Goal: Task Accomplishment & Management: Complete application form

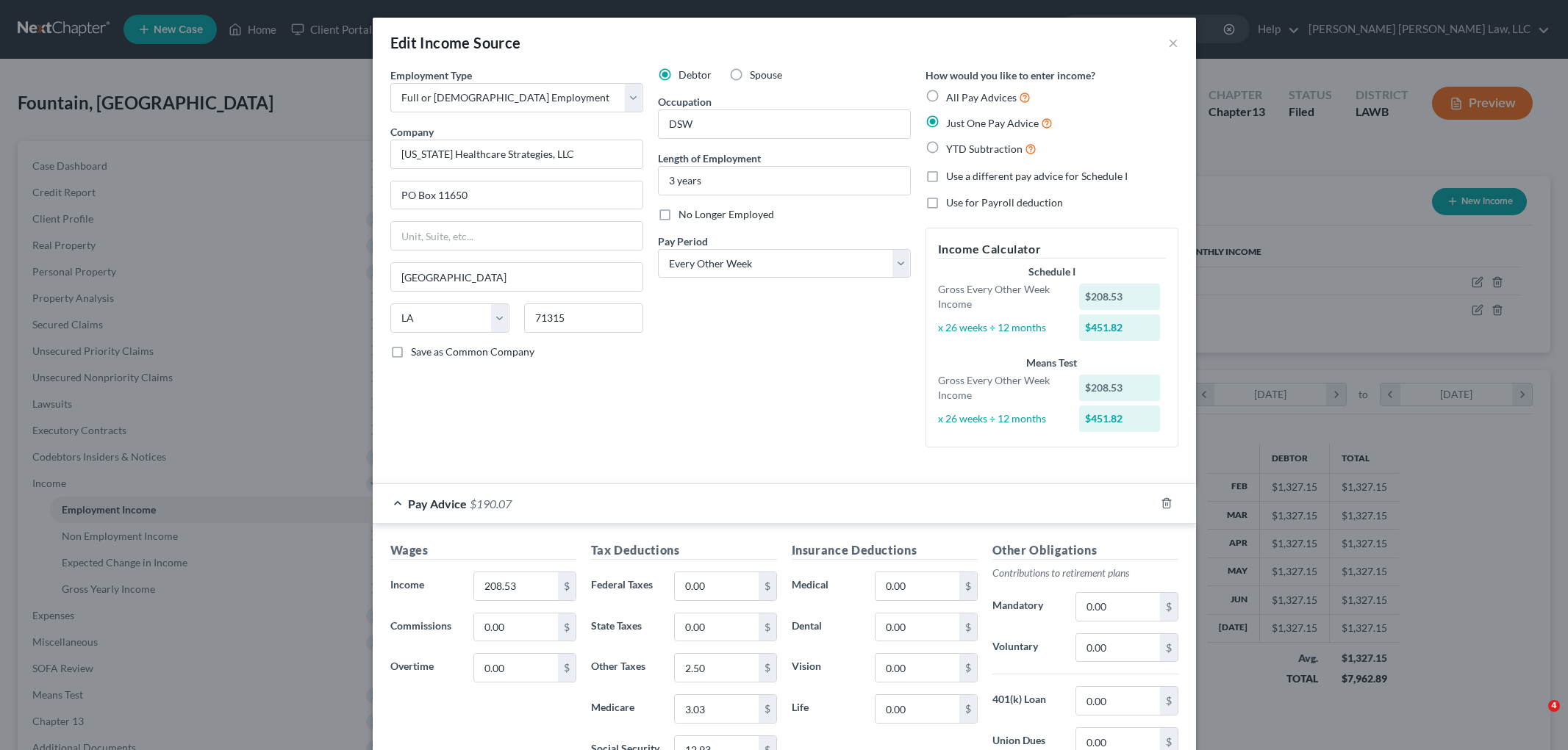
select select "0"
select select "19"
select select "2"
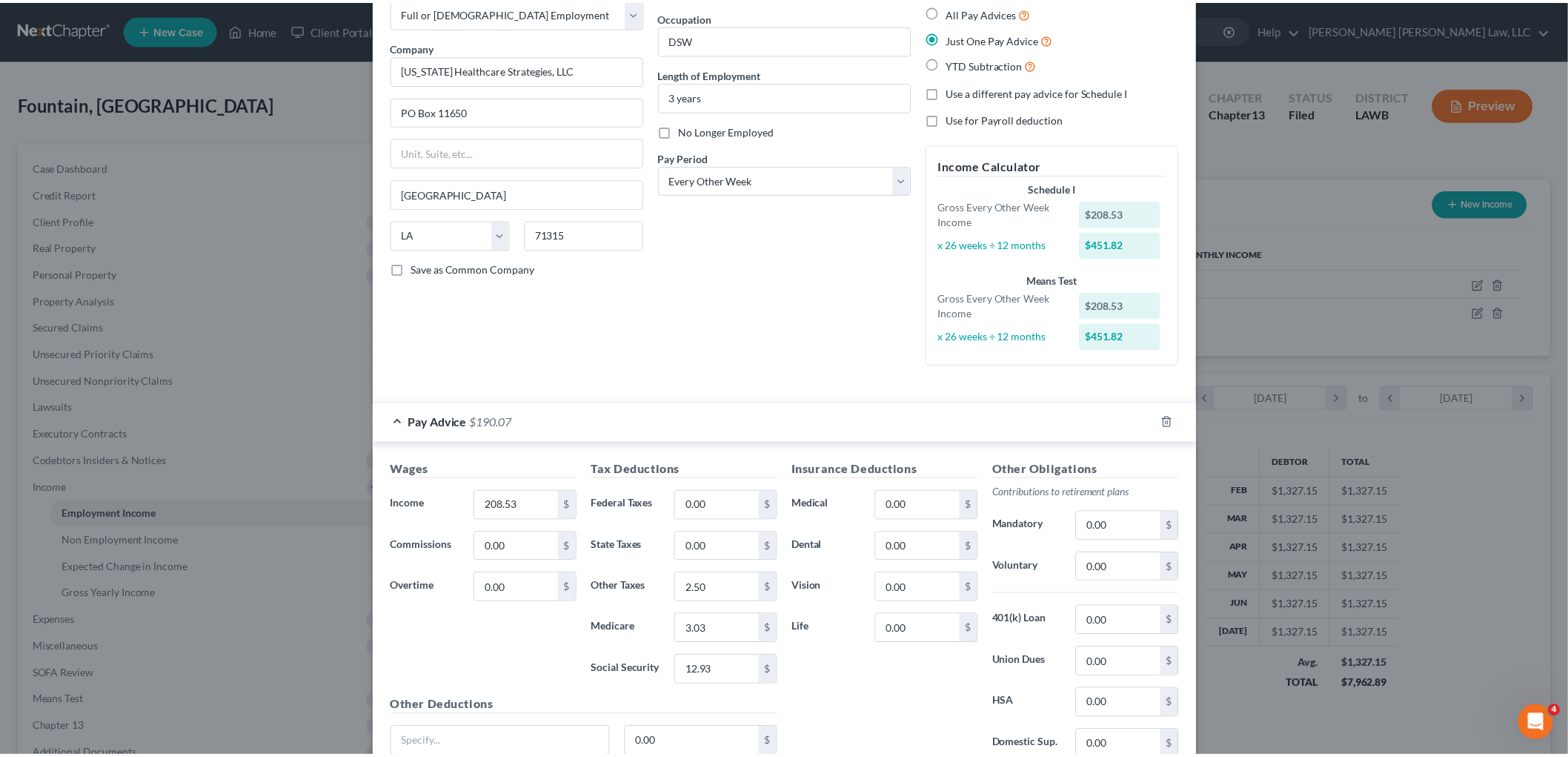
scroll to position [215, 0]
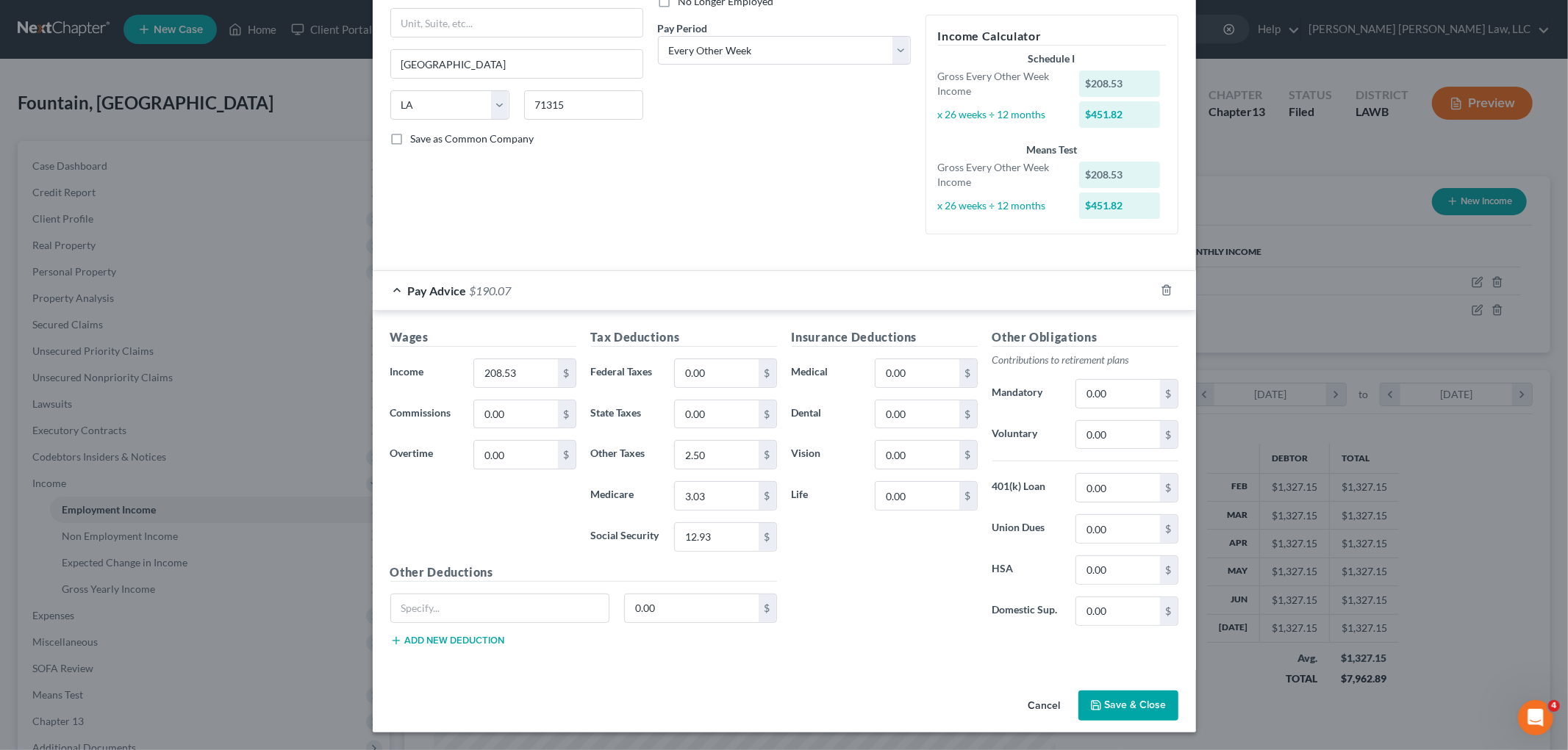
click at [1048, 701] on button "Cancel" at bounding box center [1044, 707] width 56 height 29
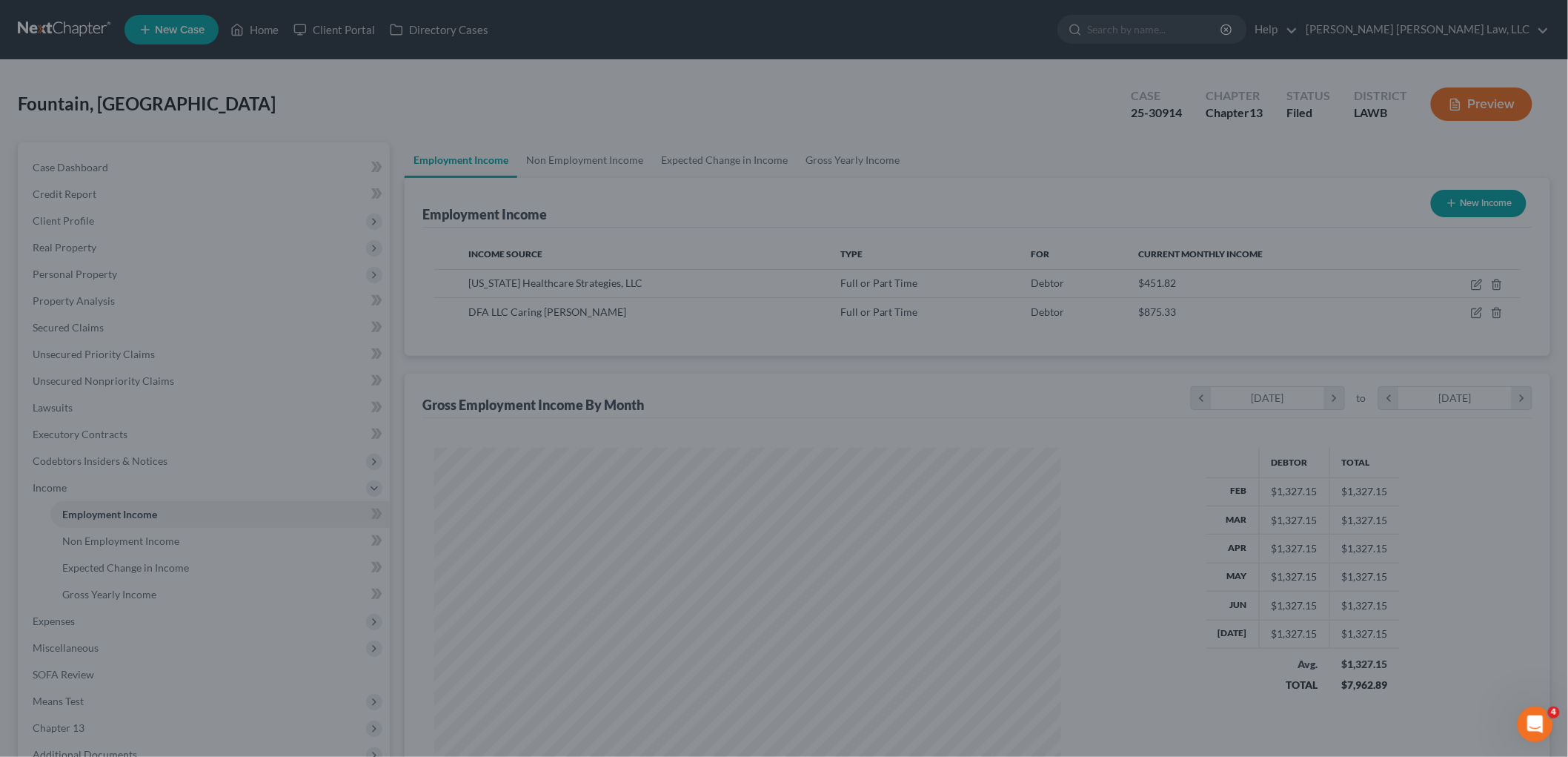
scroll to position [741094, 740293]
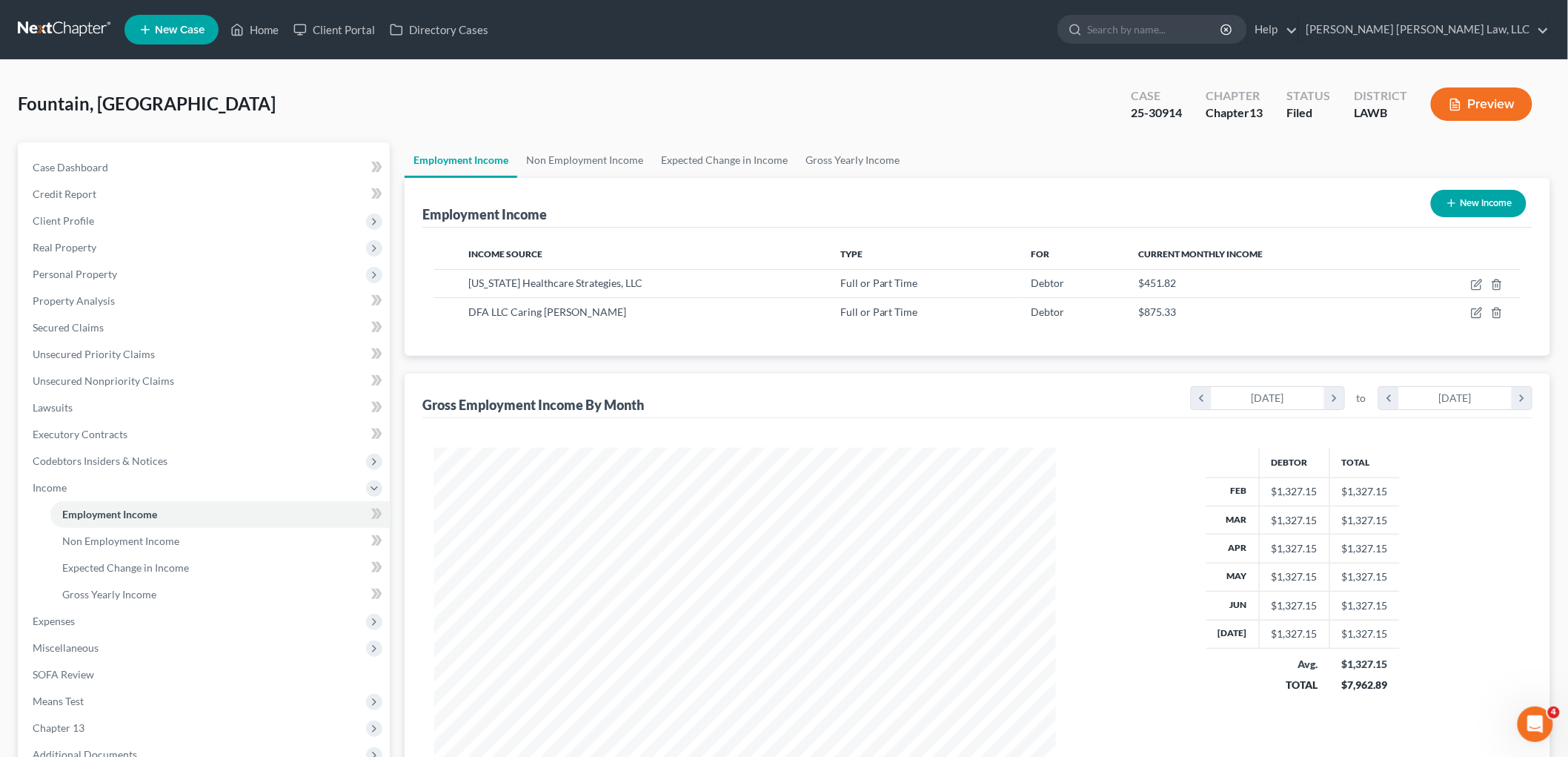
click at [67, 25] on link at bounding box center [65, 30] width 95 height 27
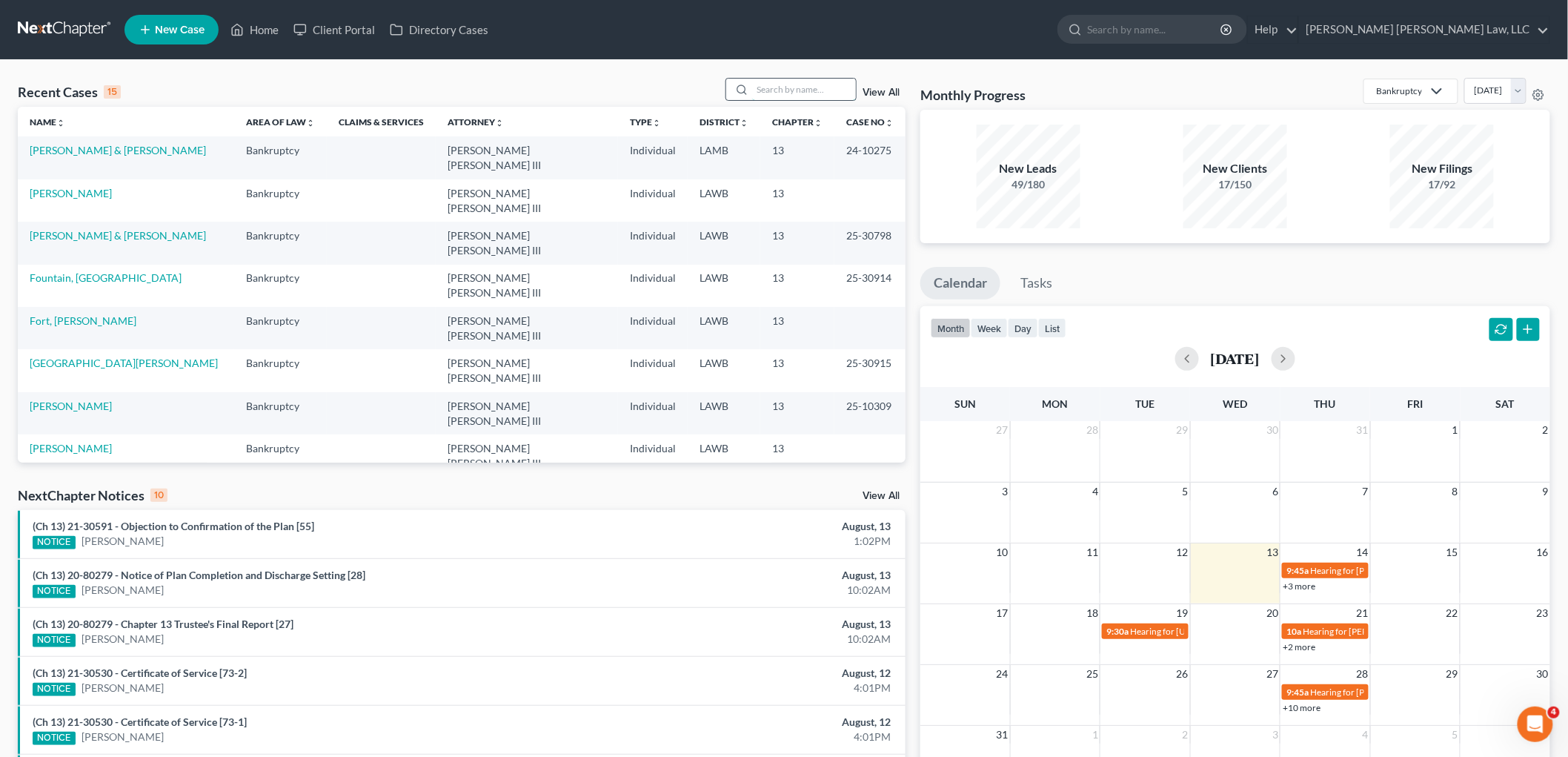
click at [794, 79] on input "search" at bounding box center [804, 89] width 104 height 22
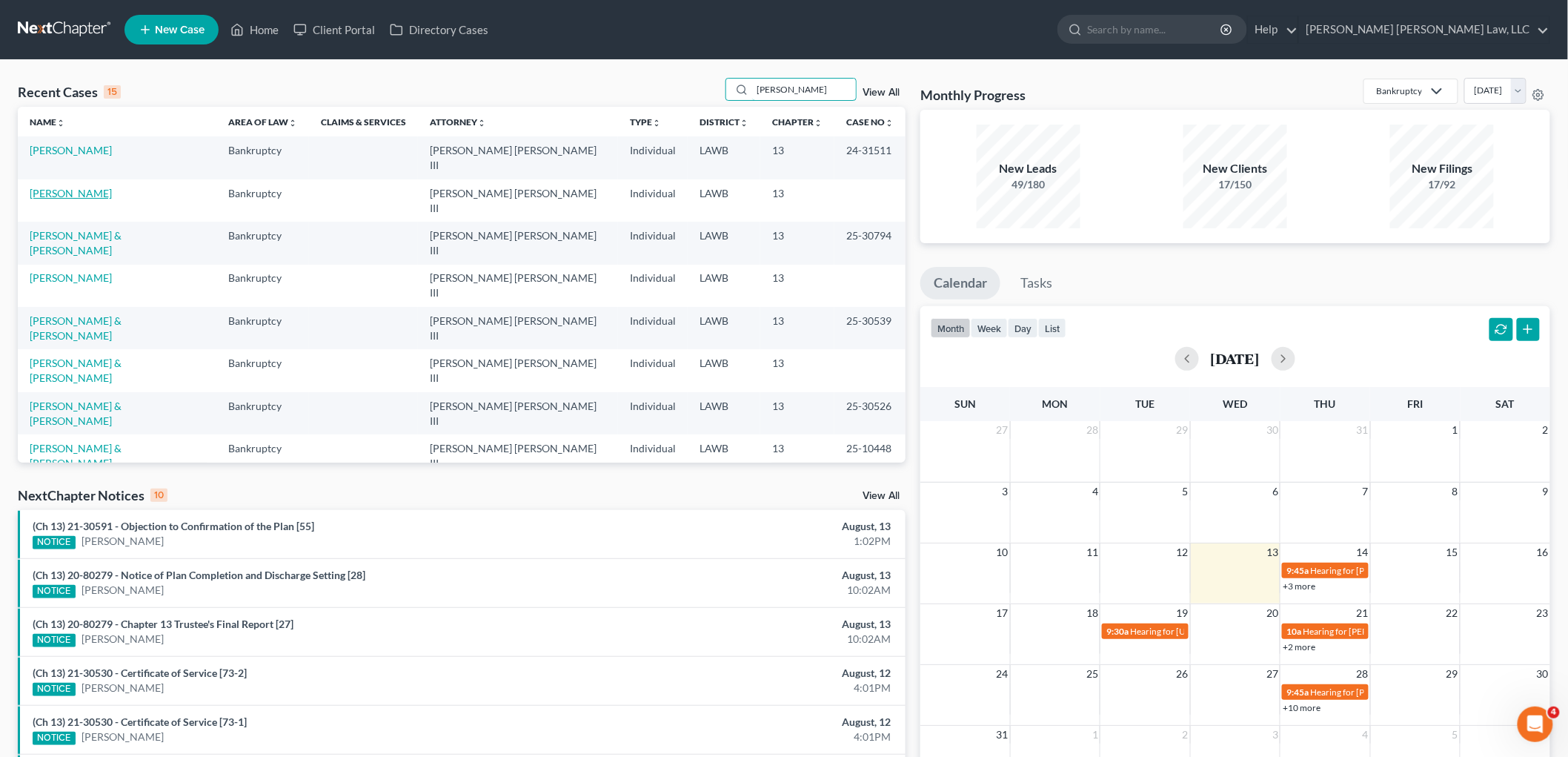
type input "[PERSON_NAME]"
click at [84, 186] on link "[PERSON_NAME]" at bounding box center [71, 192] width 82 height 13
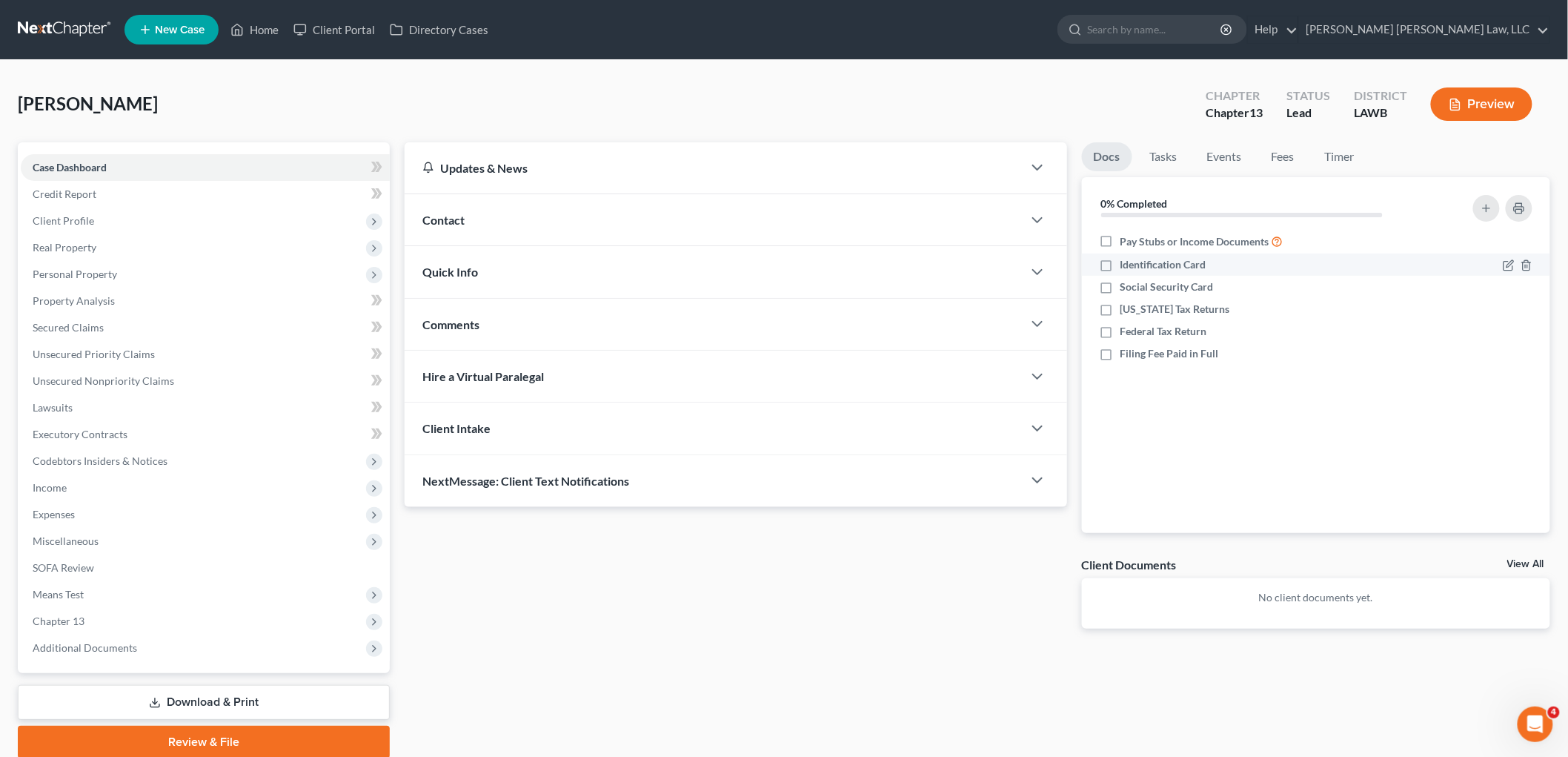
click at [1120, 264] on label "Identification Card" at bounding box center [1163, 264] width 86 height 15
click at [1126, 264] on input "Identification Card" at bounding box center [1131, 261] width 10 height 10
checkbox input "true"
click at [1120, 285] on label "Social Security Card" at bounding box center [1167, 287] width 94 height 15
click at [1126, 285] on input "Social Security Card" at bounding box center [1131, 284] width 10 height 10
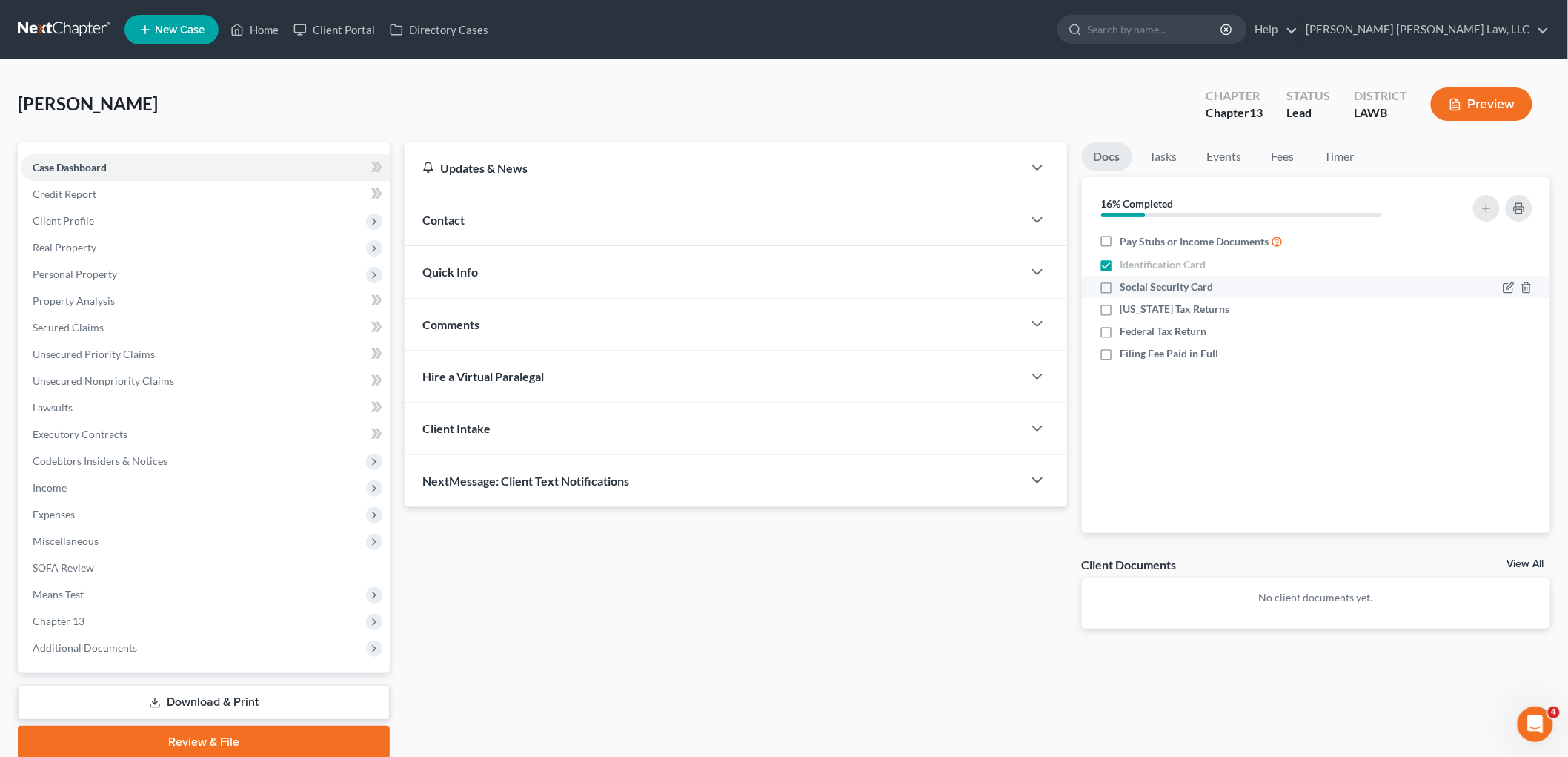
checkbox input "true"
click at [72, 488] on span "Income" at bounding box center [205, 488] width 369 height 27
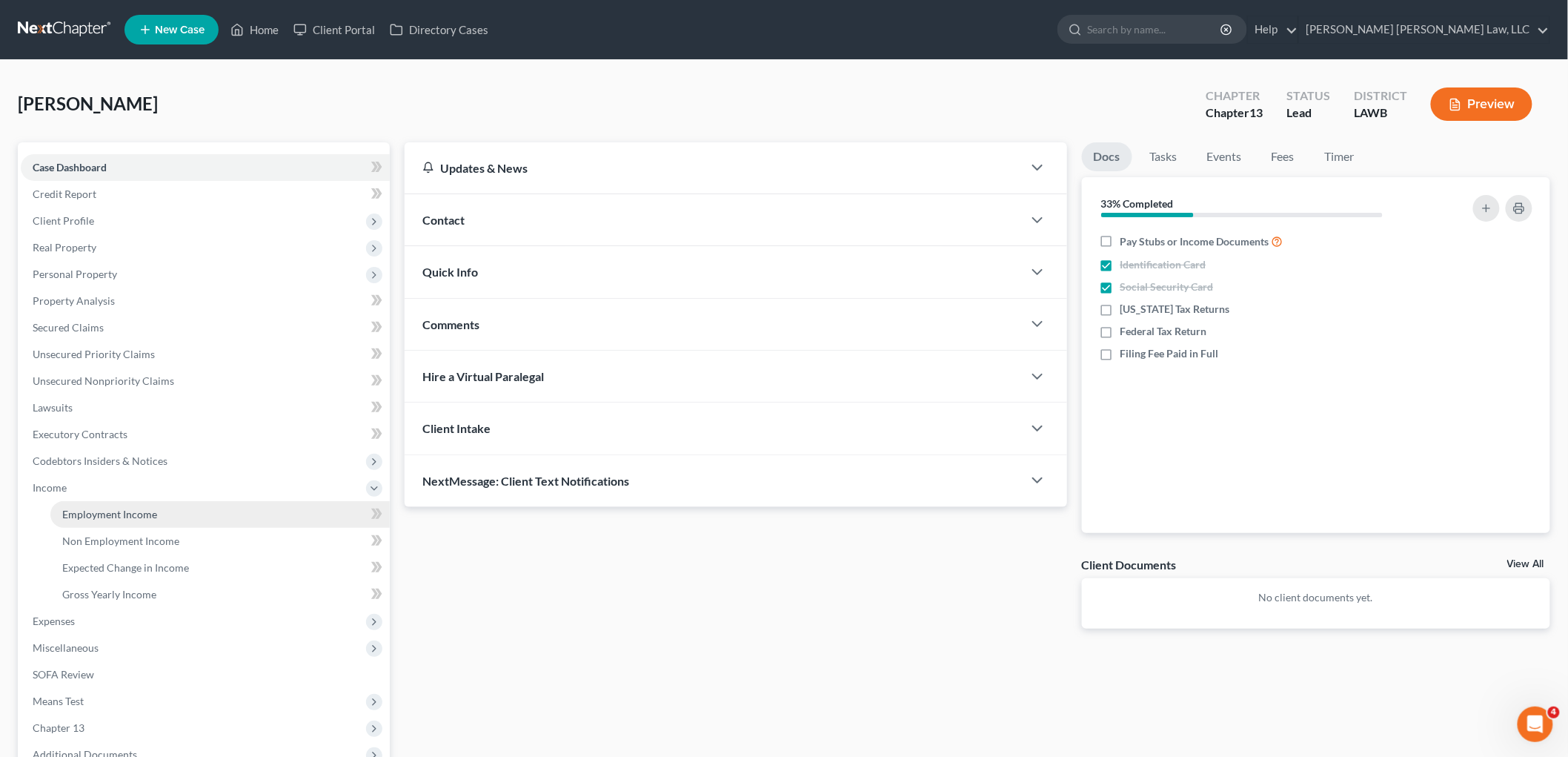
click at [92, 509] on span "Employment Income" at bounding box center [110, 514] width 95 height 13
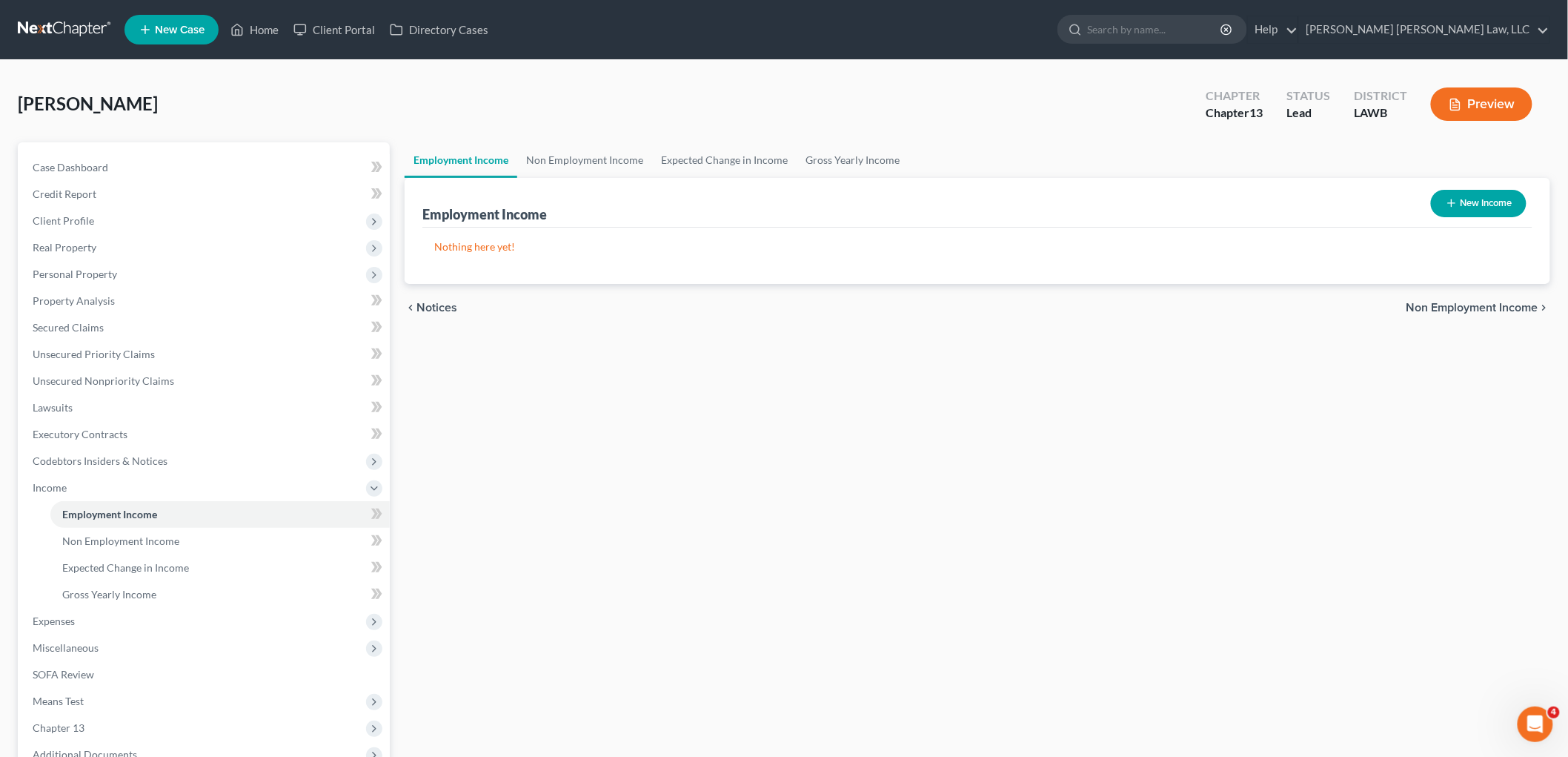
click at [1497, 205] on button "New Income" at bounding box center [1478, 203] width 96 height 27
select select "0"
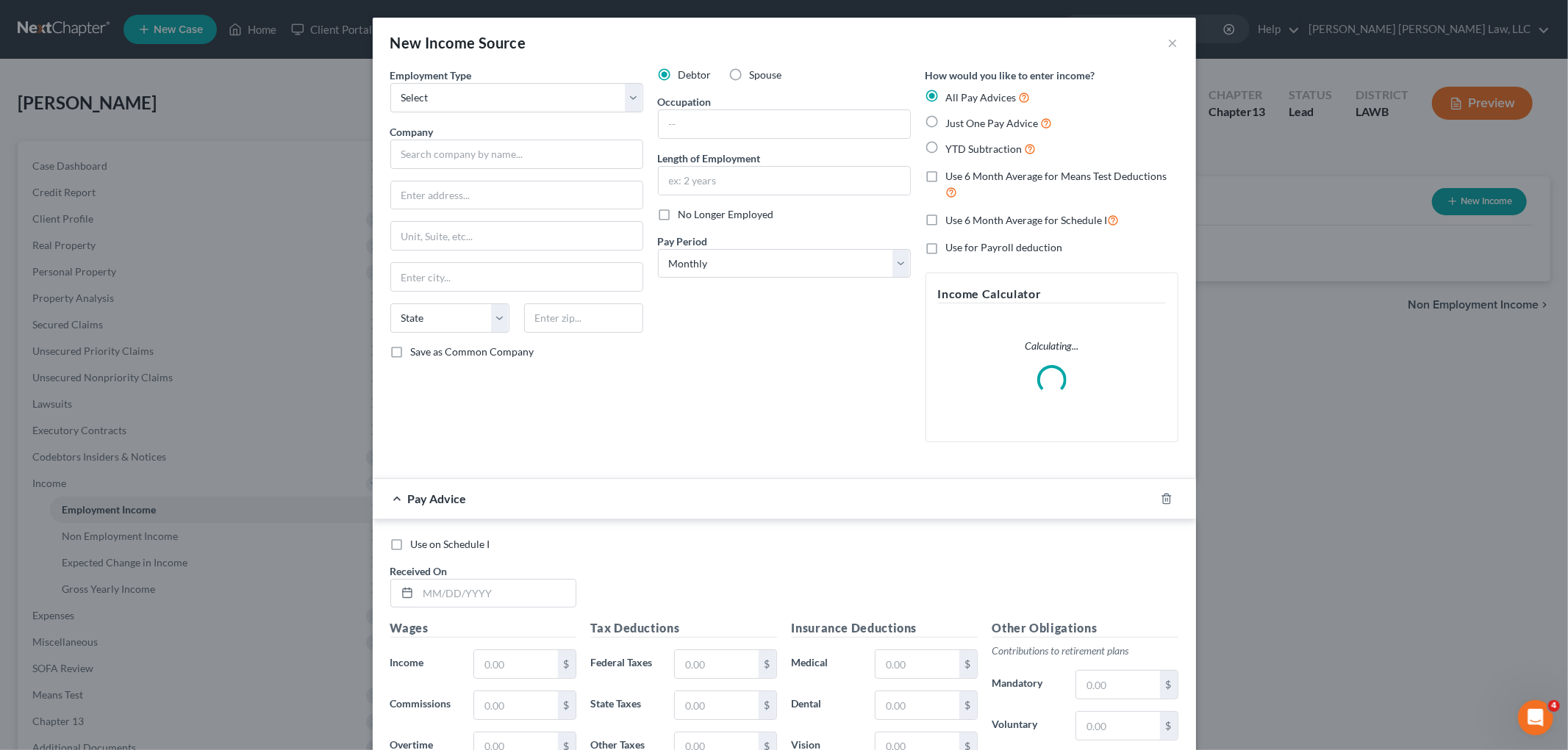
click at [946, 121] on label "Just One Pay Advice" at bounding box center [999, 123] width 107 height 17
click at [952, 121] on input "Just One Pay Advice" at bounding box center [956, 119] width 10 height 10
radio input "true"
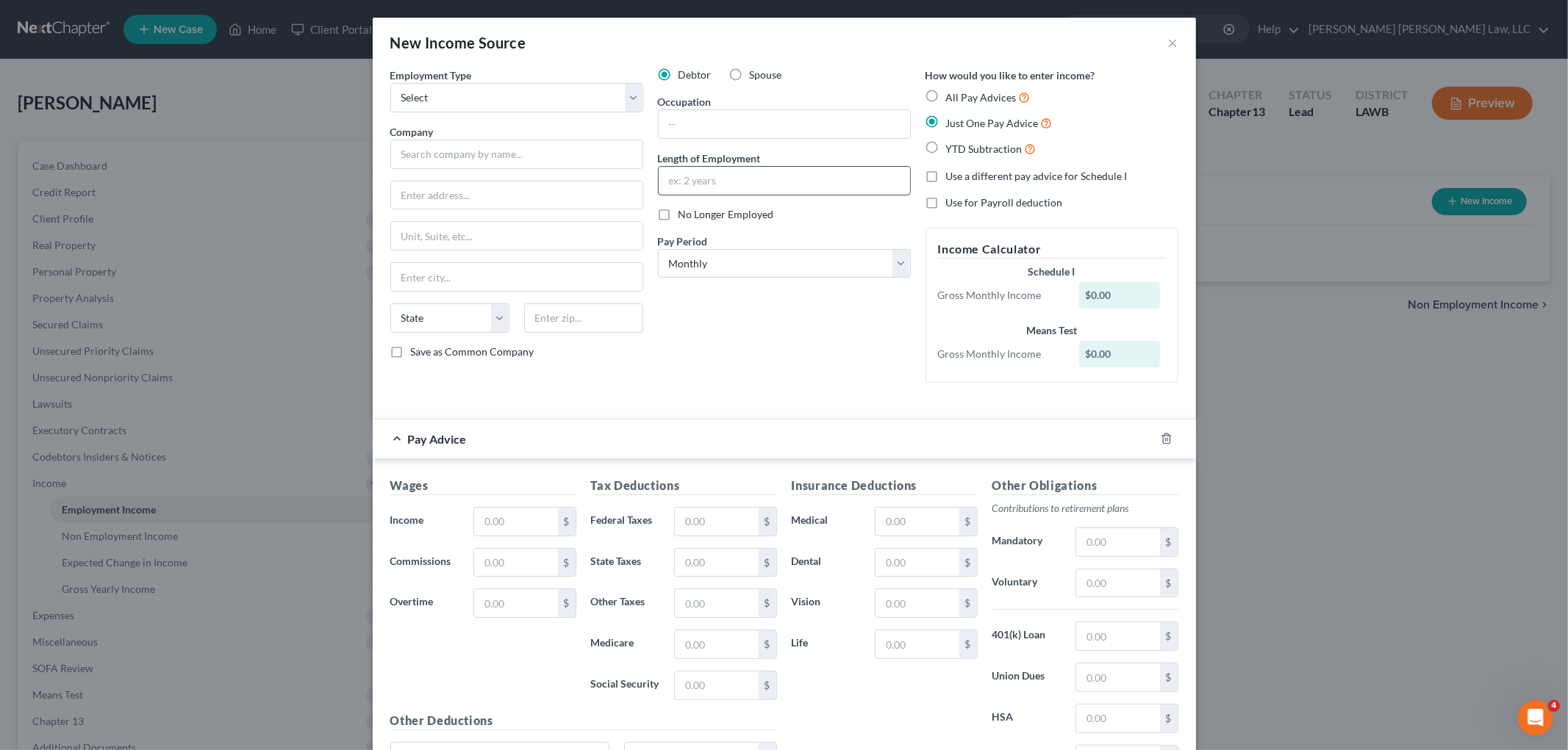
click at [692, 174] on input "text" at bounding box center [784, 181] width 251 height 28
type input "1.5 years"
click at [696, 262] on select "Select Monthly Twice Monthly Every Other Week Weekly" at bounding box center [784, 263] width 253 height 29
select select "2"
click at [658, 249] on select "Select Monthly Twice Monthly Every Other Week Weekly" at bounding box center [784, 263] width 253 height 29
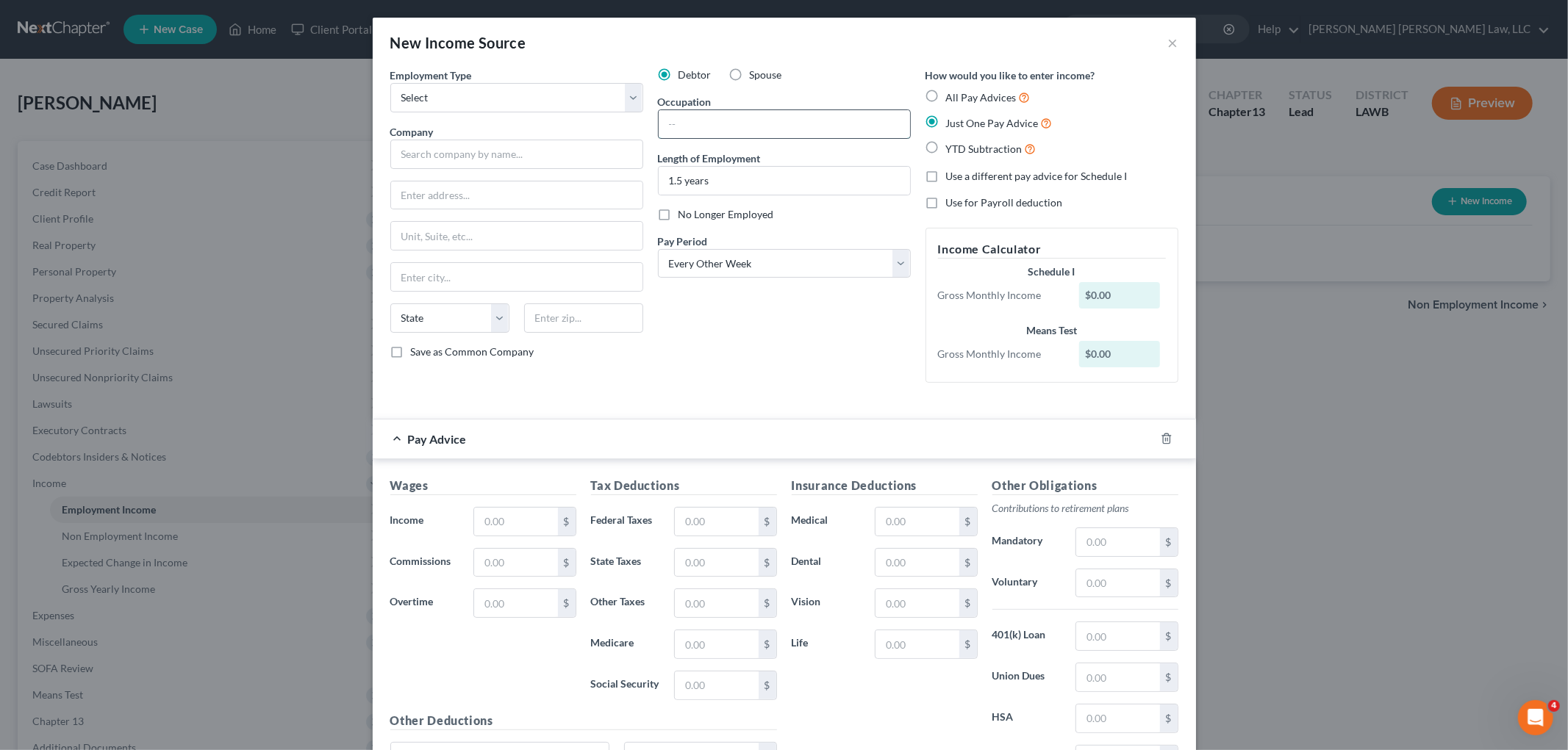
click at [695, 120] on input "text" at bounding box center [784, 124] width 251 height 28
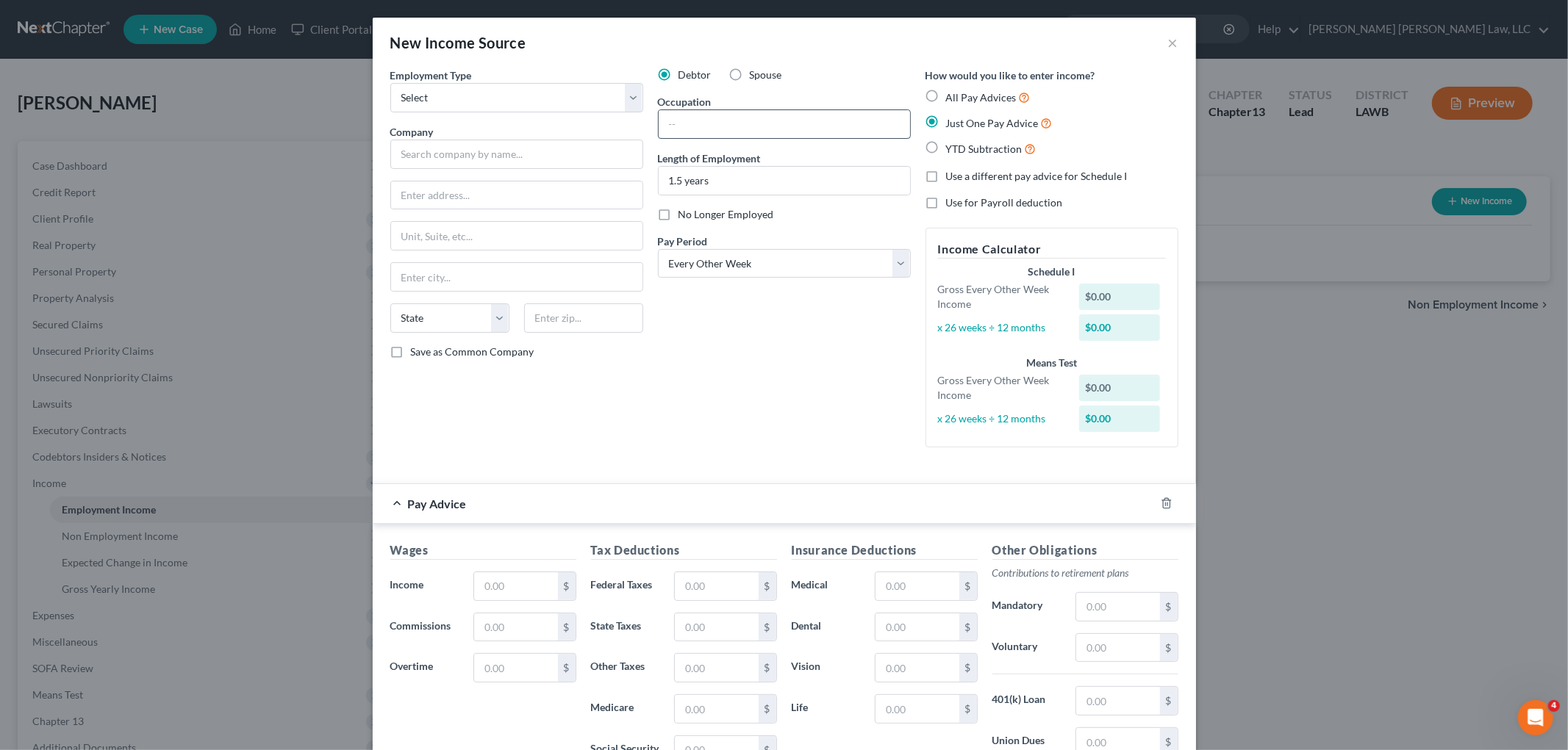
click at [678, 130] on input "text" at bounding box center [784, 124] width 251 height 28
type input "worker"
click at [532, 96] on select "Select Full or Part Time Employment Self Employment" at bounding box center [516, 98] width 253 height 29
select select "0"
click at [390, 83] on select "Select Full or Part Time Employment Self Employment" at bounding box center [516, 98] width 253 height 29
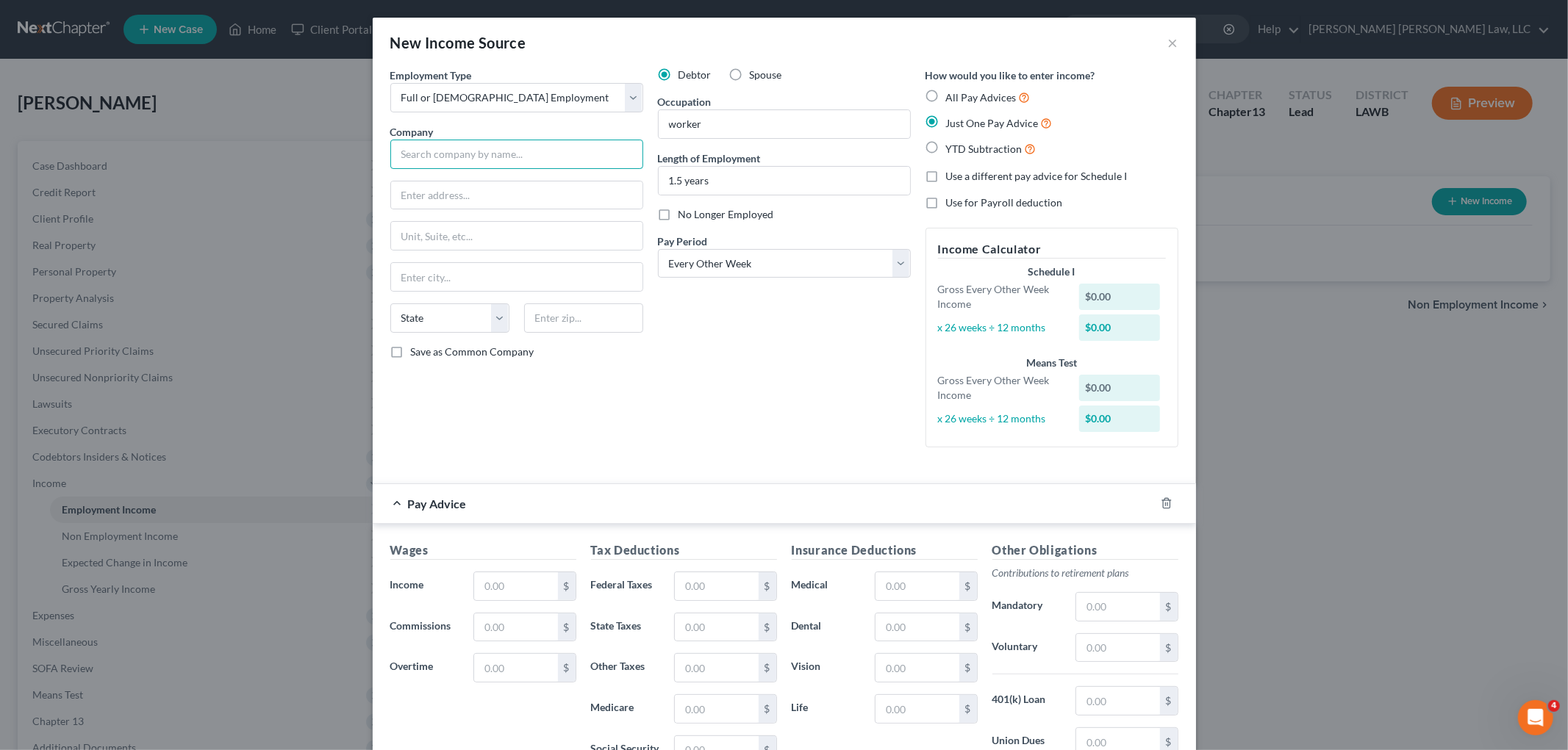
click at [513, 160] on input "text" at bounding box center [516, 155] width 253 height 29
click at [464, 159] on input "text" at bounding box center [516, 155] width 253 height 29
type input "Tallulah OpCo LLC"
click at [468, 183] on div "Tallulah OpCo LLC" at bounding box center [479, 180] width 153 height 15
type input "2431 S. Acadian Thruway"
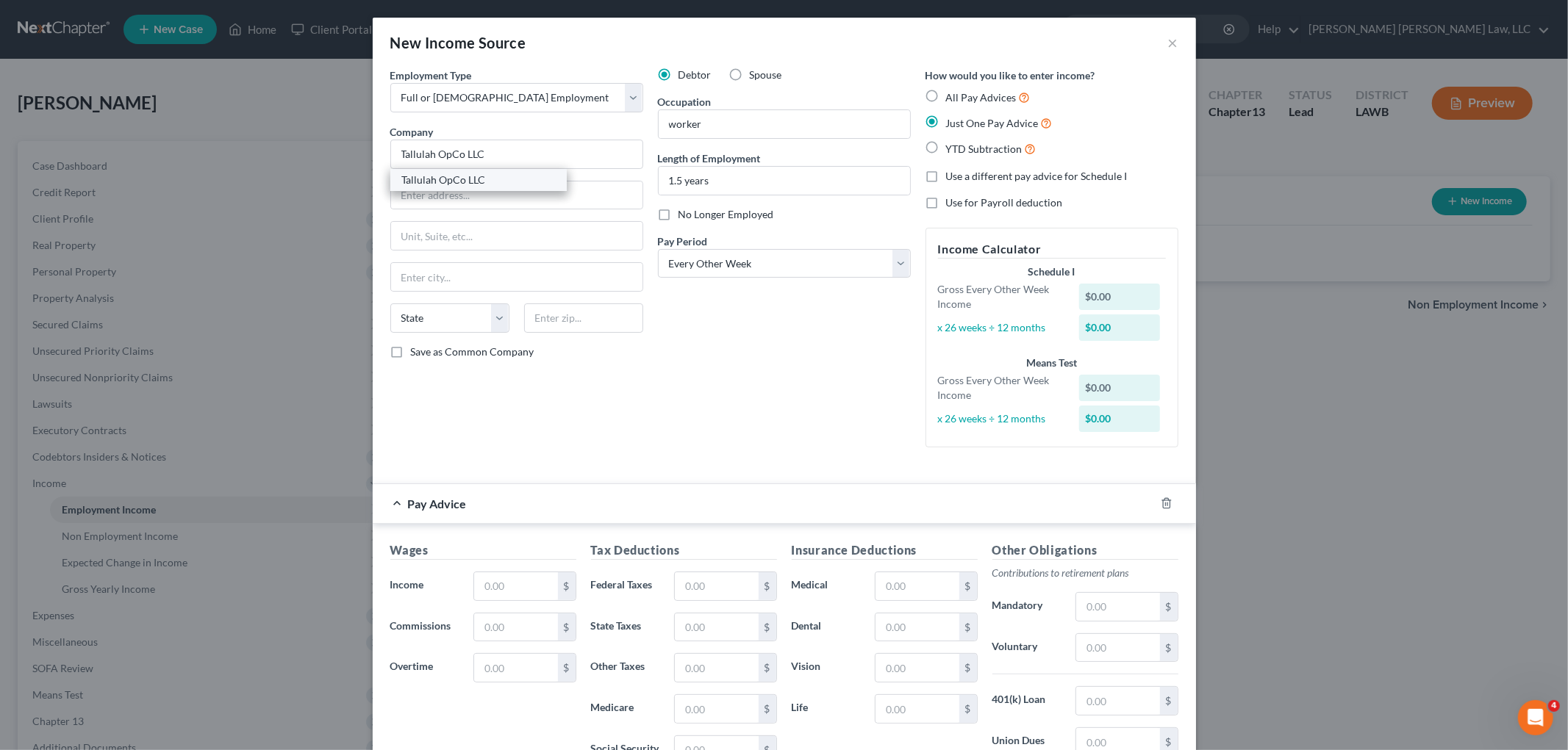
type input "Suite 350"
type input "Baton Rouge"
select select "19"
type input "70808"
drag, startPoint x: 419, startPoint y: 235, endPoint x: 393, endPoint y: 240, distance: 26.5
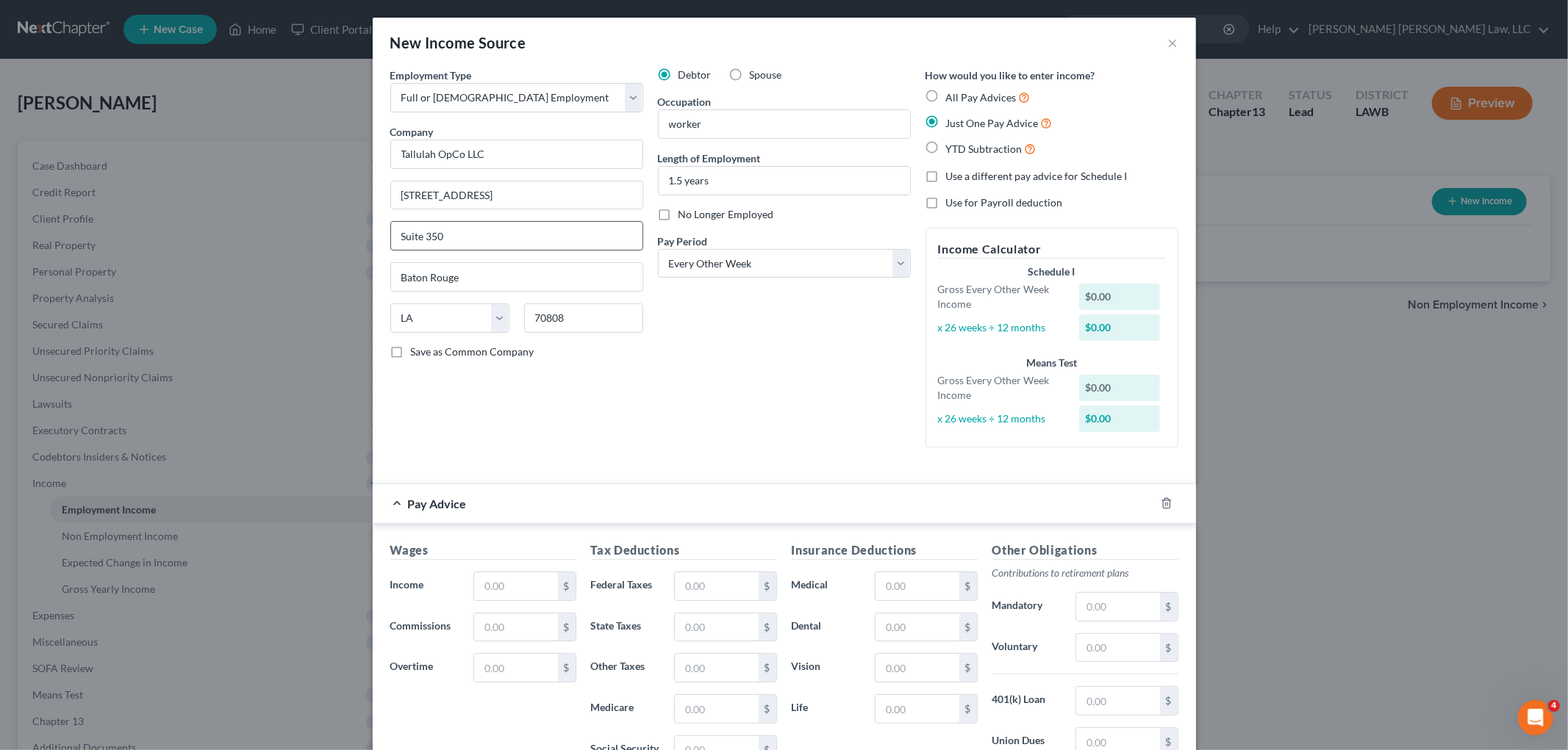
click at [393, 240] on input "Suite 350" at bounding box center [516, 236] width 251 height 28
click at [472, 238] on input "Suite 350" at bounding box center [516, 236] width 251 height 28
type input "Ste 100"
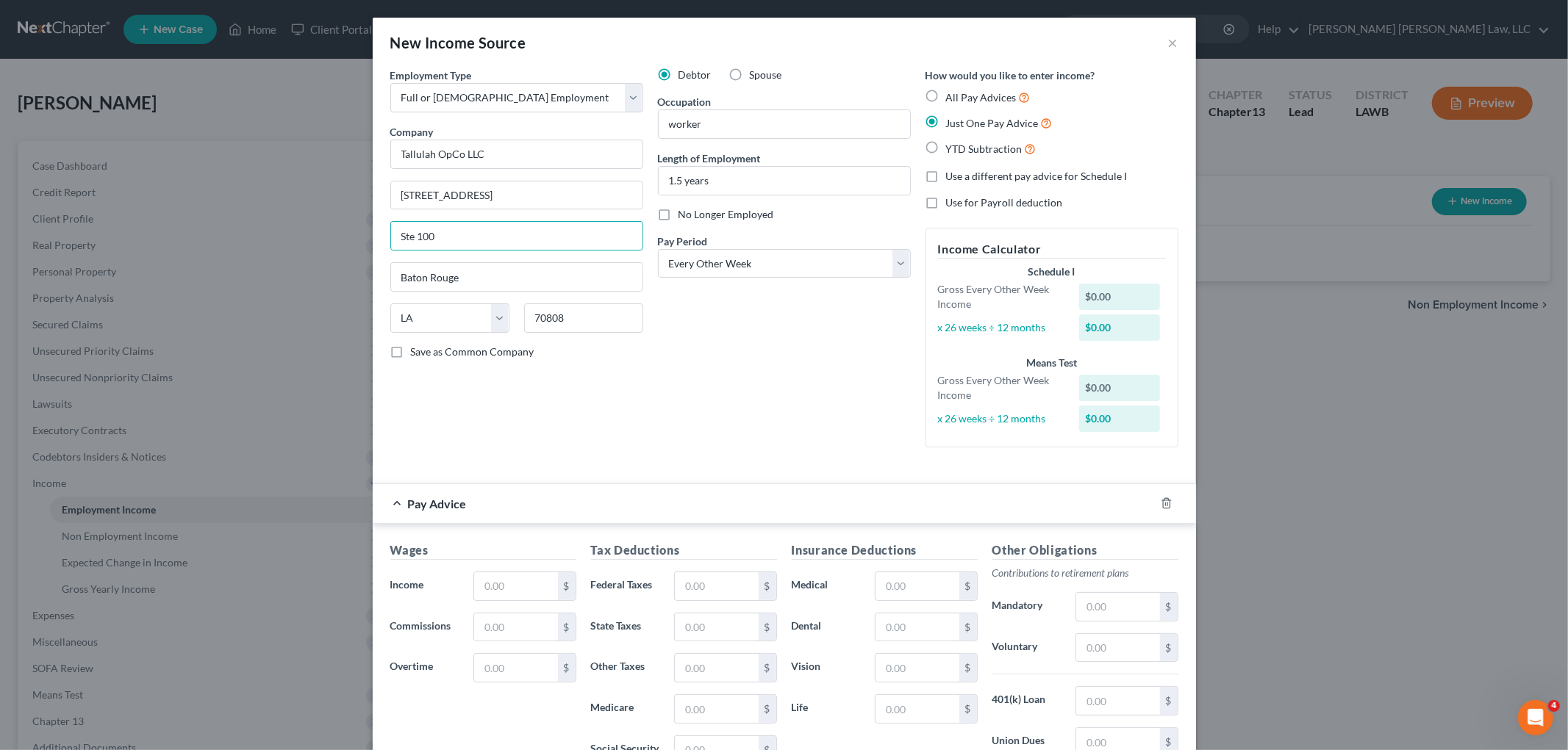
click at [562, 375] on div "Employment Type * Select Full or Part Time Employment Self Employment Company *…" at bounding box center [516, 263] width 267 height 392
click at [411, 355] on label "Save as Common Company" at bounding box center [473, 352] width 124 height 15
click at [417, 354] on input "Save as Common Company" at bounding box center [421, 349] width 10 height 10
checkbox input "true"
click at [473, 386] on div "Employment Type * Select Full or Part Time Employment Self Employment Company *…" at bounding box center [516, 263] width 267 height 392
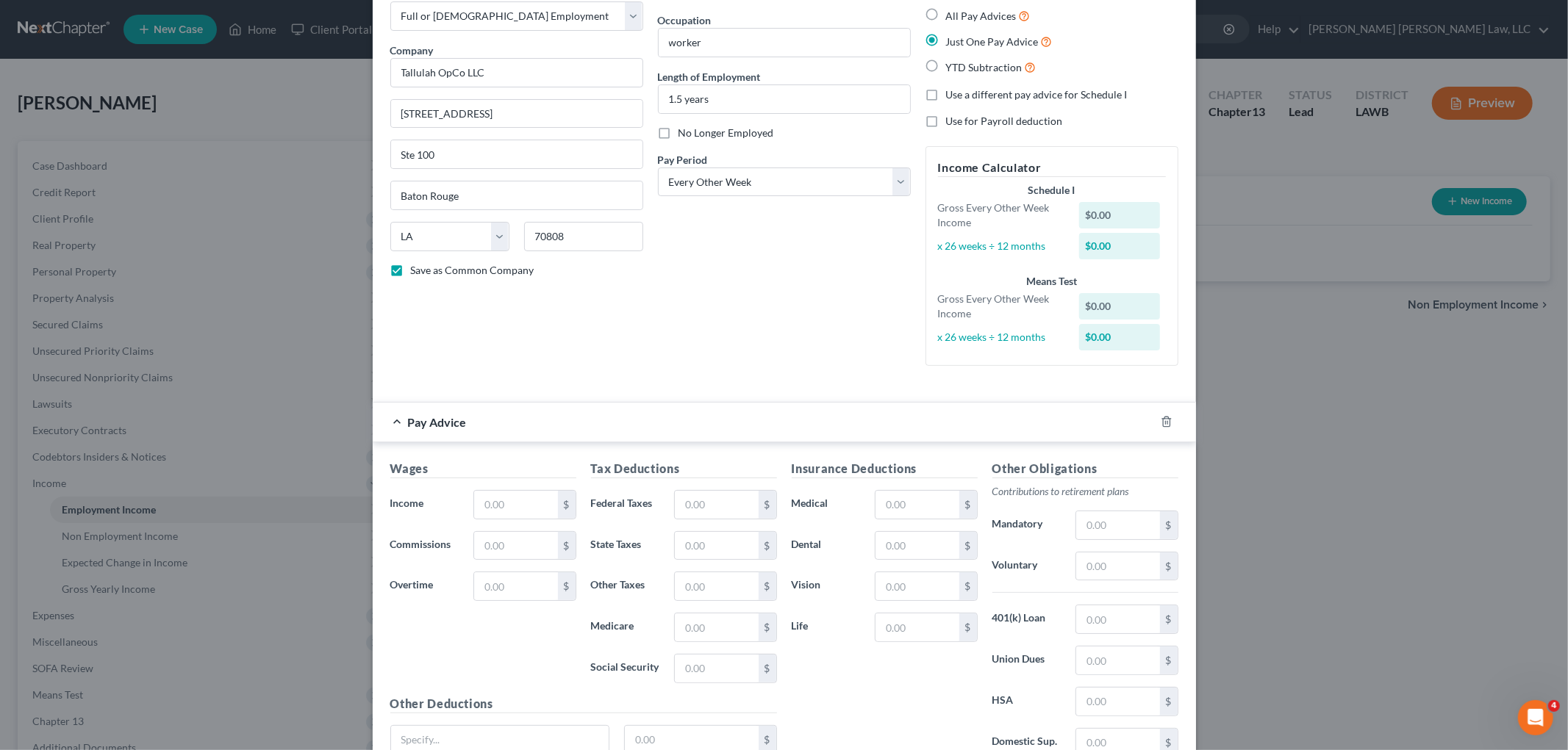
scroll to position [213, 0]
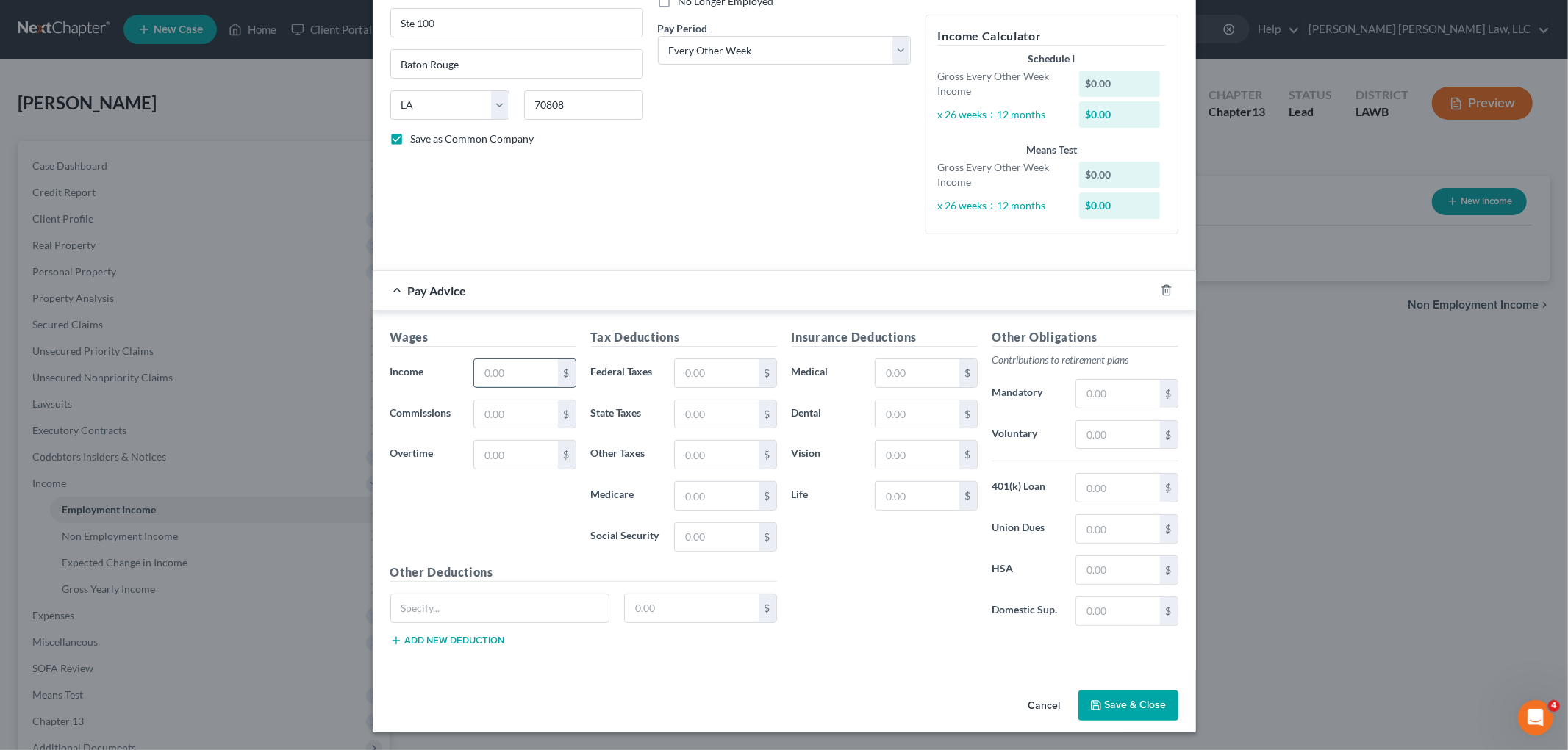
click at [515, 371] on input "text" at bounding box center [516, 373] width 83 height 28
type input "1,182.72"
type input "0.00"
type input "4.36"
type input "17.15"
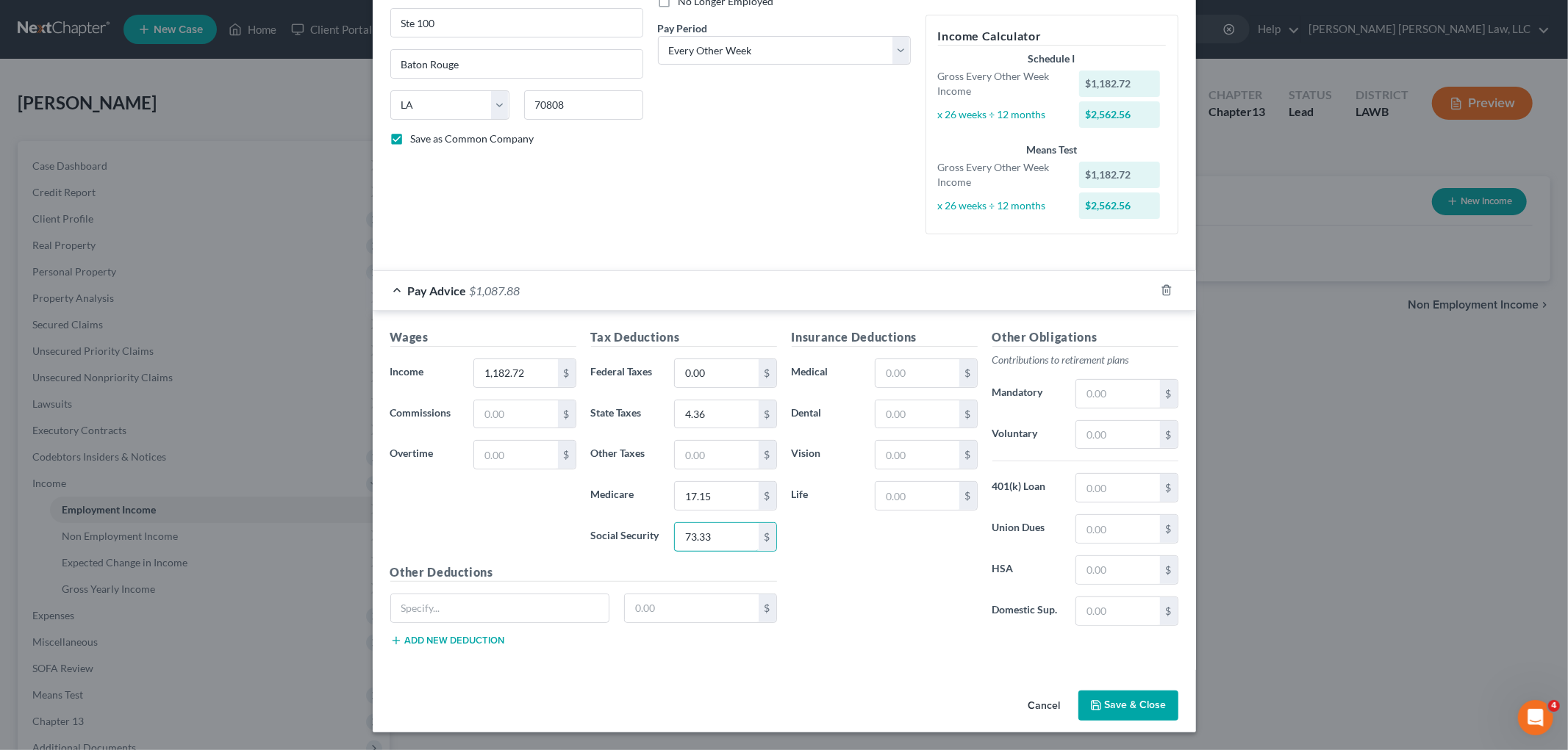
type input "73.33"
click at [702, 453] on input "text" at bounding box center [716, 455] width 83 height 28
type input "35.28"
click at [1136, 712] on button "Save & Close" at bounding box center [1128, 706] width 100 height 31
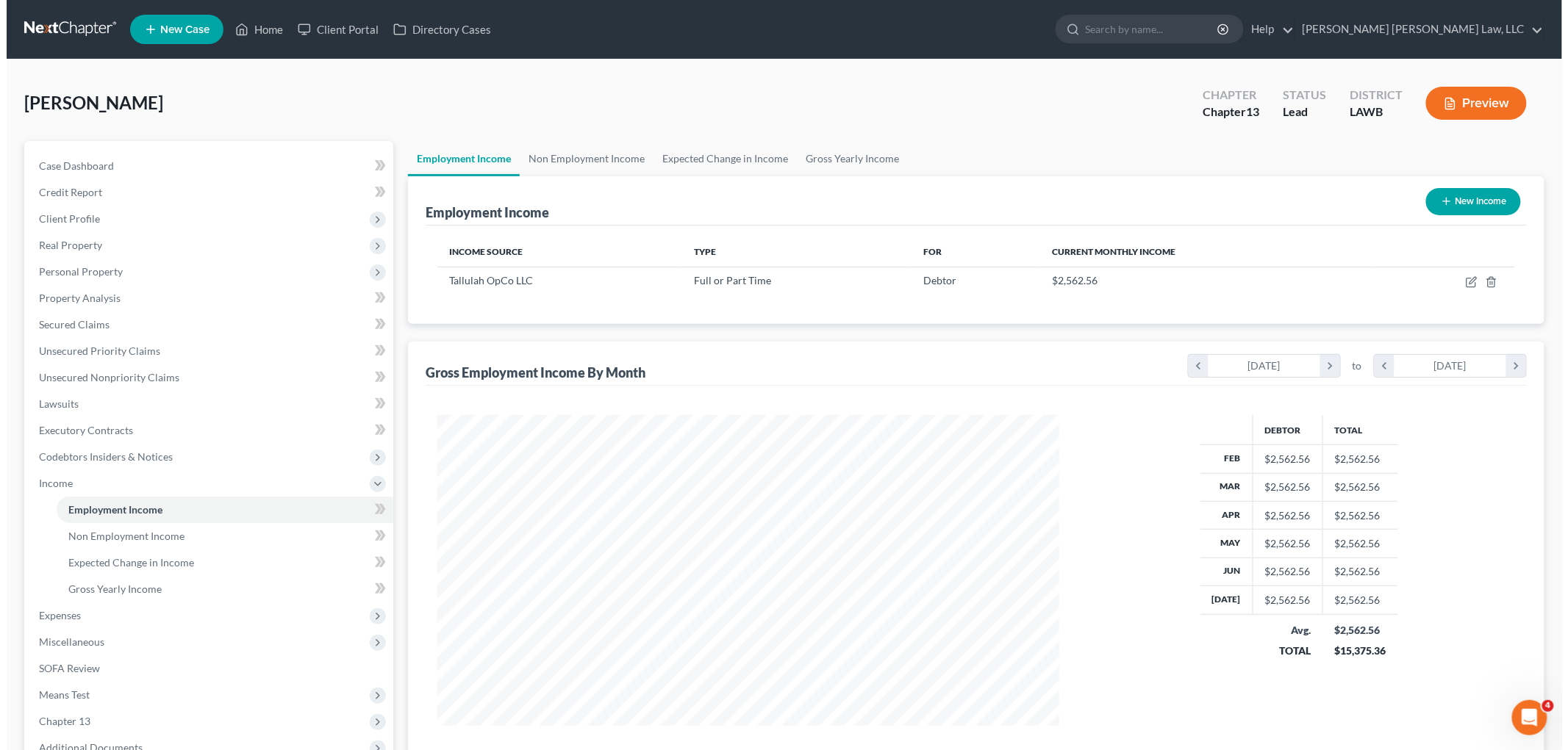
scroll to position [734241, 734382]
click at [1441, 198] on icon "button" at bounding box center [1440, 201] width 12 height 12
select select "0"
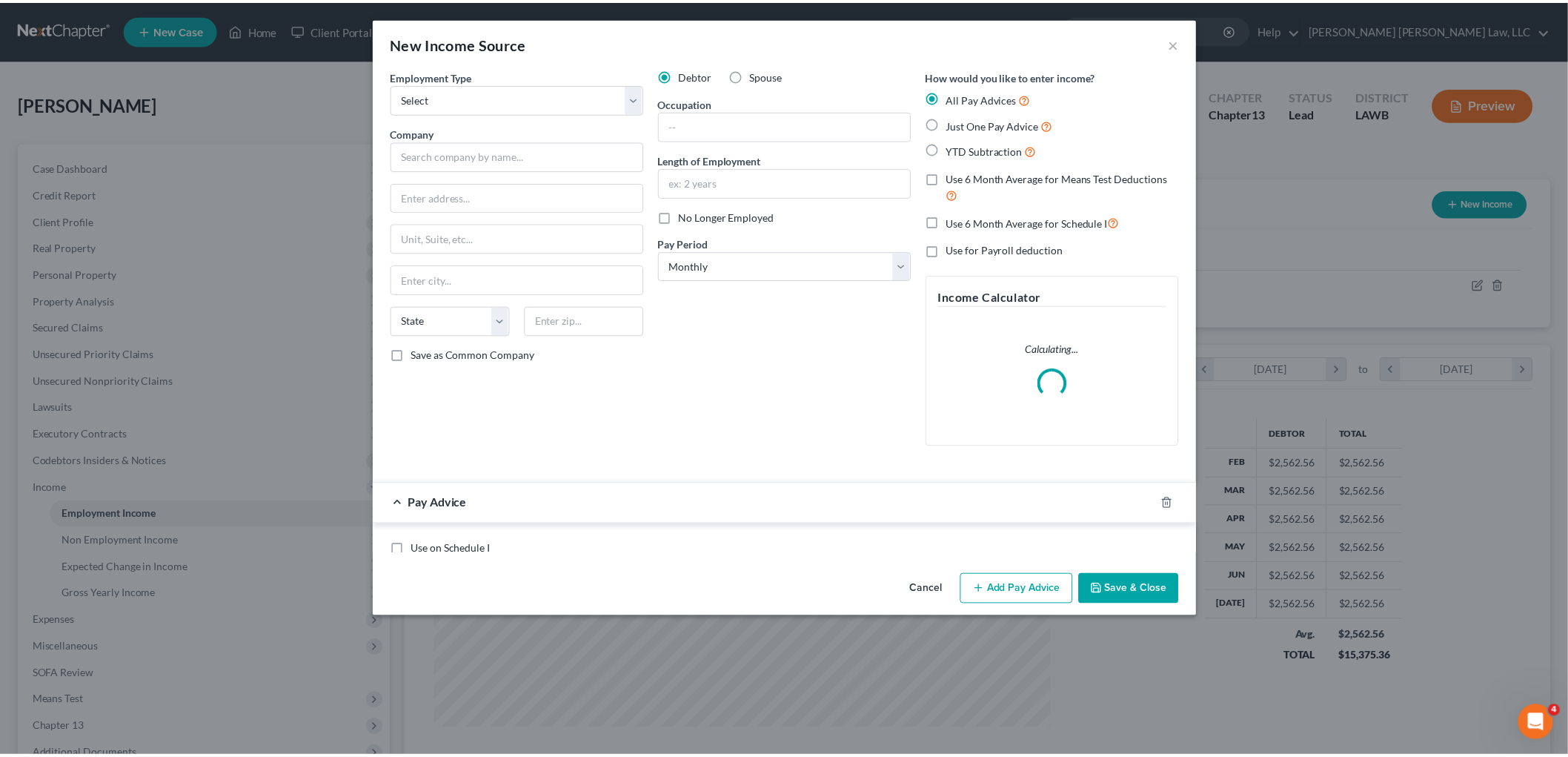
scroll to position [313, 656]
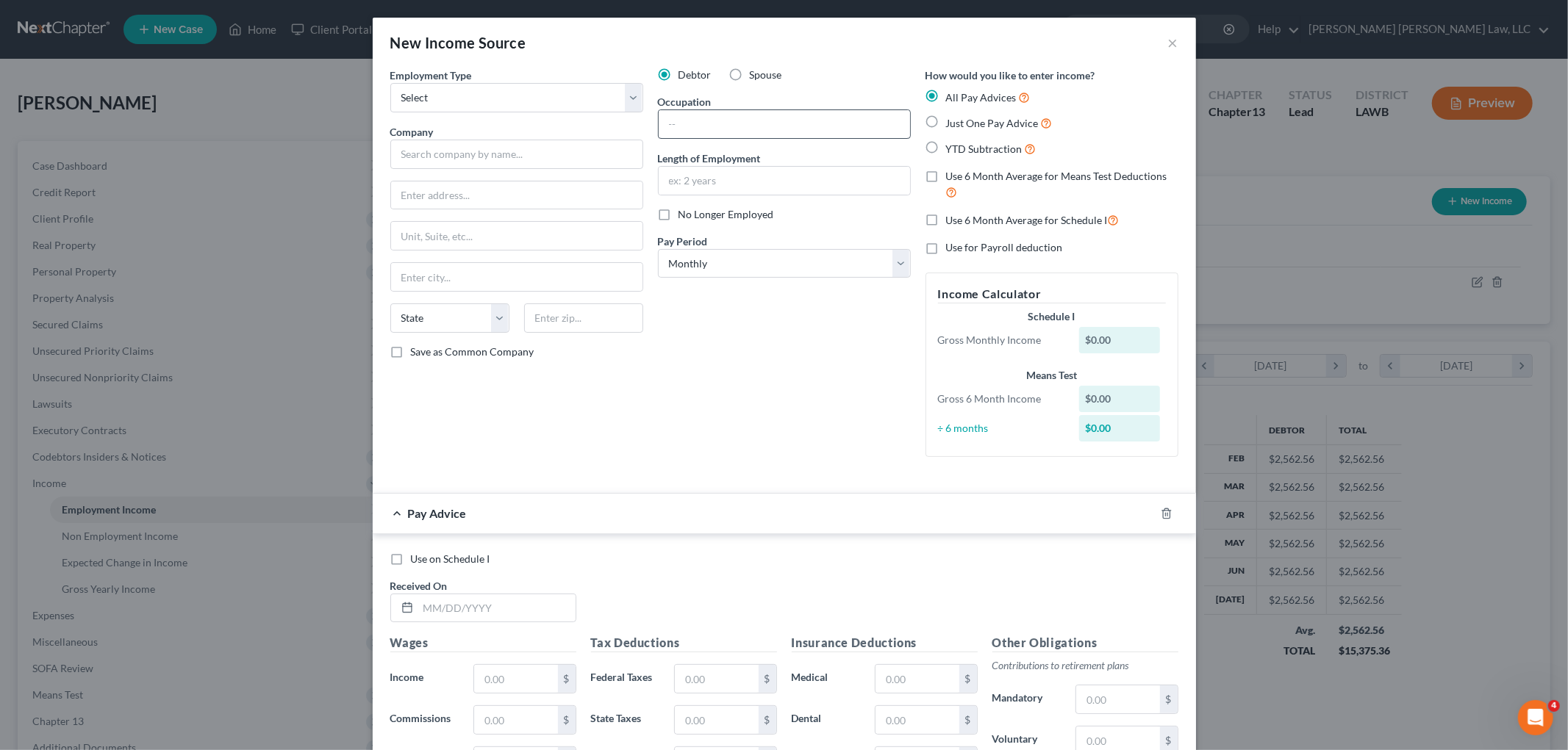
drag, startPoint x: 923, startPoint y: 121, endPoint x: 895, endPoint y: 135, distance: 31.3
click at [946, 121] on label "Just One Pay Advice" at bounding box center [999, 123] width 107 height 17
click at [952, 121] on input "Just One Pay Advice" at bounding box center [956, 119] width 10 height 10
radio input "true"
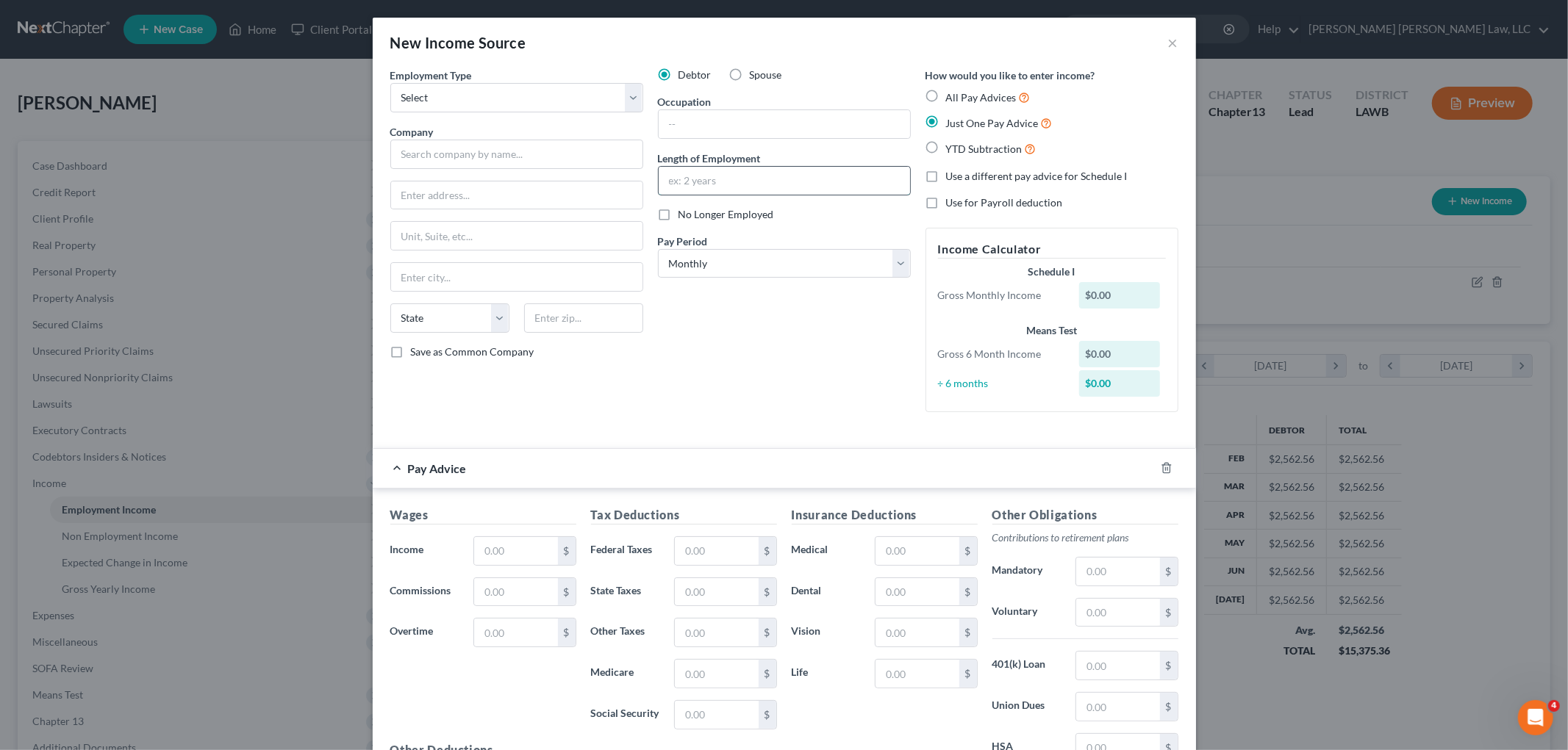
click at [807, 179] on input "text" at bounding box center [784, 181] width 251 height 28
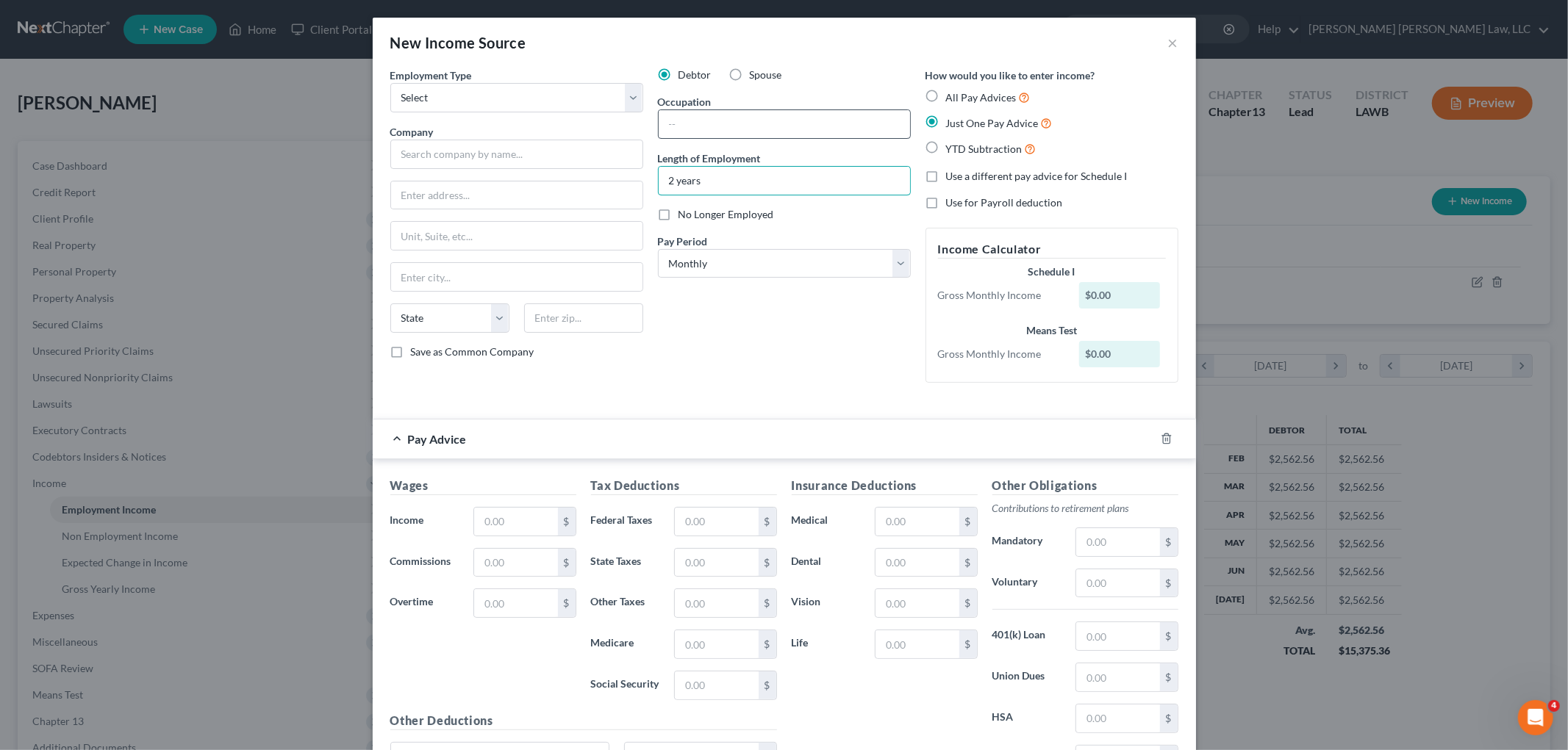
type input "2 years"
click at [751, 131] on input "text" at bounding box center [784, 124] width 251 height 28
type input "CNA"
click at [593, 100] on select "Select Full or Part Time Employment Self Employment" at bounding box center [516, 98] width 253 height 29
select select "0"
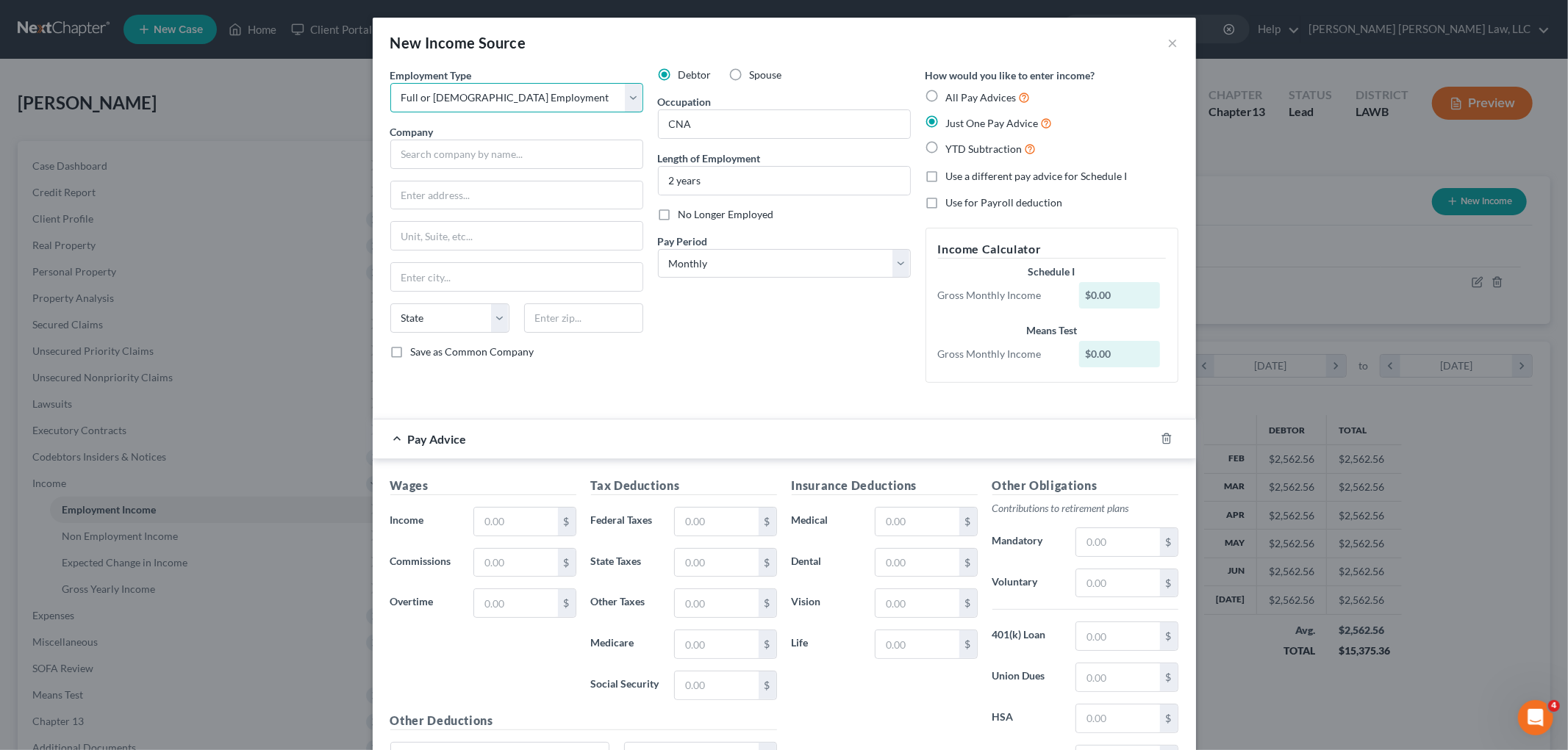
click at [390, 83] on select "Select Full or Part Time Employment Self Employment" at bounding box center [516, 98] width 253 height 29
click at [548, 158] on input "text" at bounding box center [516, 155] width 253 height 29
type input "S"
click at [466, 82] on div "Employment Type * Select Full or Part Time Employment Self Employment" at bounding box center [516, 90] width 253 height 45
click at [468, 109] on select "Select Full or Part Time Employment Self Employment" at bounding box center [516, 98] width 253 height 29
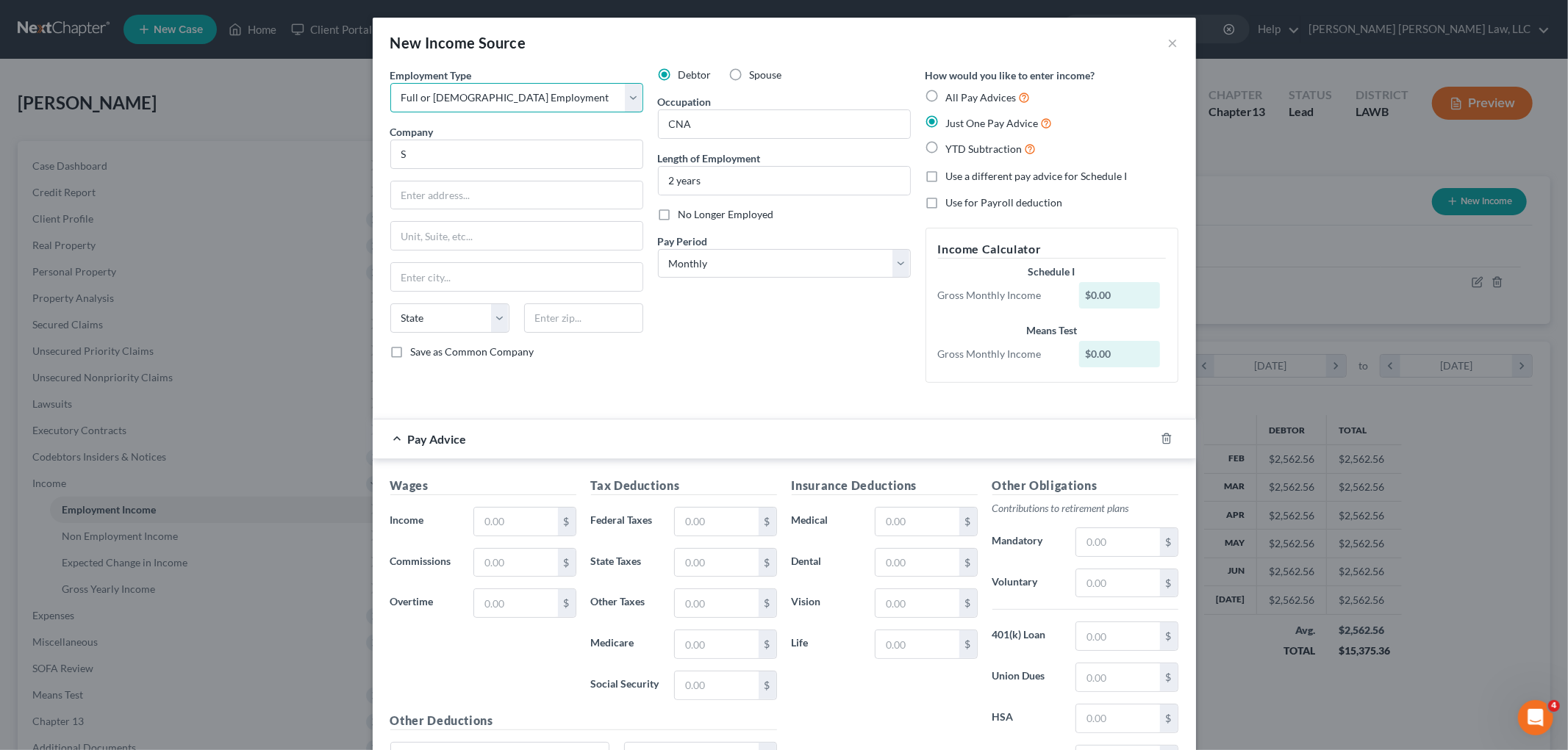
select select "1"
click at [390, 83] on select "Select Full or Part Time Employment Self Employment" at bounding box center [516, 98] width 253 height 29
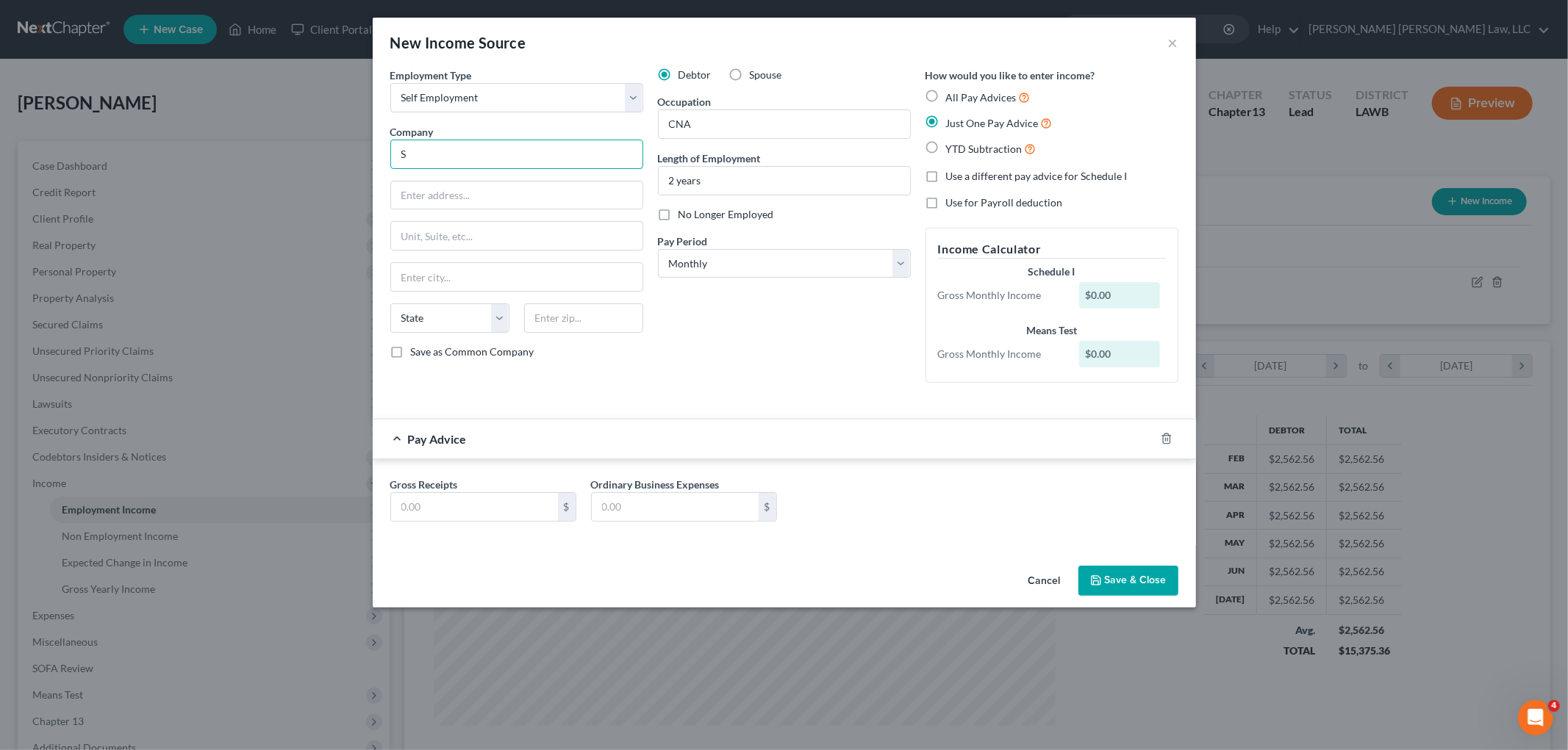
click at [457, 155] on input "S" at bounding box center [516, 155] width 253 height 29
type input "Shiftkey"
click at [462, 181] on div "Shiftkey" at bounding box center [479, 180] width 153 height 15
type input "5221 N O'Connor Blvd Suite 1400"
type input "Irving"
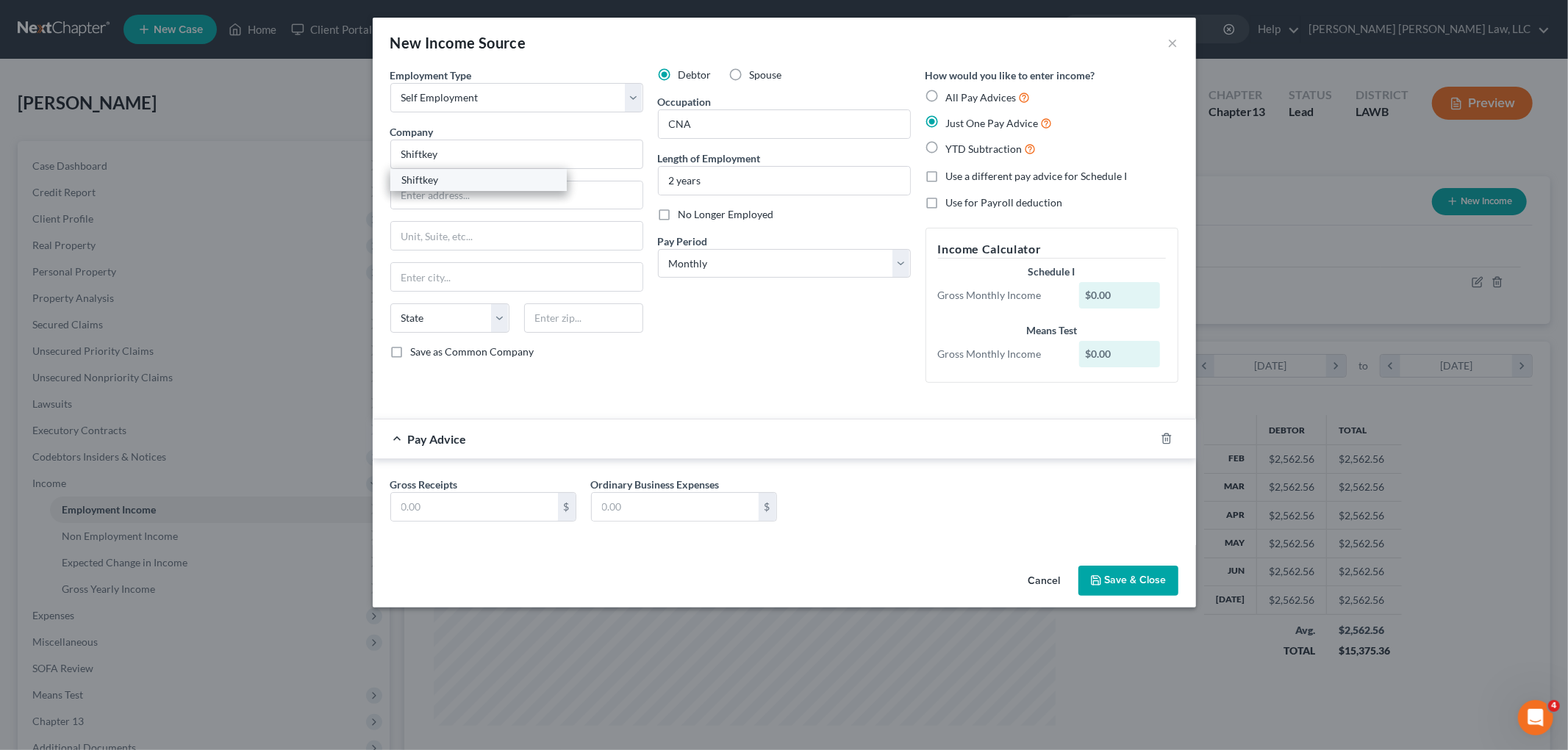
select select "45"
type input "75039"
click at [456, 504] on input "text" at bounding box center [474, 507] width 167 height 28
type input "800.00"
click at [1098, 574] on icon "button" at bounding box center [1096, 580] width 12 height 12
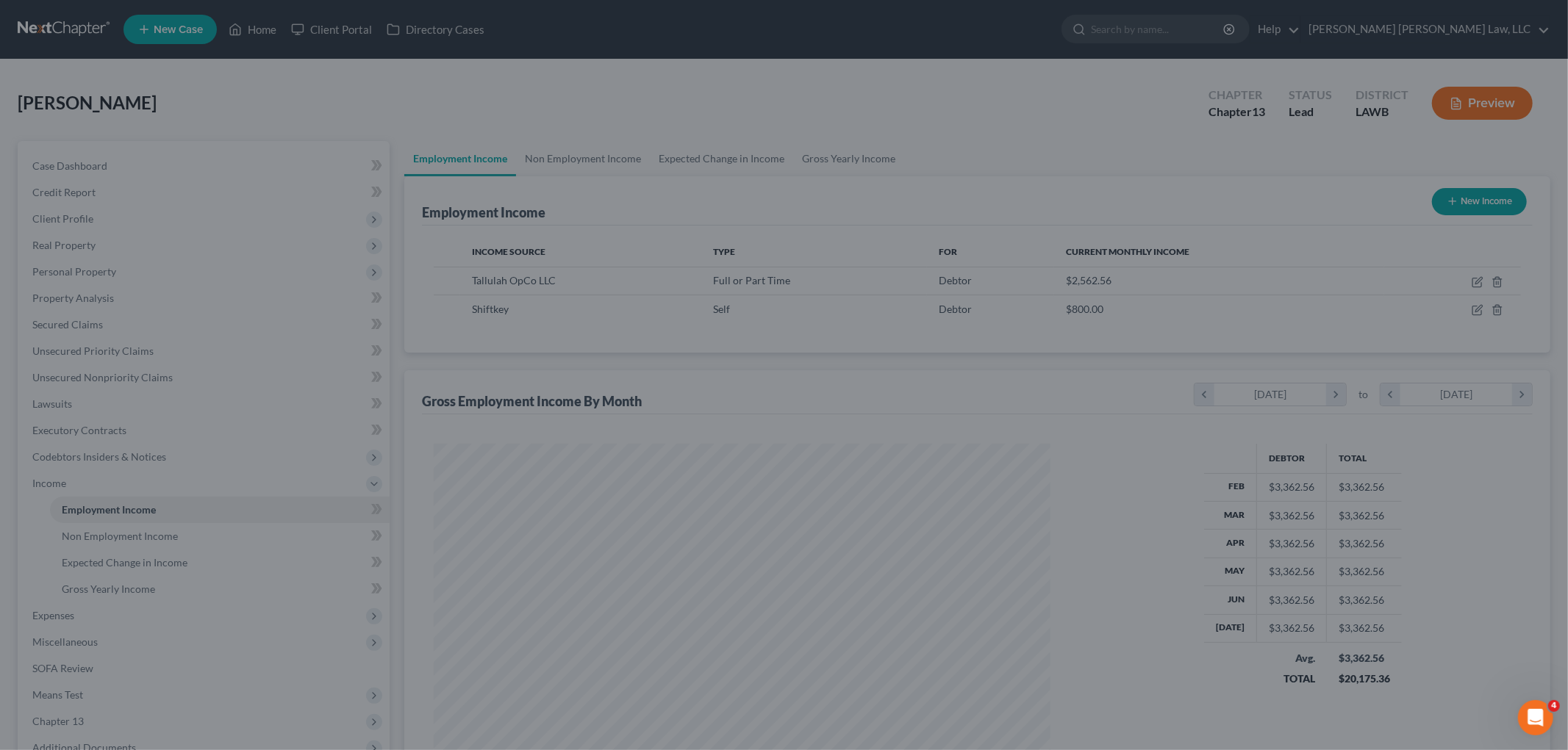
scroll to position [734241, 734382]
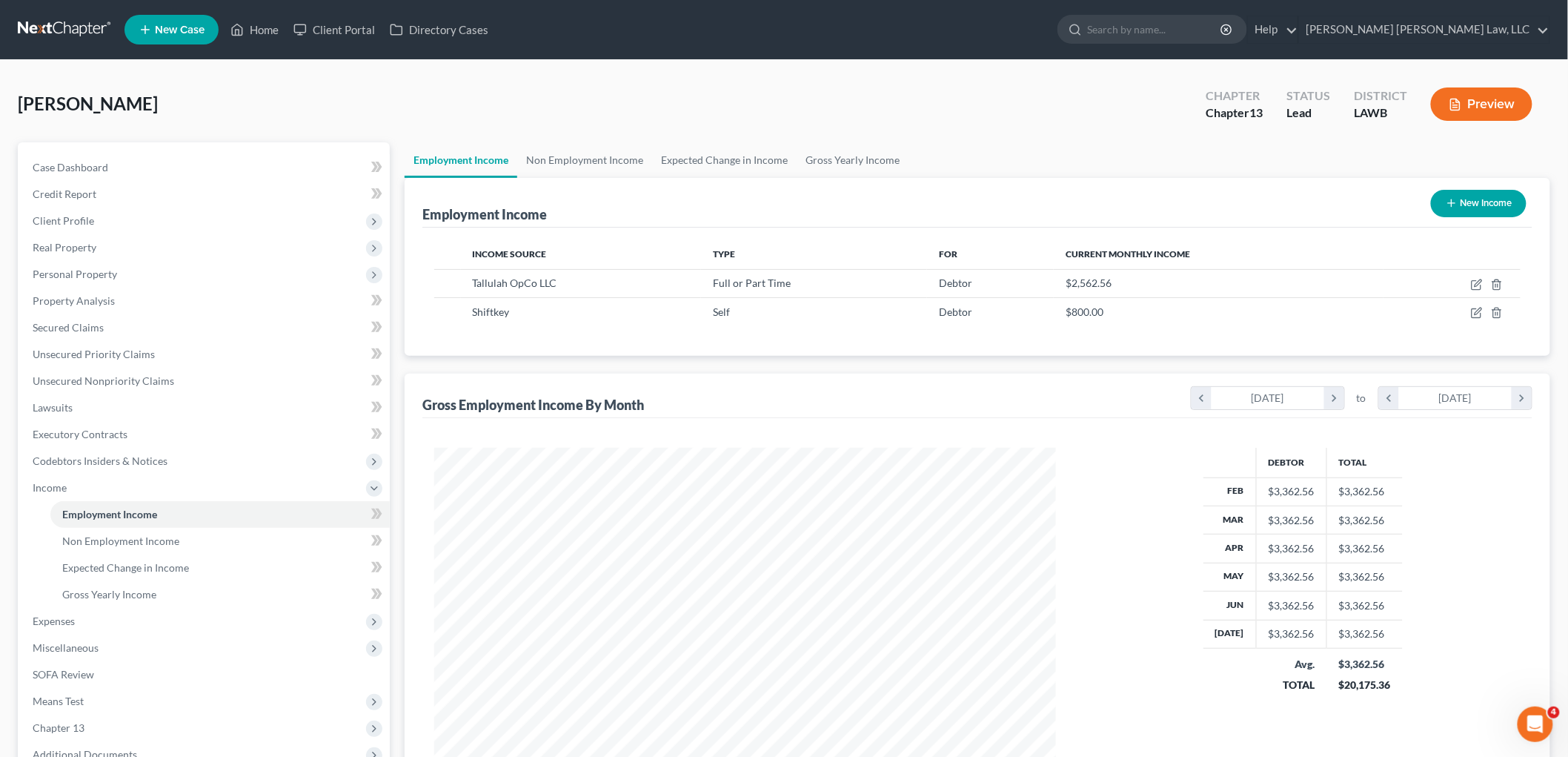
click at [1456, 204] on button "New Income" at bounding box center [1478, 203] width 96 height 27
select select "0"
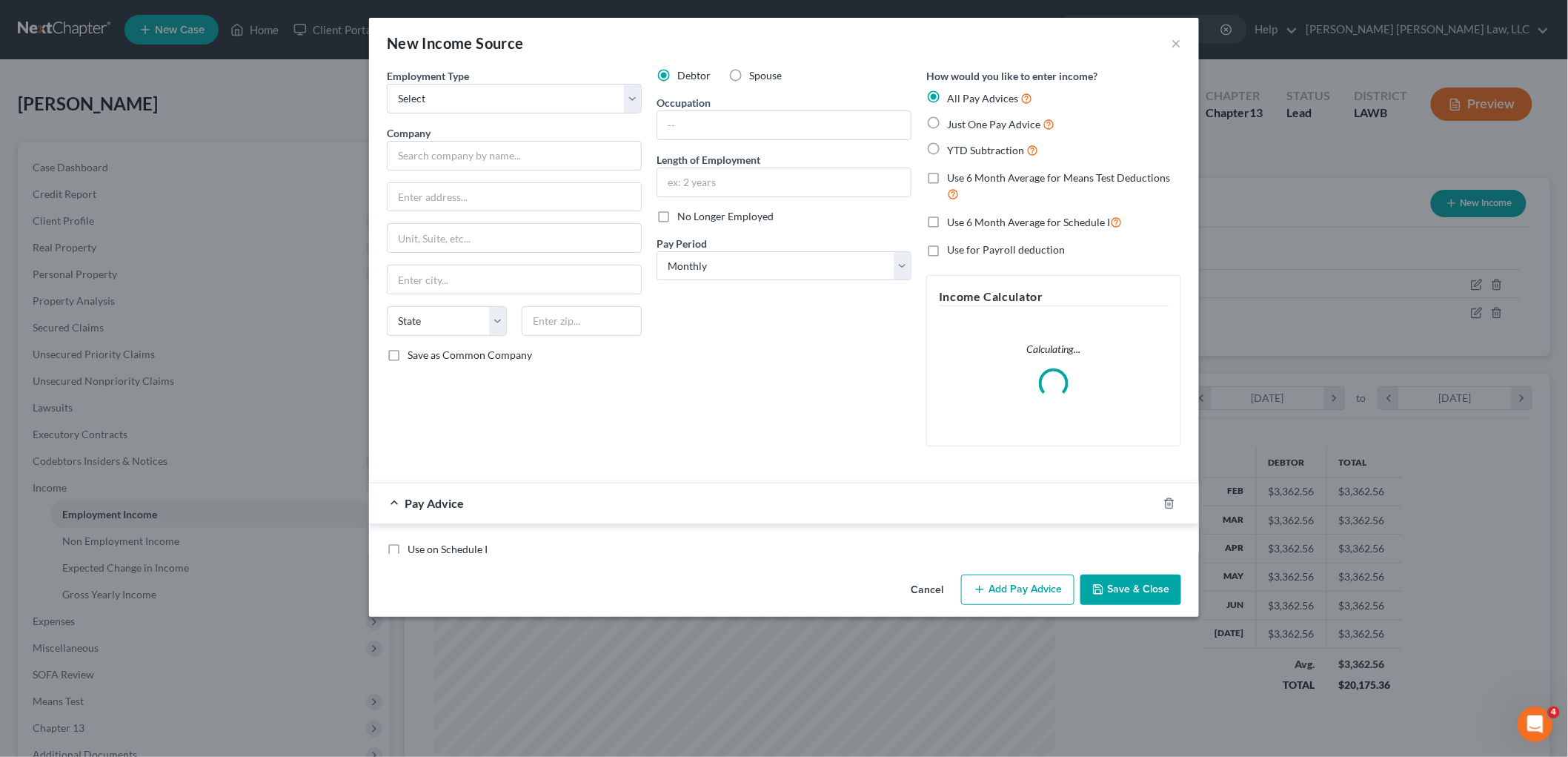
scroll to position [313, 656]
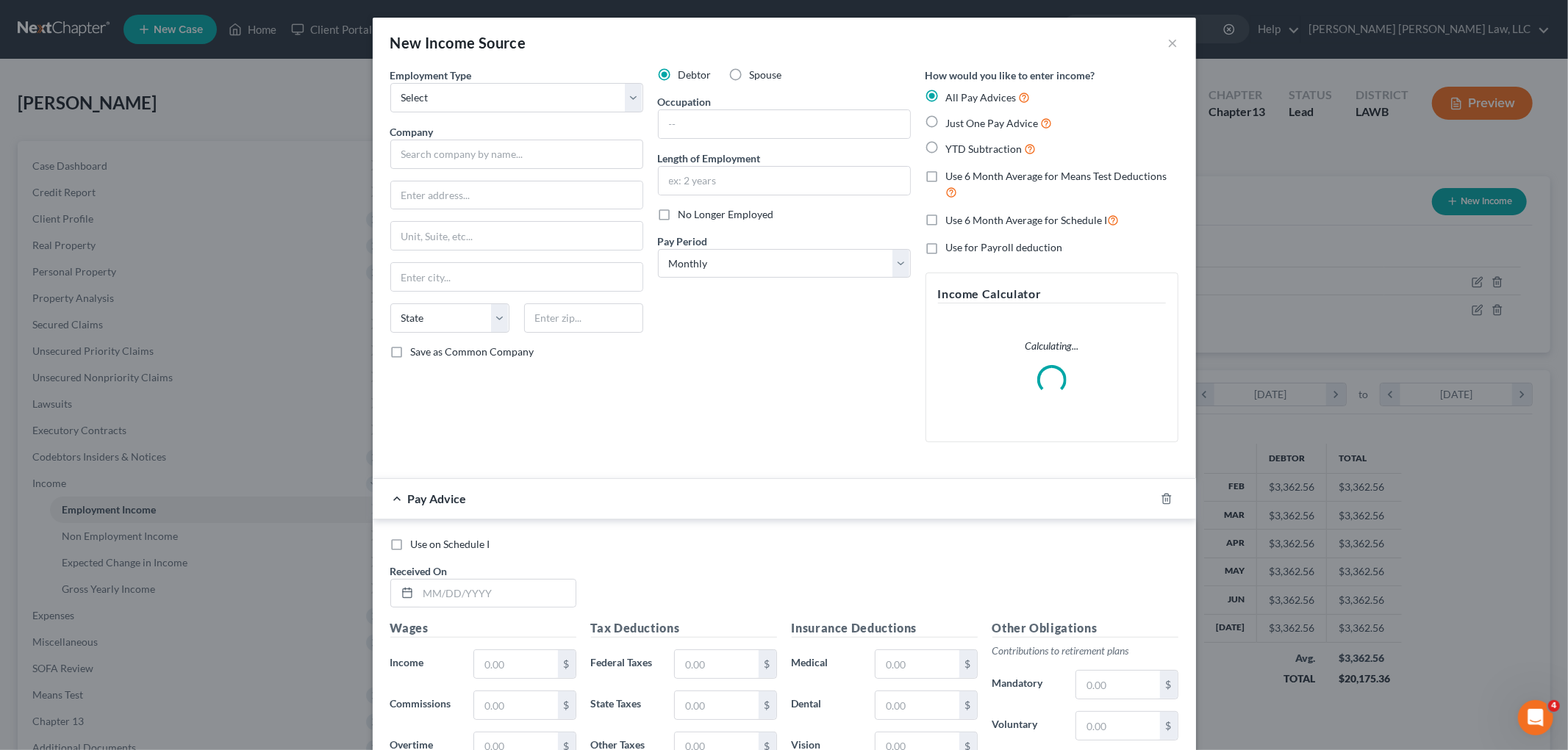
click at [750, 69] on label "Spouse" at bounding box center [766, 75] width 32 height 15
click at [756, 69] on input "Spouse" at bounding box center [760, 72] width 10 height 10
radio input "true"
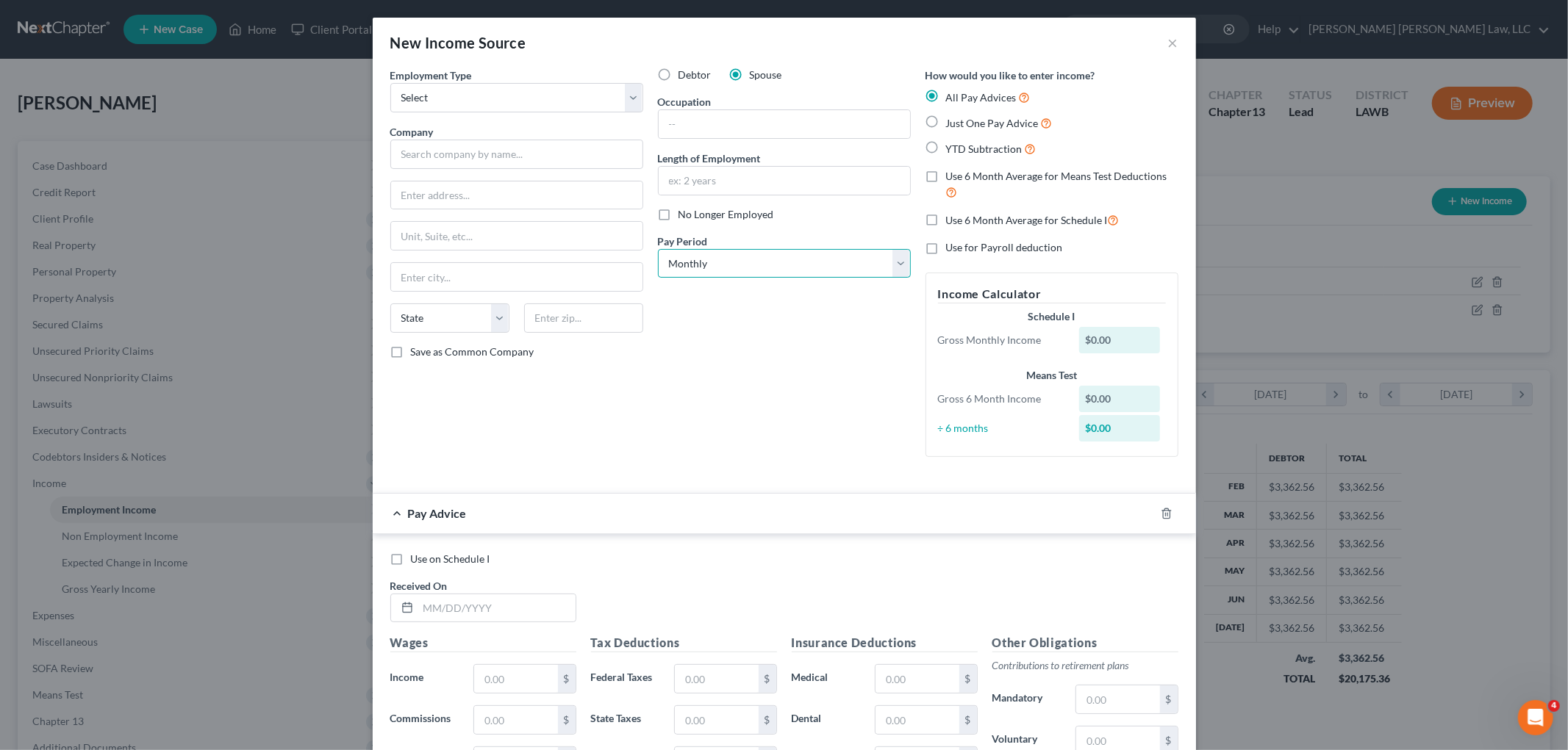
click at [781, 255] on select "Select Monthly Twice Monthly Every Other Week Weekly" at bounding box center [784, 263] width 253 height 29
select select "2"
click at [658, 249] on select "Select Monthly Twice Monthly Every Other Week Weekly" at bounding box center [784, 263] width 253 height 29
click at [527, 103] on select "Select Full or Part Time Employment Self Employment" at bounding box center [516, 98] width 253 height 29
select select "0"
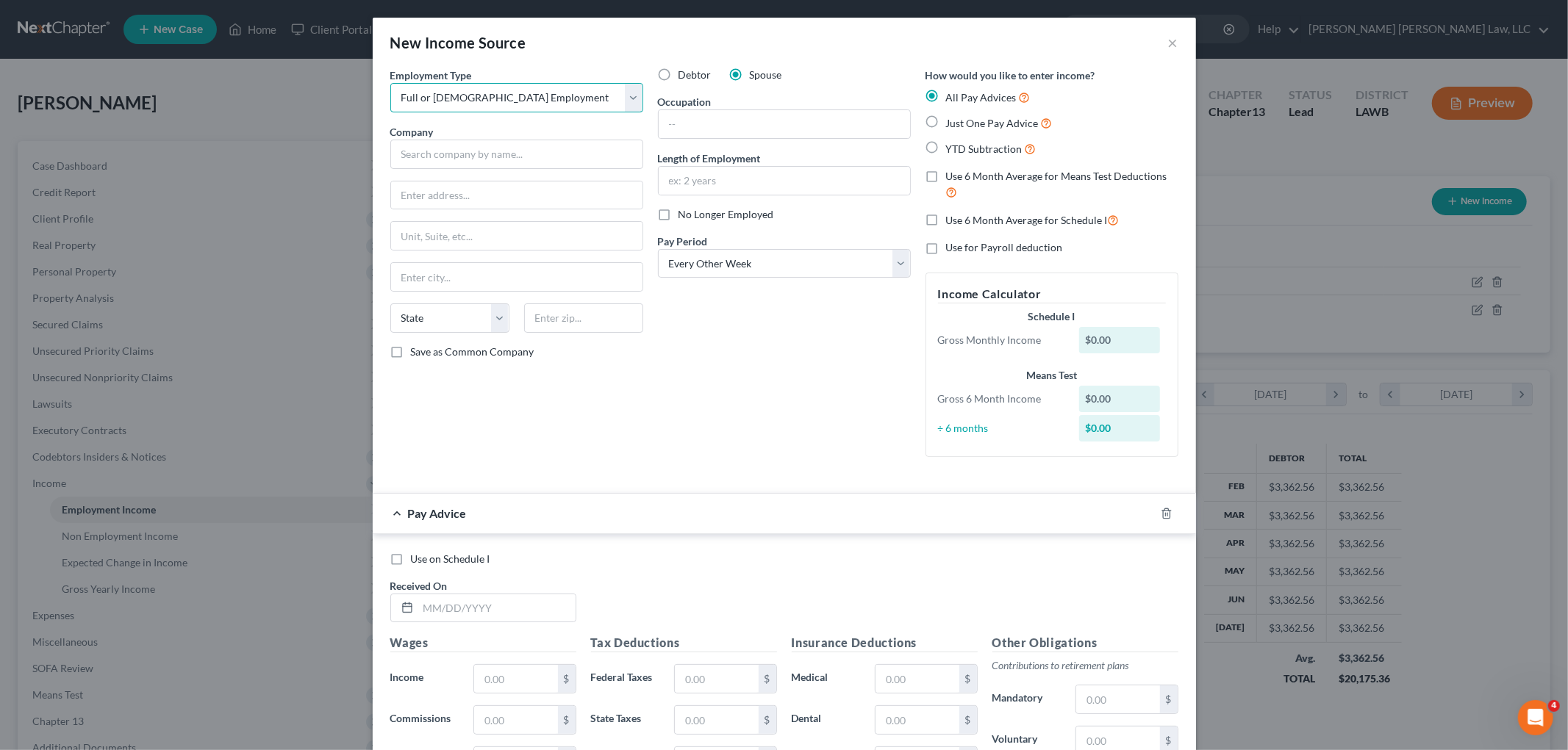
click at [390, 83] on select "Select Full or Part Time Employment Self Employment" at bounding box center [516, 98] width 253 height 29
click at [490, 163] on input "text" at bounding box center [516, 155] width 253 height 29
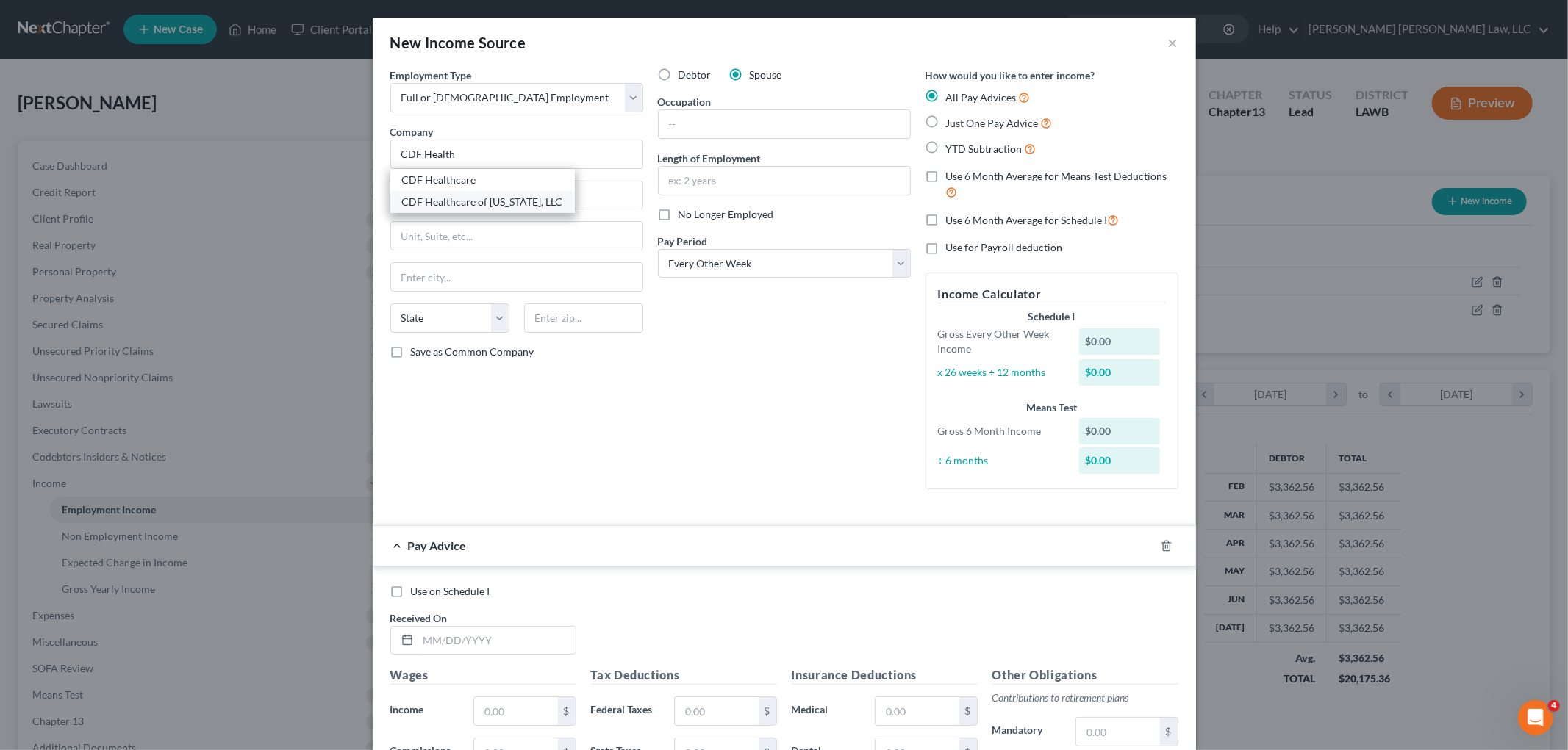
click at [438, 205] on div "CDF Healthcare of Louisiana, LLC" at bounding box center [482, 202] width 161 height 15
type input "CDF Healthcare of Louisiana, LLC"
type input "PO Box 607"
type input "Delhi"
select select "19"
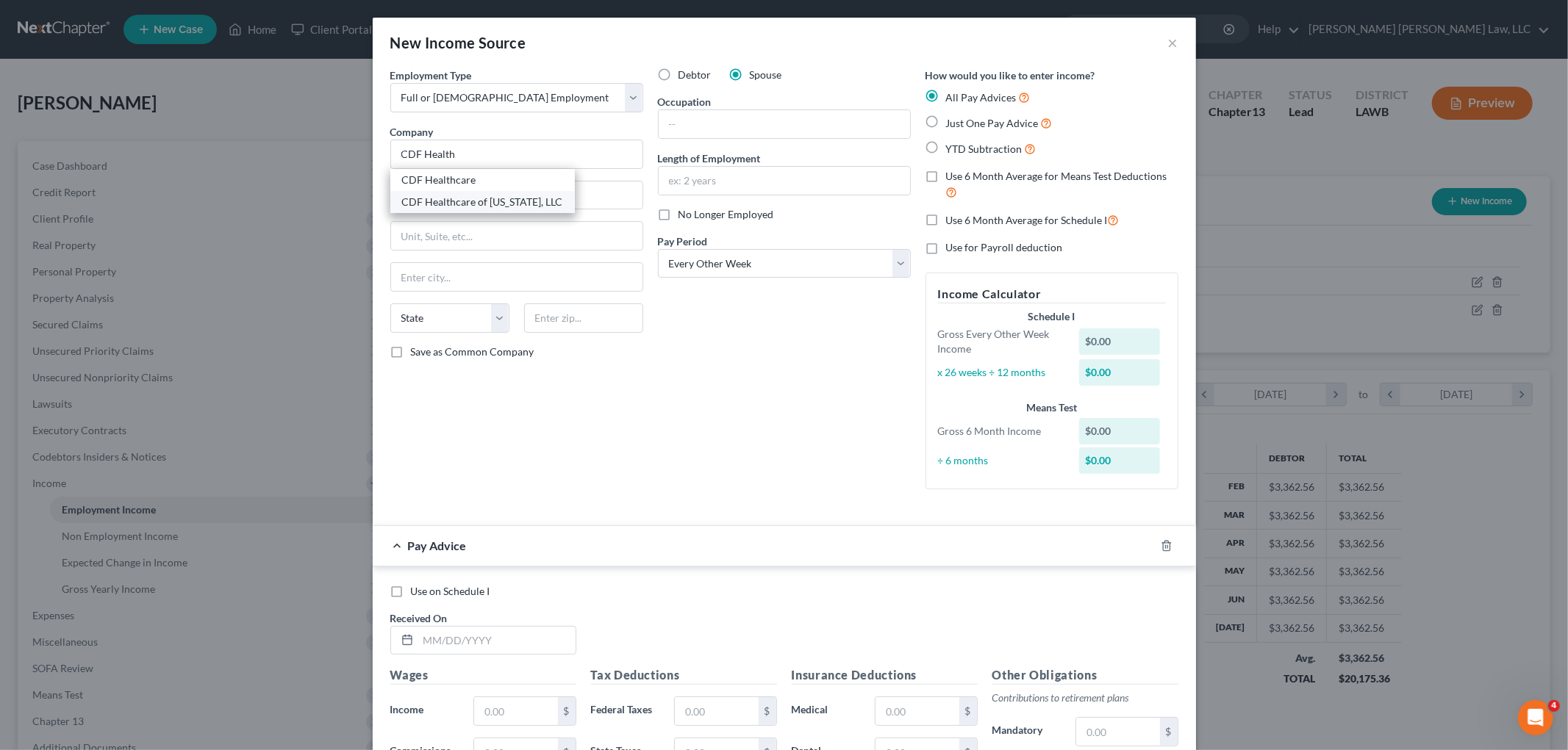
type input "71232"
click at [697, 432] on div "Debtor Spouse Occupation Length of Employment No Longer Employed Pay Period * S…" at bounding box center [784, 284] width 267 height 434
click at [1162, 543] on polyline "button" at bounding box center [1167, 543] width 9 height 0
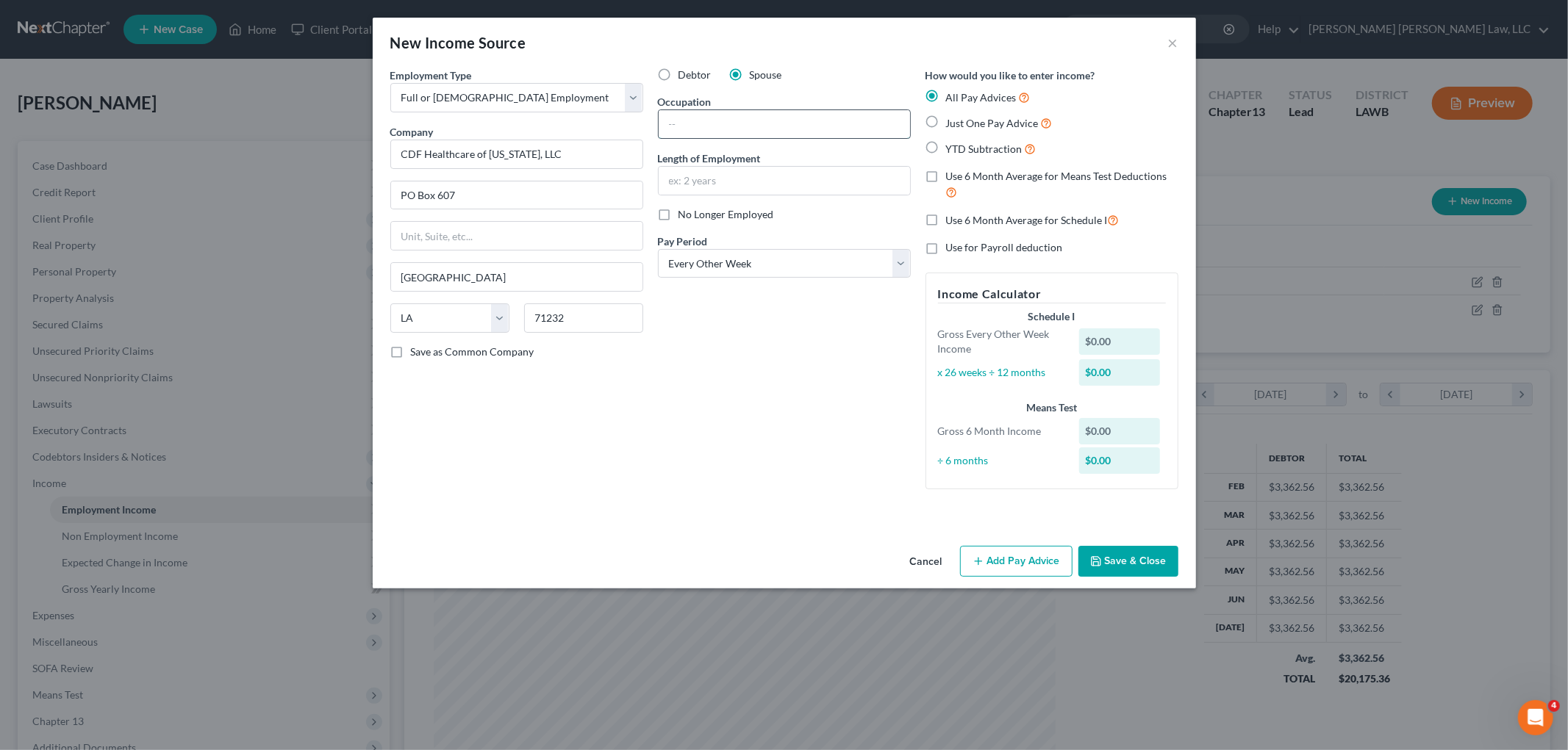
click at [752, 119] on input "text" at bounding box center [784, 124] width 251 height 28
type input "DSW"
click at [811, 358] on div "Debtor Spouse Occupation DSW Length of Employment No Longer Employed Pay Period…" at bounding box center [784, 284] width 267 height 434
click at [1111, 560] on button "Save & Close" at bounding box center [1128, 562] width 100 height 31
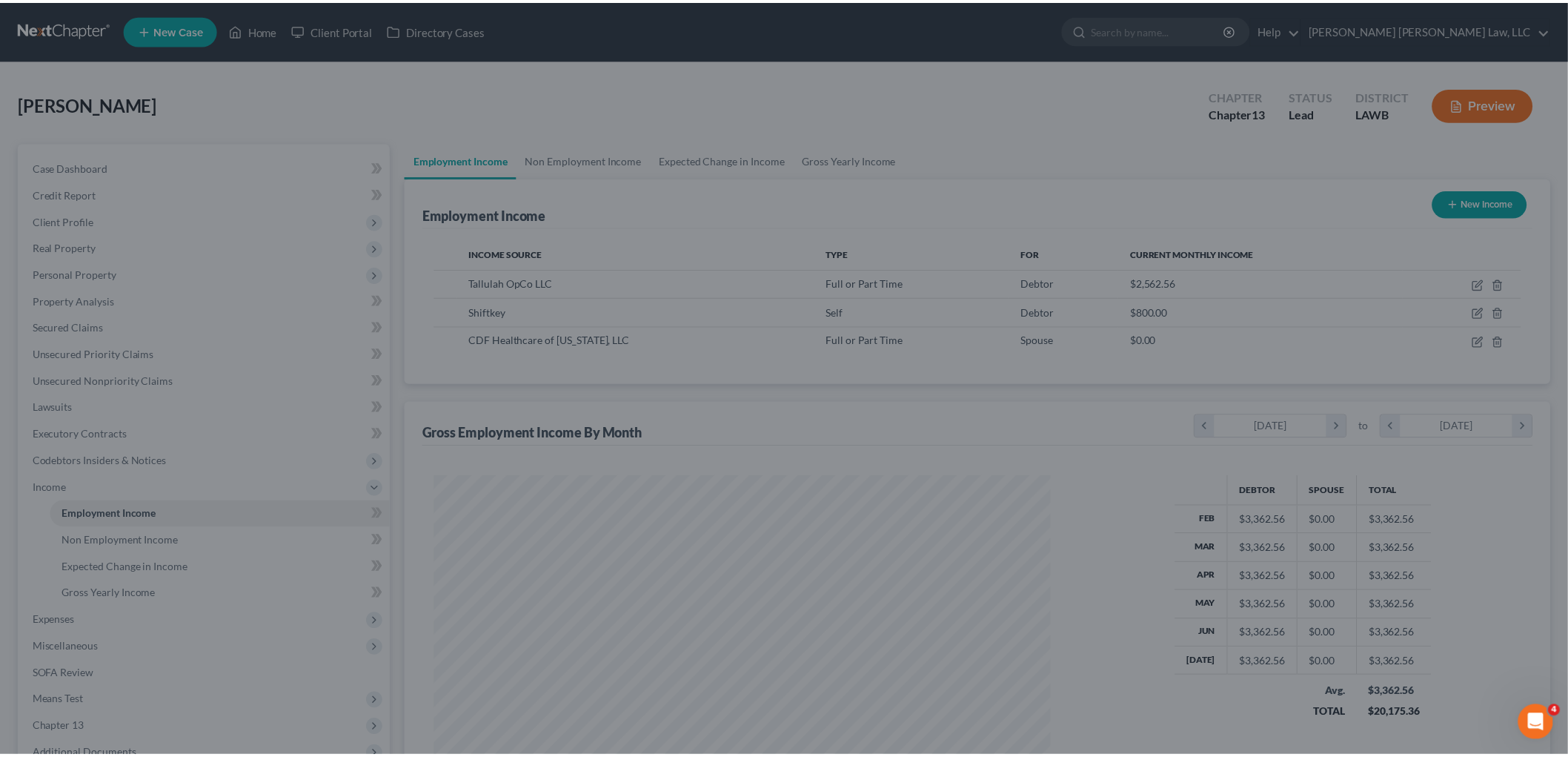
scroll to position [741094, 740293]
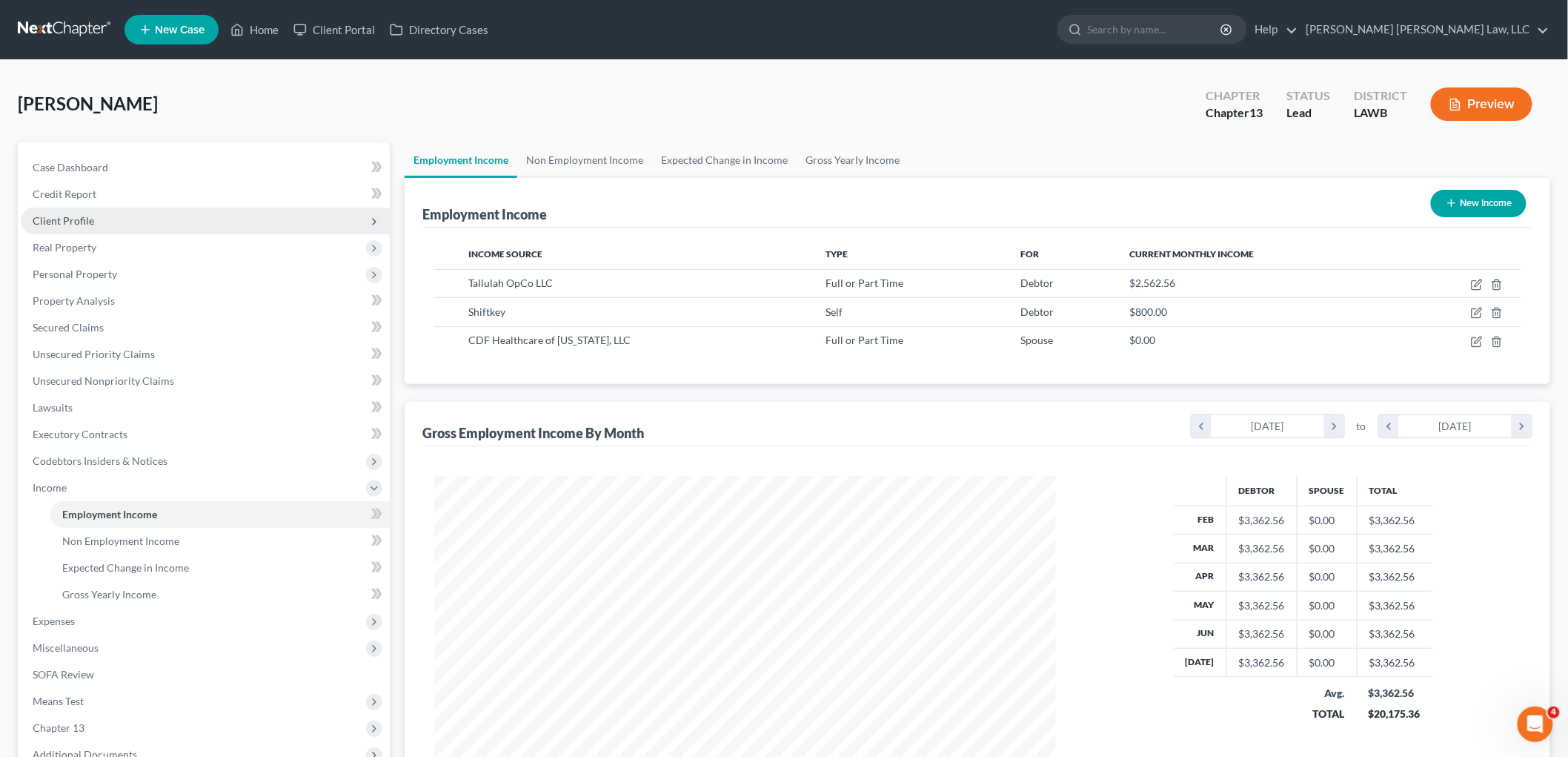
click at [88, 226] on span "Client Profile" at bounding box center [205, 221] width 369 height 27
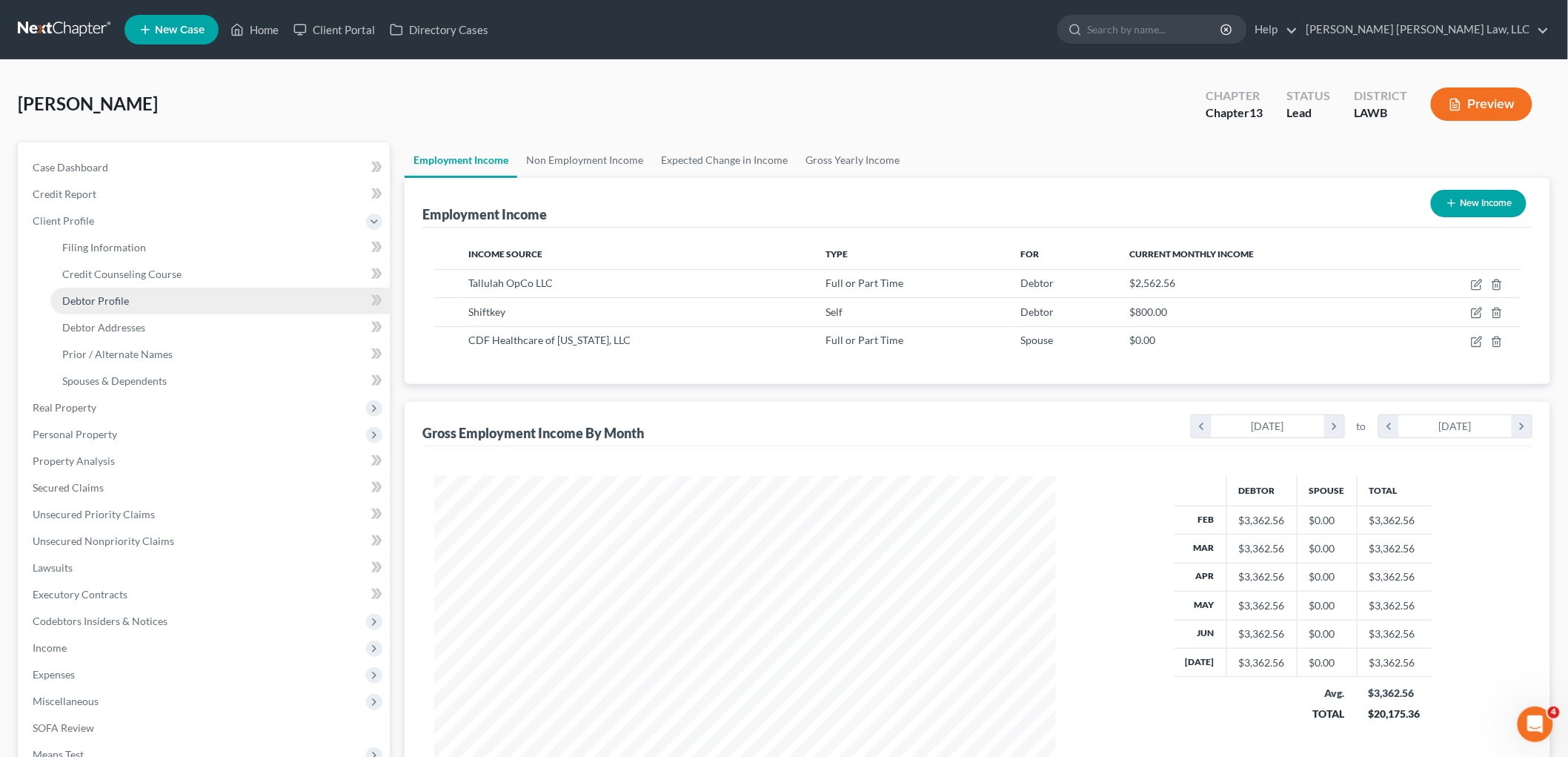
click at [105, 295] on span "Debtor Profile" at bounding box center [96, 300] width 67 height 13
select select "1"
select select "3"
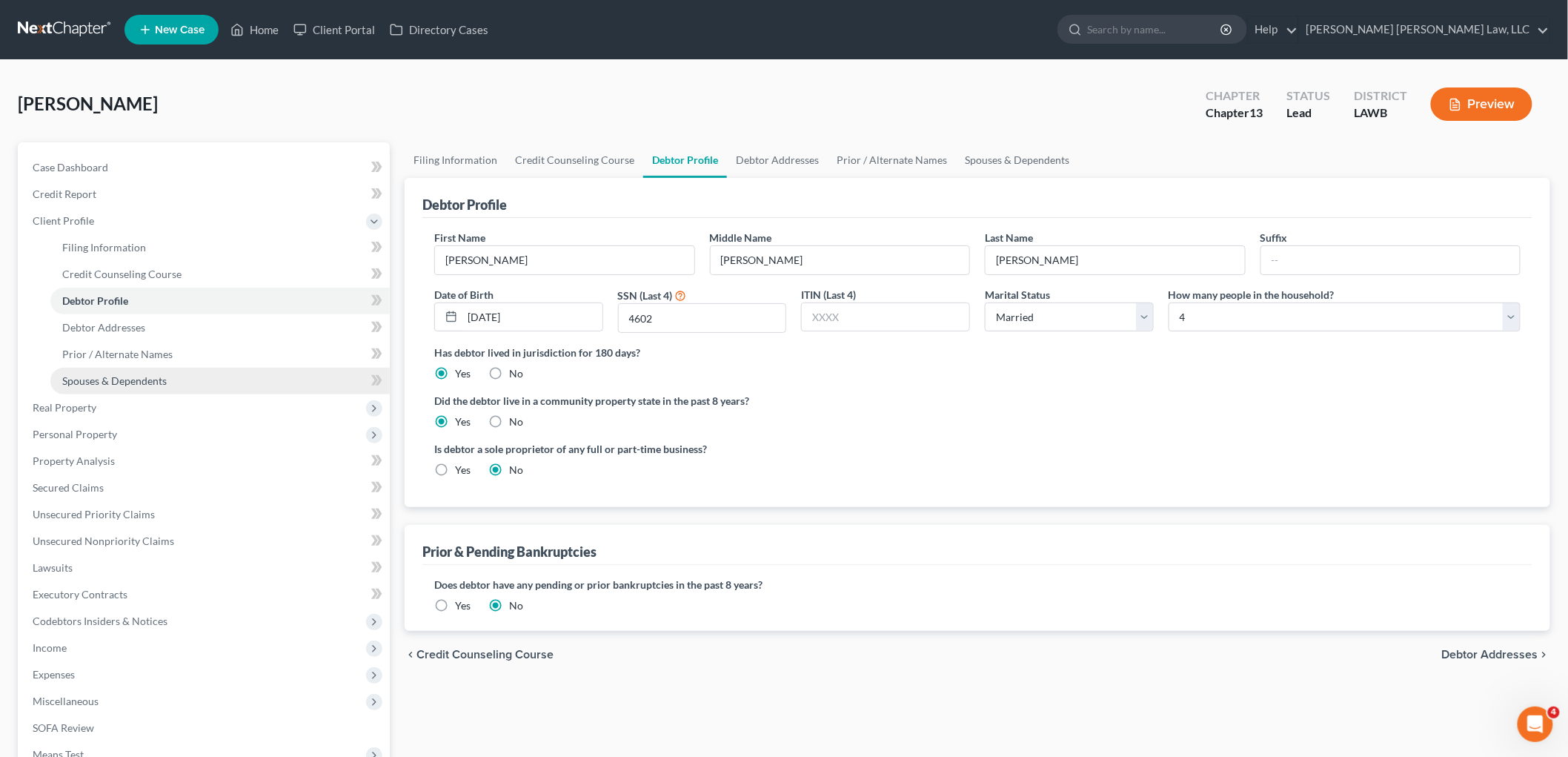
click at [196, 377] on link "Spouses & Dependents" at bounding box center [220, 381] width 339 height 27
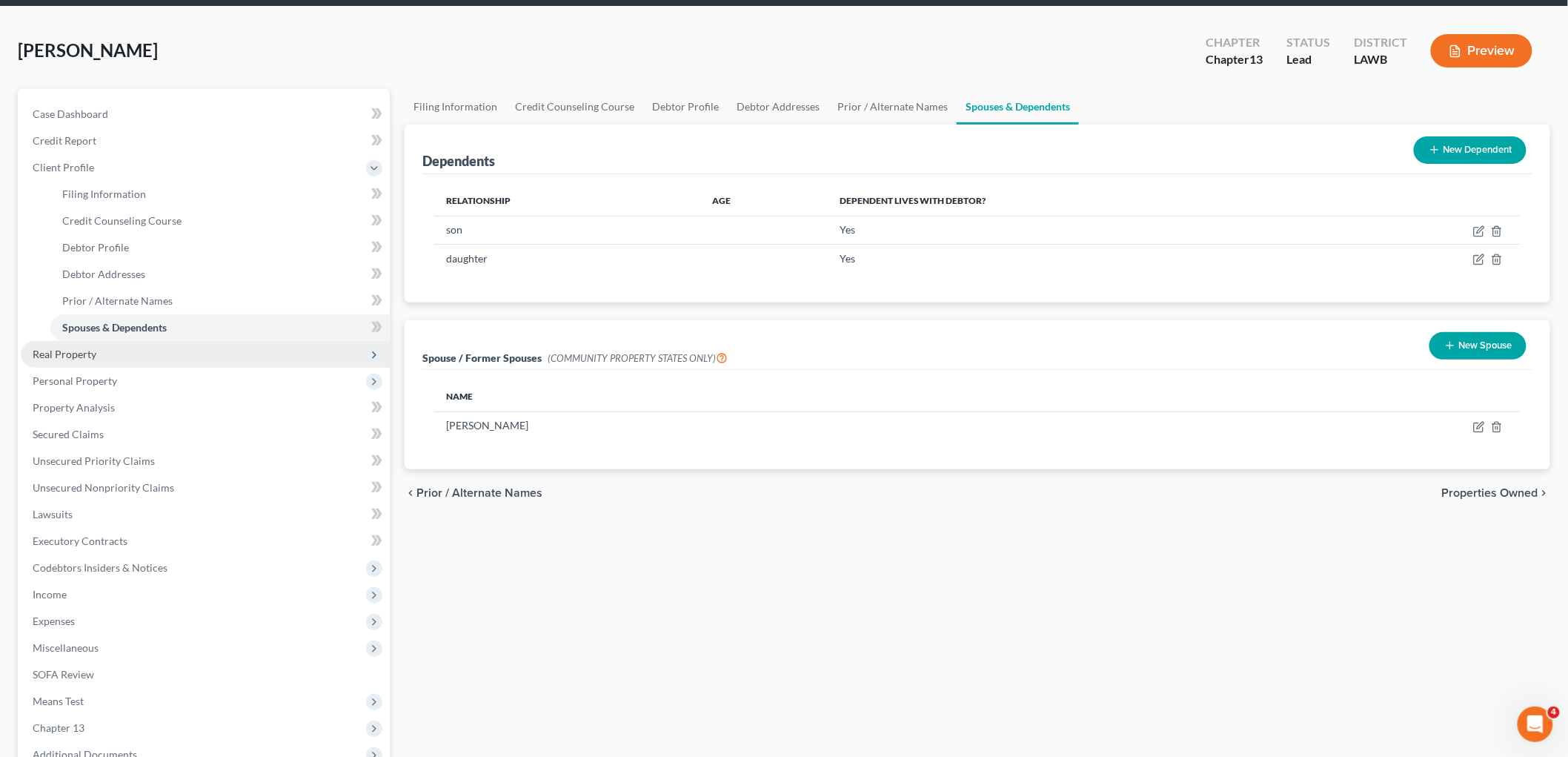
scroll to position [82, 0]
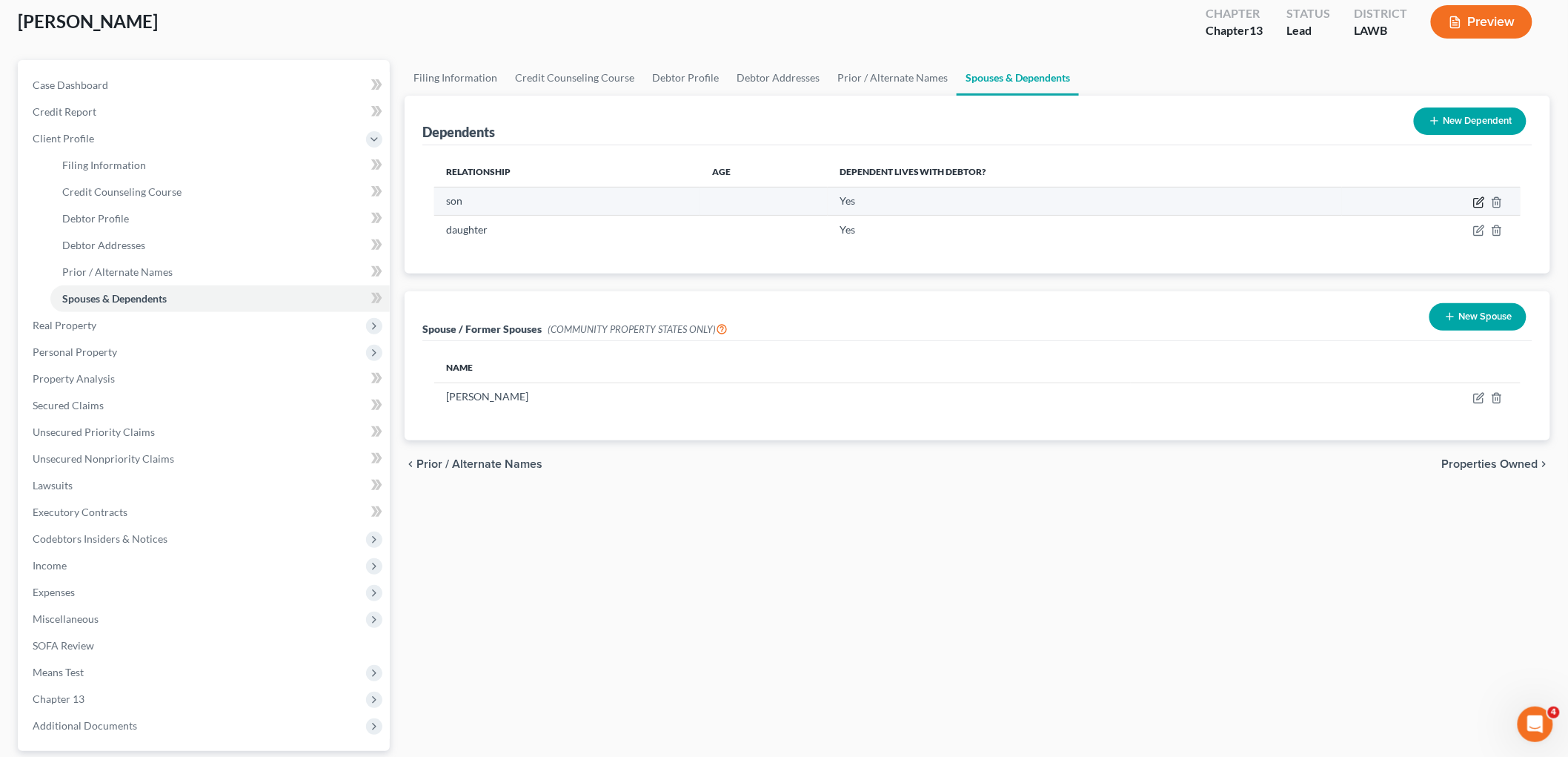
click at [1480, 196] on icon "button" at bounding box center [1479, 202] width 12 height 12
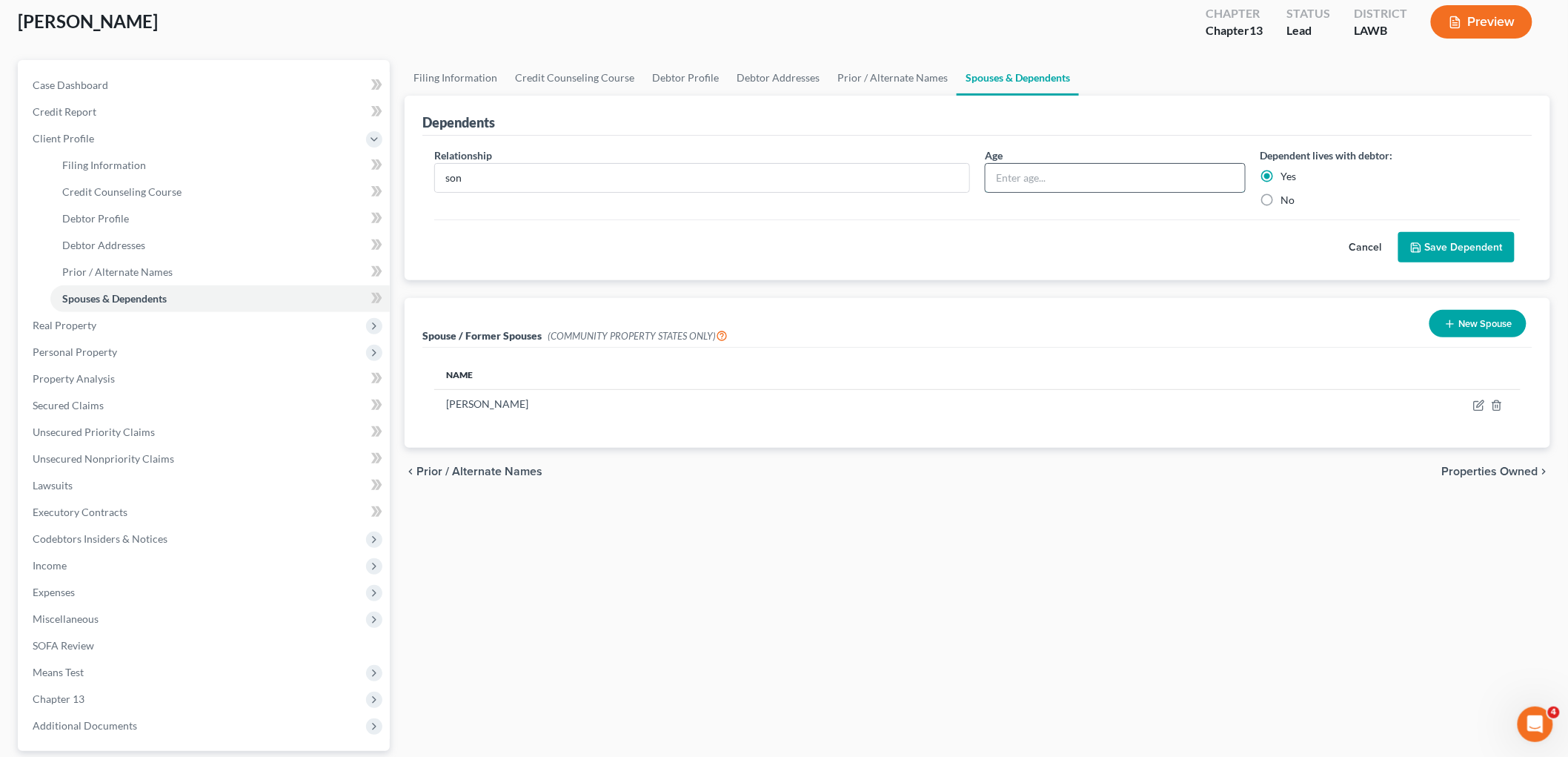
click at [1025, 183] on input "text" at bounding box center [1114, 178] width 259 height 28
type input "5"
click at [1431, 233] on button "Save Dependent" at bounding box center [1456, 247] width 117 height 31
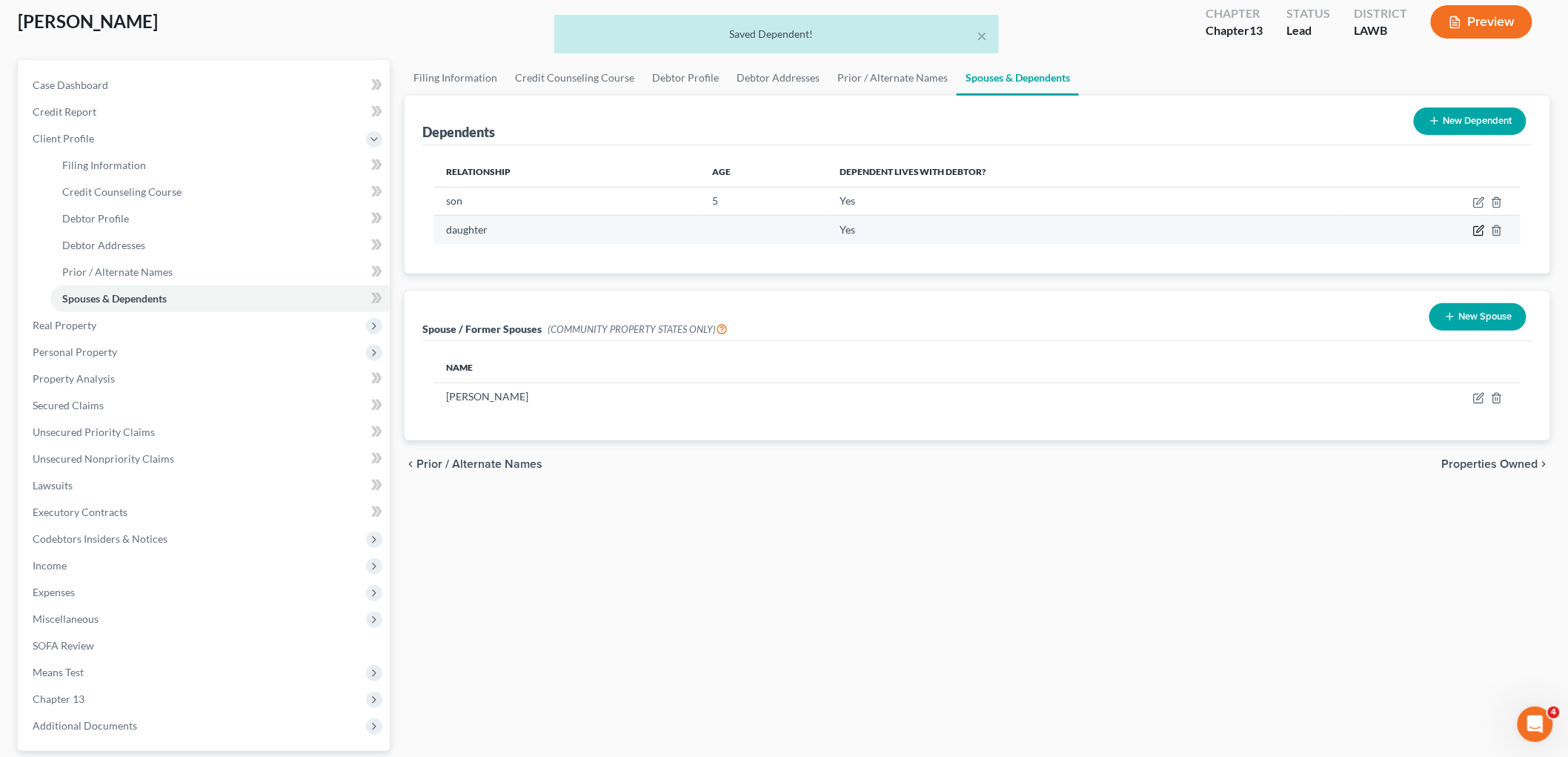
click at [1474, 228] on icon "button" at bounding box center [1478, 231] width 9 height 9
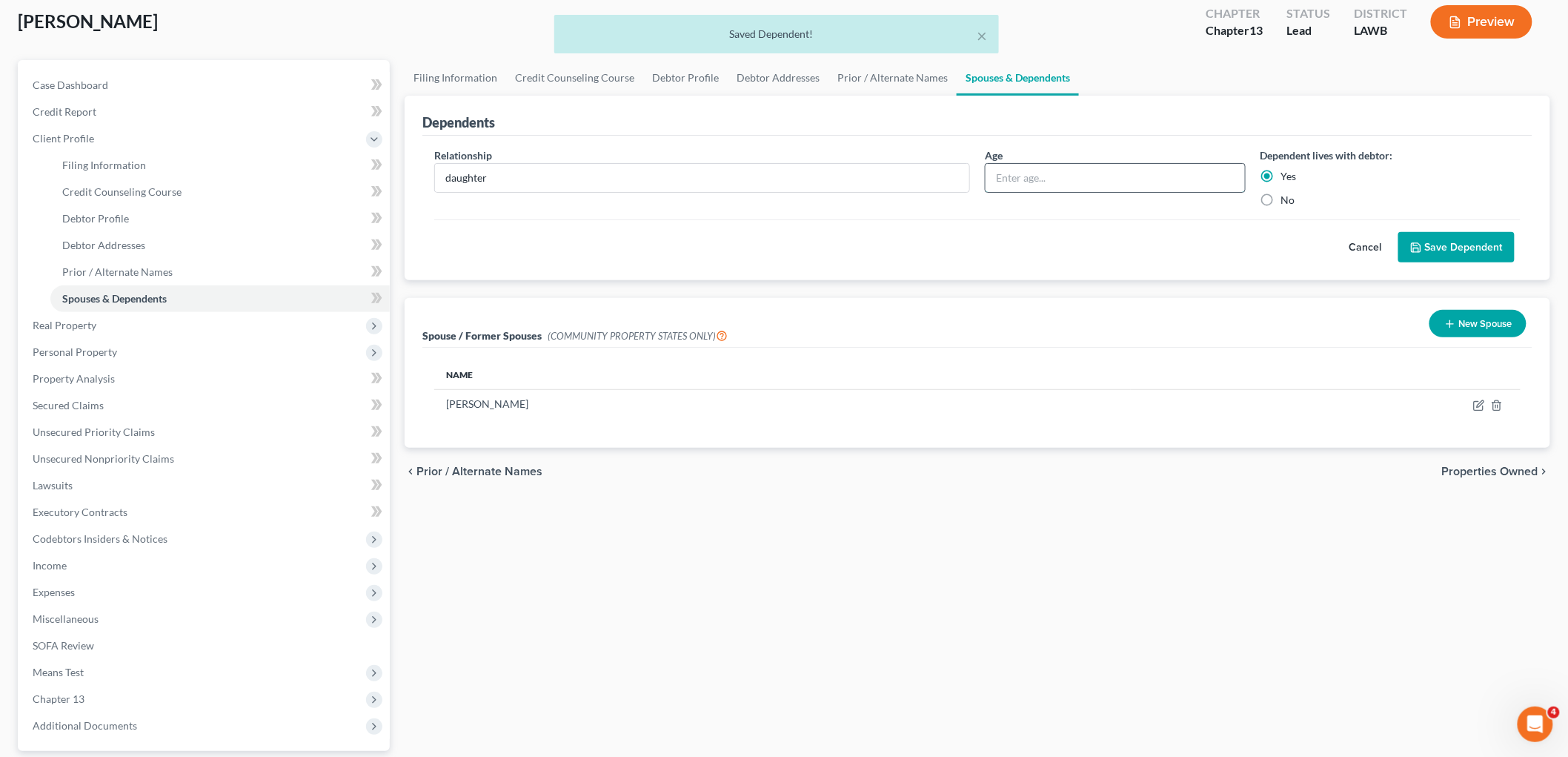
click at [1094, 183] on input "text" at bounding box center [1114, 178] width 259 height 28
type input "1"
click at [1457, 247] on button "Save Dependent" at bounding box center [1456, 247] width 117 height 31
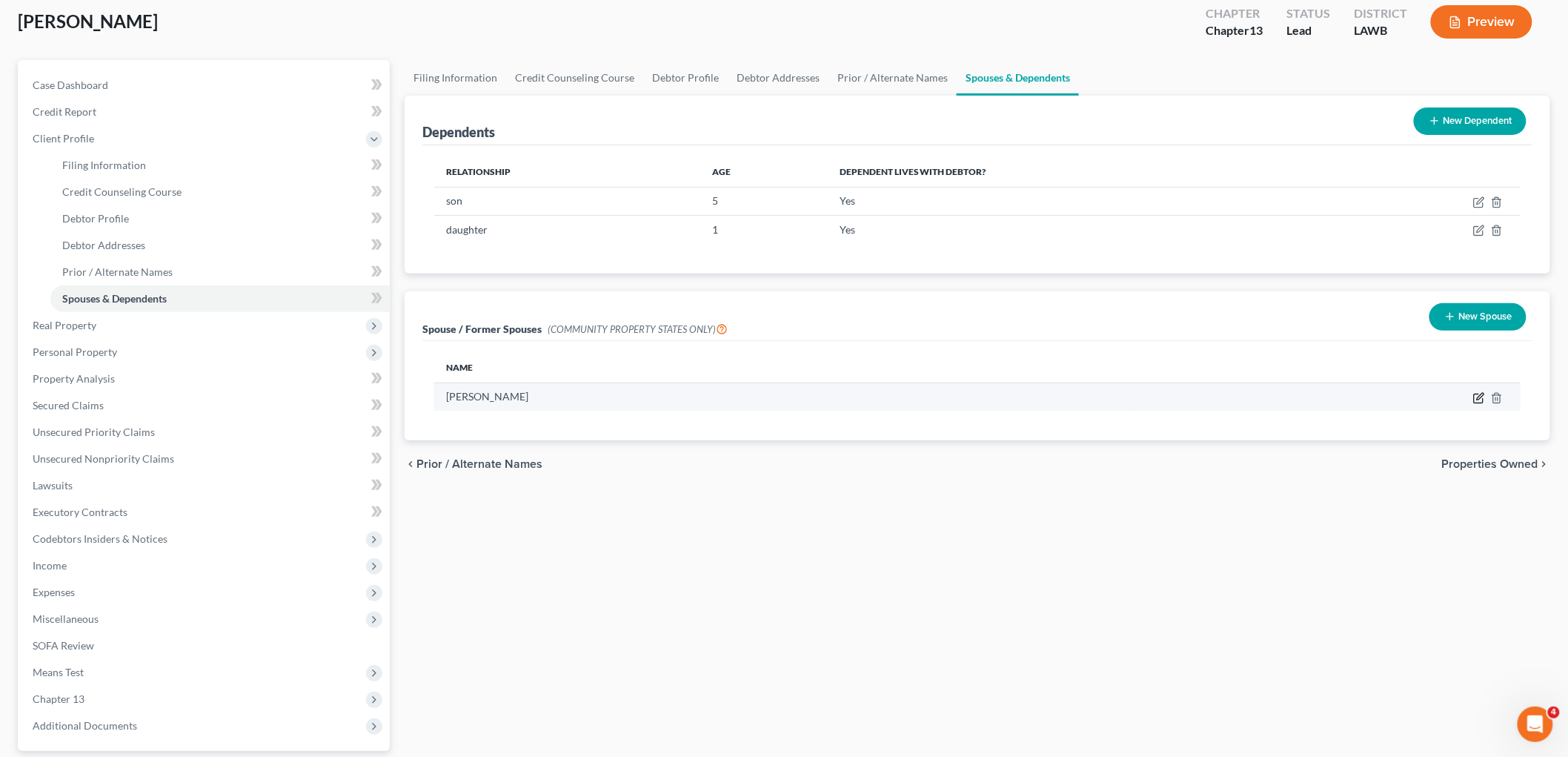
click at [1477, 394] on icon "button" at bounding box center [1479, 398] width 12 height 12
select select "4"
select select "19"
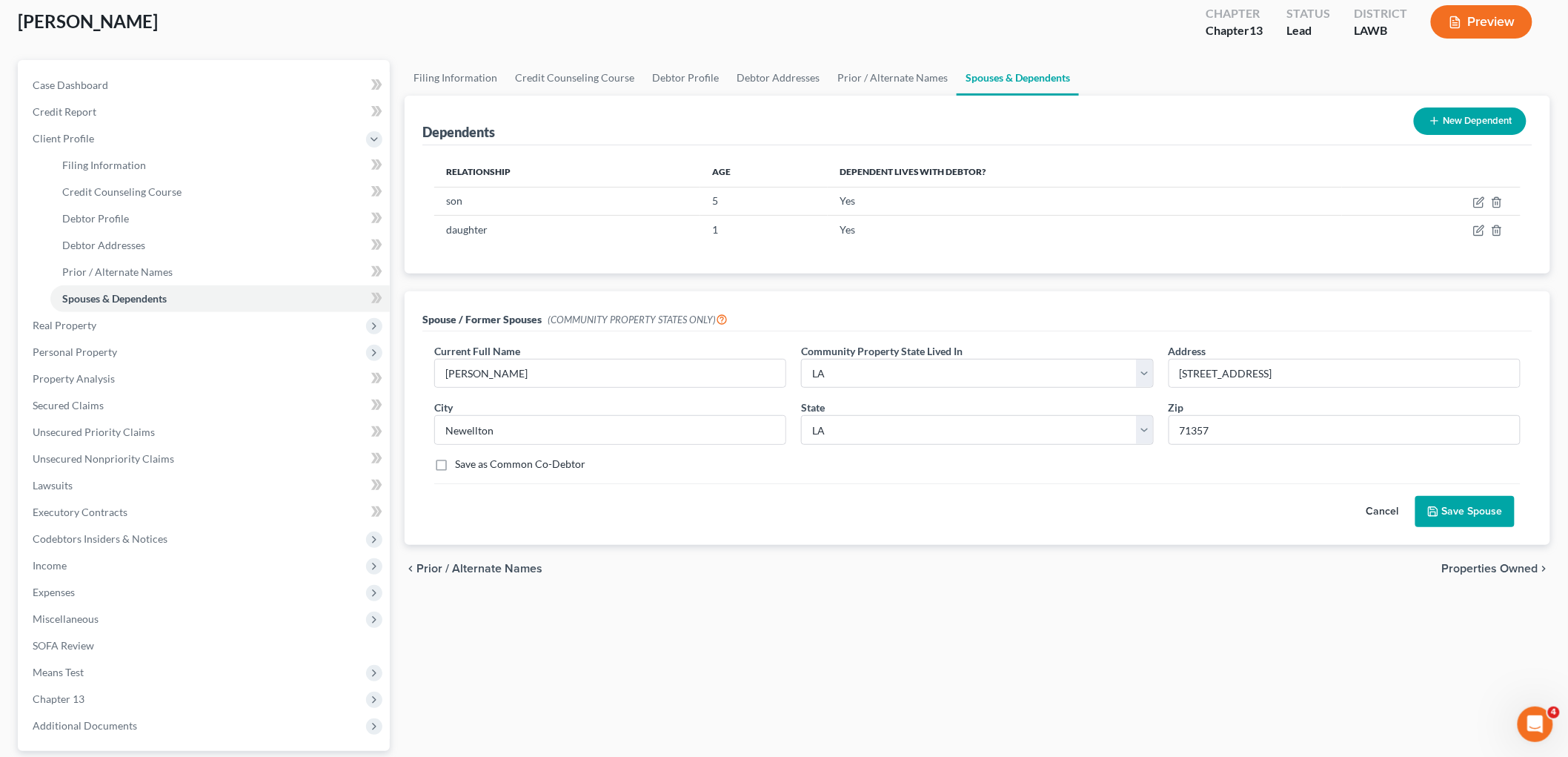
click at [1446, 516] on button "Save Spouse" at bounding box center [1465, 512] width 99 height 31
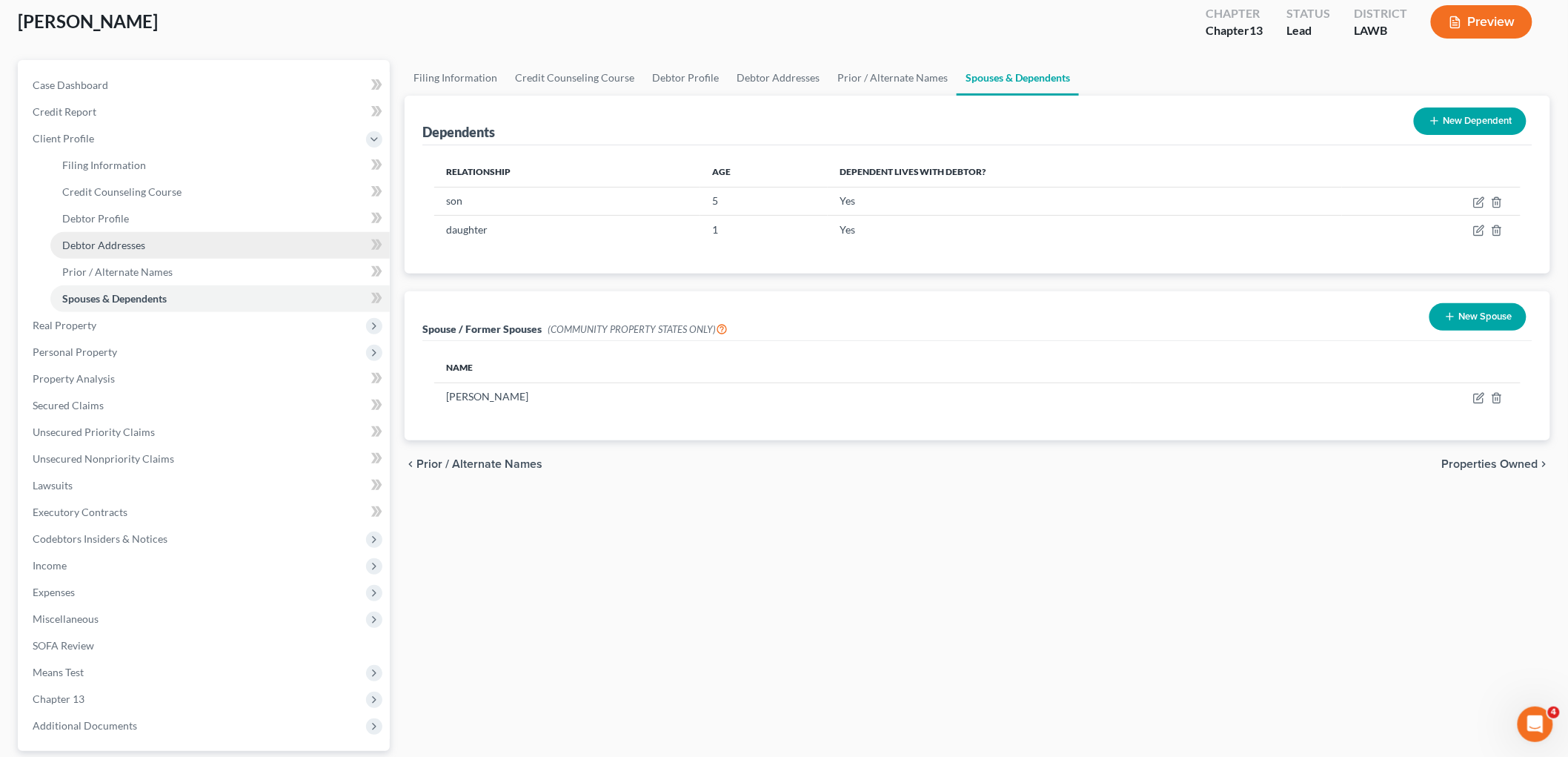
click at [117, 243] on span "Debtor Addresses" at bounding box center [104, 244] width 83 height 13
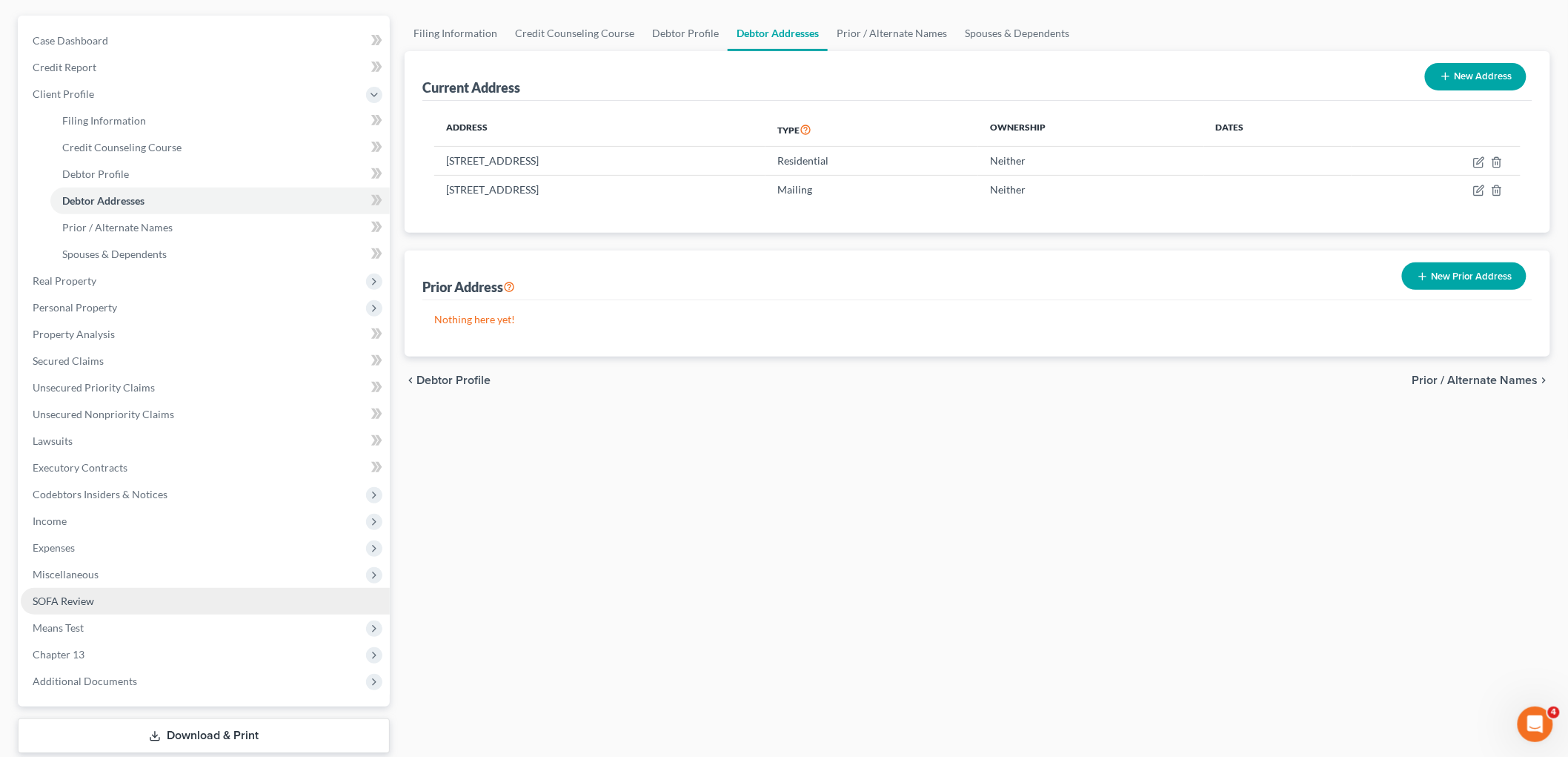
scroll to position [216, 0]
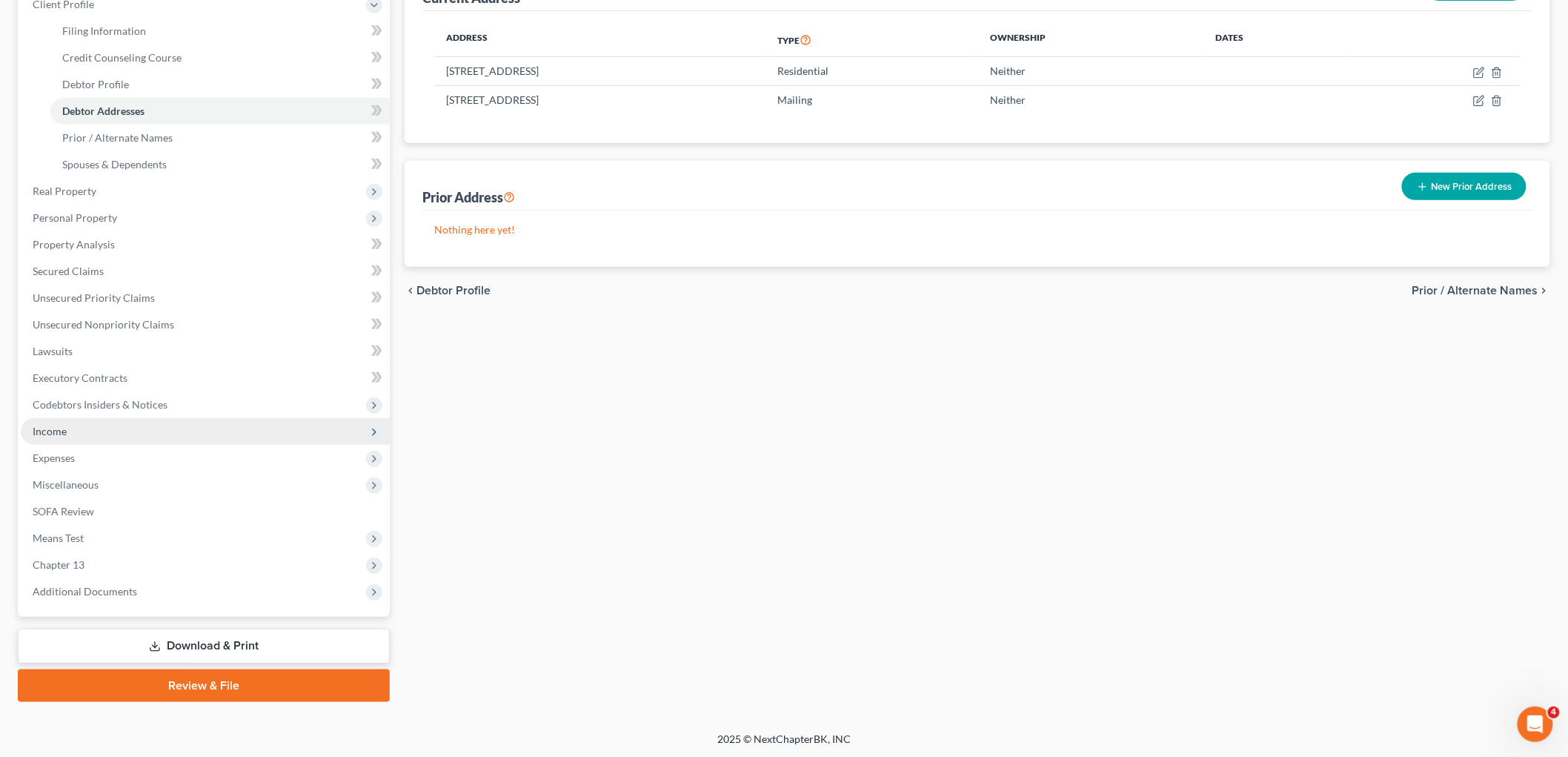
click at [89, 433] on span "Income" at bounding box center [205, 432] width 369 height 27
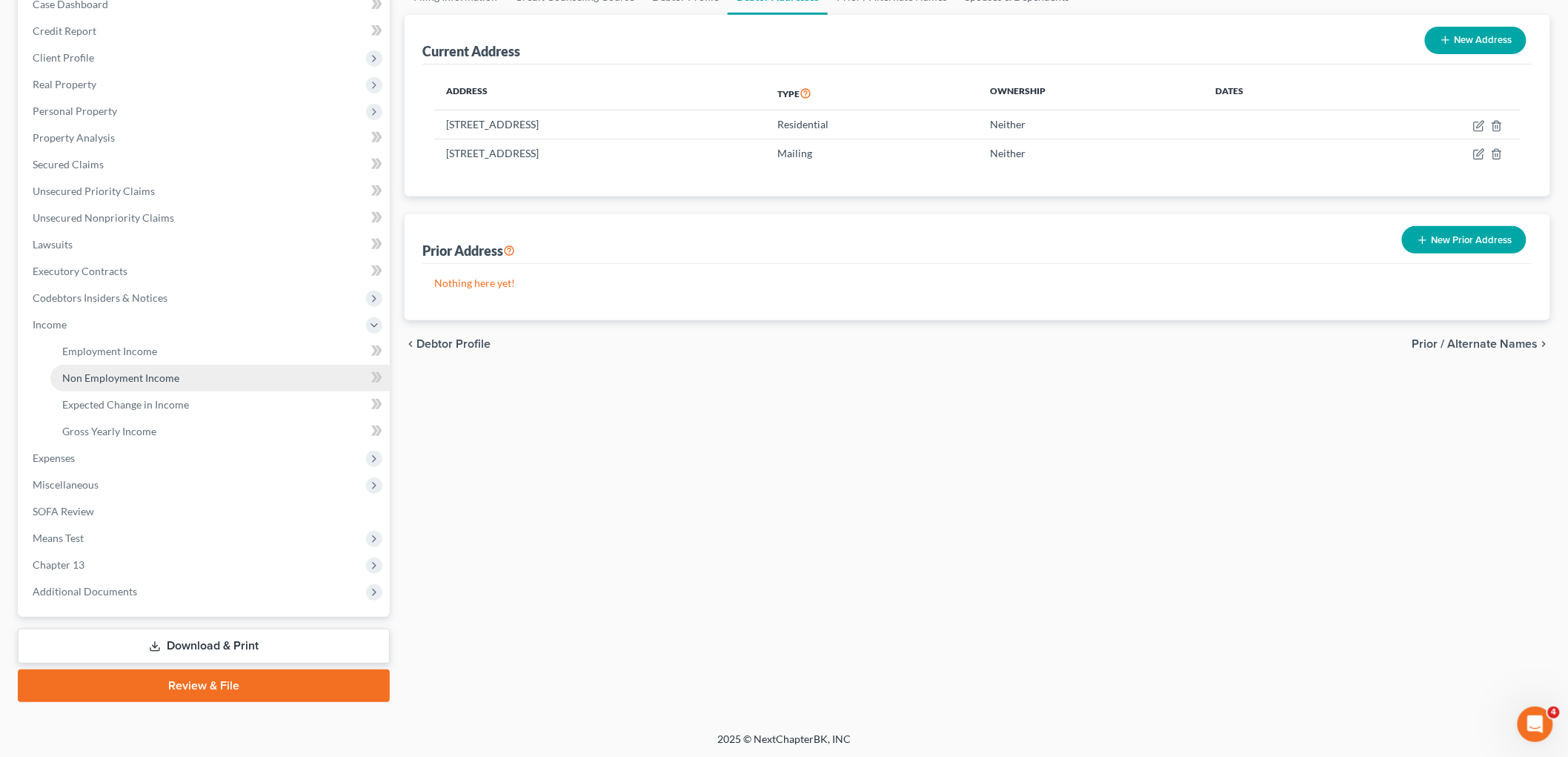
click at [120, 381] on span "Non Employment Income" at bounding box center [121, 377] width 117 height 13
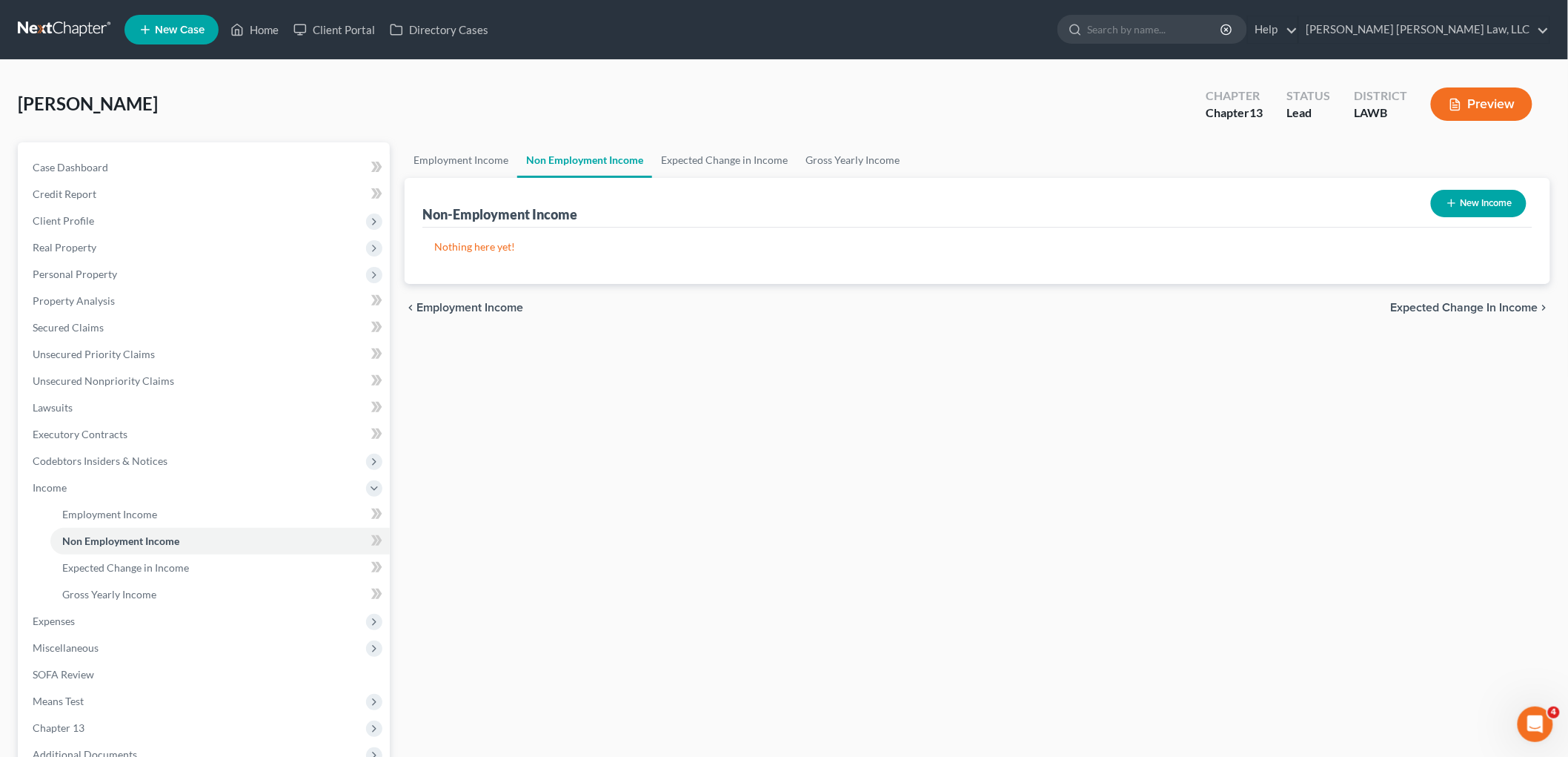
click at [1463, 206] on button "New Income" at bounding box center [1478, 203] width 96 height 27
select select "0"
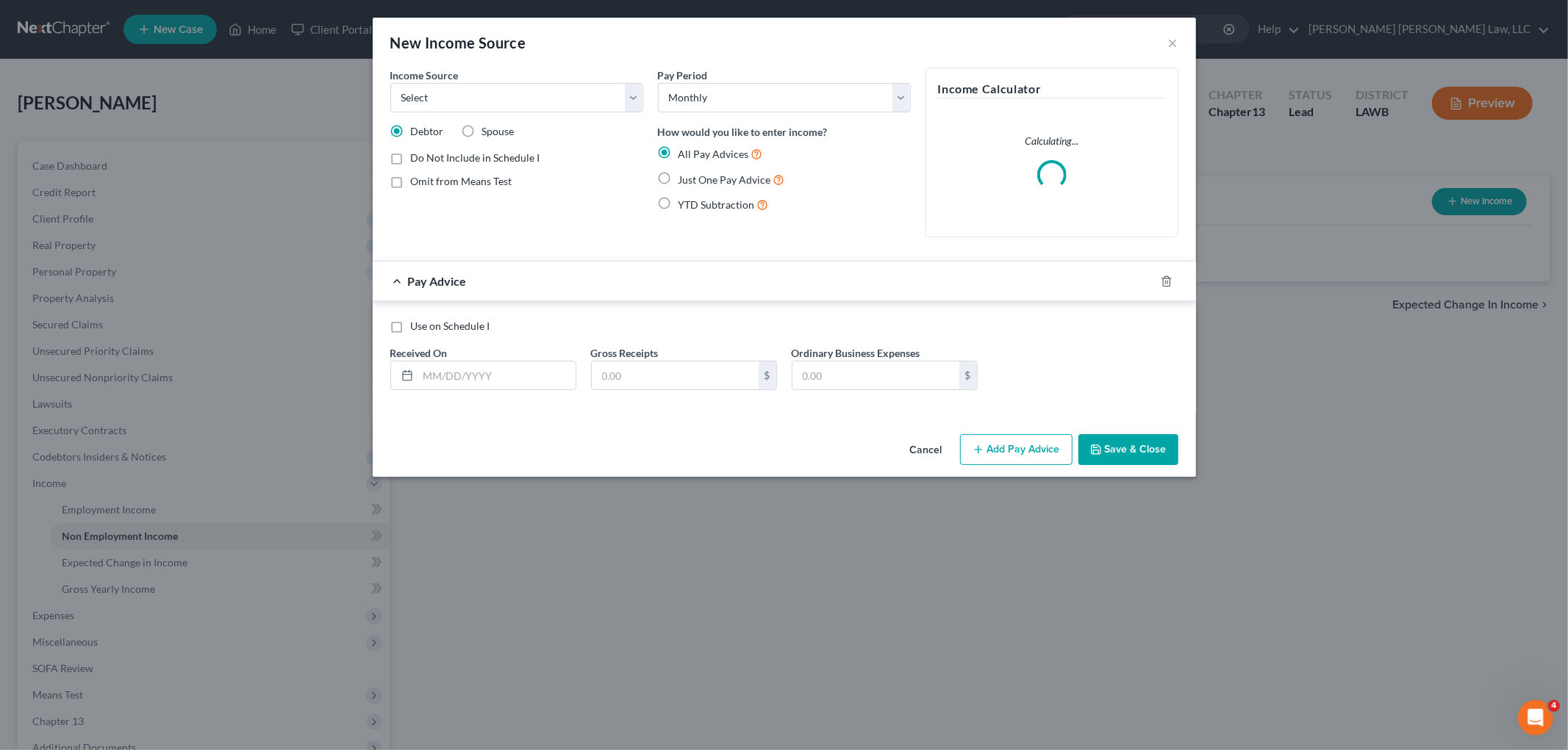
click at [678, 184] on label "Just One Pay Advice" at bounding box center [731, 180] width 107 height 17
click at [684, 181] on input "Just One Pay Advice" at bounding box center [689, 176] width 10 height 10
radio input "true"
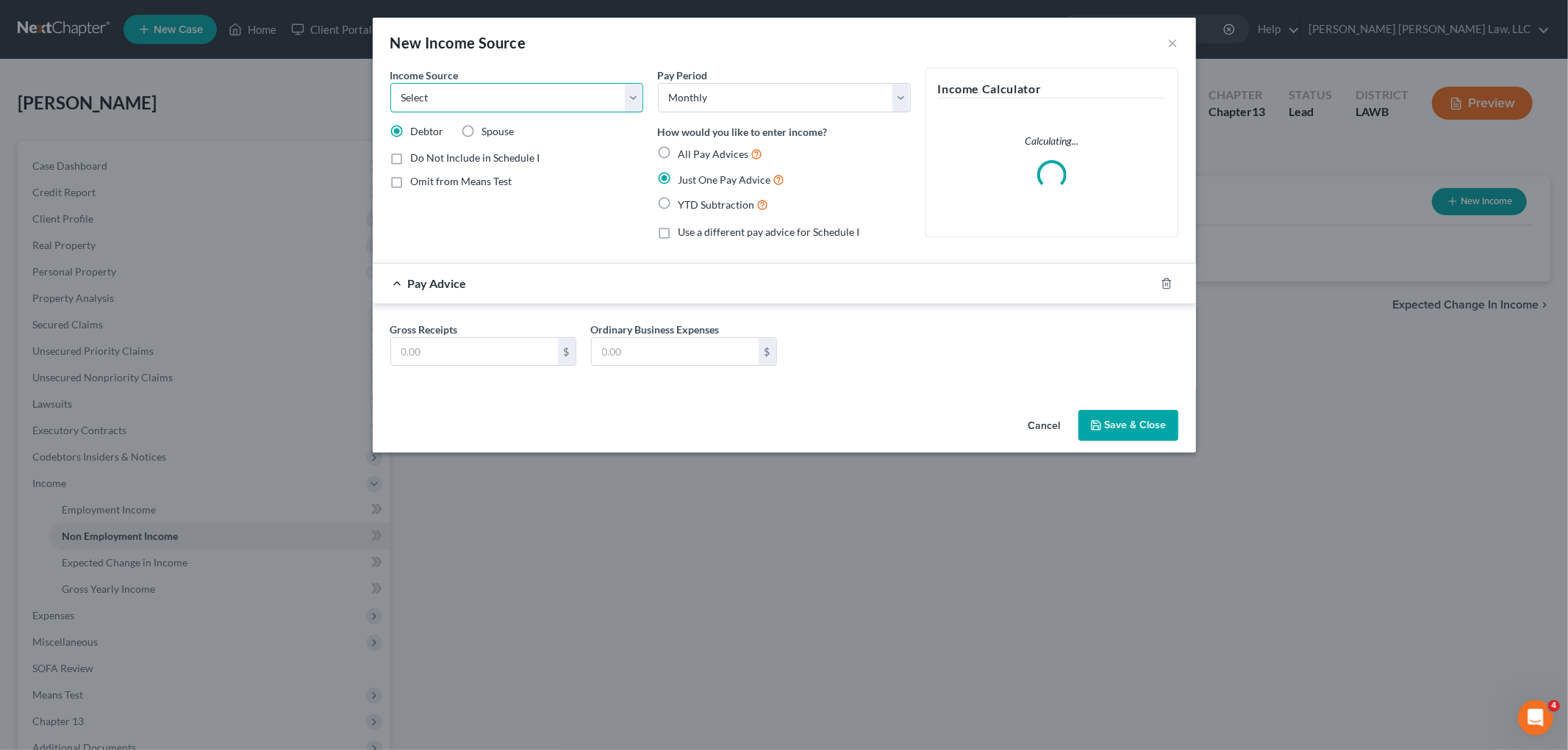
drag, startPoint x: 601, startPoint y: 101, endPoint x: 595, endPoint y: 112, distance: 12.5
click at [601, 101] on select "Select Unemployment Disability (from employer) Pension Retirement Social Securi…" at bounding box center [516, 98] width 253 height 29
select select "5"
click at [390, 83] on select "Select Unemployment Disability (from employer) Pension Retirement Social Securi…" at bounding box center [516, 98] width 253 height 29
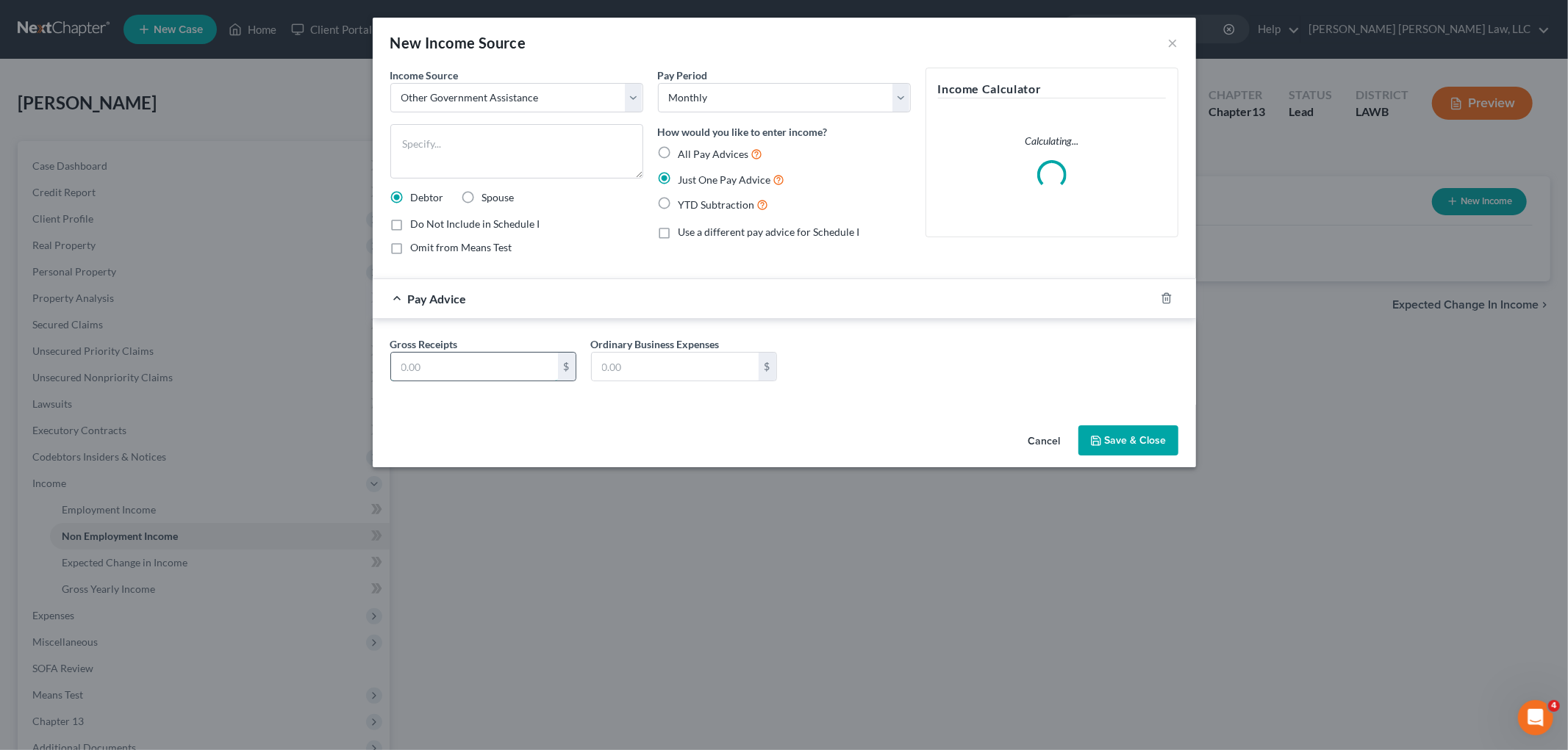
click at [460, 362] on input "text" at bounding box center [474, 367] width 167 height 28
type input "497.00"
click at [457, 152] on textarea at bounding box center [516, 152] width 253 height 54
type textarea "snap"
click at [1106, 449] on button "Save & Close" at bounding box center [1128, 441] width 100 height 31
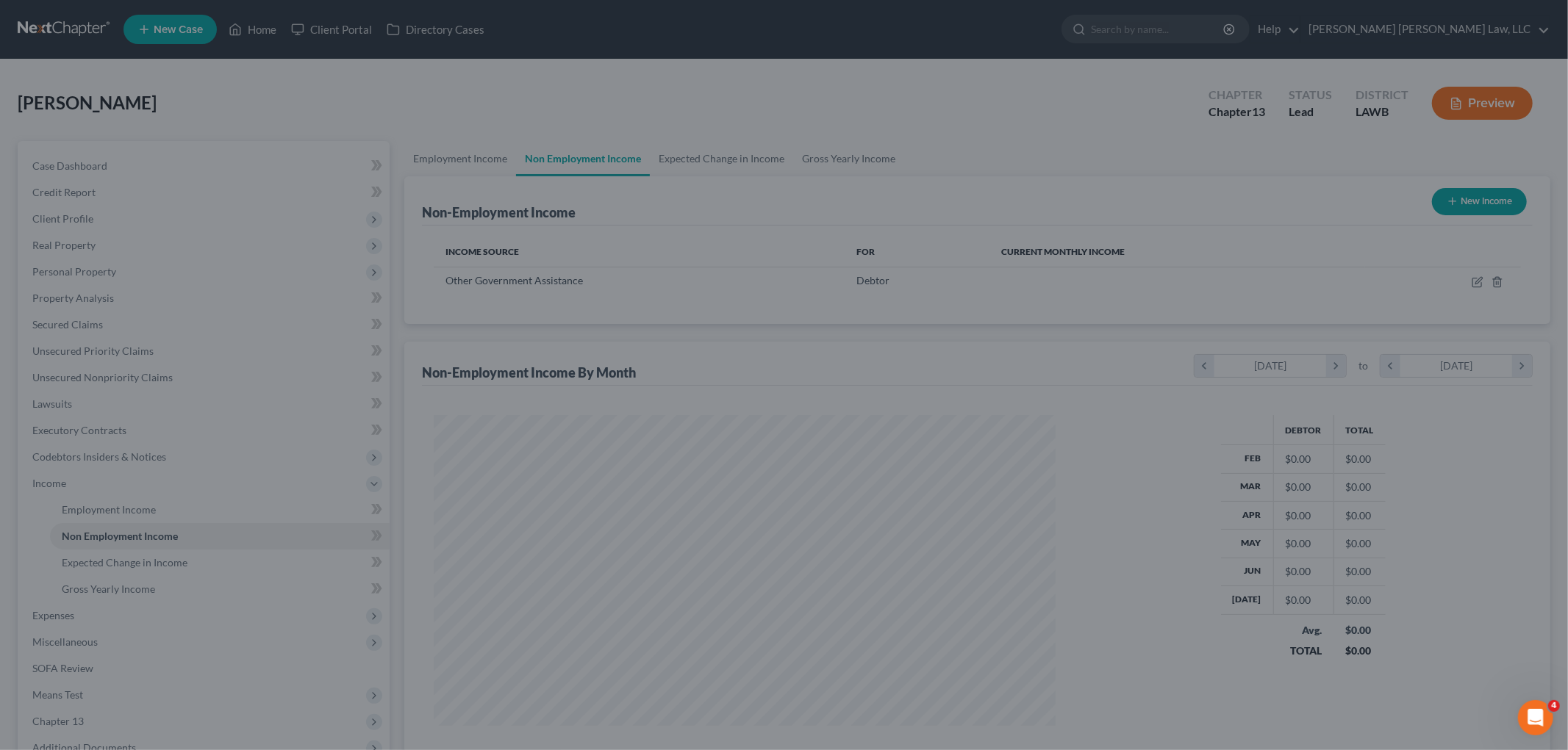
scroll to position [307, 645]
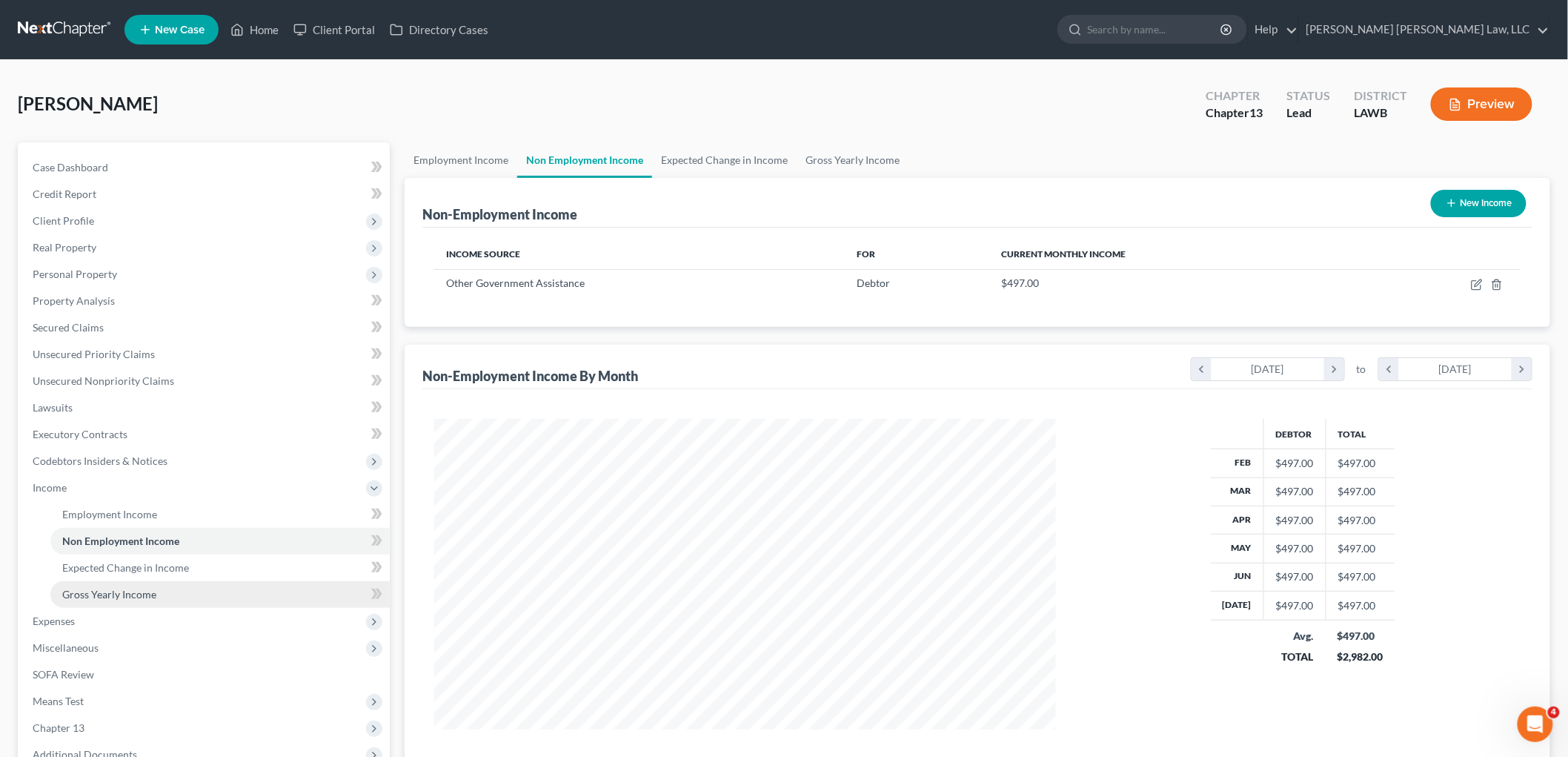
click at [203, 588] on link "Gross Yearly Income" at bounding box center [220, 594] width 339 height 27
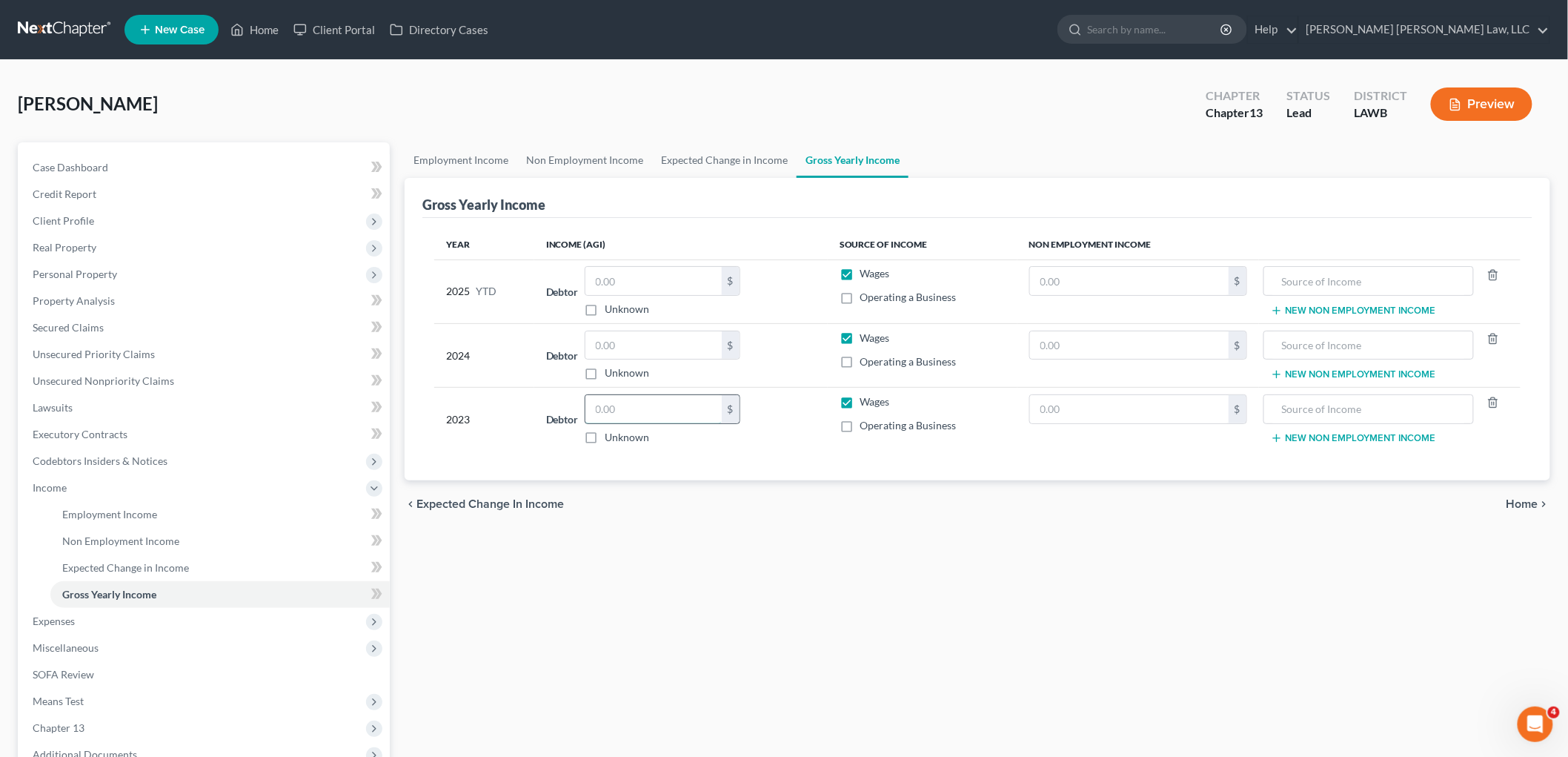
click at [633, 402] on input "text" at bounding box center [653, 409] width 137 height 28
type input "2"
type input "25,899.00"
click at [624, 280] on input "text" at bounding box center [653, 281] width 137 height 28
type input "17,637.13"
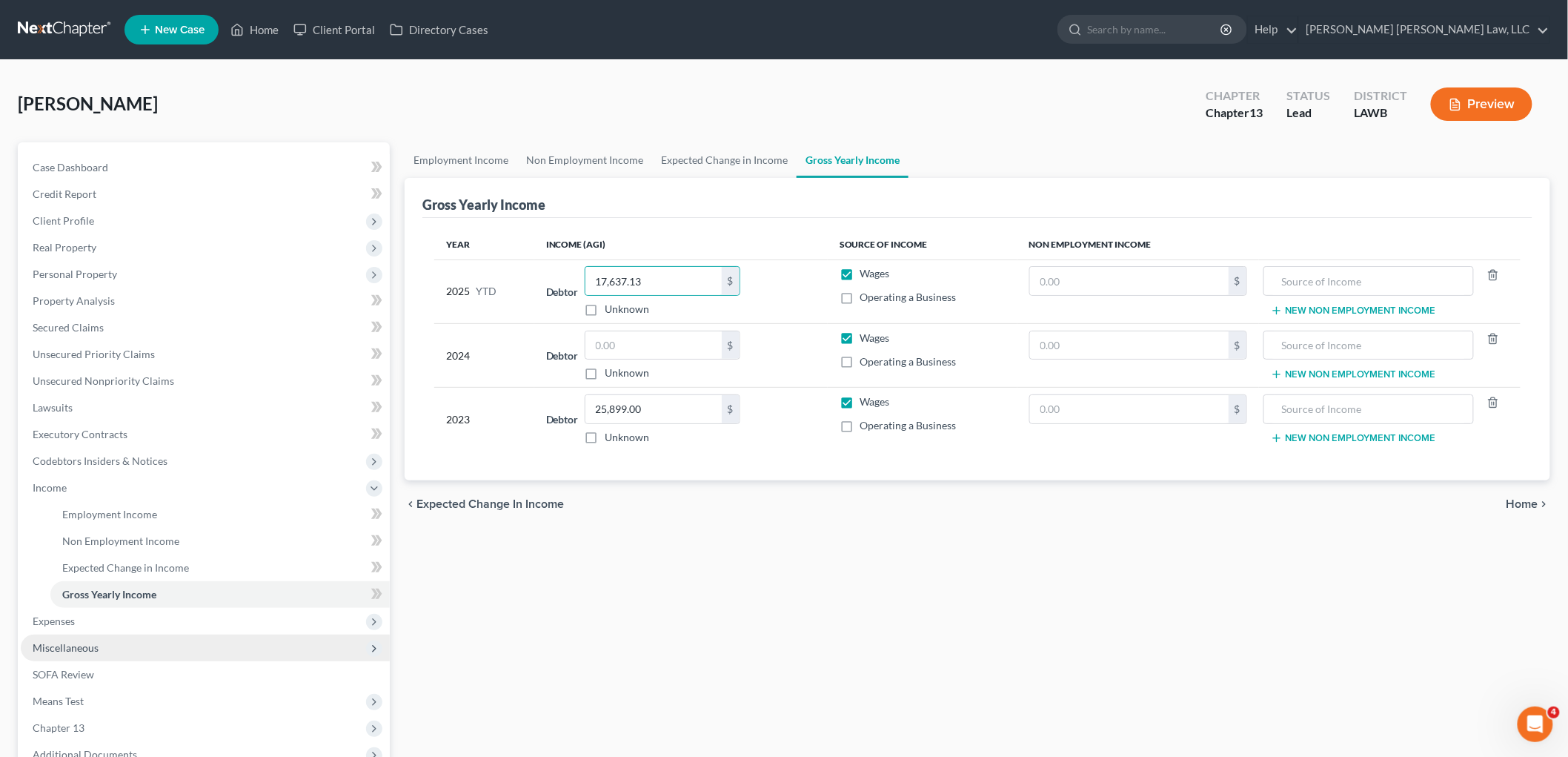
click at [107, 643] on span "Miscellaneous" at bounding box center [205, 648] width 369 height 27
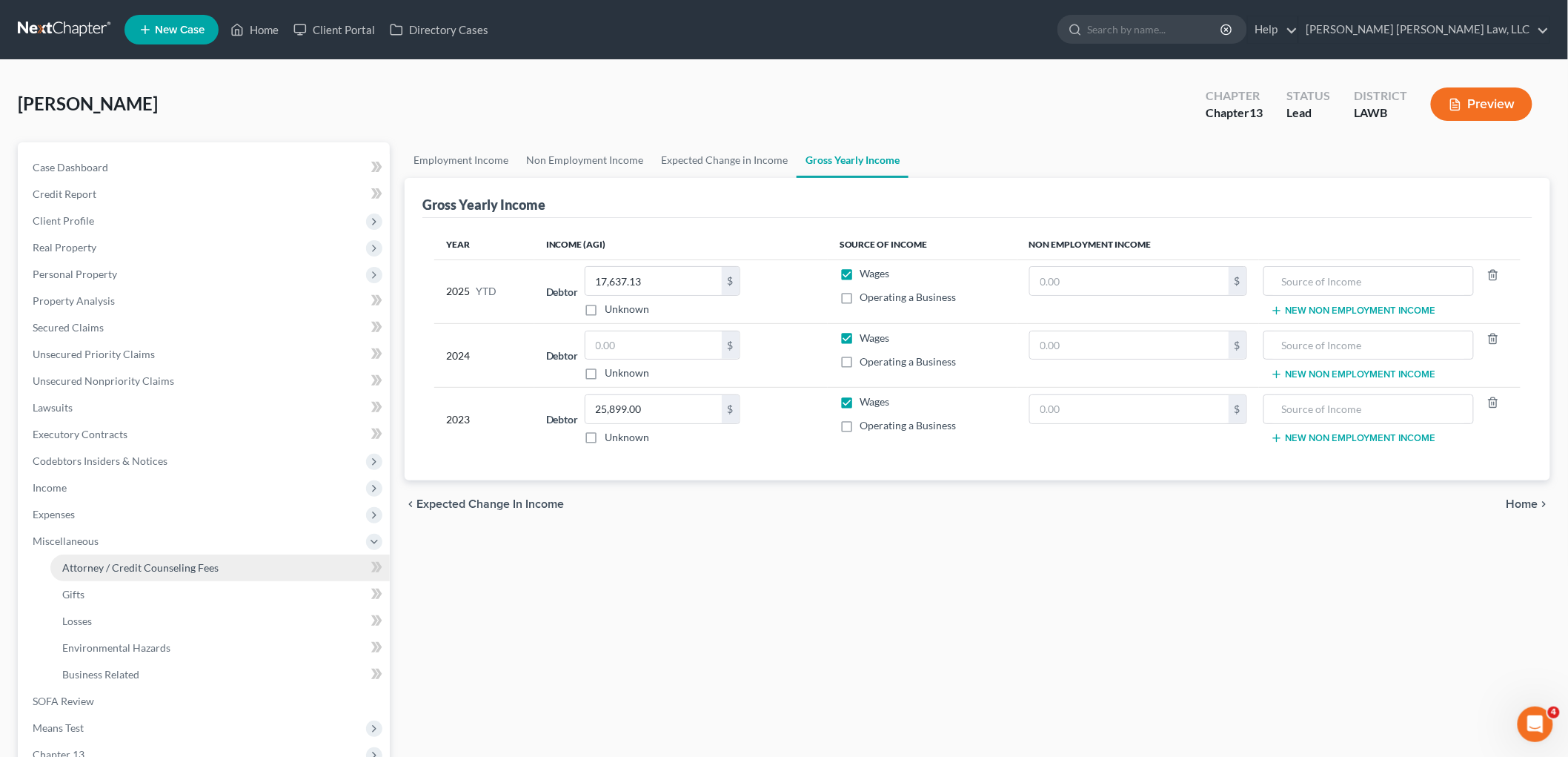
click at [122, 555] on link "Attorney / Credit Counseling Fees" at bounding box center [220, 568] width 339 height 27
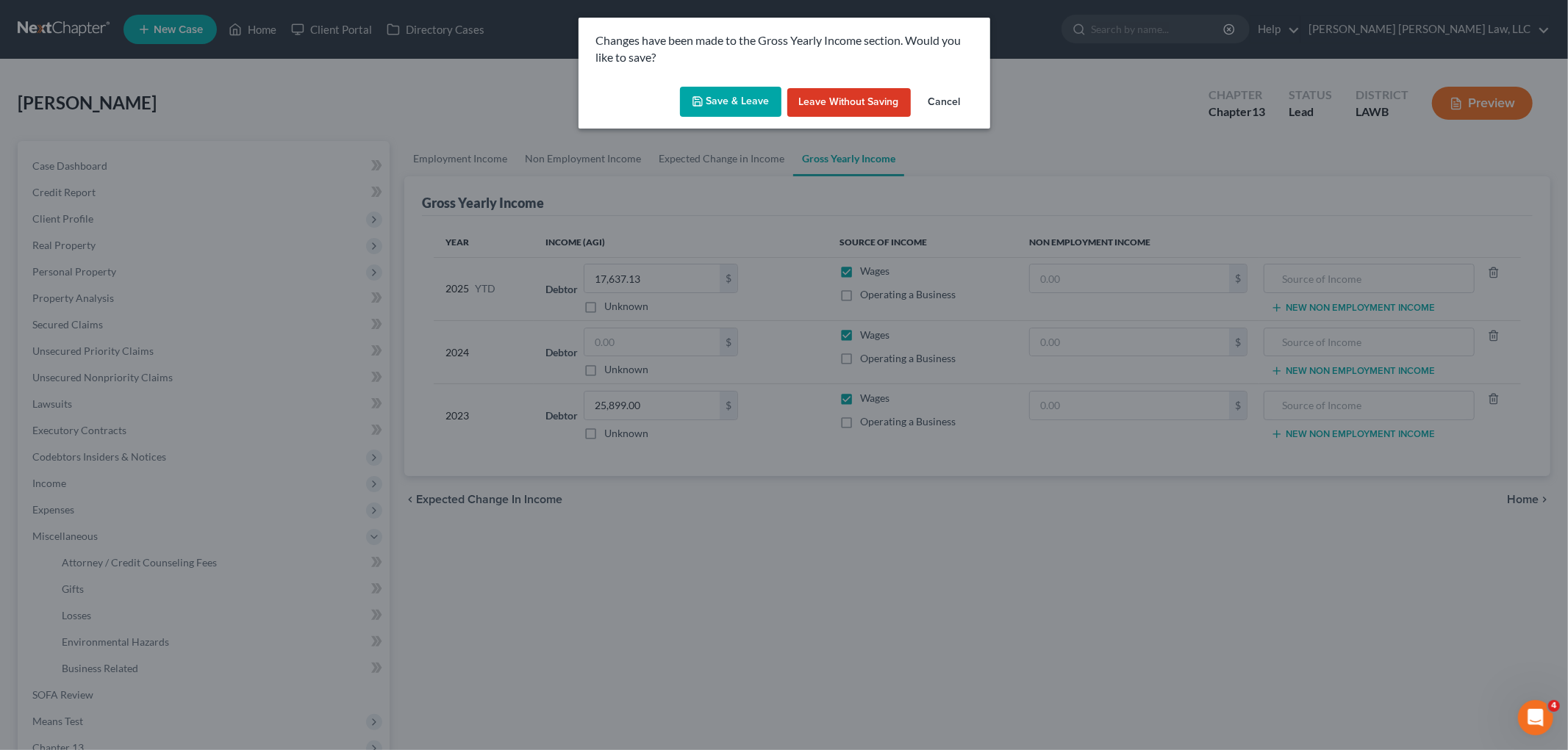
click at [723, 102] on button "Save & Leave" at bounding box center [731, 102] width 102 height 31
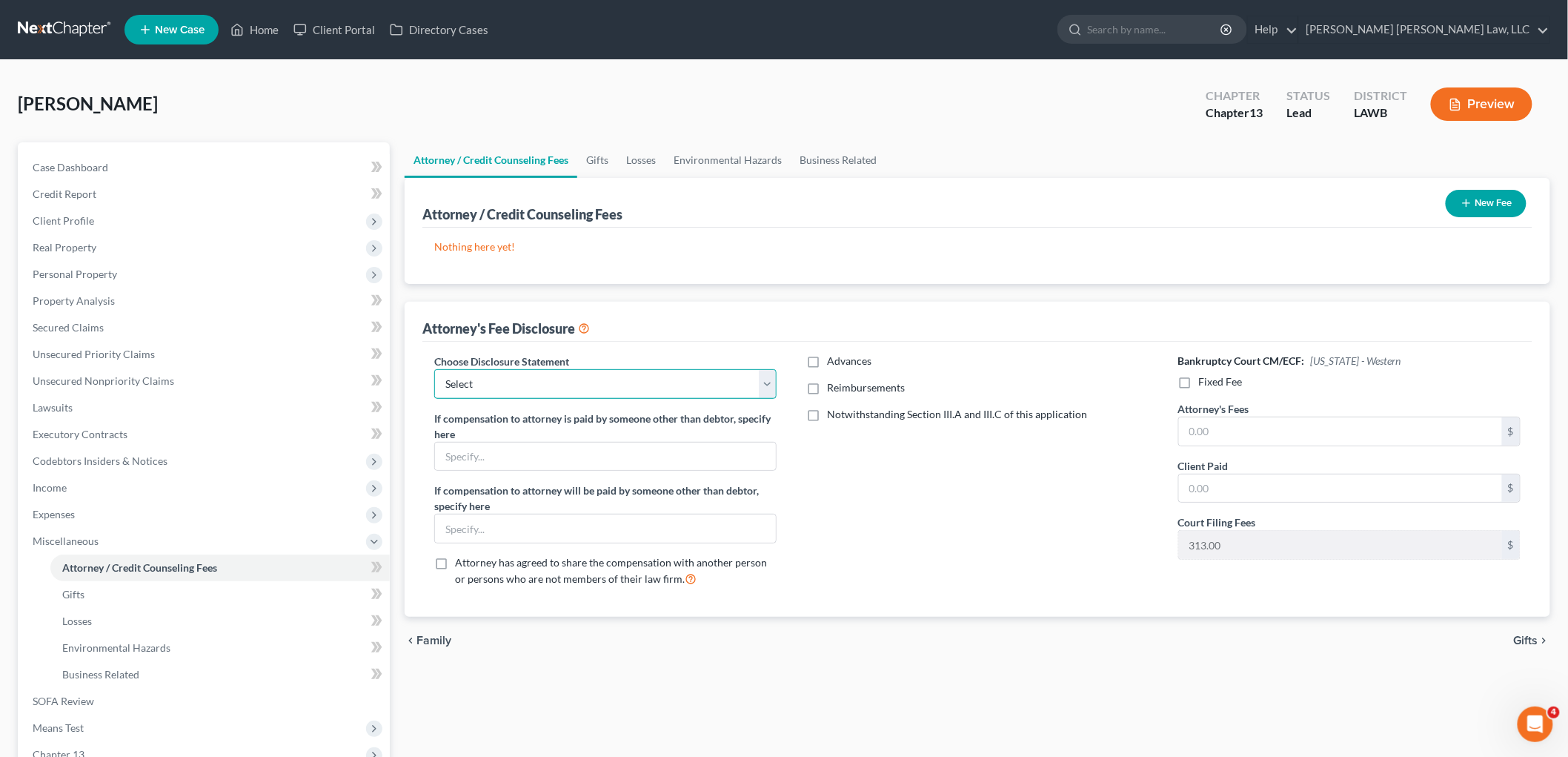
drag, startPoint x: 516, startPoint y: 386, endPoint x: 515, endPoint y: 395, distance: 9.1
click at [516, 386] on select "Select LAEB 2016 Bankruptcy Rule 2016(B) Disclosure and Application for Approva…" at bounding box center [605, 384] width 342 height 30
select select "1"
click at [434, 369] on select "Select LAEB 2016 Bankruptcy Rule 2016(B) Disclosure and Application for Approva…" at bounding box center [605, 384] width 342 height 30
click at [827, 394] on label "Reimbursements" at bounding box center [866, 388] width 78 height 15
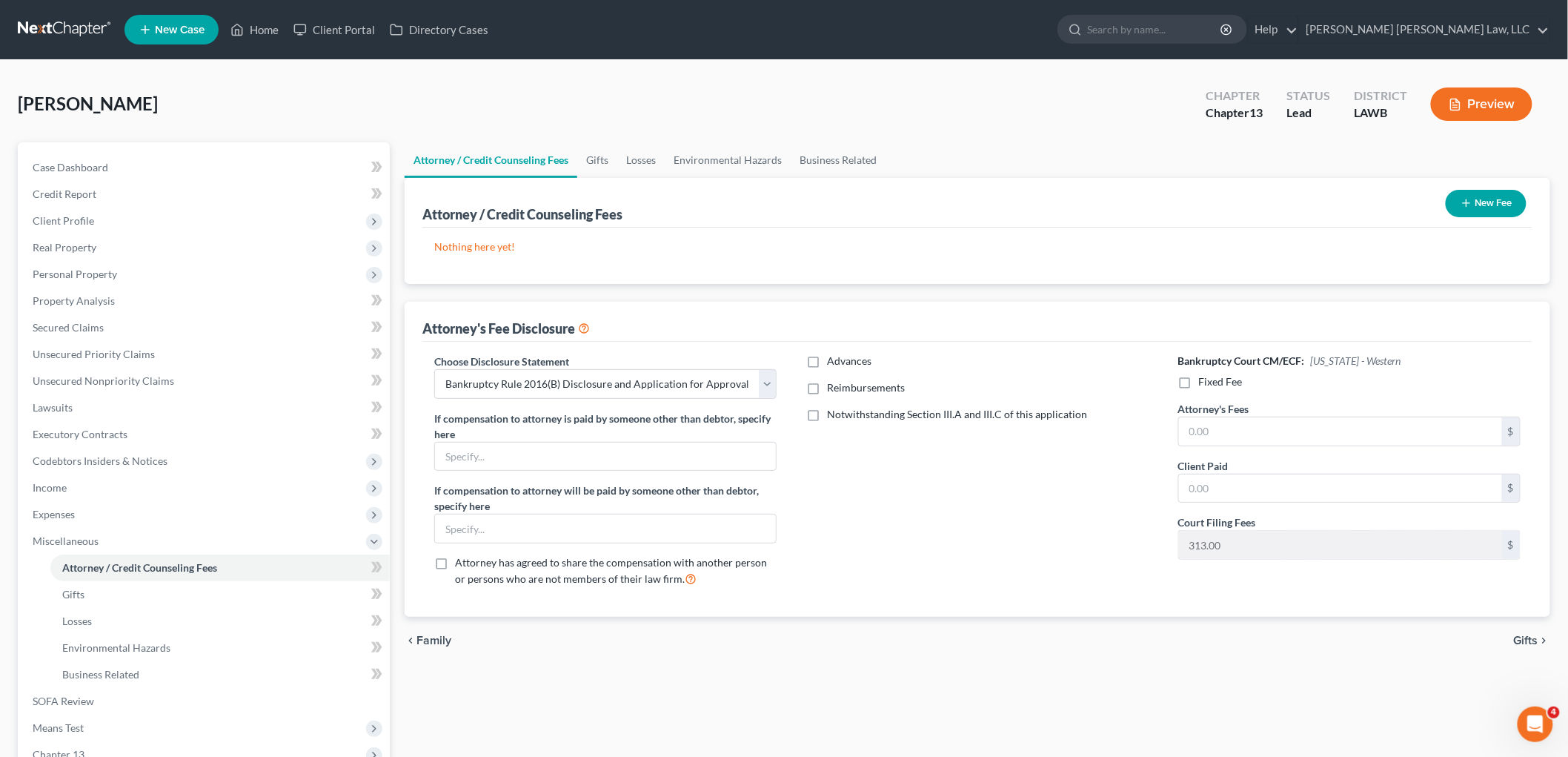
click at [833, 390] on input "Reimbursements" at bounding box center [837, 385] width 10 height 10
checkbox input "true"
click at [878, 439] on input "text" at bounding box center [968, 438] width 323 height 28
type input "250.00"
click at [1199, 379] on label "Fixed Fee" at bounding box center [1221, 382] width 44 height 15
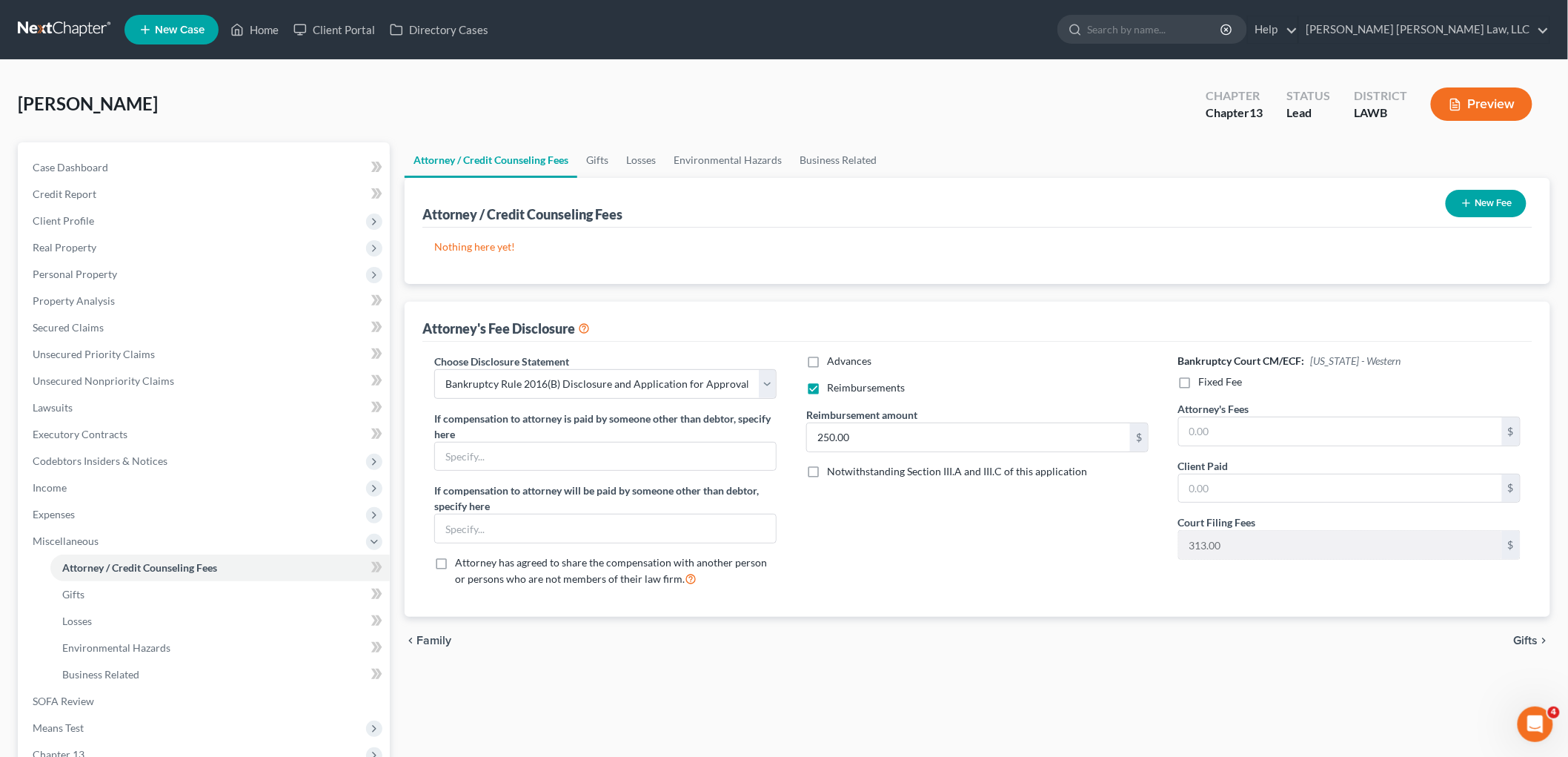
click at [1205, 379] on input "Fixed Fee" at bounding box center [1209, 379] width 10 height 10
checkbox input "true"
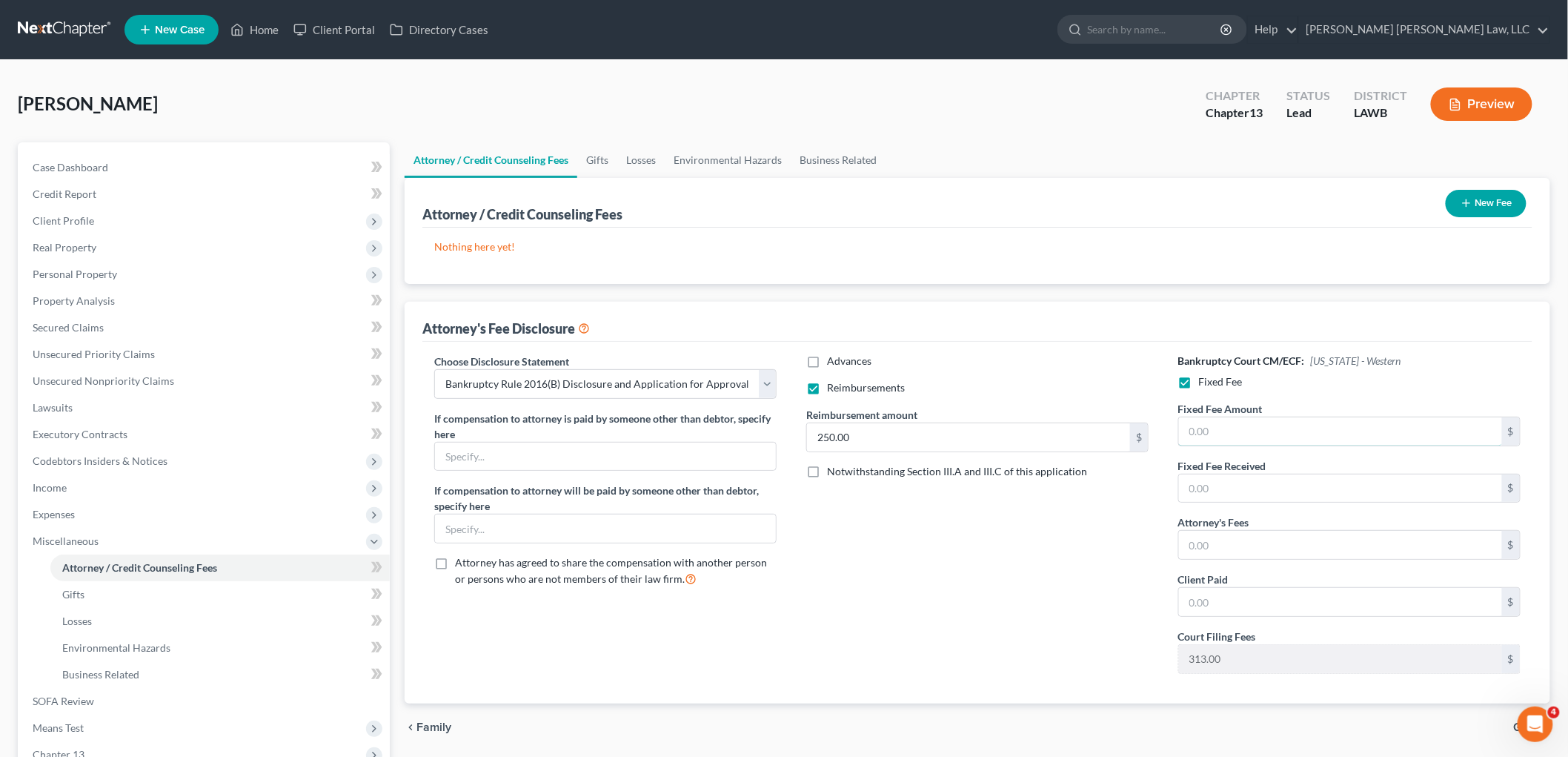
click at [1241, 435] on input "text" at bounding box center [1340, 432] width 323 height 28
type input "5,025.00"
click at [1217, 539] on input "text" at bounding box center [1340, 545] width 323 height 28
type input "5,025.00"
click at [1472, 200] on button "New Fee" at bounding box center [1486, 203] width 81 height 27
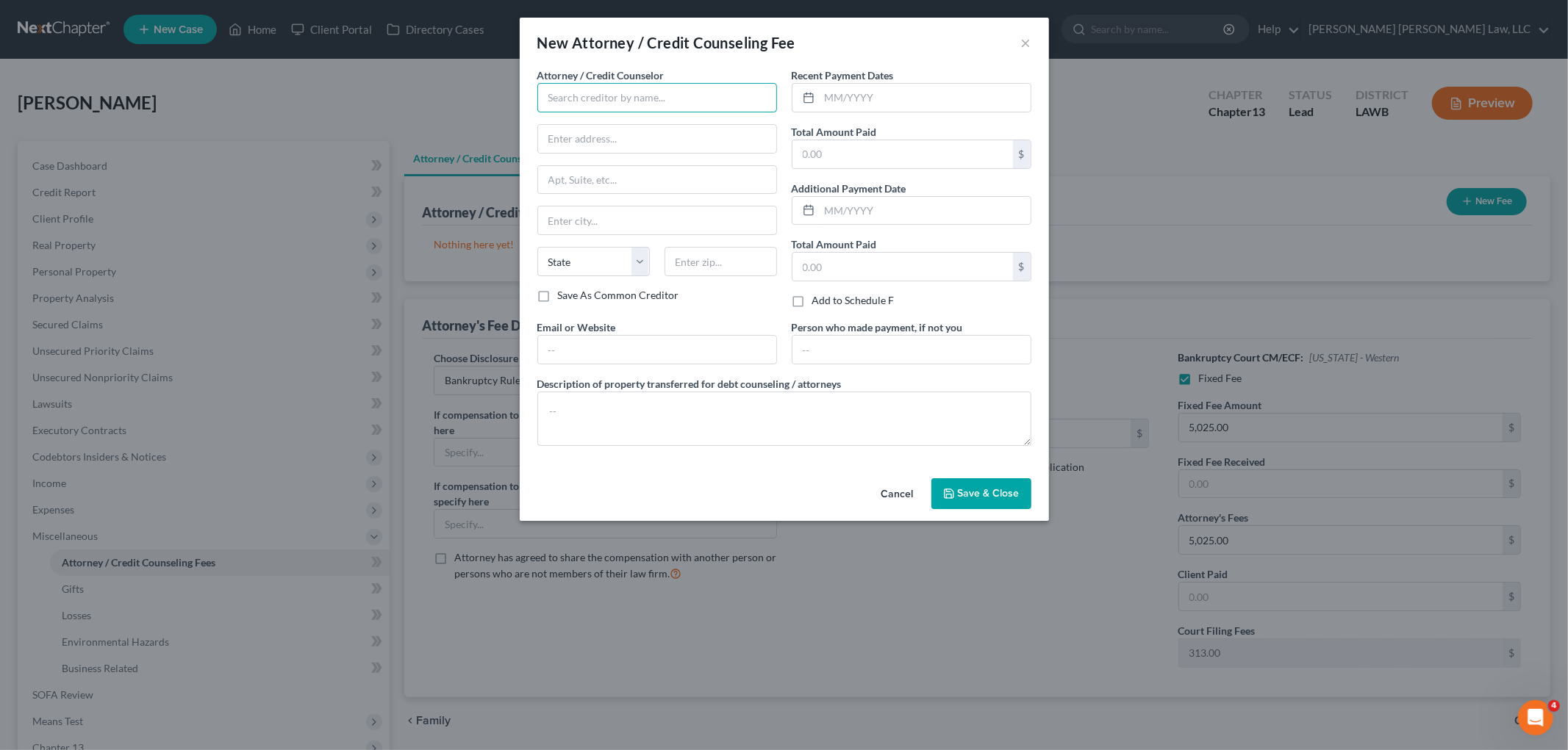
click at [564, 87] on input "text" at bounding box center [657, 98] width 239 height 29
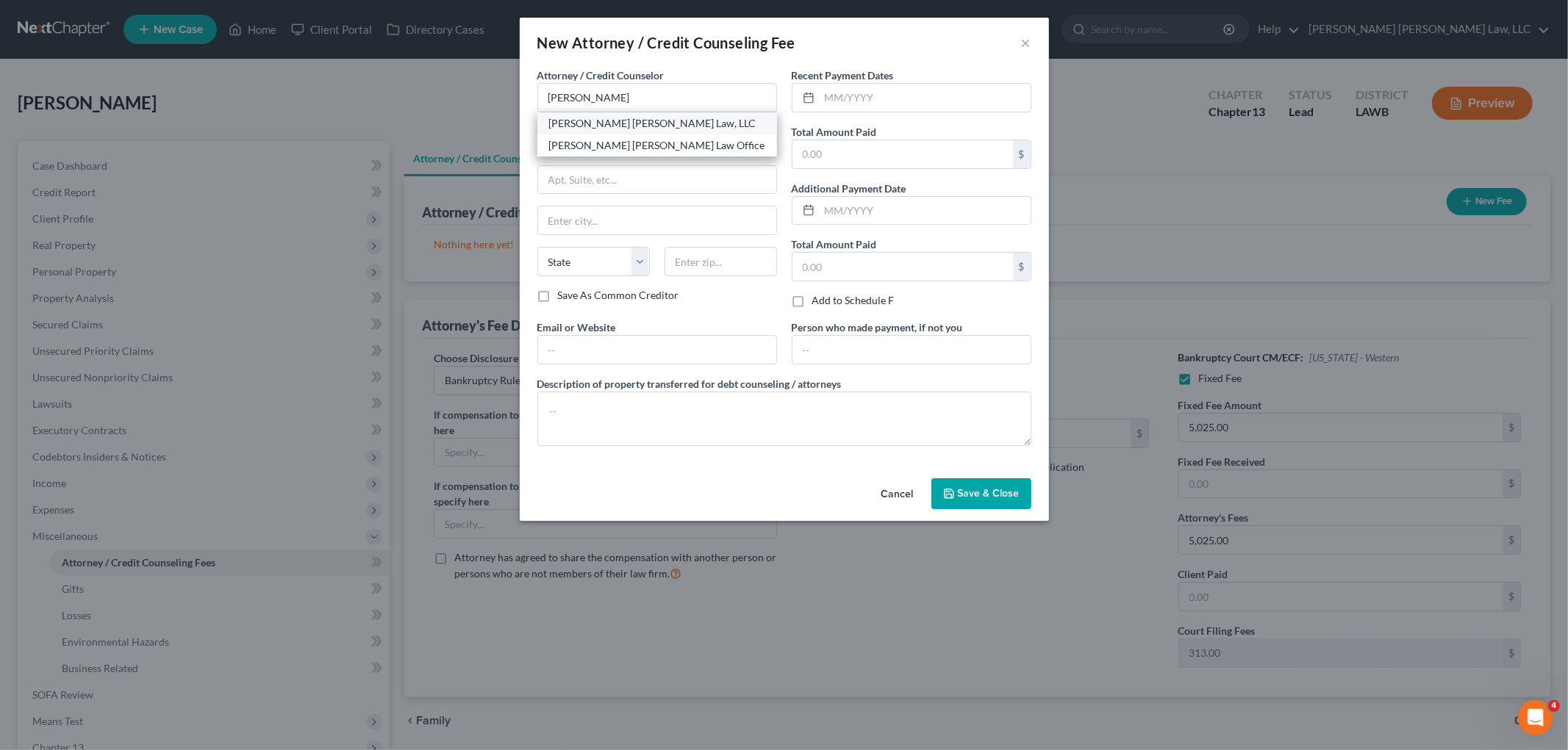
click at [580, 124] on div "[PERSON_NAME] [PERSON_NAME] Law, LLC" at bounding box center [657, 124] width 216 height 15
type input "[PERSON_NAME] [PERSON_NAME] Law, LLC"
type input "200 Washington St"
type input "Monroe"
select select "19"
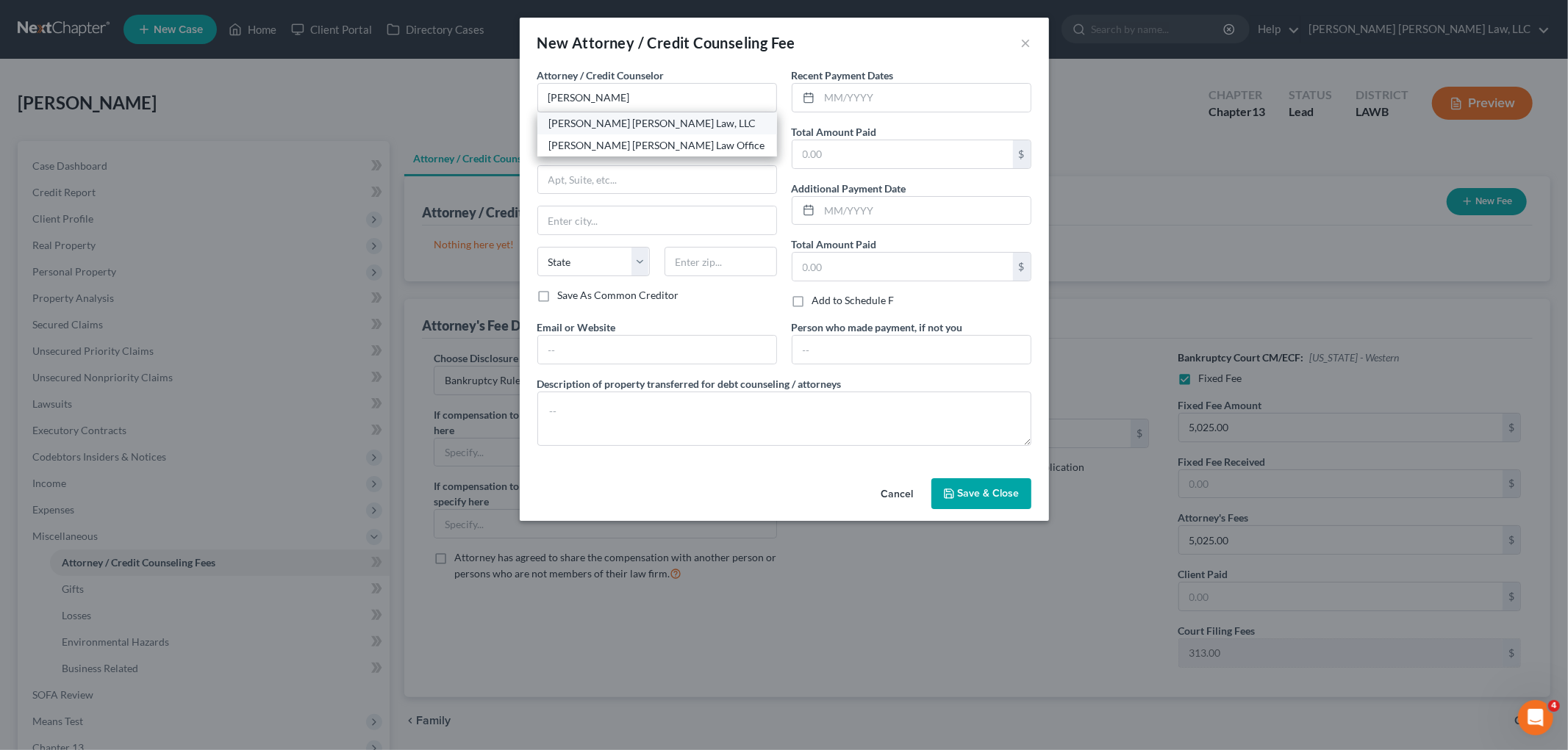
type input "71201"
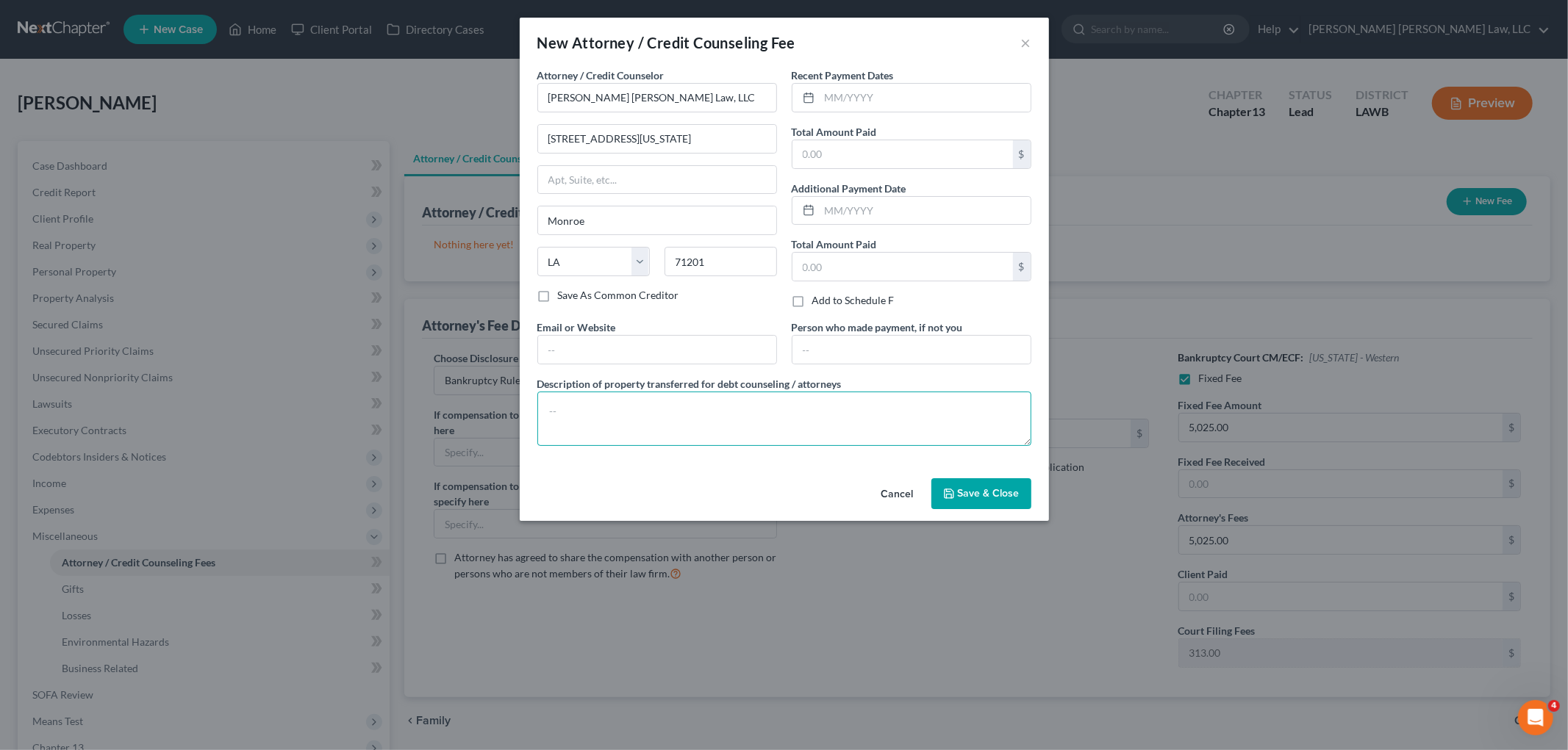
click at [650, 408] on textarea at bounding box center [784, 419] width 494 height 54
type textarea "filing fee, credit report, counseling"
click at [974, 493] on span "Save & Close" at bounding box center [988, 493] width 62 height 13
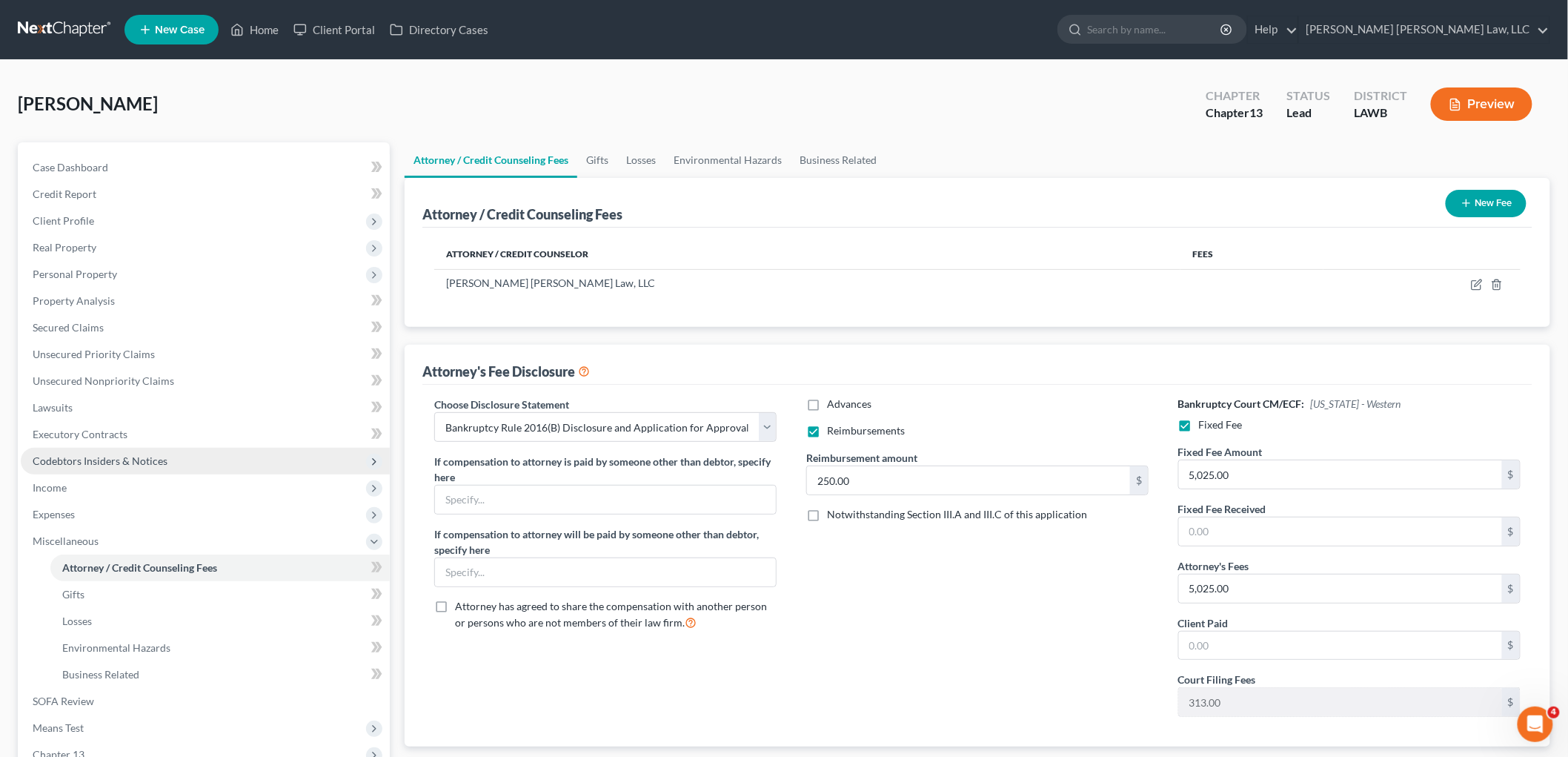
click at [157, 460] on span "Codebtors Insiders & Notices" at bounding box center [100, 461] width 135 height 13
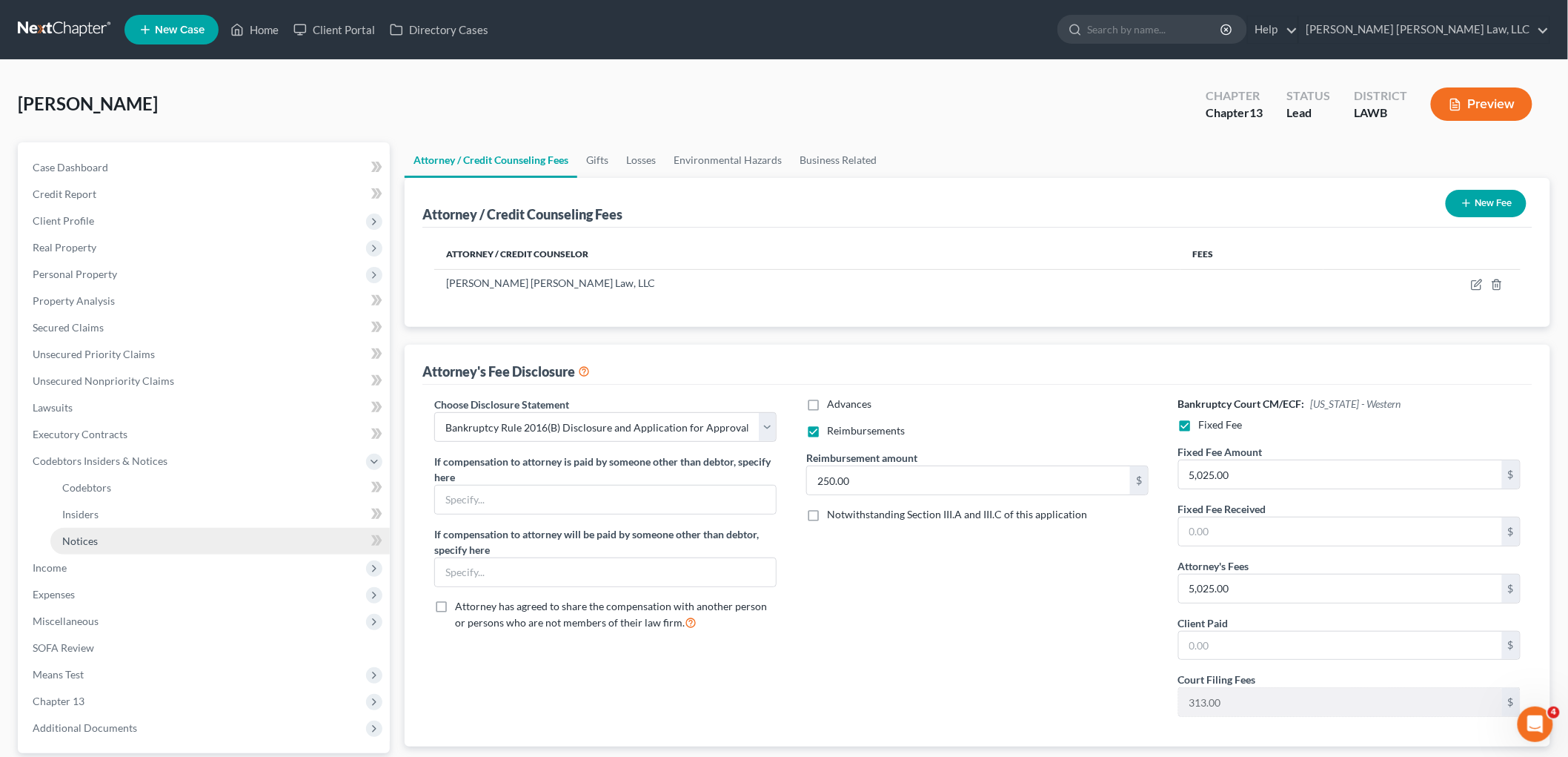
click at [108, 538] on link "Notices" at bounding box center [220, 542] width 339 height 27
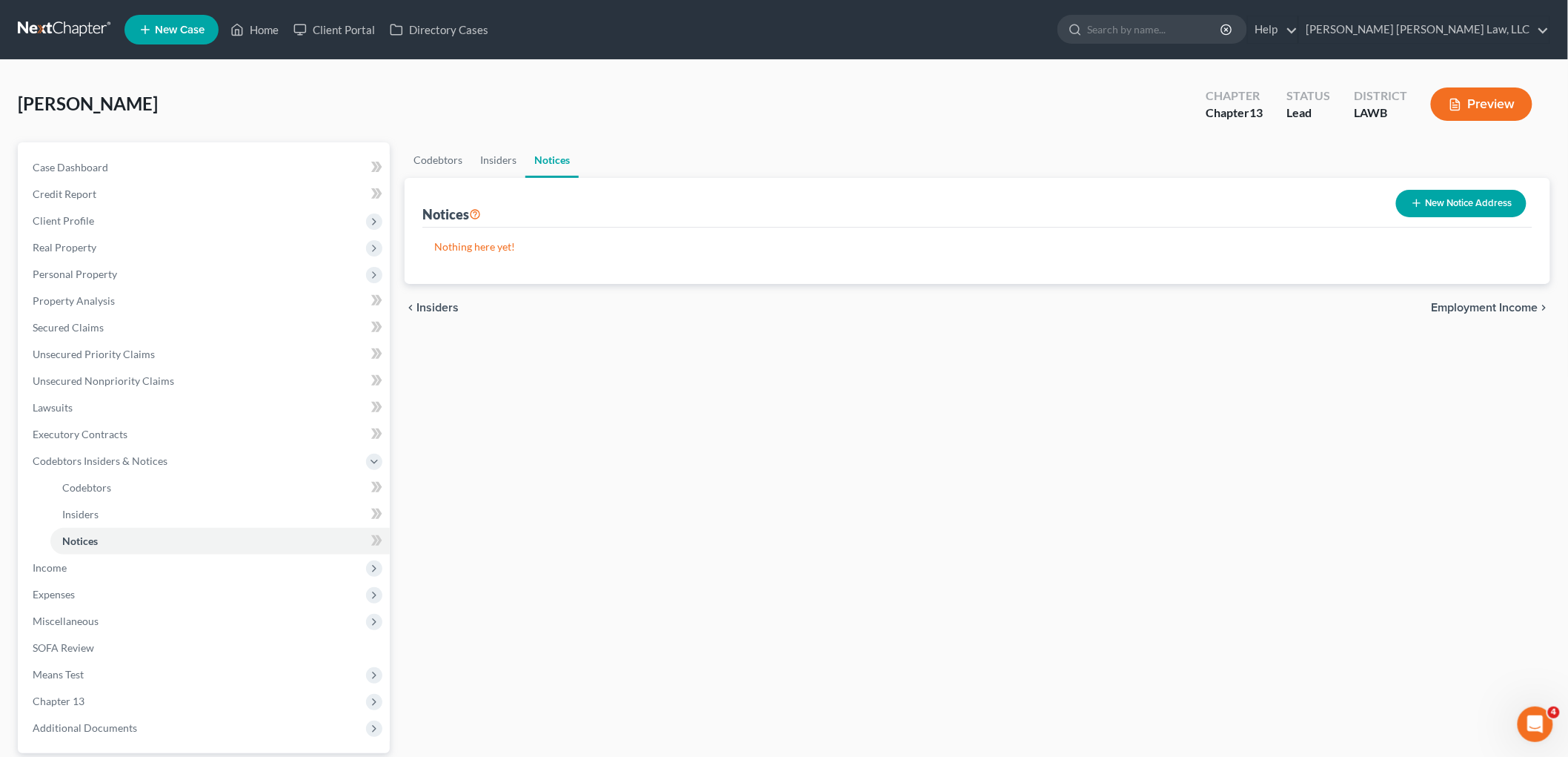
click at [1432, 192] on button "New Notice Address" at bounding box center [1461, 203] width 131 height 27
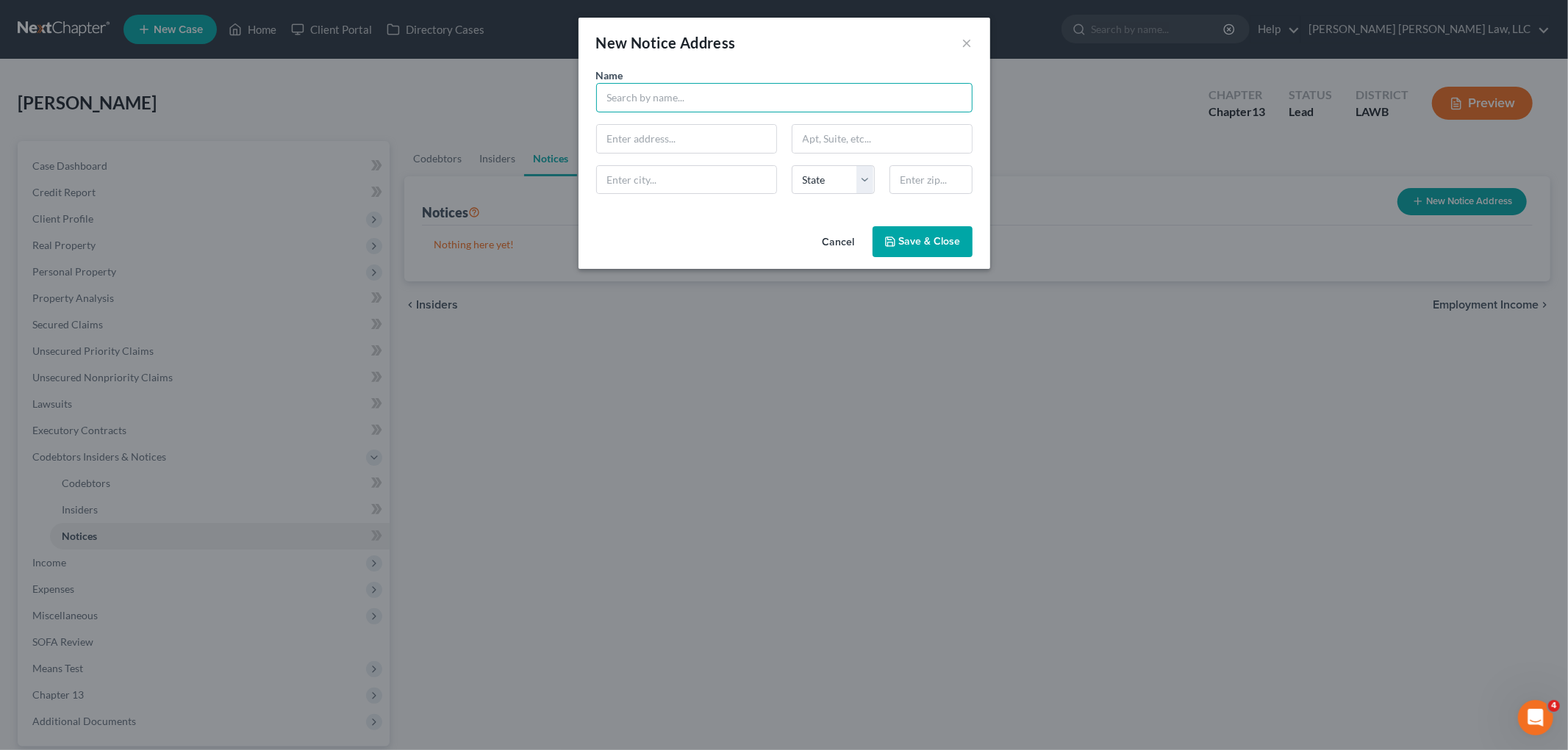
click at [731, 104] on input "text" at bounding box center [784, 98] width 376 height 29
type input "Tensas Parish Sheriff"
type input "PO Box 138"
type input "71366"
type input "Saint Joseph"
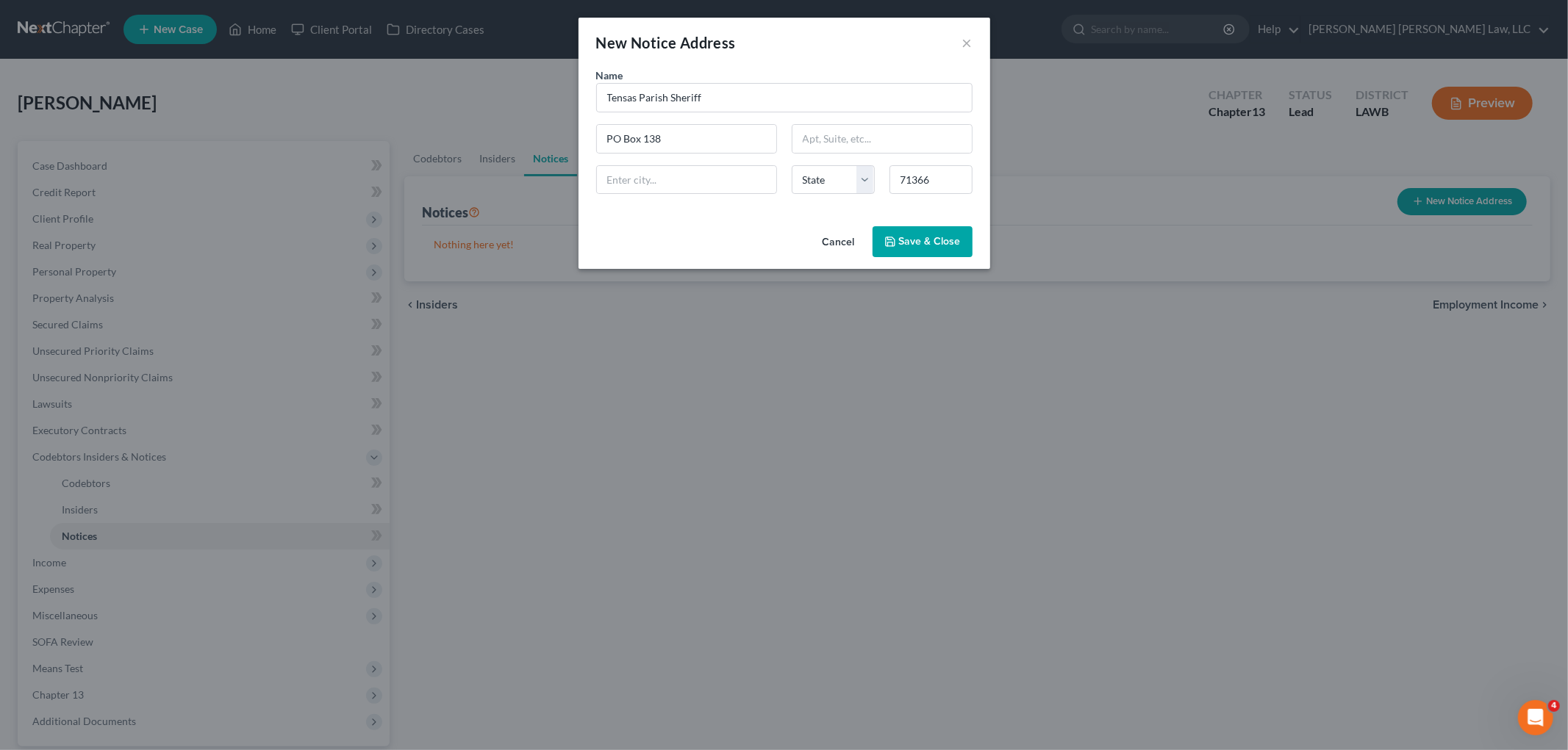
select select "19"
click at [935, 240] on span "Save & Close" at bounding box center [930, 241] width 62 height 13
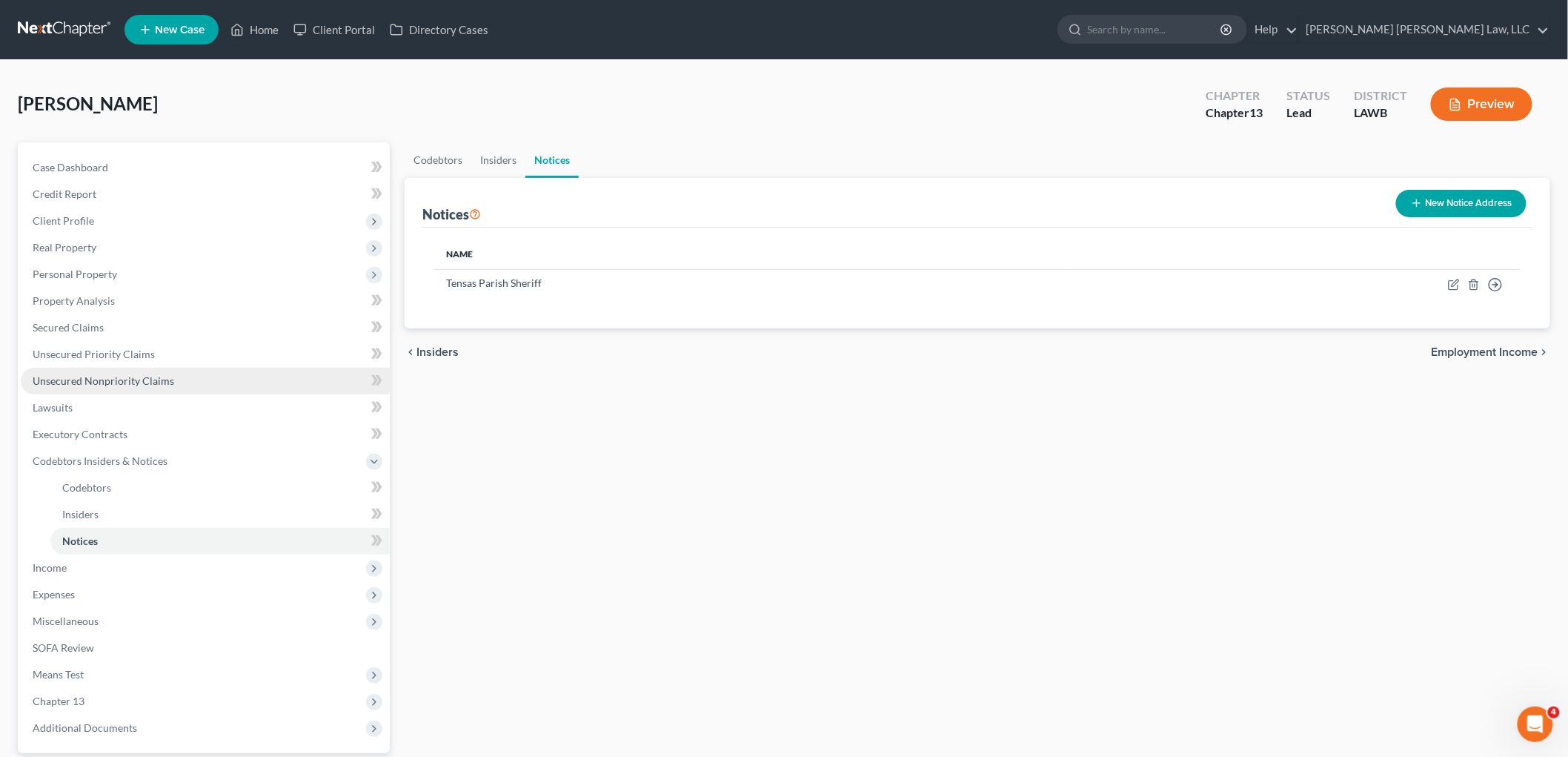
click at [94, 378] on span "Unsecured Nonpriority Claims" at bounding box center [103, 380] width 142 height 13
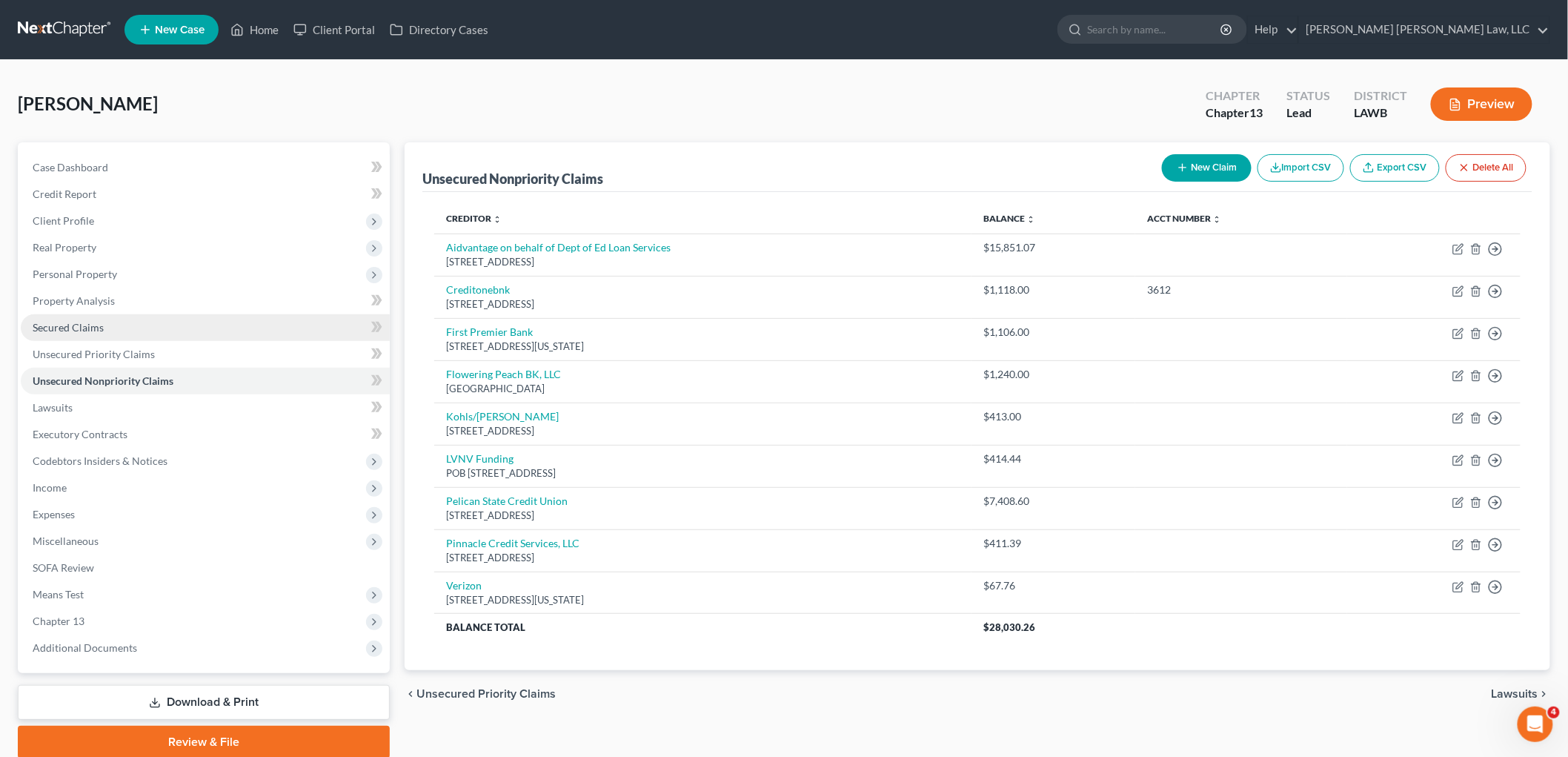
click at [108, 322] on link "Secured Claims" at bounding box center [205, 328] width 369 height 27
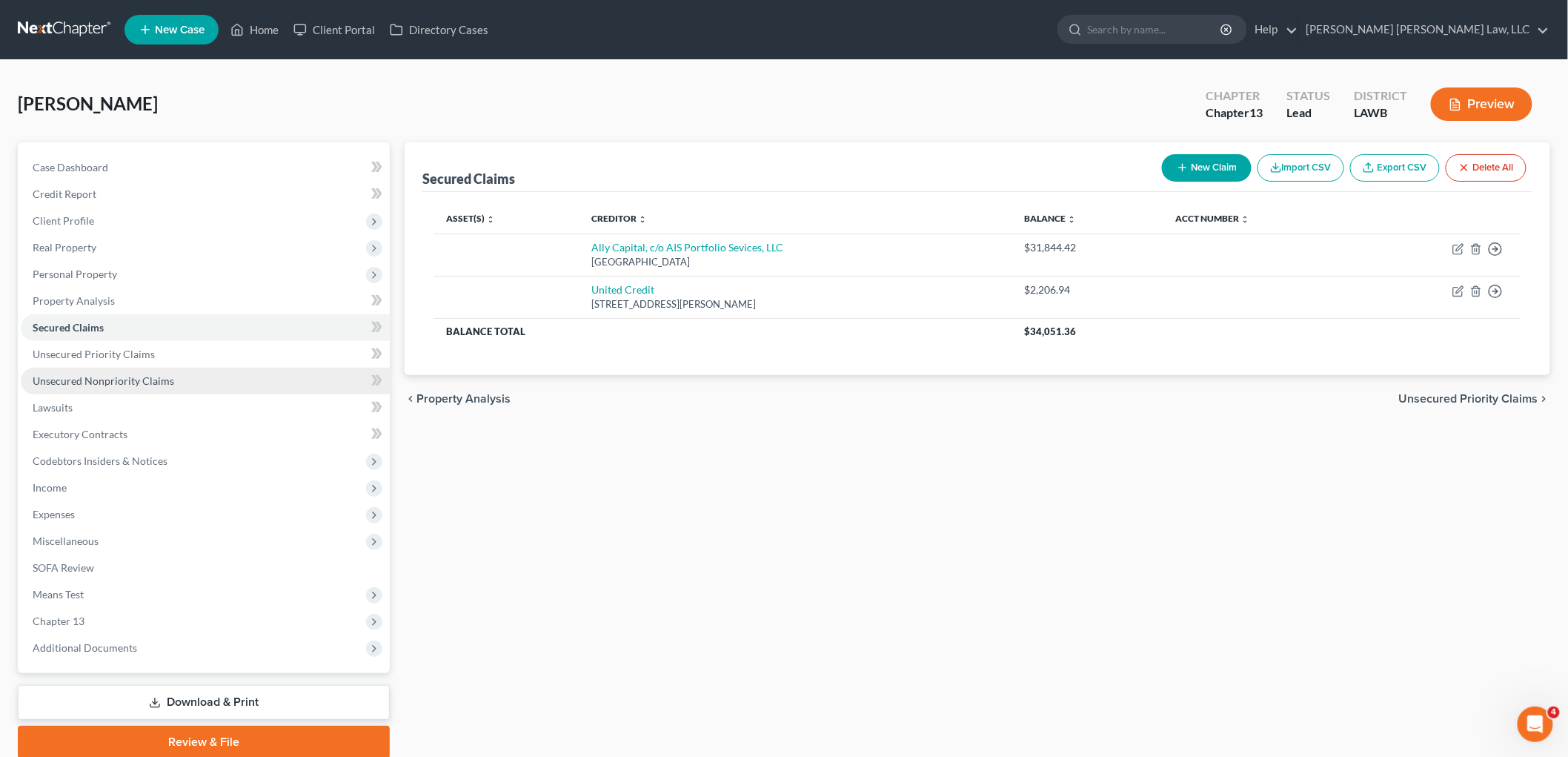
click at [97, 381] on span "Unsecured Nonpriority Claims" at bounding box center [103, 380] width 142 height 13
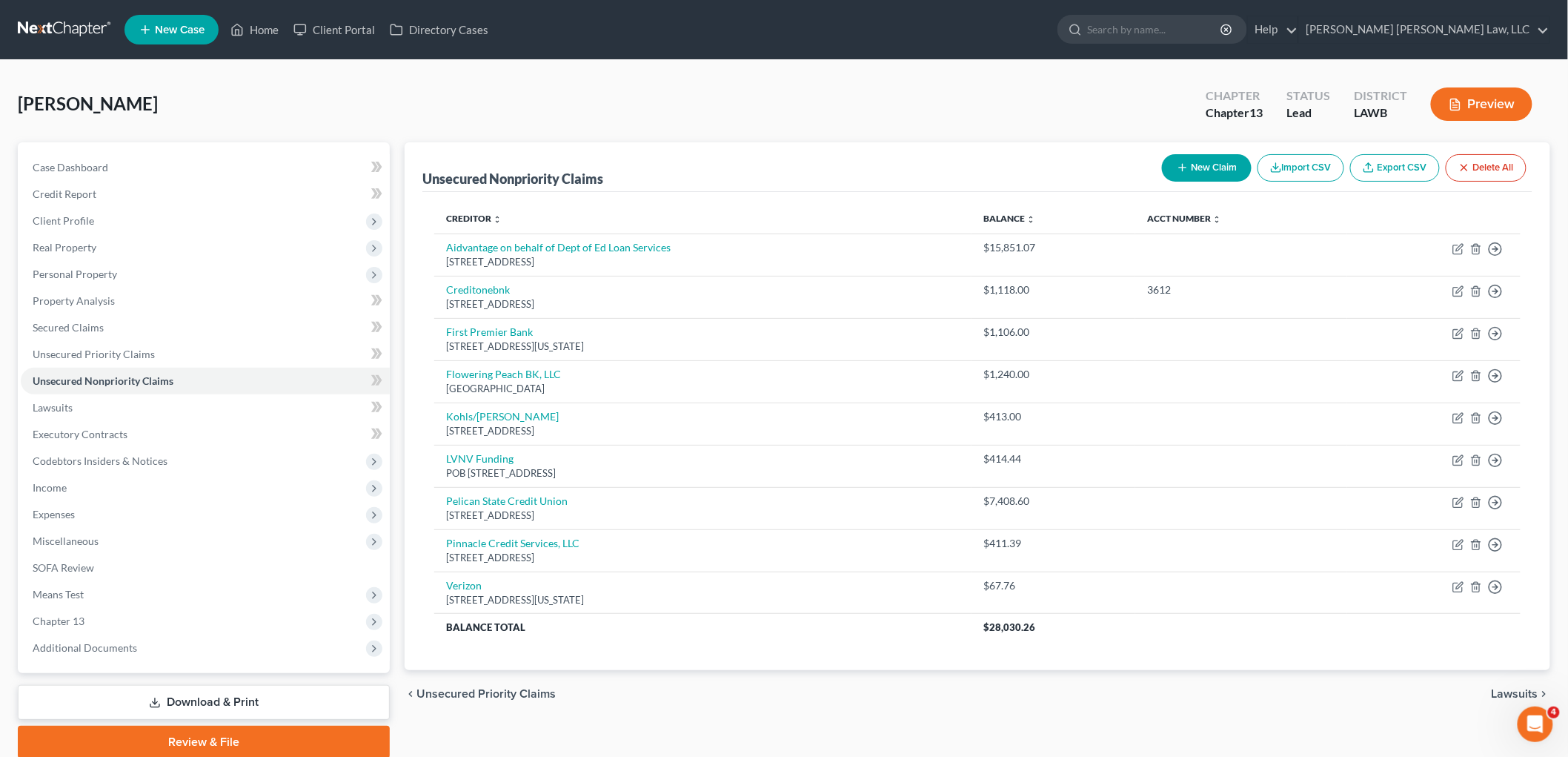
click at [1204, 171] on button "New Claim" at bounding box center [1206, 168] width 90 height 27
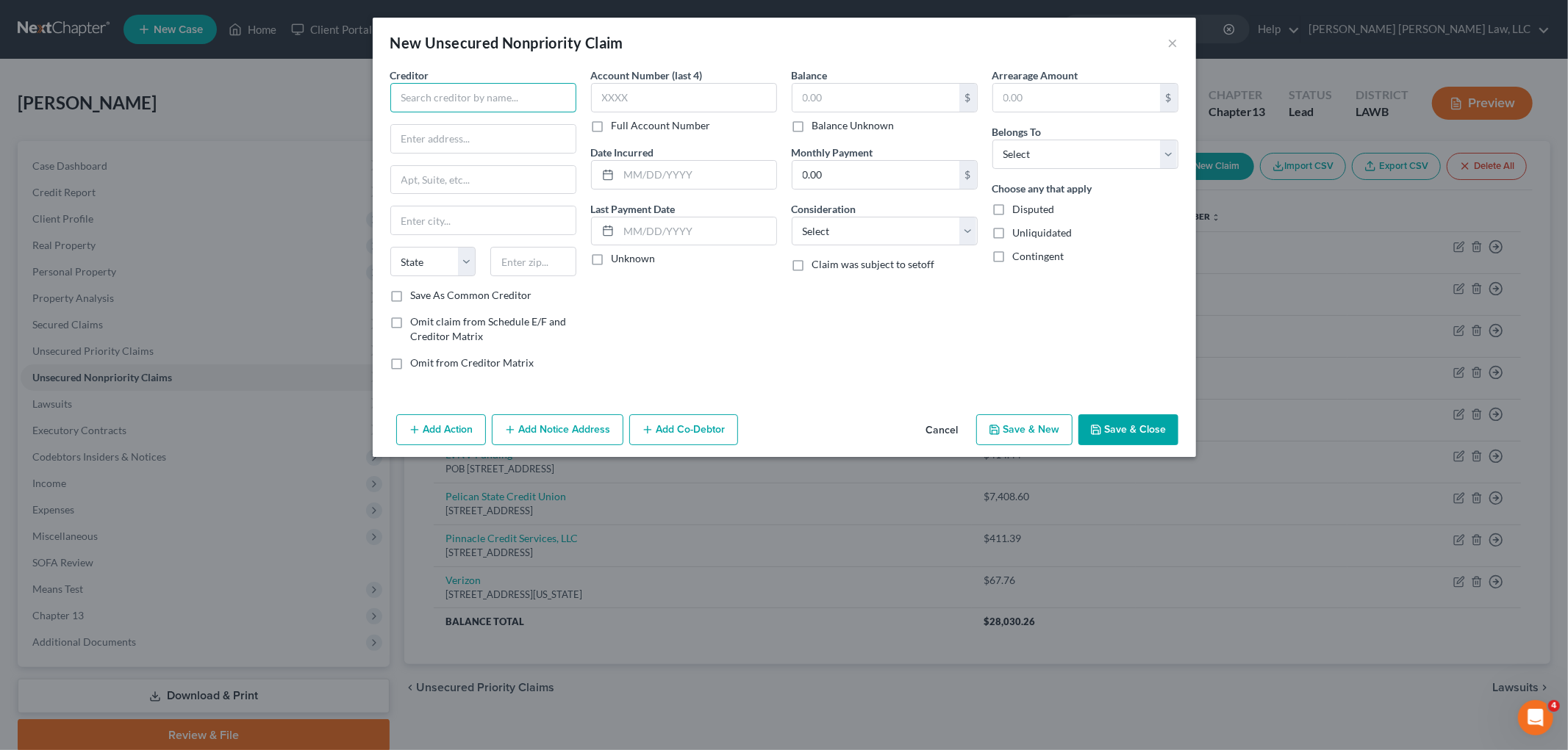
click at [553, 96] on input "text" at bounding box center [483, 98] width 186 height 29
click at [510, 133] on div "PO Box 368, Newellton, LA 71357" at bounding box center [479, 137] width 153 height 13
type input "Tensas State Bank"
type input "PO Box 368"
type input "Newellton"
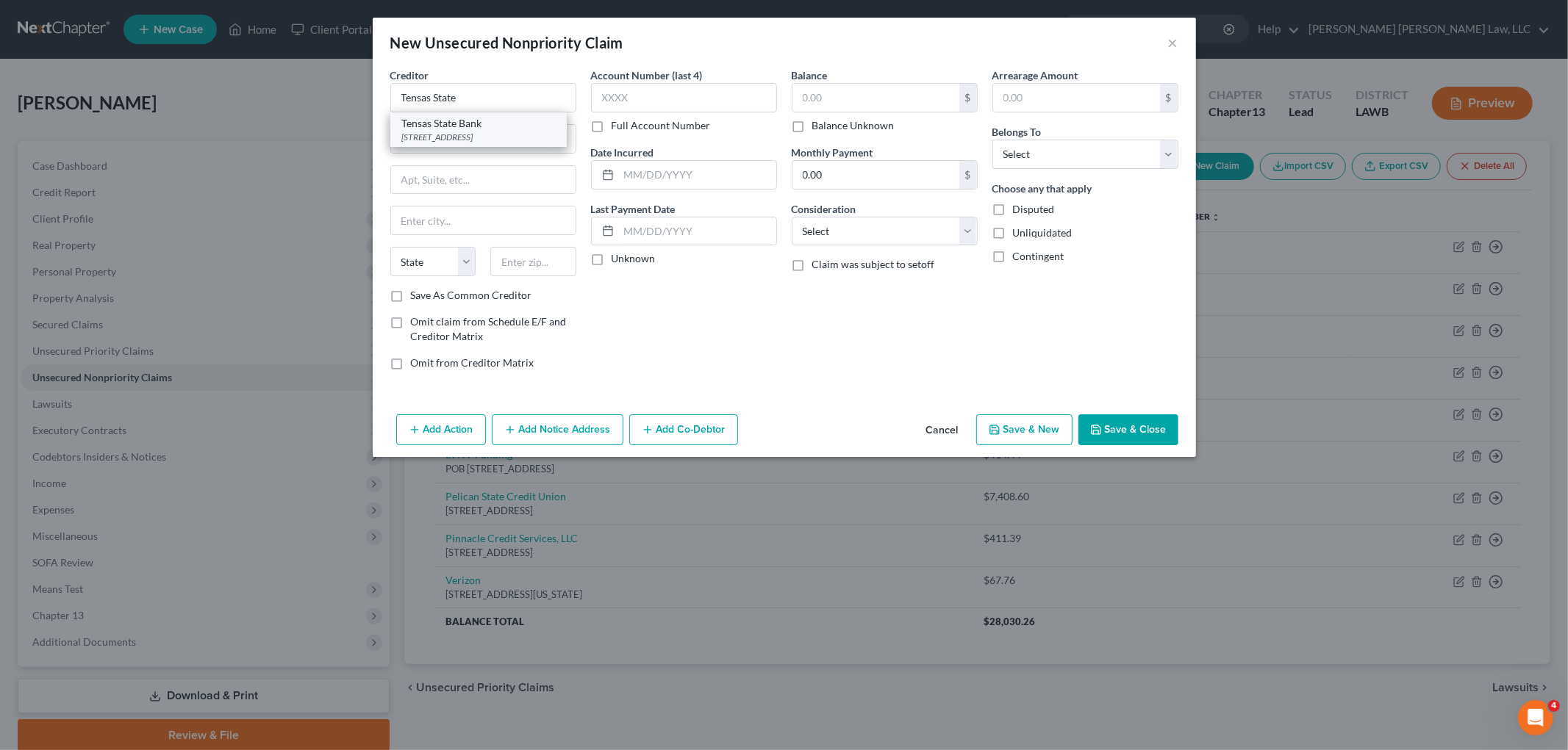
select select "19"
type input "71357"
click at [871, 96] on input "text" at bounding box center [876, 98] width 167 height 28
type input "3"
type input "3,000.00"
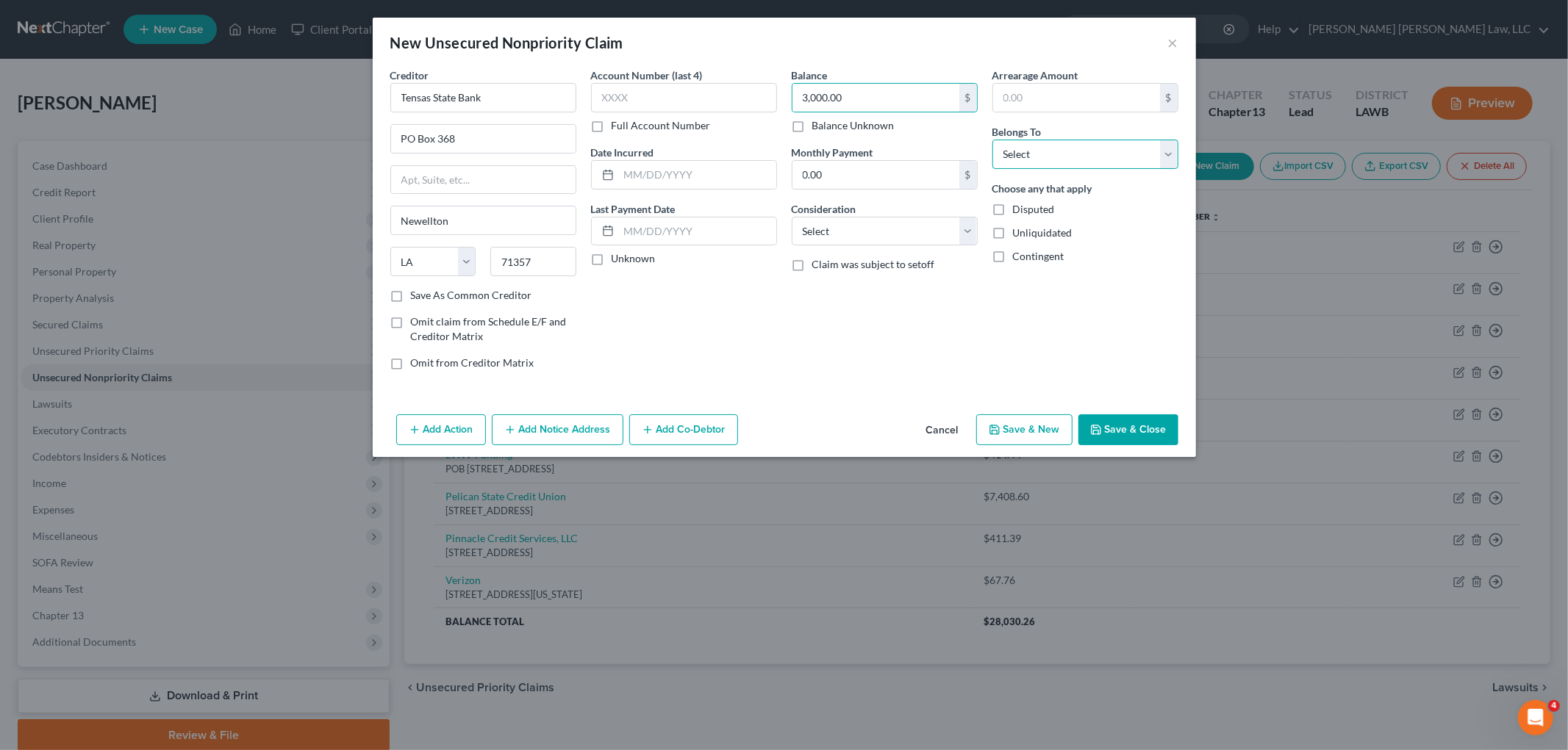
click at [1010, 143] on select "Select Debtor 1 Only Debtor 2 Only Debtor 1 And Debtor 2 Only At Least One Of T…" at bounding box center [1085, 155] width 186 height 29
select select "0"
click at [992, 140] on select "Select Debtor 1 Only Debtor 2 Only Debtor 1 And Debtor 2 Only At Least One Of T…" at bounding box center [1085, 155] width 186 height 29
click at [936, 223] on select "Select Cable / Satellite Services Collection Agency Credit Card Debt Debt Couns…" at bounding box center [885, 231] width 186 height 29
click at [792, 216] on select "Select Cable / Satellite Services Collection Agency Credit Card Debt Debt Couns…" at bounding box center [885, 231] width 186 height 29
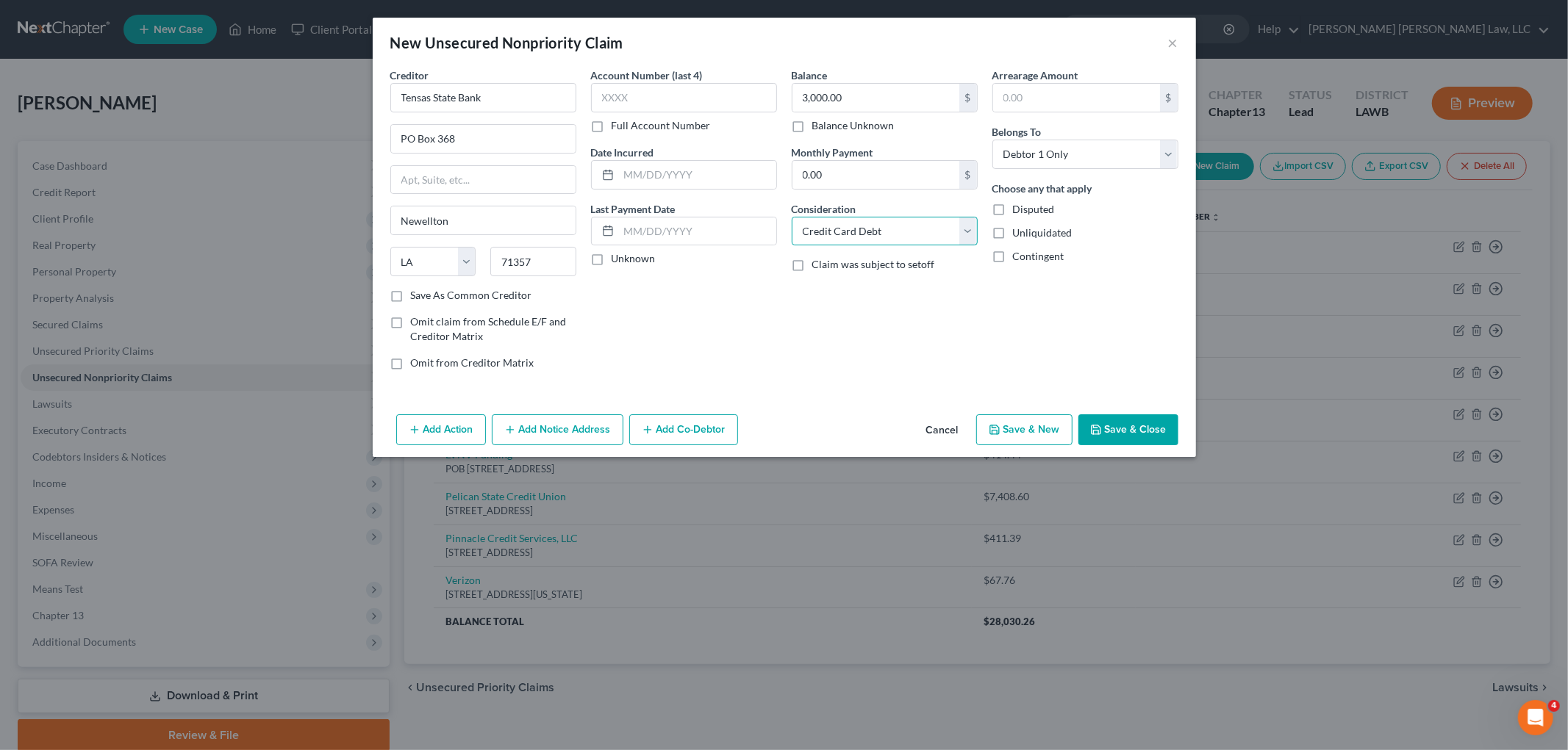
drag, startPoint x: 893, startPoint y: 227, endPoint x: 893, endPoint y: 238, distance: 11.0
click at [893, 227] on select "Select Cable / Satellite Services Collection Agency Credit Card Debt Debt Couns…" at bounding box center [885, 231] width 186 height 29
select select "1"
click at [792, 216] on select "Select Cable / Satellite Services Collection Agency Credit Card Debt Debt Couns…" at bounding box center [885, 231] width 186 height 29
click at [1129, 429] on button "Save & Close" at bounding box center [1128, 430] width 100 height 31
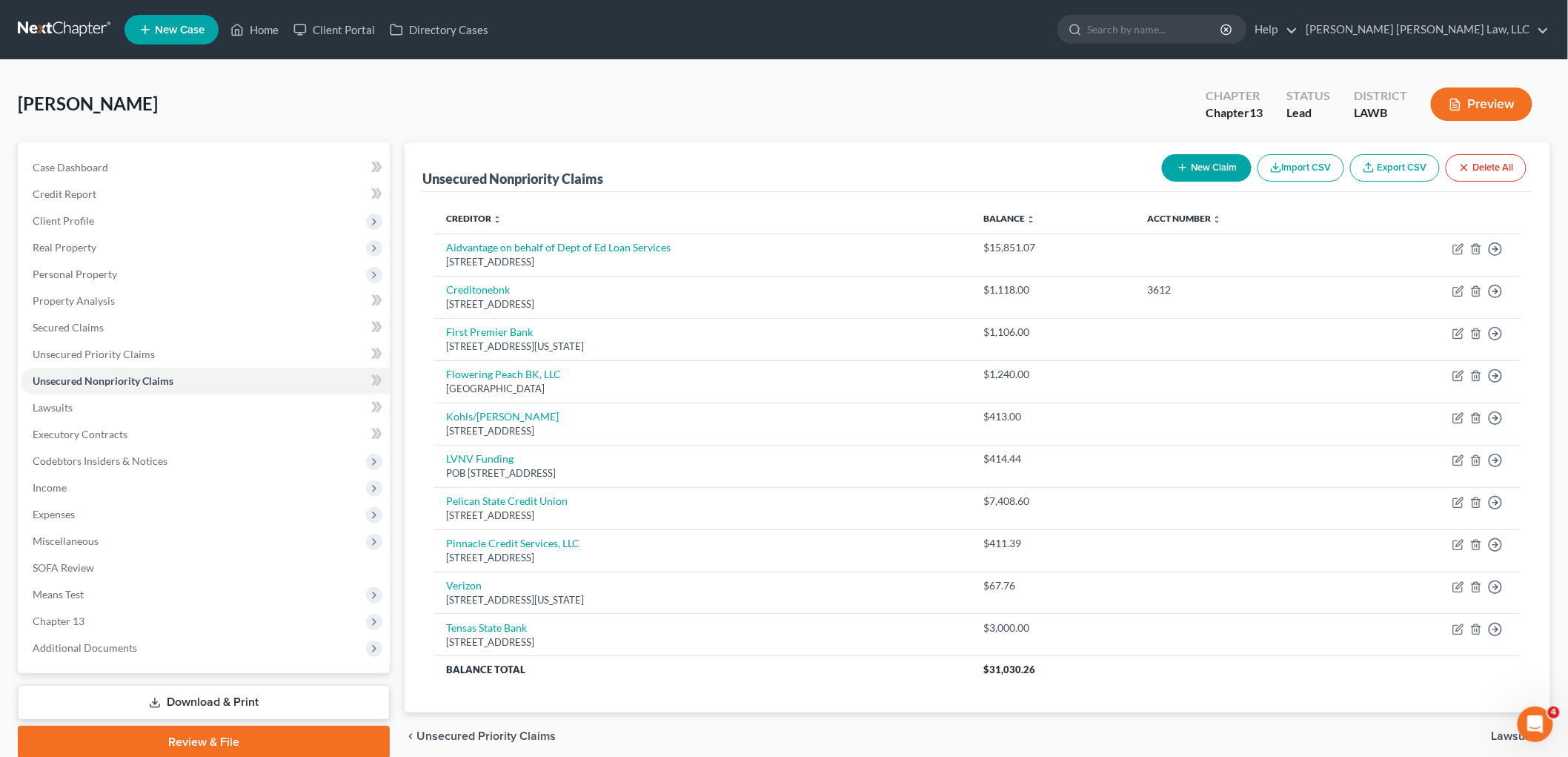
click at [1210, 163] on button "New Claim" at bounding box center [1206, 168] width 90 height 27
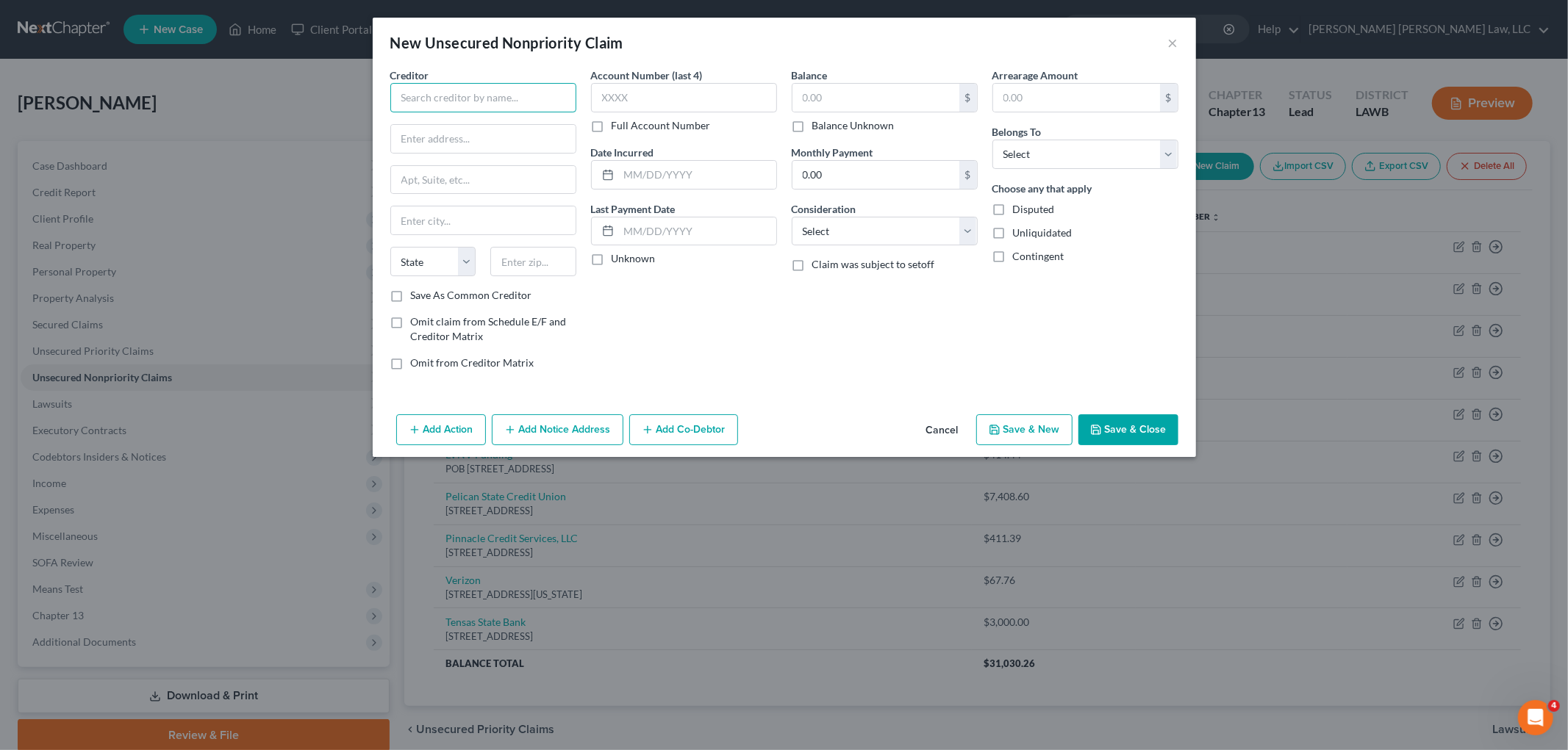
click at [527, 103] on input "text" at bounding box center [483, 98] width 186 height 29
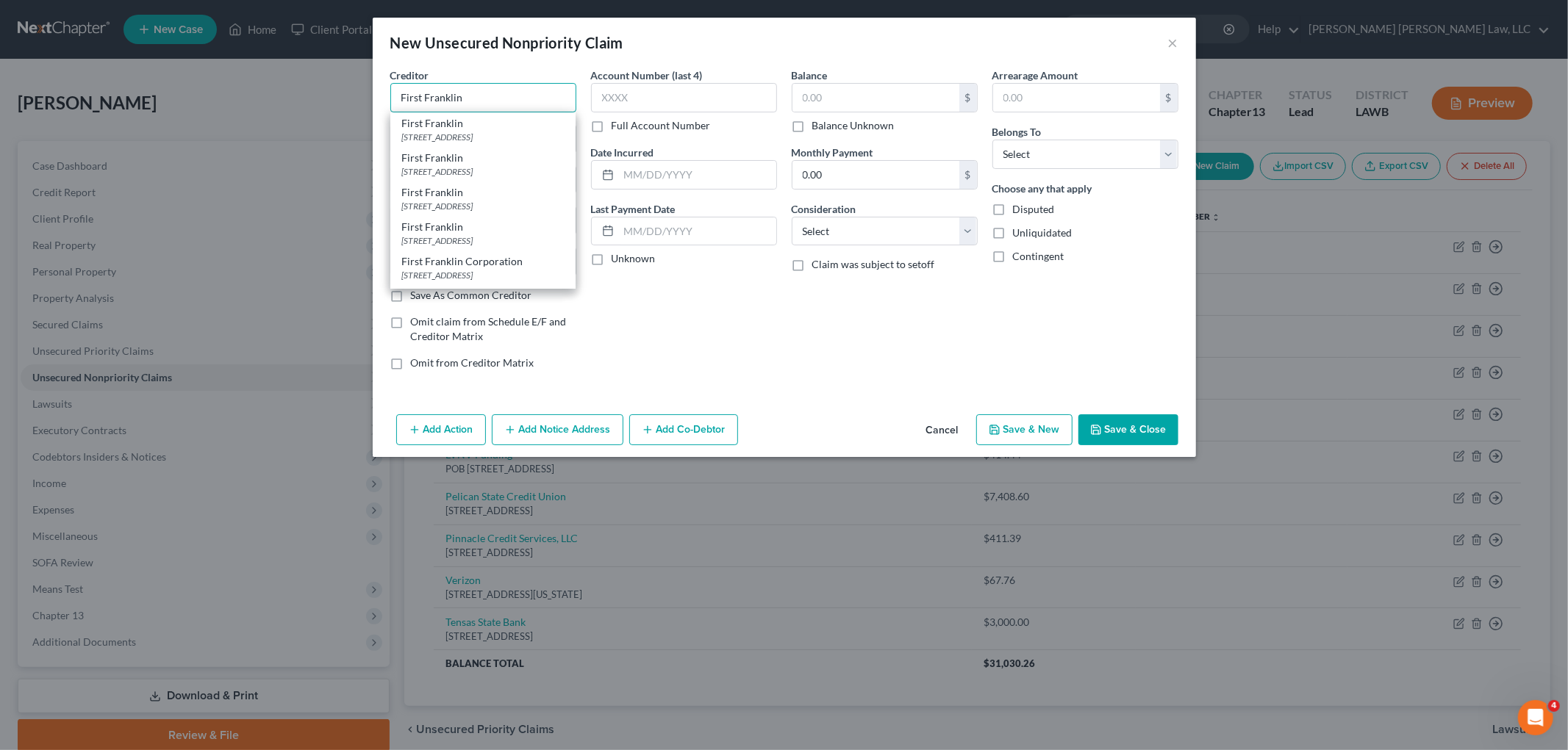
type input "First Franklin"
click at [504, 171] on div "2820 Louisville Ave., Ste. 112, Monroe, LA 71201" at bounding box center [483, 171] width 162 height 13
type input "2820 Louisville Ave., Ste. 112"
type input "Monroe"
select select "19"
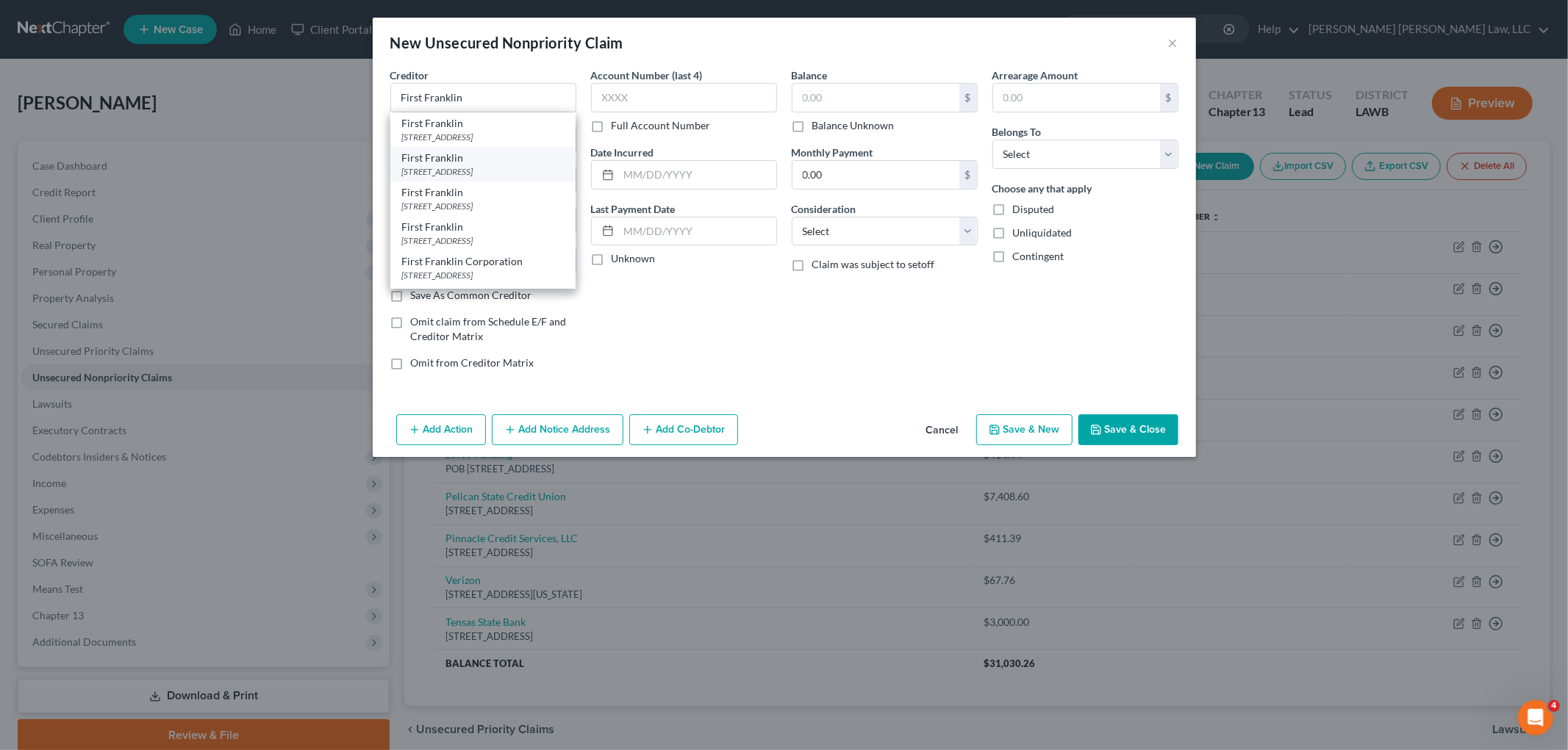
type input "71201"
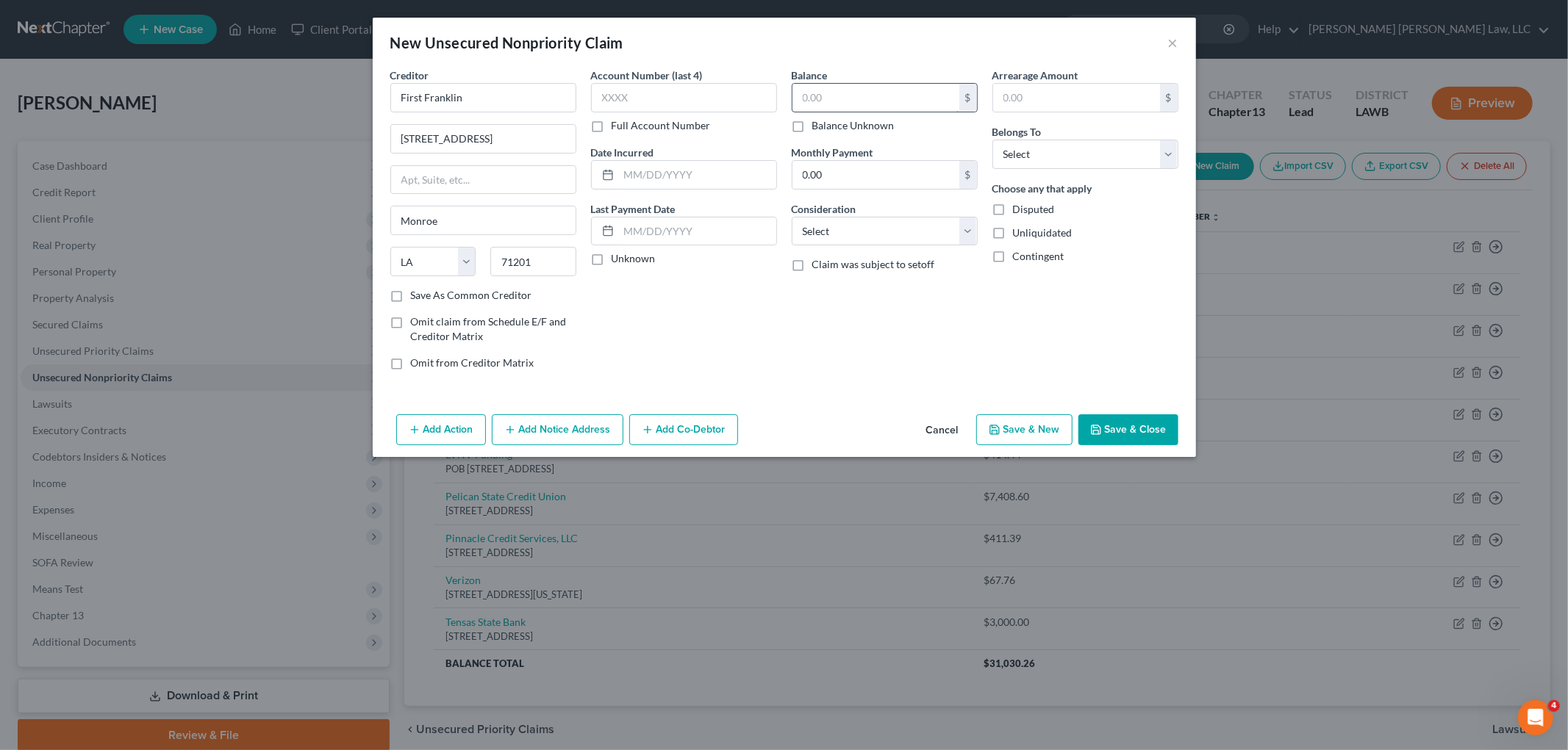
click at [946, 91] on input "text" at bounding box center [876, 98] width 167 height 28
type input "800.00"
drag, startPoint x: 1055, startPoint y: 155, endPoint x: 1054, endPoint y: 163, distance: 8.1
click at [1054, 157] on select "Select Debtor 1 Only Debtor 2 Only Debtor 1 And Debtor 2 Only At Least One Of T…" at bounding box center [1085, 155] width 186 height 29
select select "0"
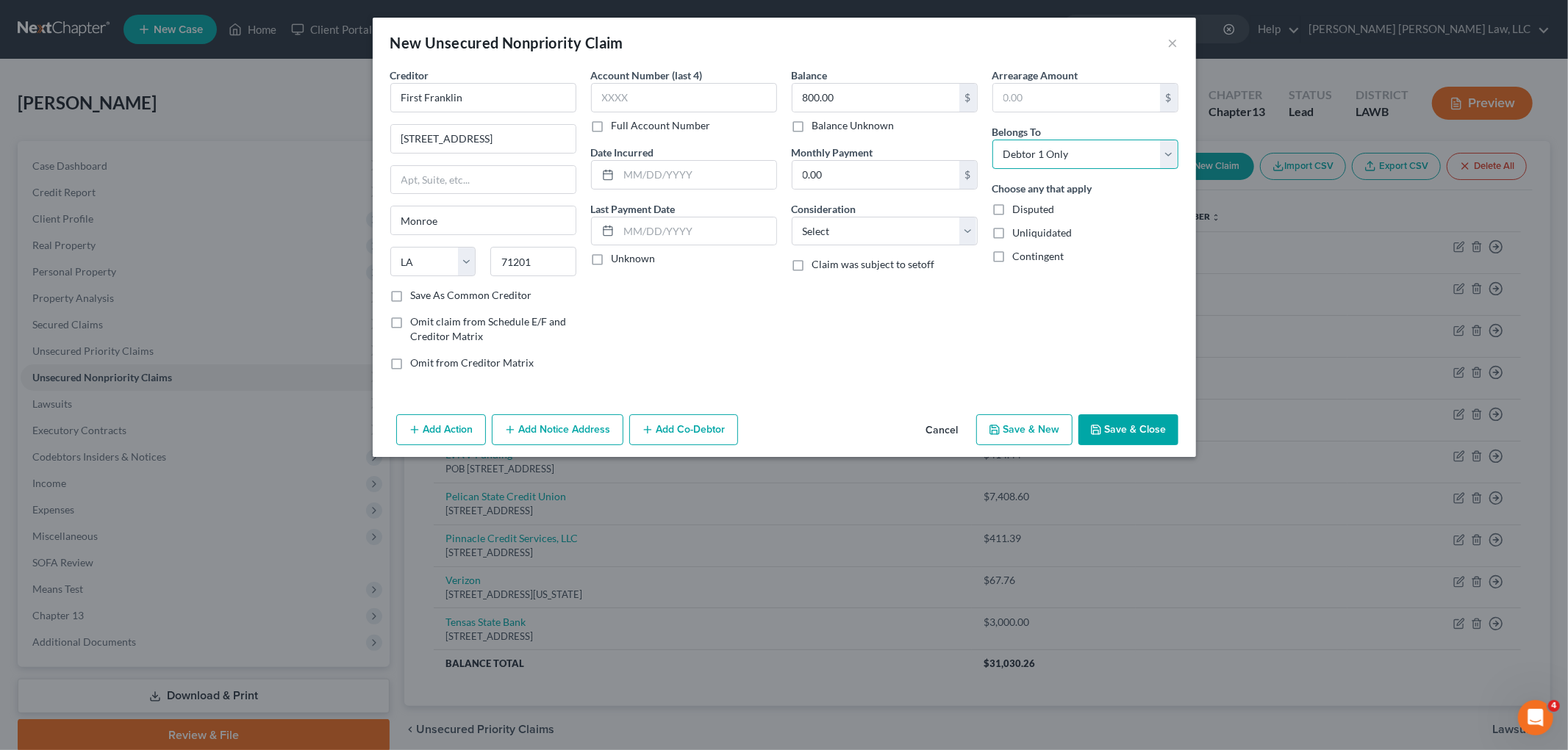
click at [992, 140] on select "Select Debtor 1 Only Debtor 2 Only Debtor 1 And Debtor 2 Only At Least One Of T…" at bounding box center [1085, 155] width 186 height 29
click at [942, 236] on select "Select Cable / Satellite Services Collection Agency Credit Card Debt Debt Couns…" at bounding box center [885, 231] width 186 height 29
select select "10"
click at [792, 216] on select "Select Cable / Satellite Services Collection Agency Credit Card Debt Debt Couns…" at bounding box center [885, 231] width 186 height 29
click at [1029, 435] on button "Save & New" at bounding box center [1024, 430] width 96 height 31
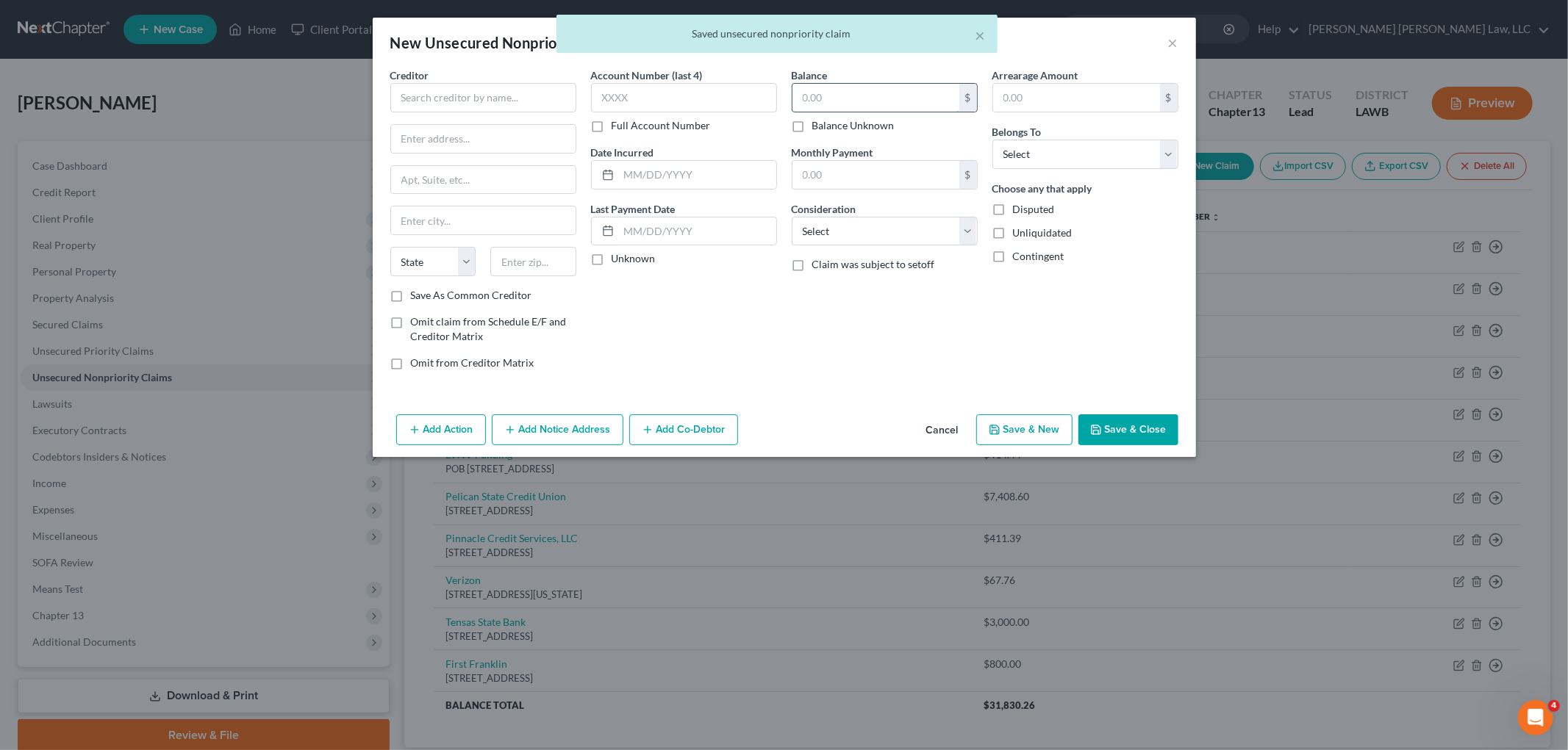
click at [844, 91] on input "text" at bounding box center [876, 98] width 167 height 28
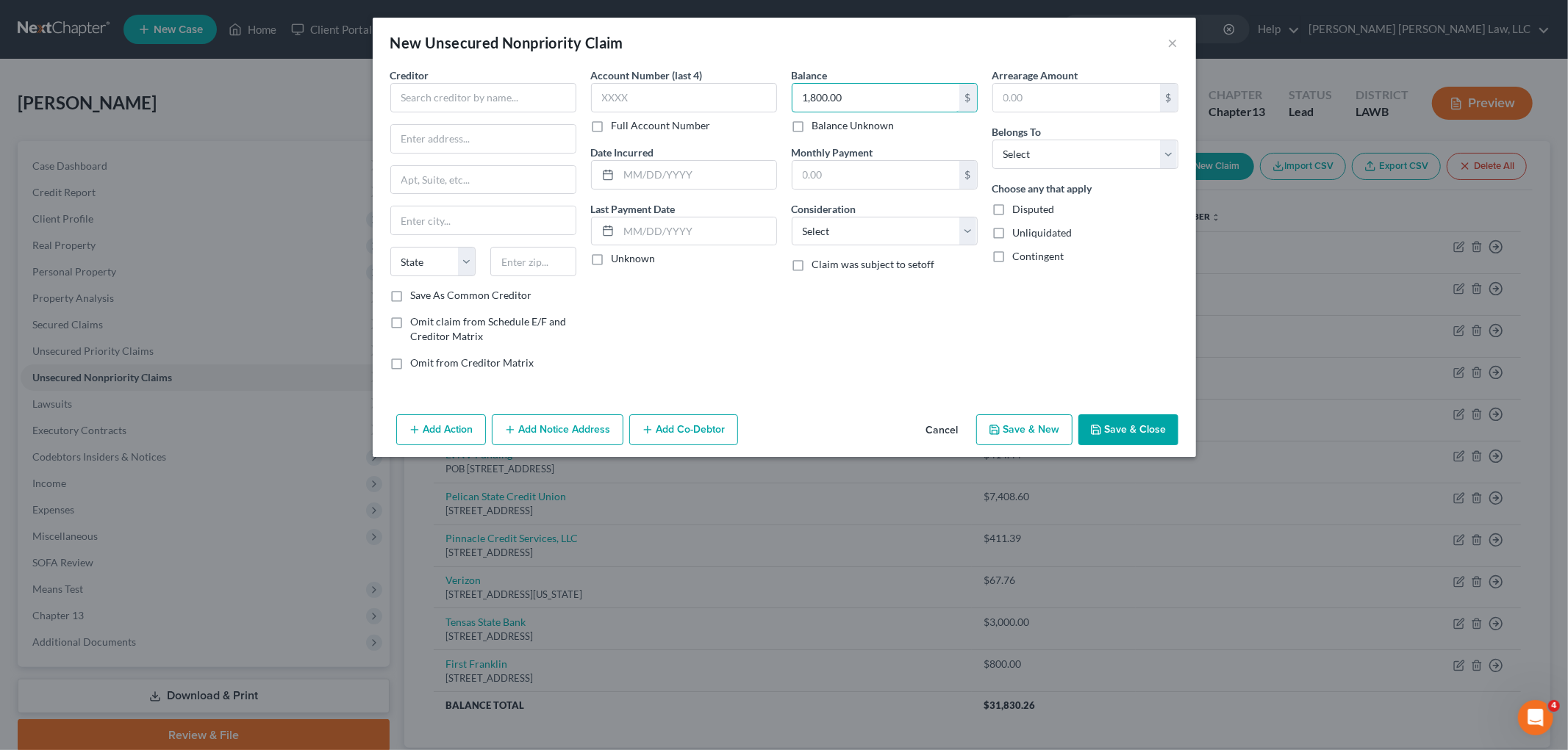
type input "1,800.00"
click at [949, 434] on button "Cancel" at bounding box center [943, 431] width 56 height 29
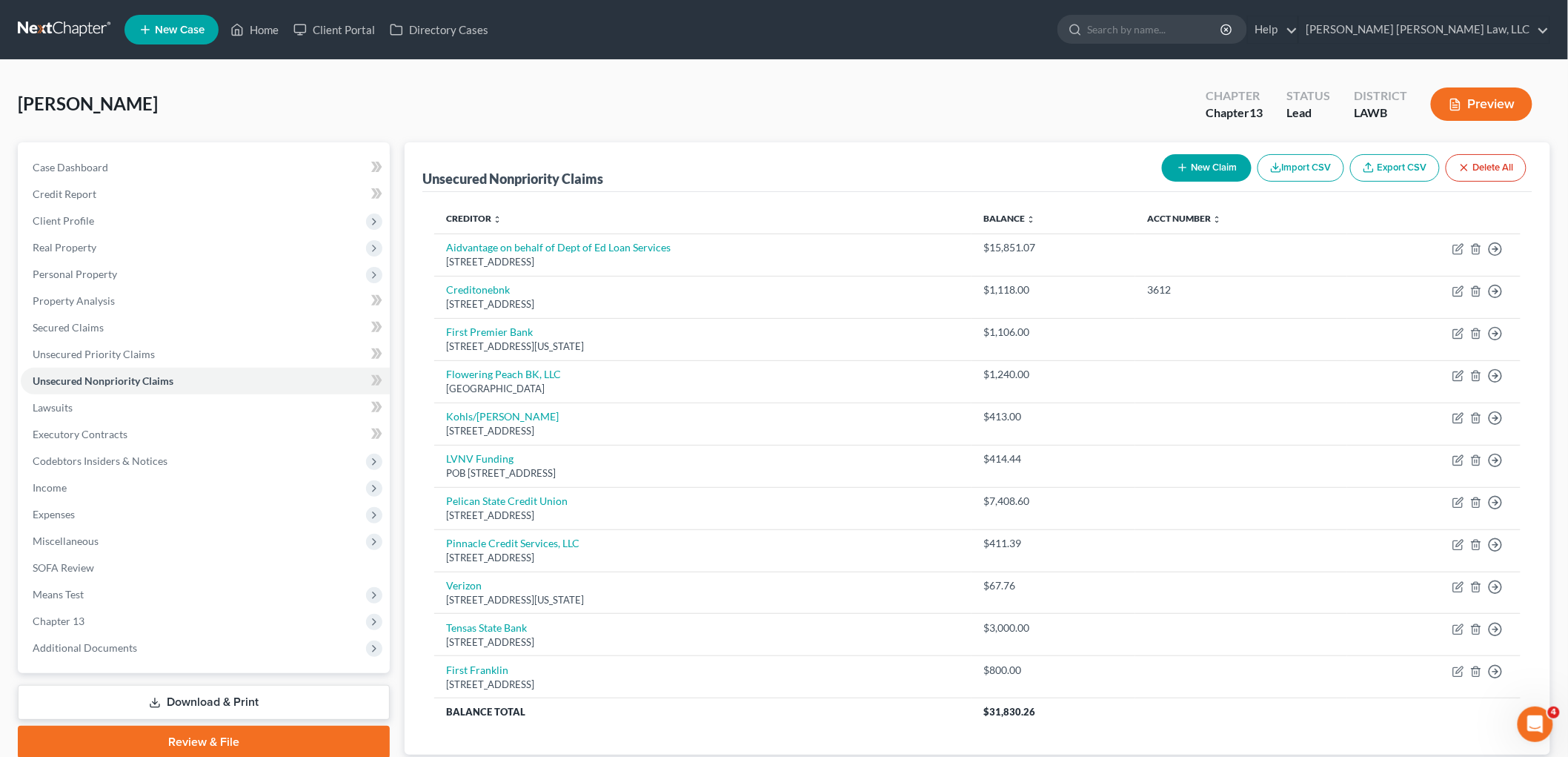
click at [1201, 167] on button "New Claim" at bounding box center [1206, 168] width 90 height 27
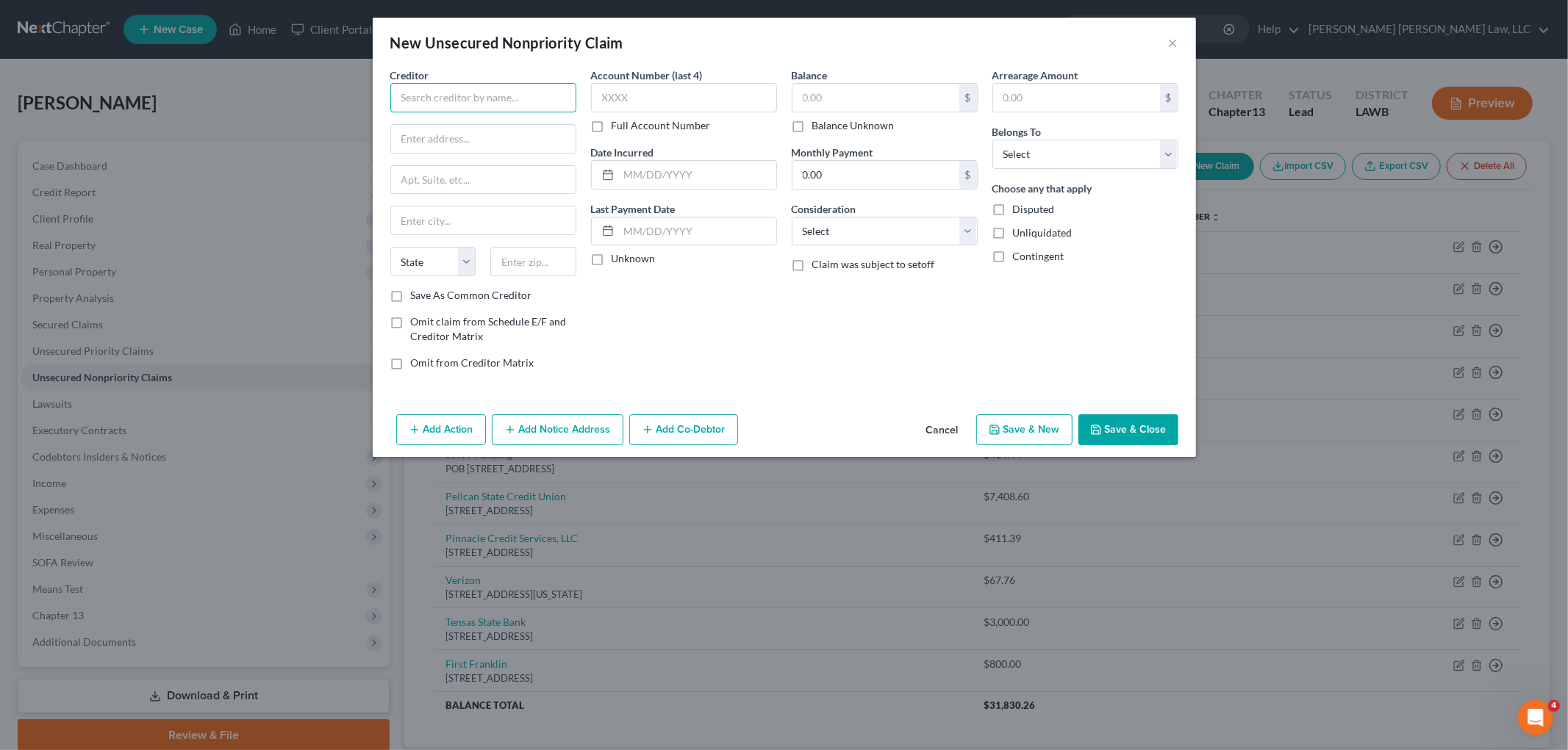
click at [497, 94] on input "text" at bounding box center [483, 98] width 186 height 29
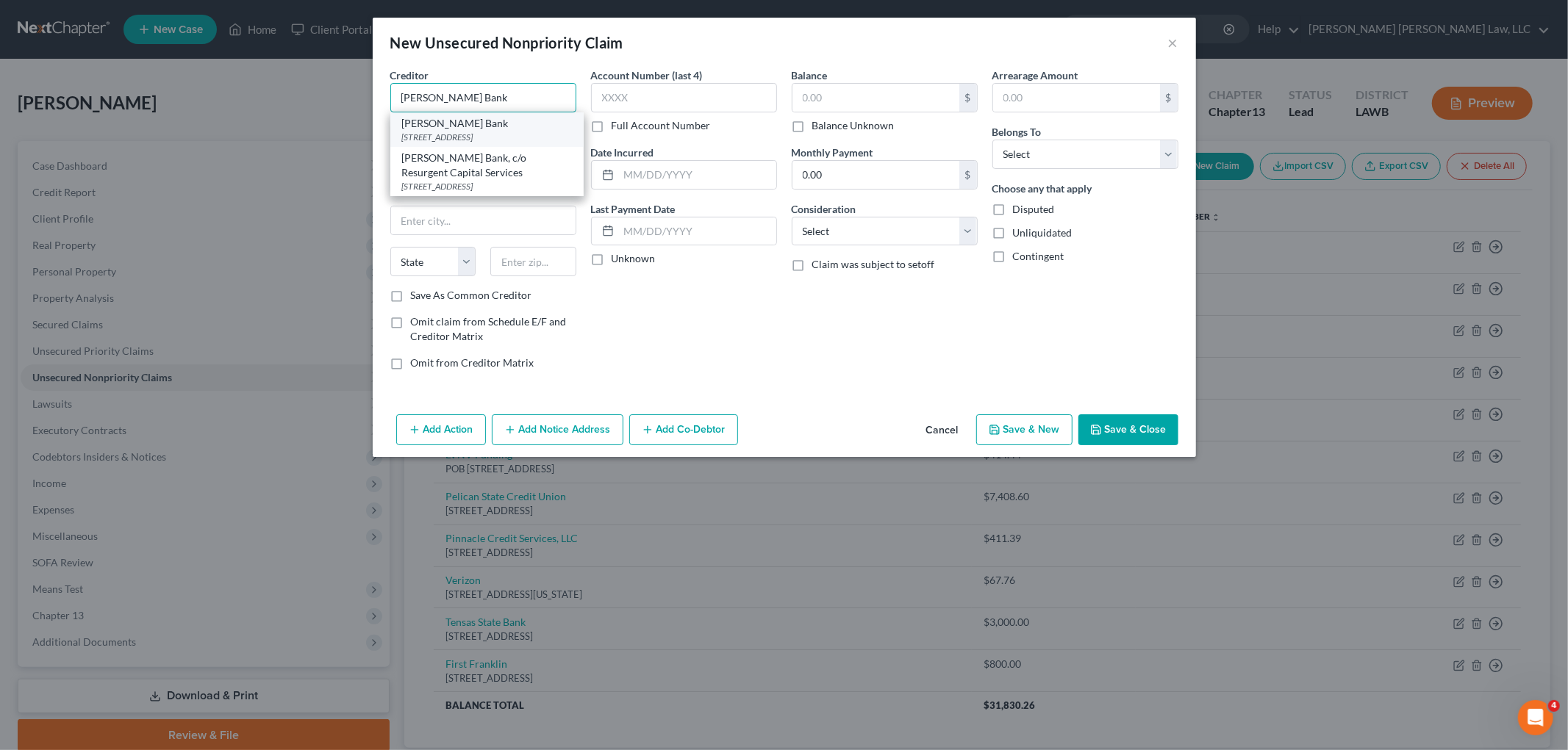
type input "Merrick Bank"
click at [493, 144] on div "10705 S Jordan Gateway, South Jordan, UT 84095" at bounding box center [487, 137] width 170 height 13
type input "10705 S Jordan Gateway"
type input "South Jordan"
select select "46"
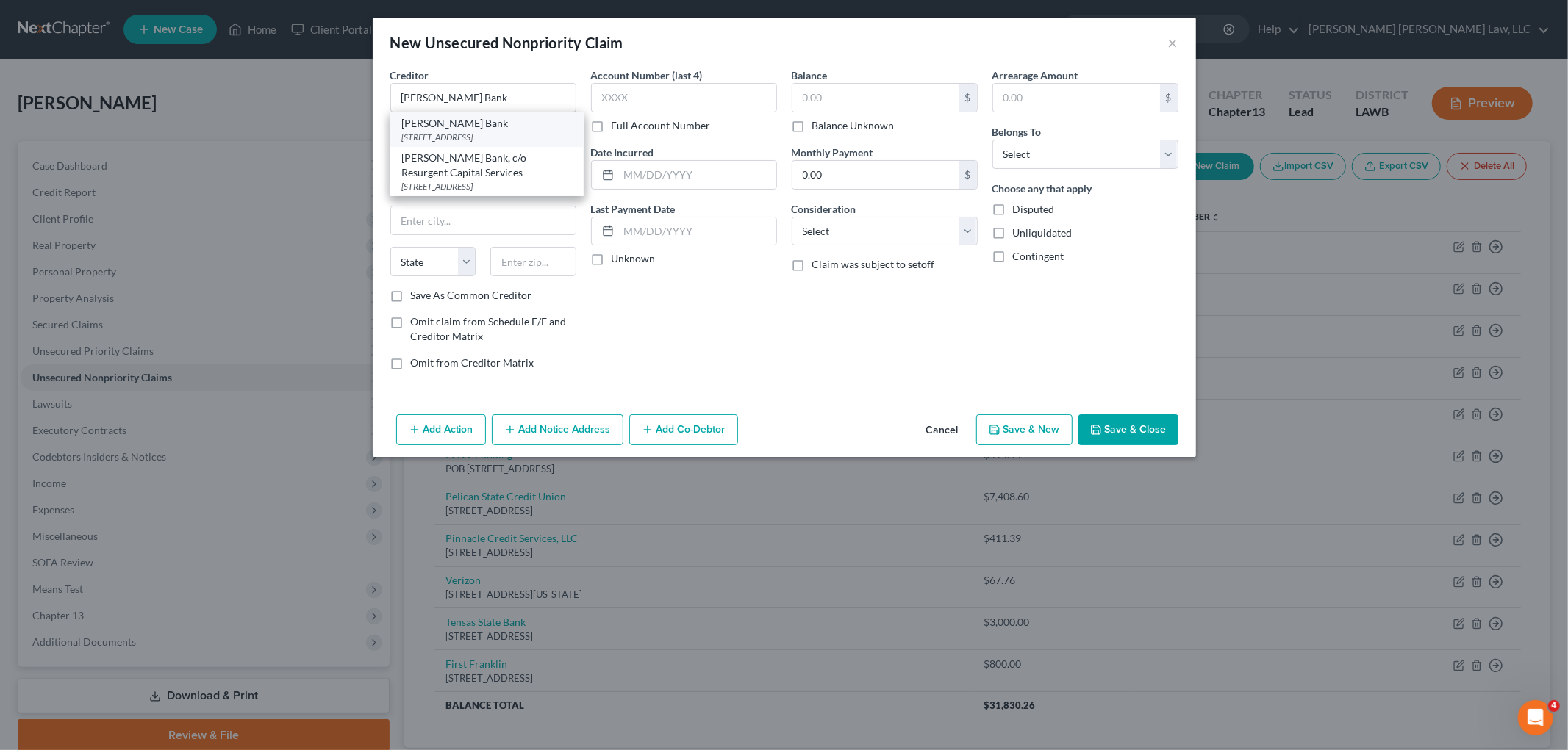
type input "84095"
click at [833, 96] on input "text" at bounding box center [876, 98] width 167 height 28
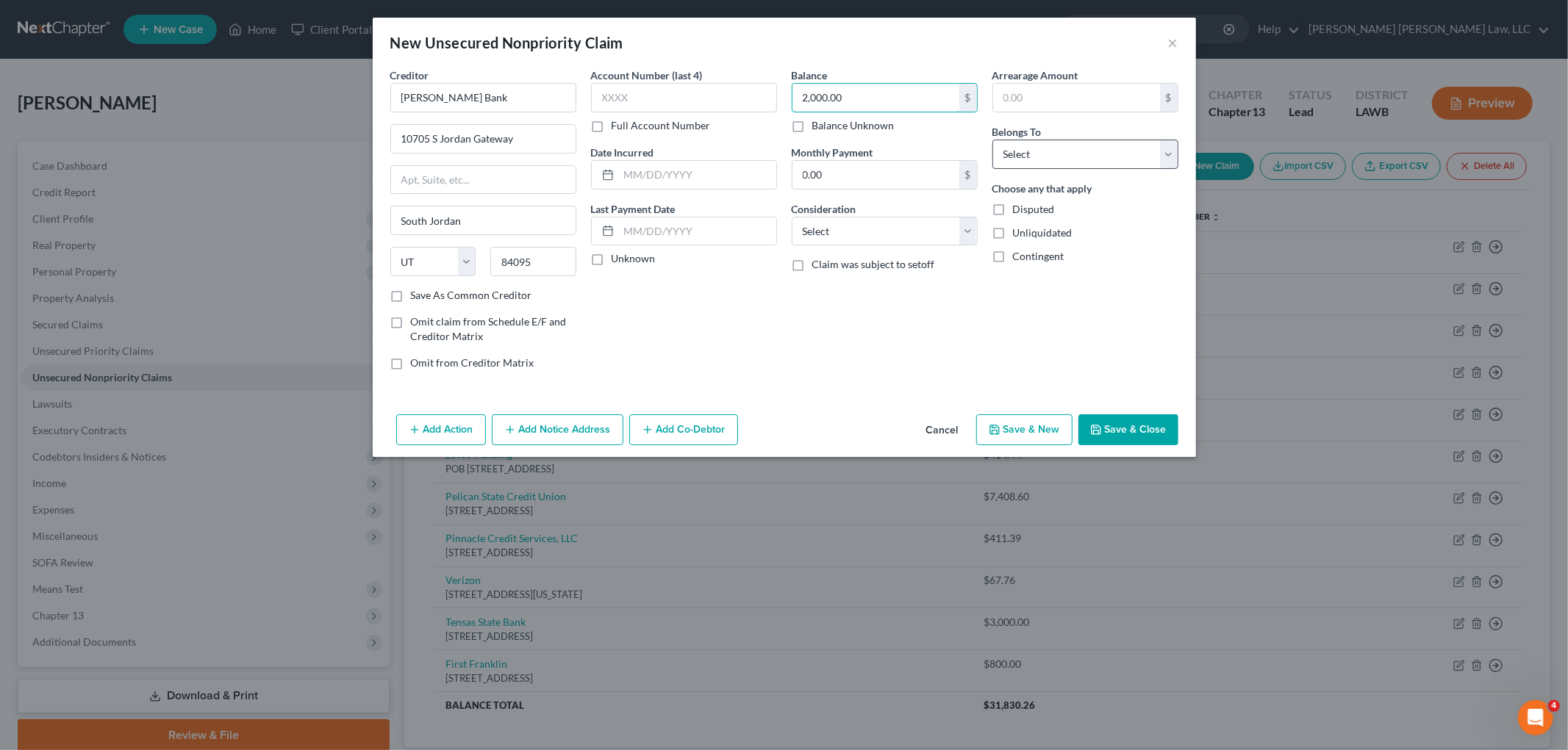
type input "2,000.00"
click at [1047, 160] on select "Select Debtor 1 Only Debtor 2 Only Debtor 1 And Debtor 2 Only At Least One Of T…" at bounding box center [1085, 155] width 186 height 29
select select "0"
click at [992, 140] on select "Select Debtor 1 Only Debtor 2 Only Debtor 1 And Debtor 2 Only At Least One Of T…" at bounding box center [1085, 155] width 186 height 29
click at [955, 227] on select "Select Cable / Satellite Services Collection Agency Credit Card Debt Debt Couns…" at bounding box center [885, 231] width 186 height 29
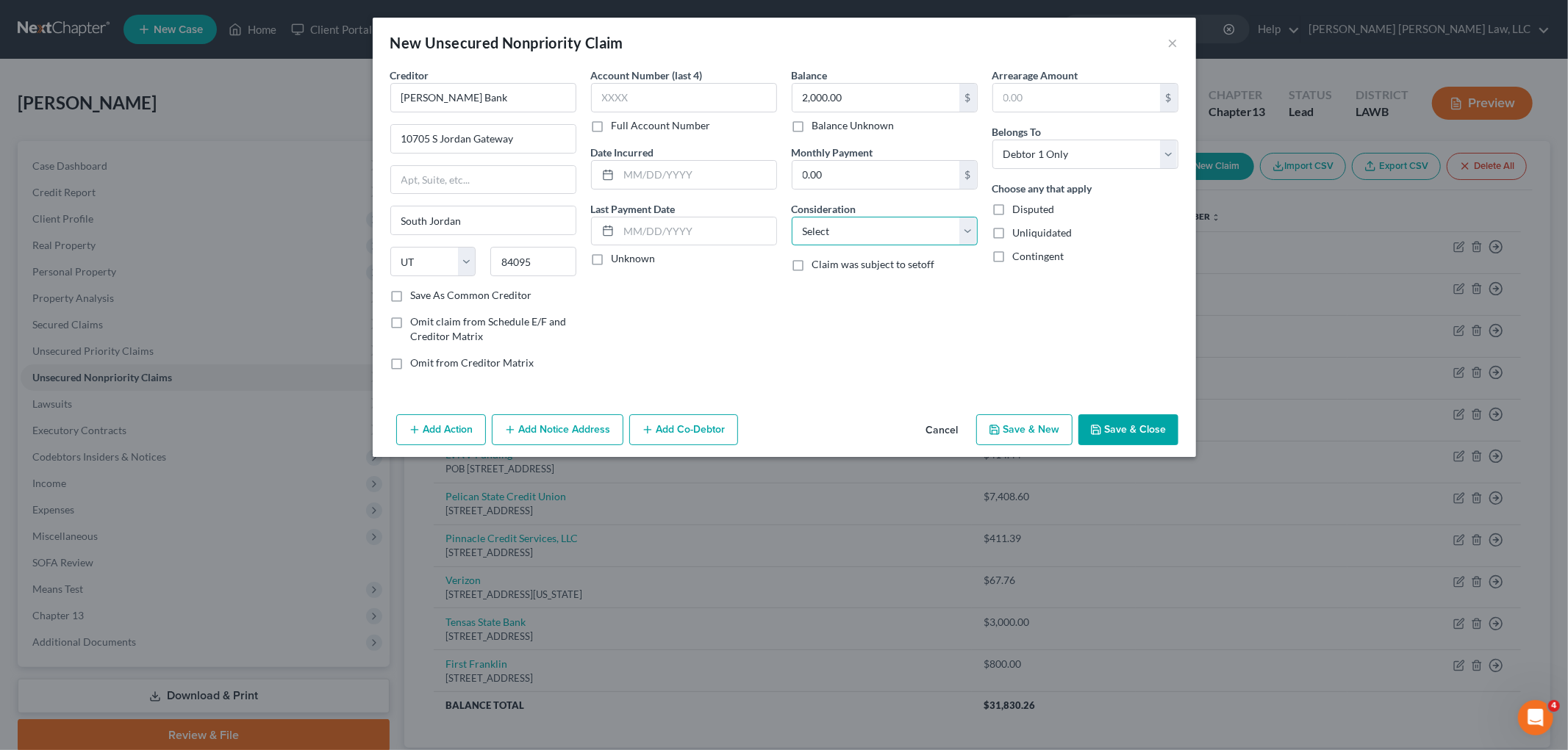
select select "2"
click at [792, 216] on select "Select Cable / Satellite Services Collection Agency Credit Card Debt Debt Couns…" at bounding box center [885, 231] width 186 height 29
click at [1029, 420] on button "Save & New" at bounding box center [1024, 430] width 96 height 31
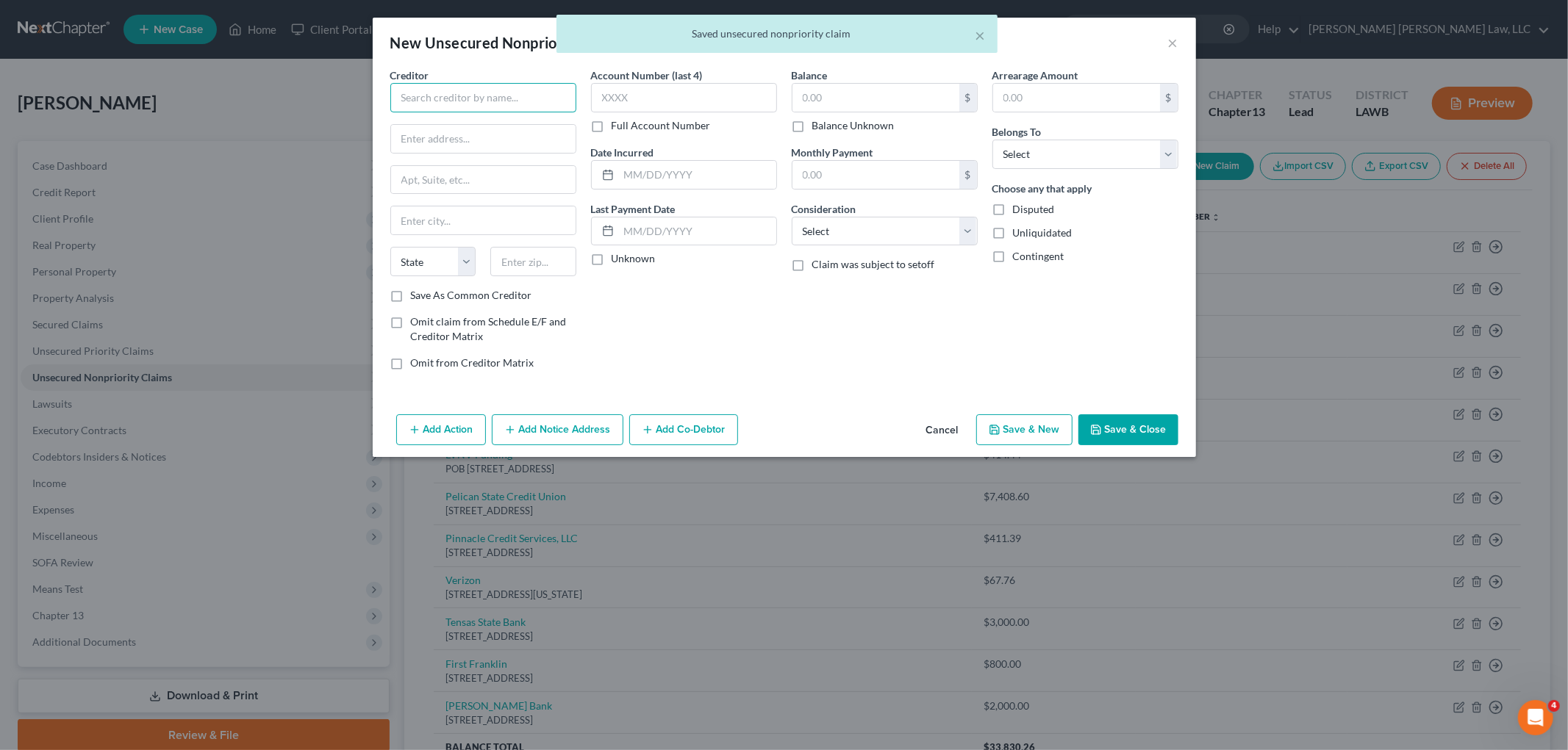
click at [500, 91] on input "text" at bounding box center [483, 98] width 186 height 29
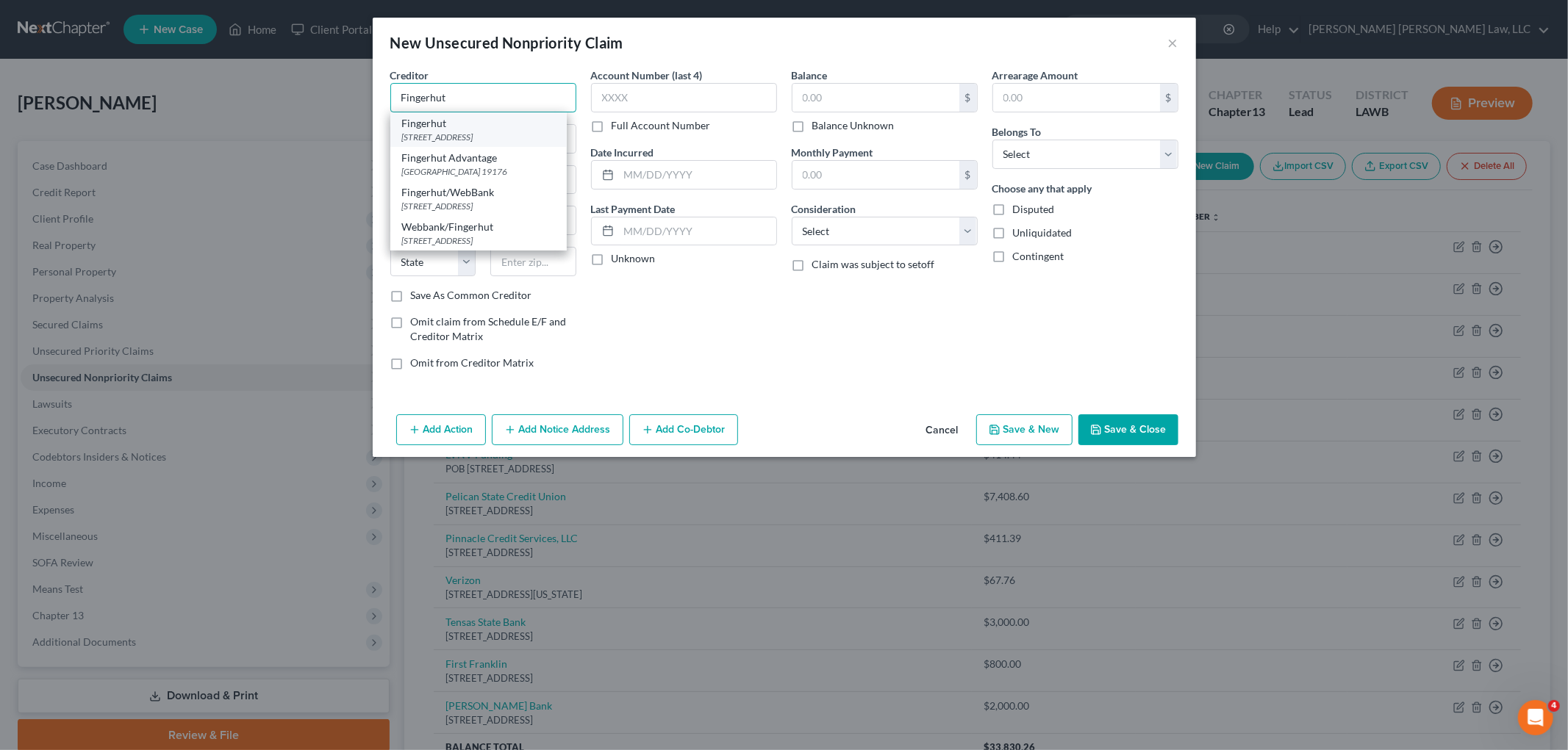
type input "Fingerhut"
click at [482, 128] on div "Fingerhut" at bounding box center [479, 124] width 153 height 15
type input "6250 Ridgewood Road"
type input "Saint Cloud"
select select "24"
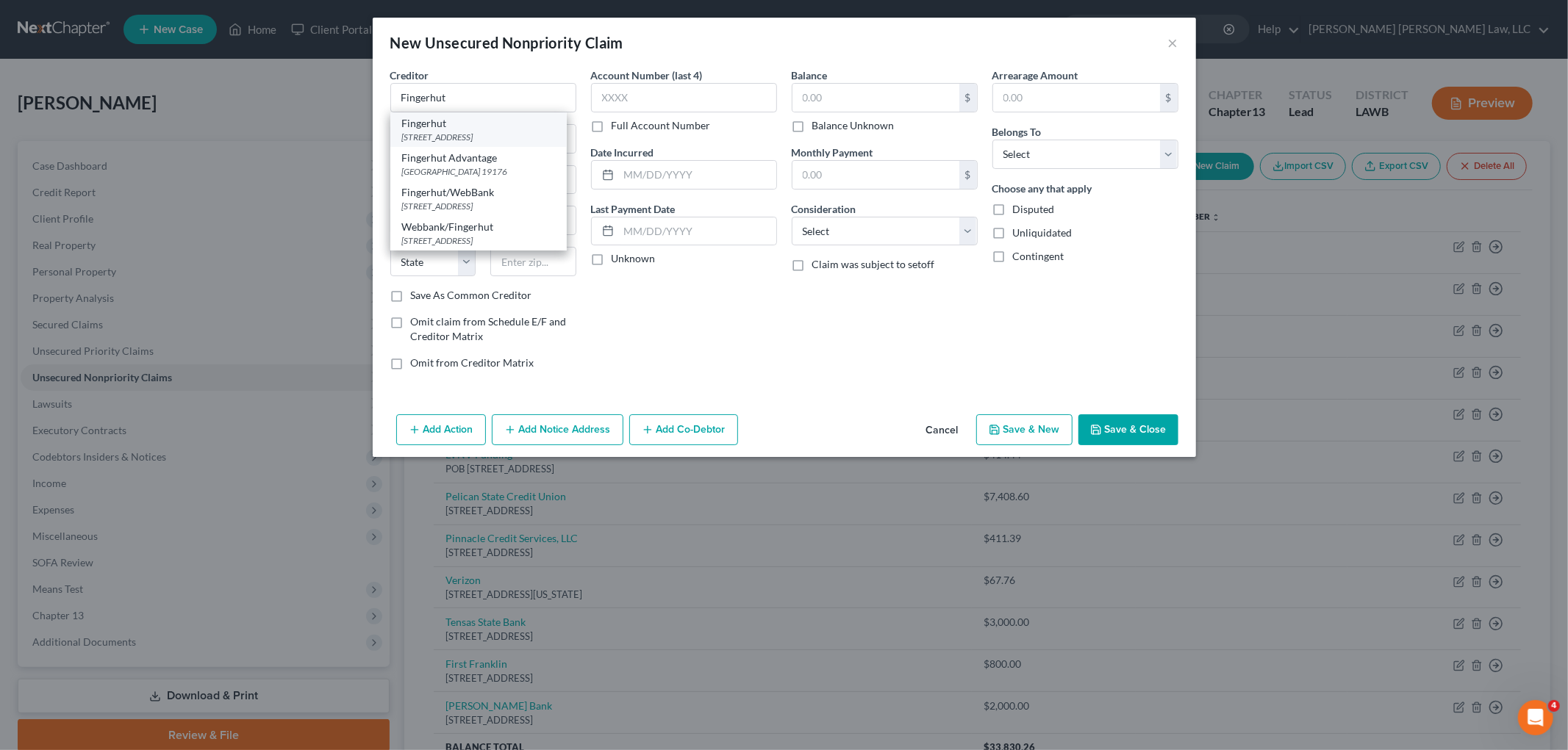
type input "56303"
click at [851, 88] on input "text" at bounding box center [876, 98] width 167 height 28
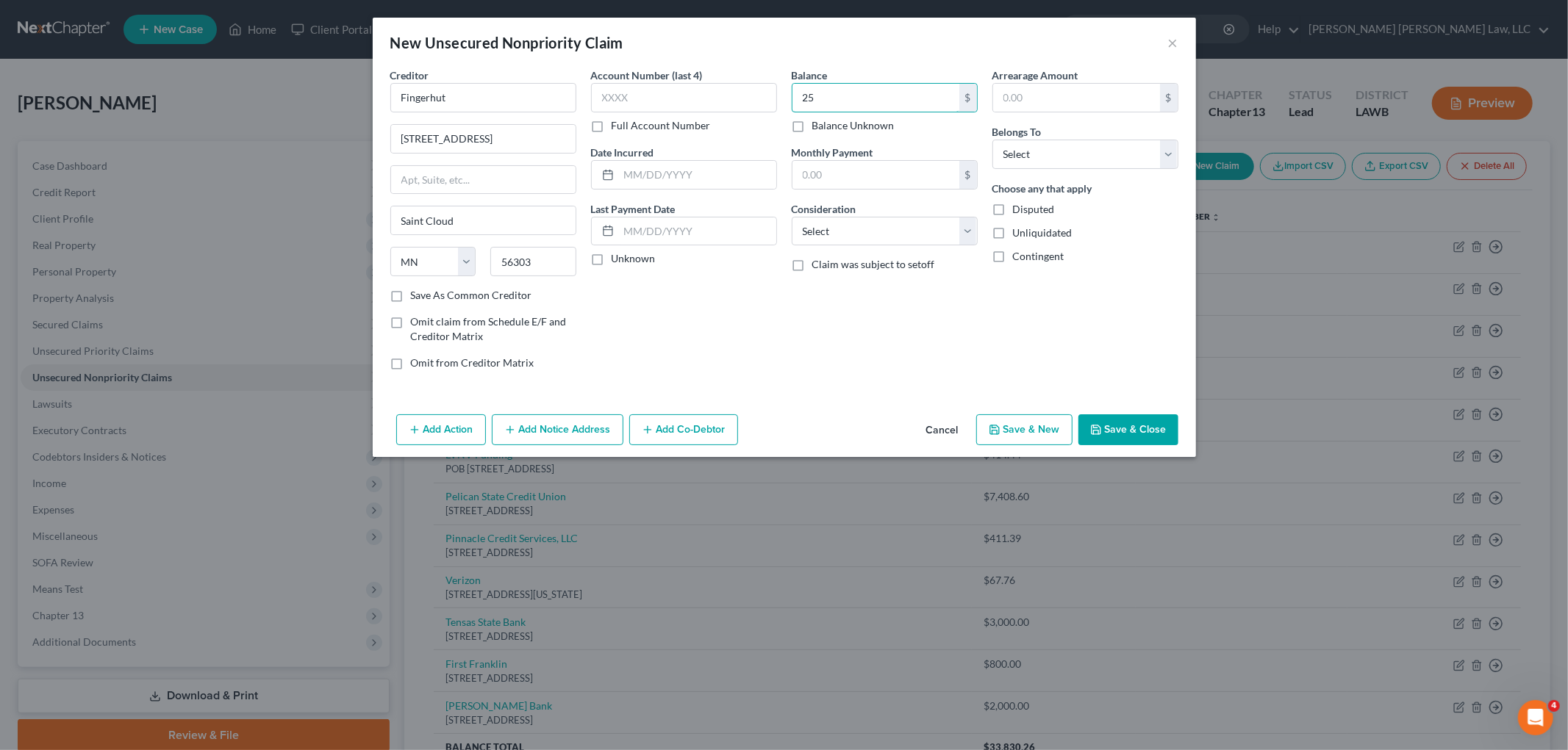
type input "2"
type input "250.00"
click at [1061, 147] on select "Select Debtor 1 Only Debtor 2 Only Debtor 1 And Debtor 2 Only At Least One Of T…" at bounding box center [1085, 155] width 186 height 29
select select "0"
click at [992, 140] on select "Select Debtor 1 Only Debtor 2 Only Debtor 1 And Debtor 2 Only At Least One Of T…" at bounding box center [1085, 155] width 186 height 29
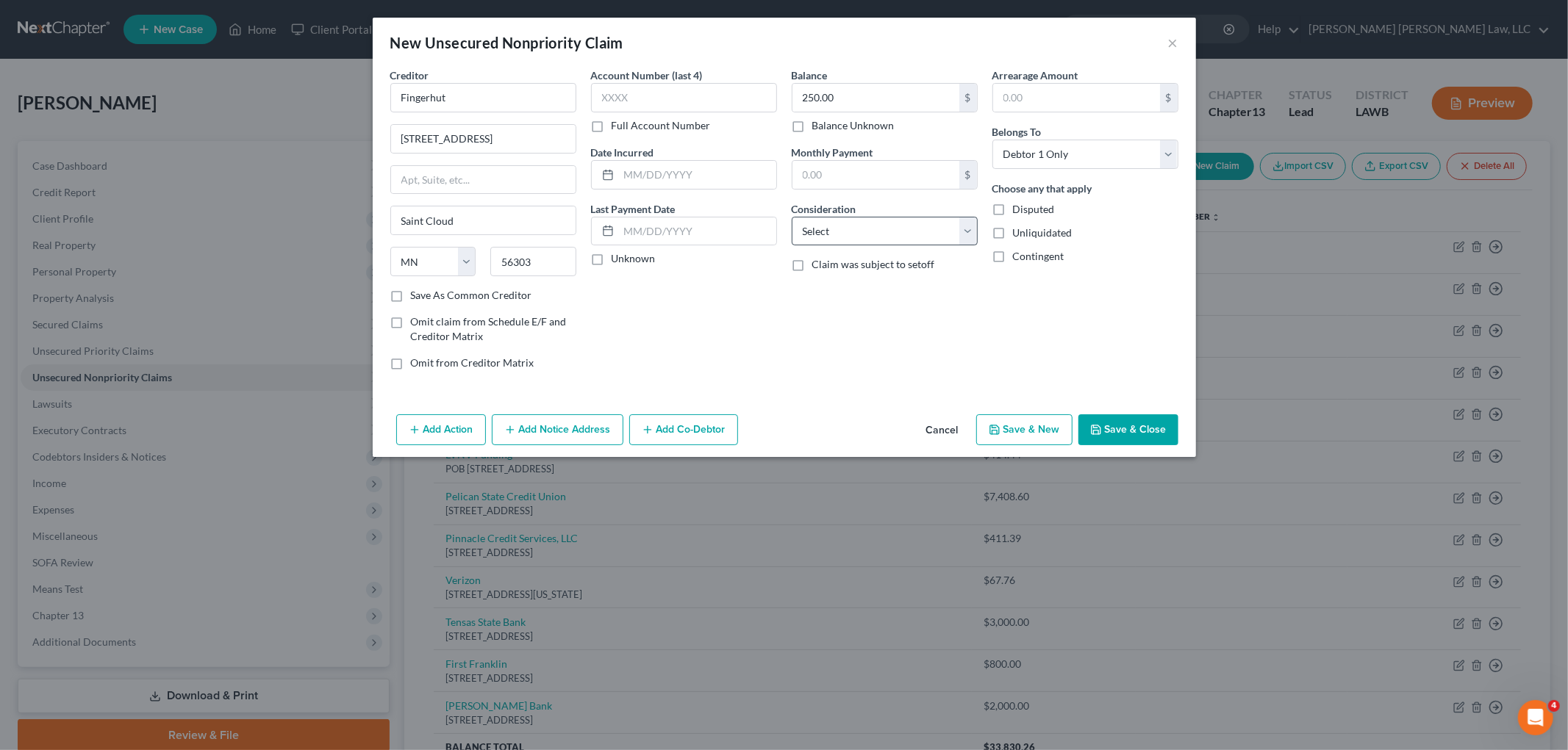
drag, startPoint x: 937, startPoint y: 213, endPoint x: 924, endPoint y: 240, distance: 30.0
click at [936, 214] on div "Consideration Select Cable / Satellite Services Collection Agency Credit Card D…" at bounding box center [885, 223] width 186 height 45
click at [885, 235] on select "Select Cable / Satellite Services Collection Agency Credit Card Debt Debt Couns…" at bounding box center [885, 231] width 186 height 29
select select "2"
click at [792, 216] on select "Select Cable / Satellite Services Collection Agency Credit Card Debt Debt Couns…" at bounding box center [885, 231] width 186 height 29
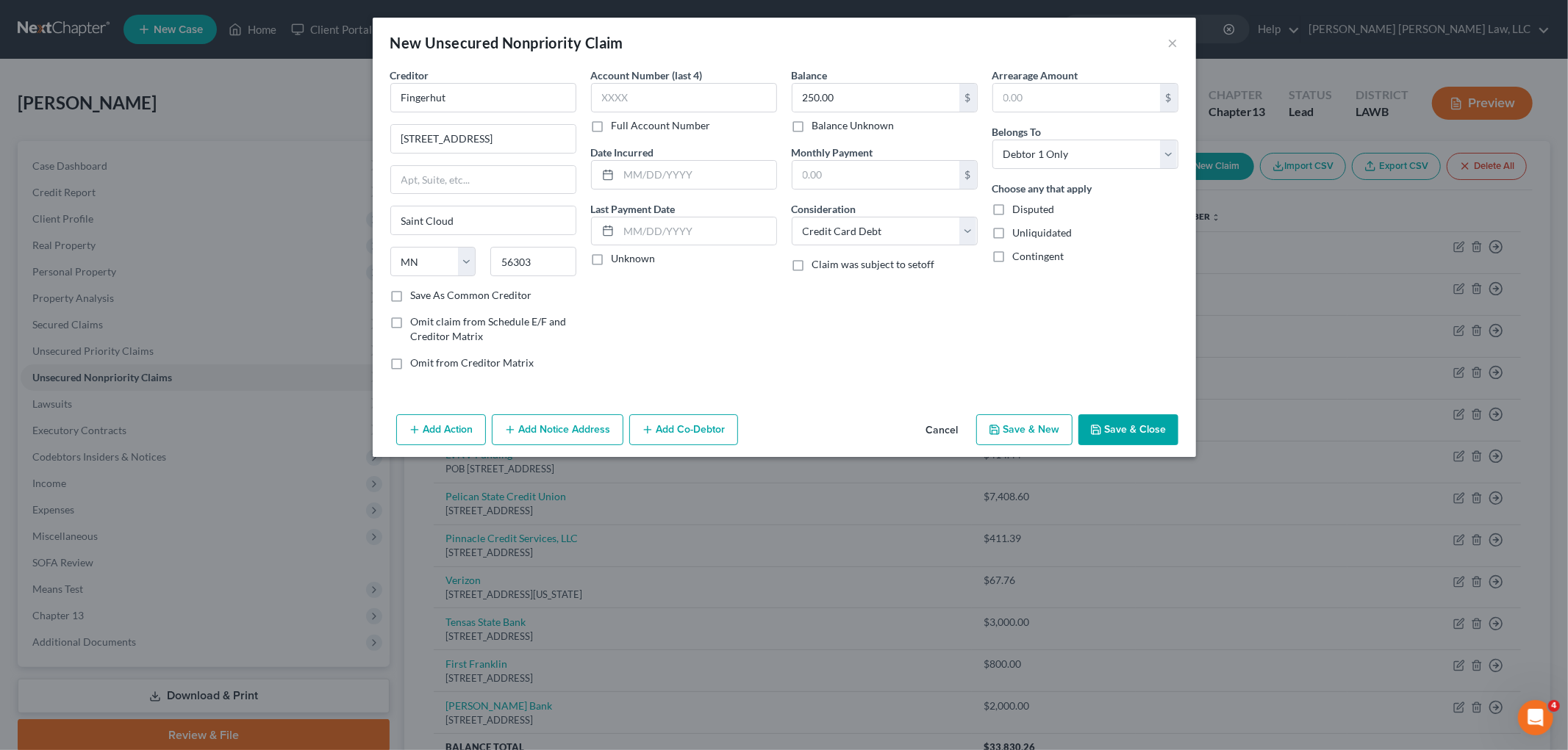
click at [1115, 435] on button "Save & Close" at bounding box center [1128, 430] width 100 height 31
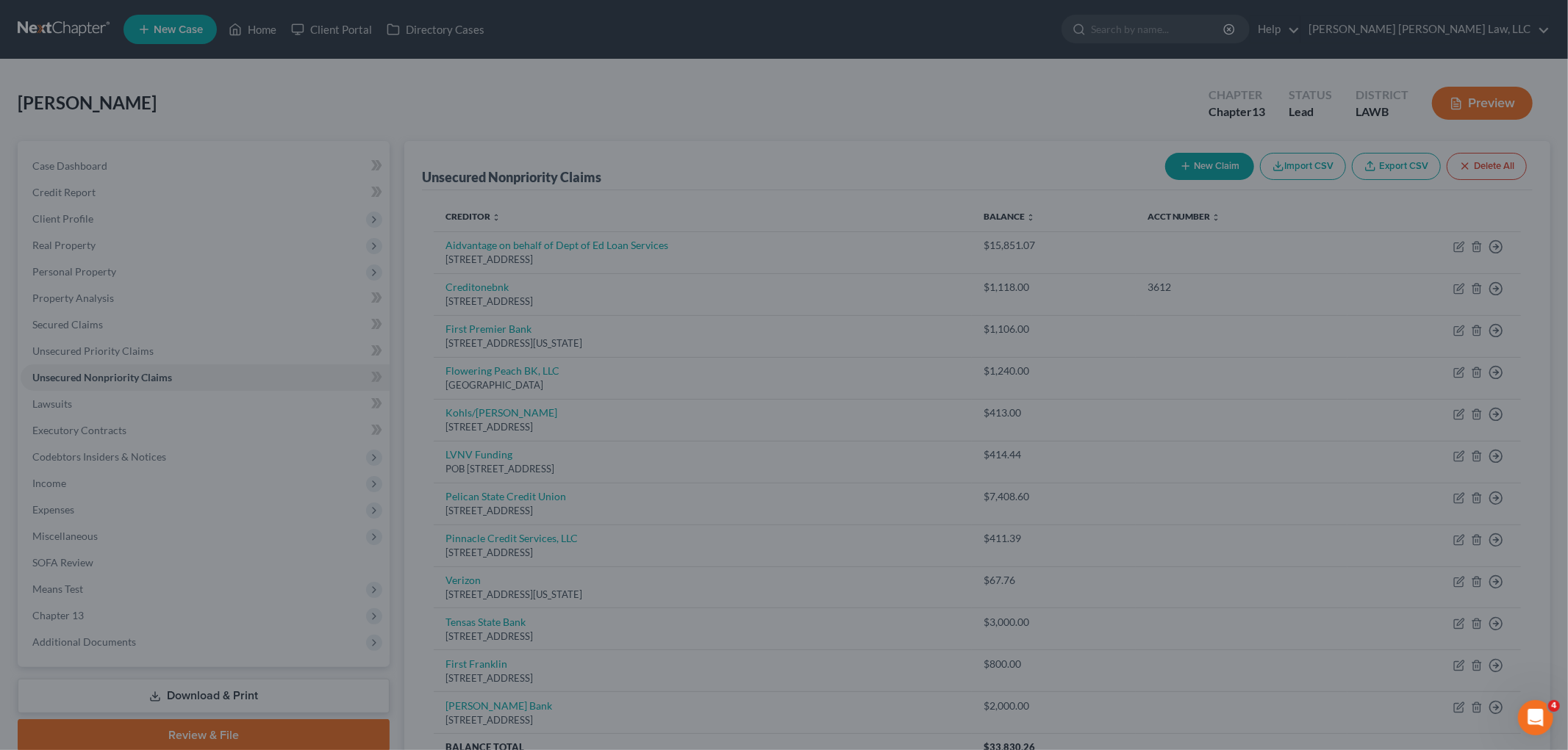
type input "0.00"
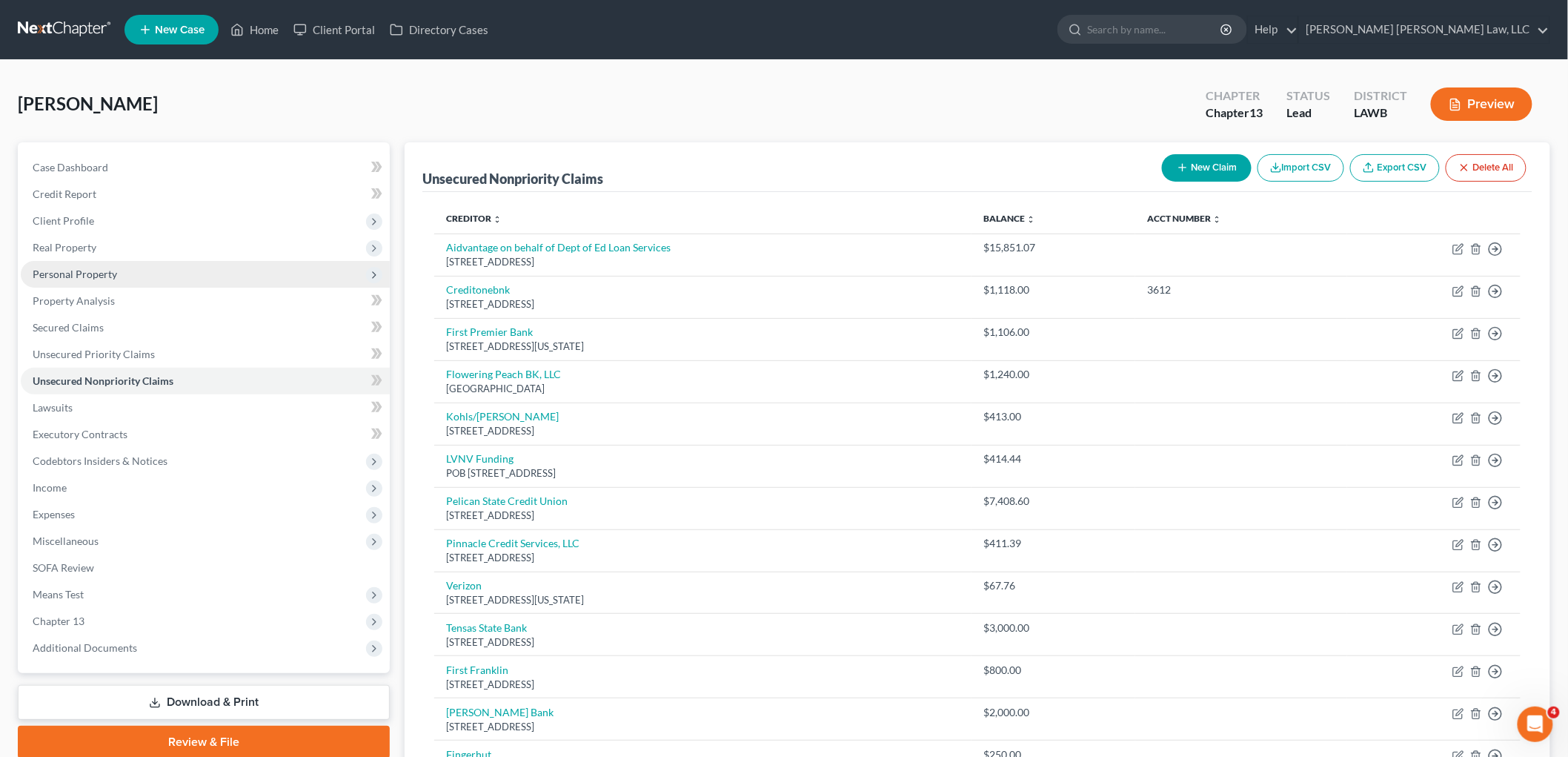
click at [97, 271] on span "Personal Property" at bounding box center [75, 273] width 85 height 13
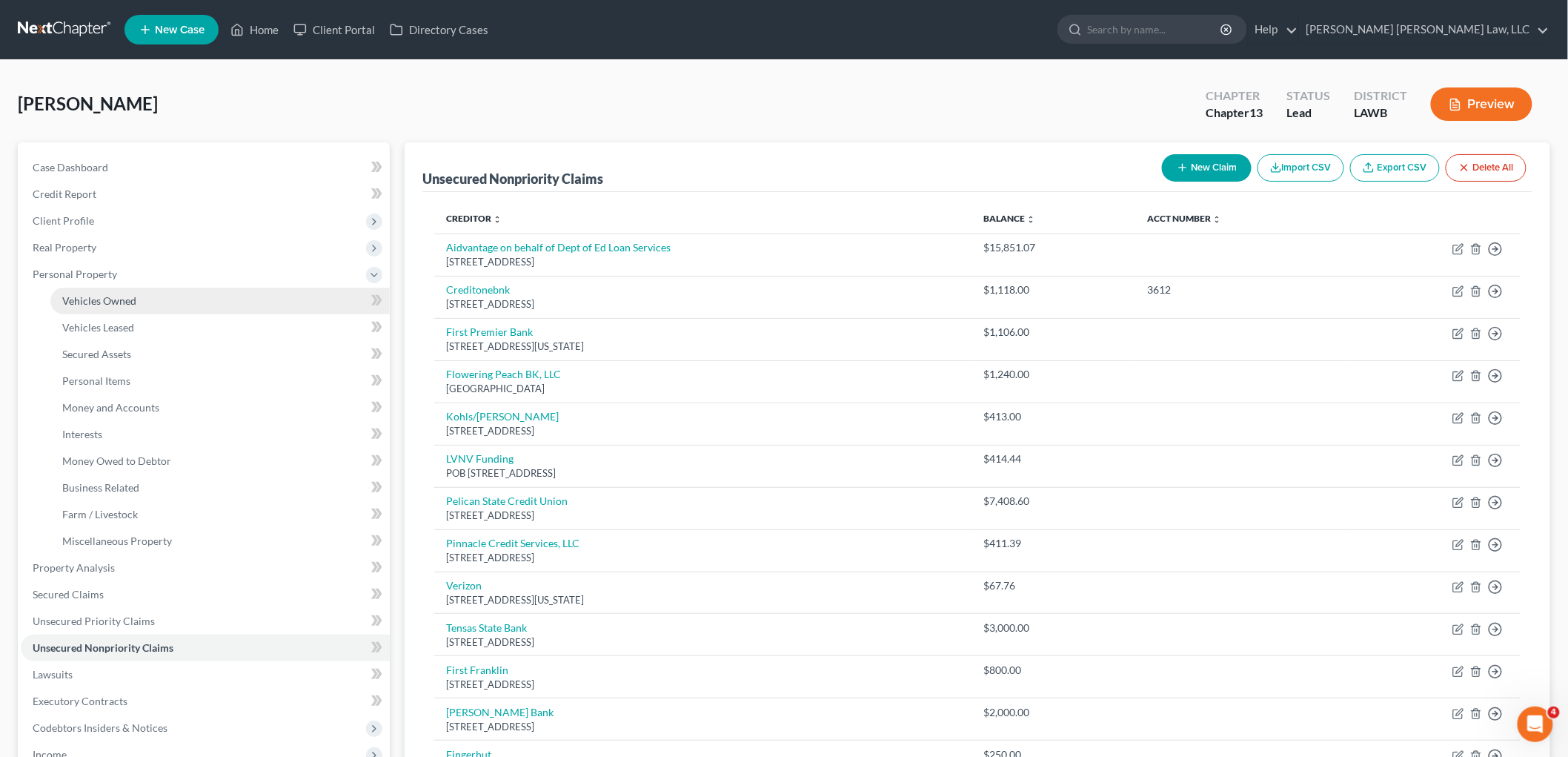
click at [104, 296] on span "Vehicles Owned" at bounding box center [99, 300] width 74 height 13
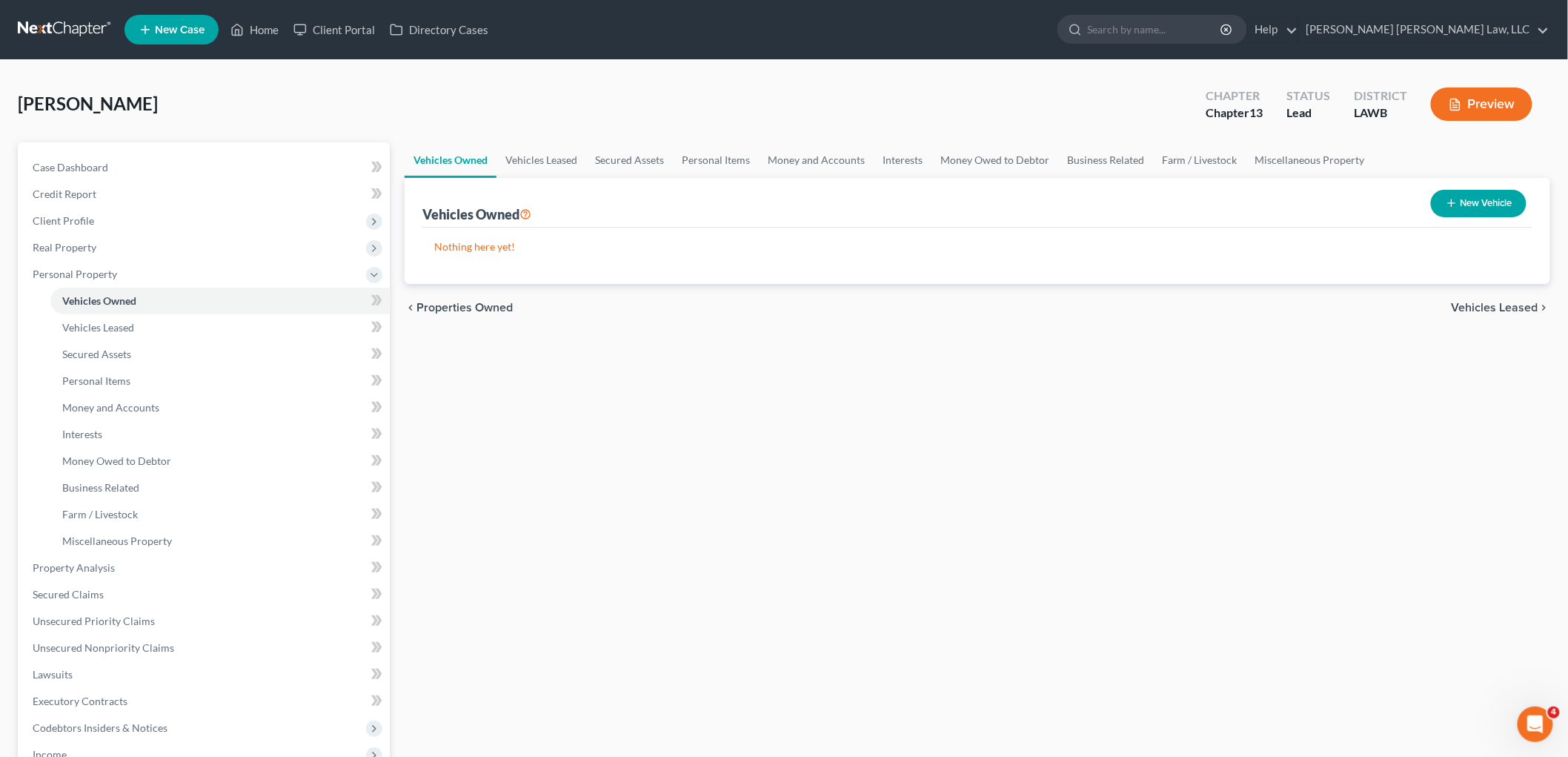
click at [1455, 197] on icon "button" at bounding box center [1451, 203] width 12 height 12
select select "0"
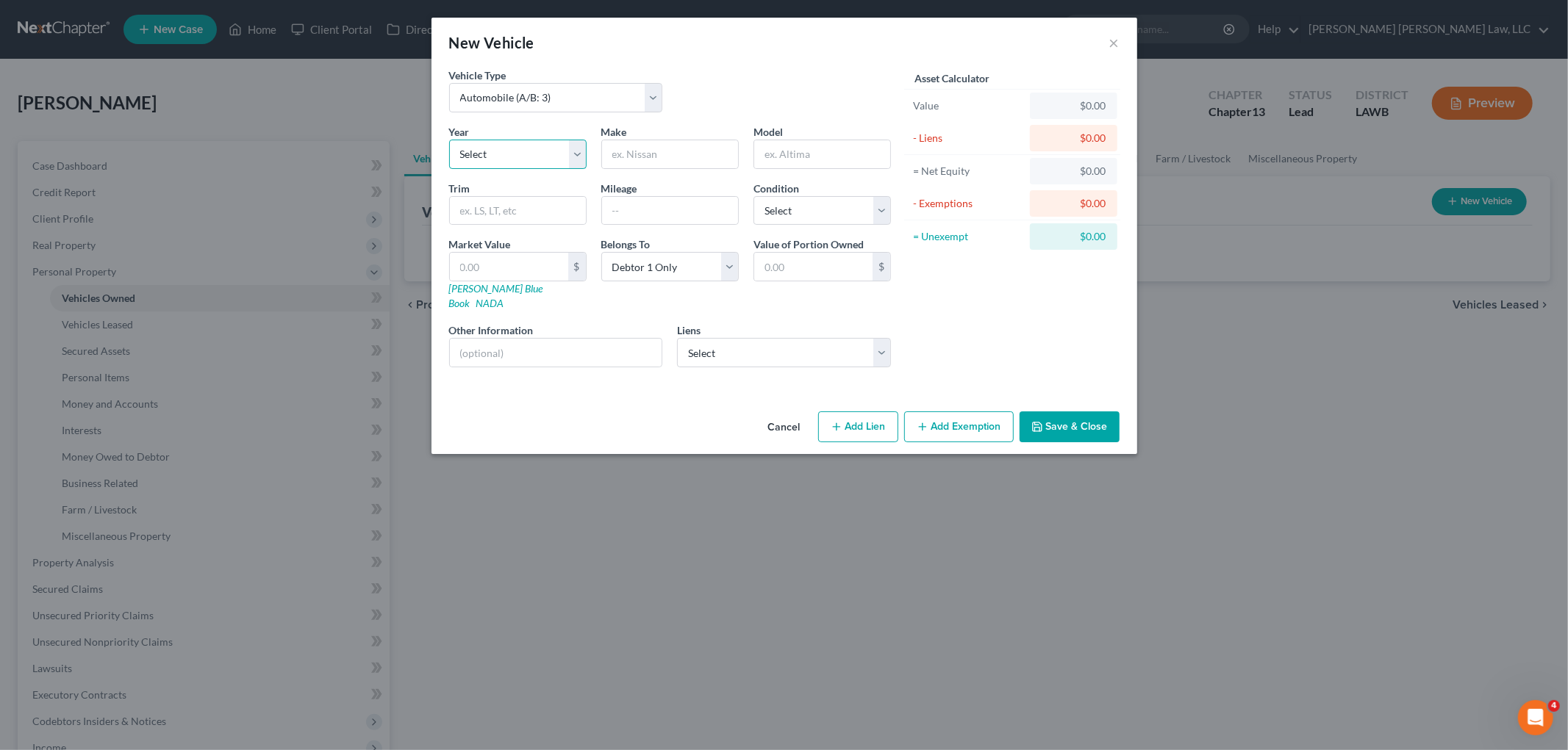
click at [531, 166] on select "Select 2026 2025 2024 2023 2022 2021 2020 2019 2018 2017 2016 2015 2014 2013 20…" at bounding box center [518, 155] width 138 height 29
select select "6"
click at [449, 140] on select "Select 2026 2025 2024 2023 2022 2021 2020 2019 2018 2017 2016 2015 2014 2013 20…" at bounding box center [518, 155] width 138 height 29
click at [651, 157] on input "text" at bounding box center [669, 155] width 136 height 28
type input "Nissan"
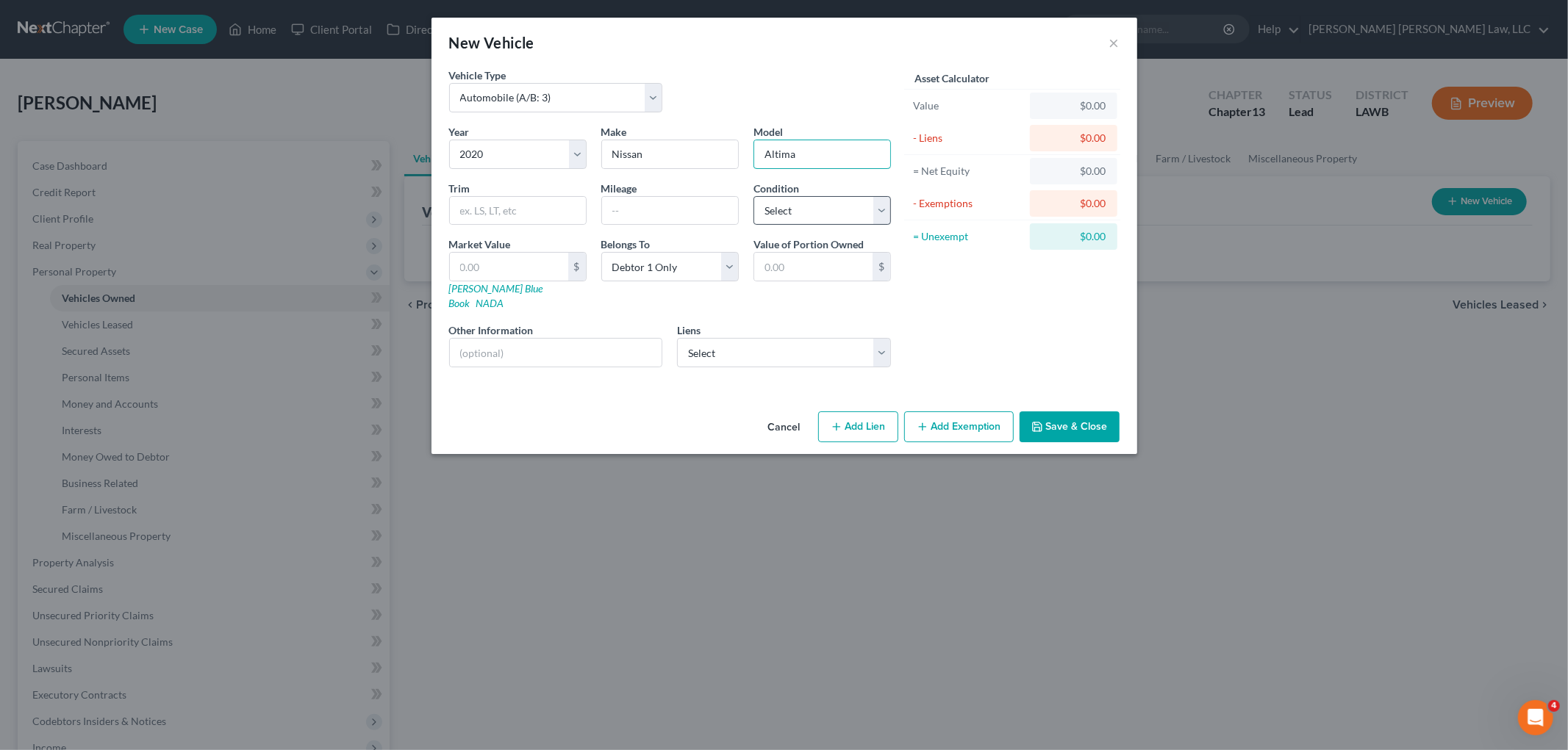
type input "Altima"
click at [792, 210] on select "Select Excellent Very Good Good Fair Poor" at bounding box center [822, 211] width 138 height 29
select select "2"
click at [753, 196] on select "Select Excellent Very Good Good Fair Poor" at bounding box center [822, 211] width 138 height 29
click at [768, 338] on select "Select Ally Capital, c/o AIS Portfolio Sevices, LLC - $31,844.42 United Credit …" at bounding box center [784, 353] width 214 height 29
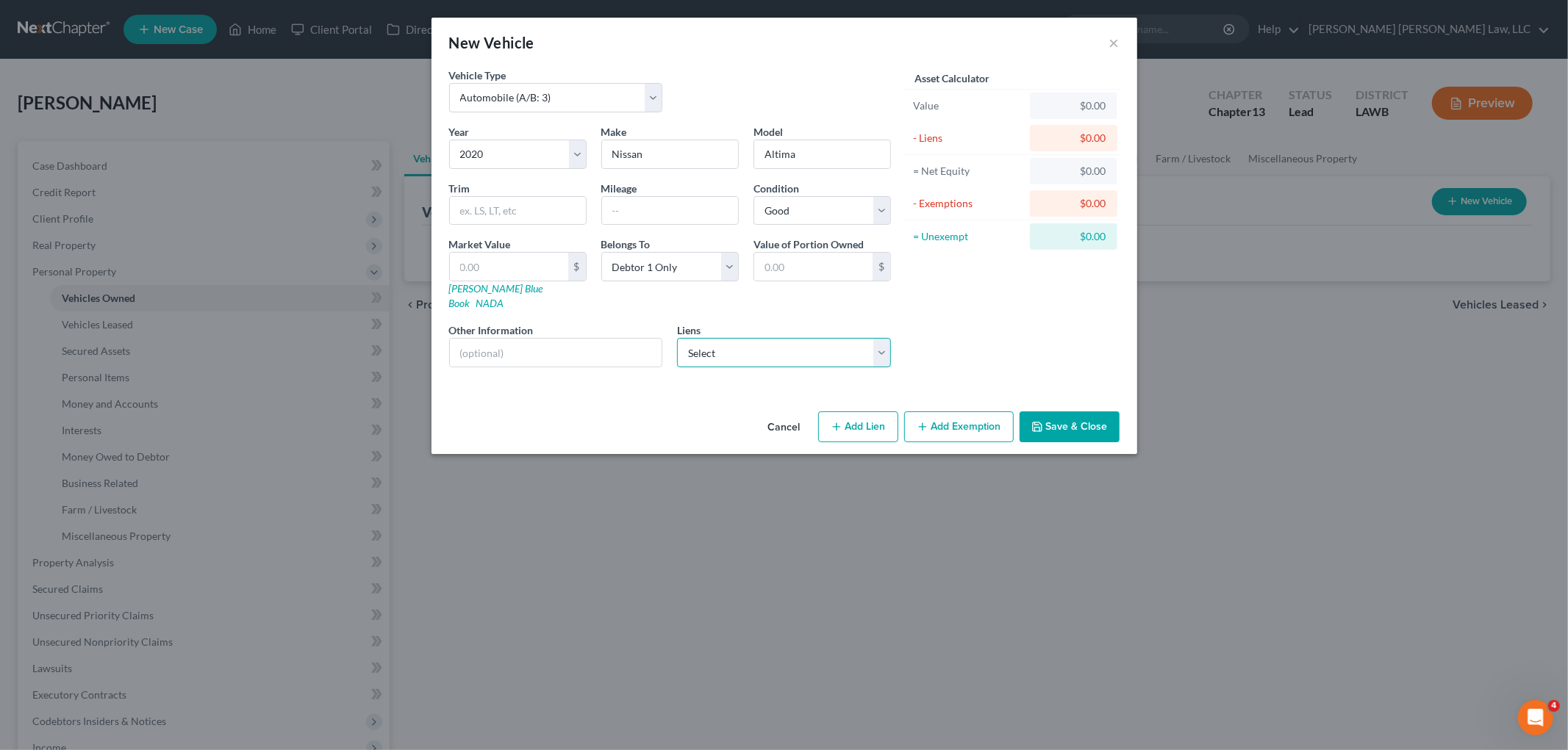
select select "0"
click at [677, 338] on select "Select Ally Capital, c/o AIS Portfolio Sevices, LLC - $31,844.42 United Credit …" at bounding box center [784, 353] width 214 height 29
select select
select select "45"
select select "0"
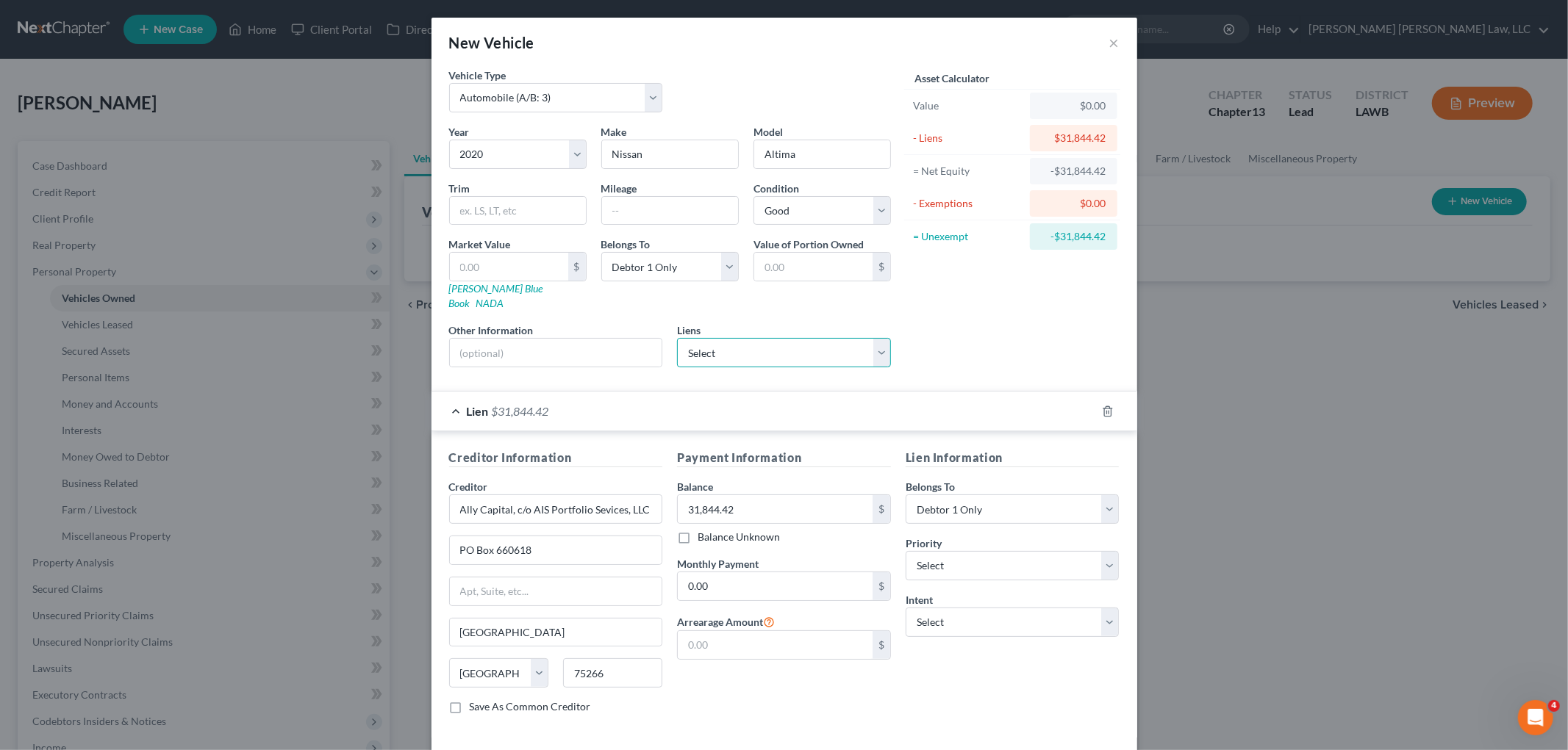
scroll to position [54, 0]
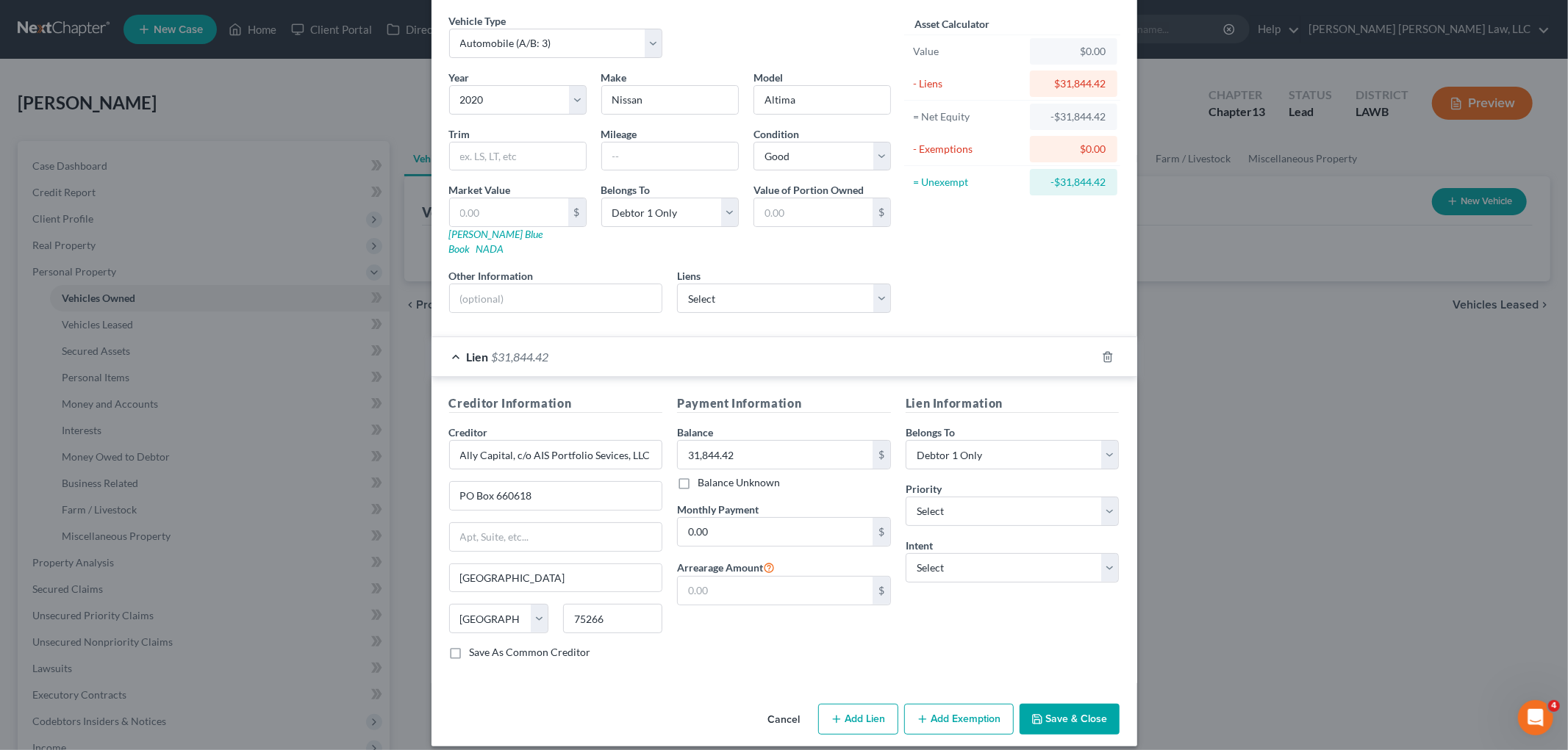
click at [1044, 704] on button "Save & Close" at bounding box center [1069, 719] width 100 height 31
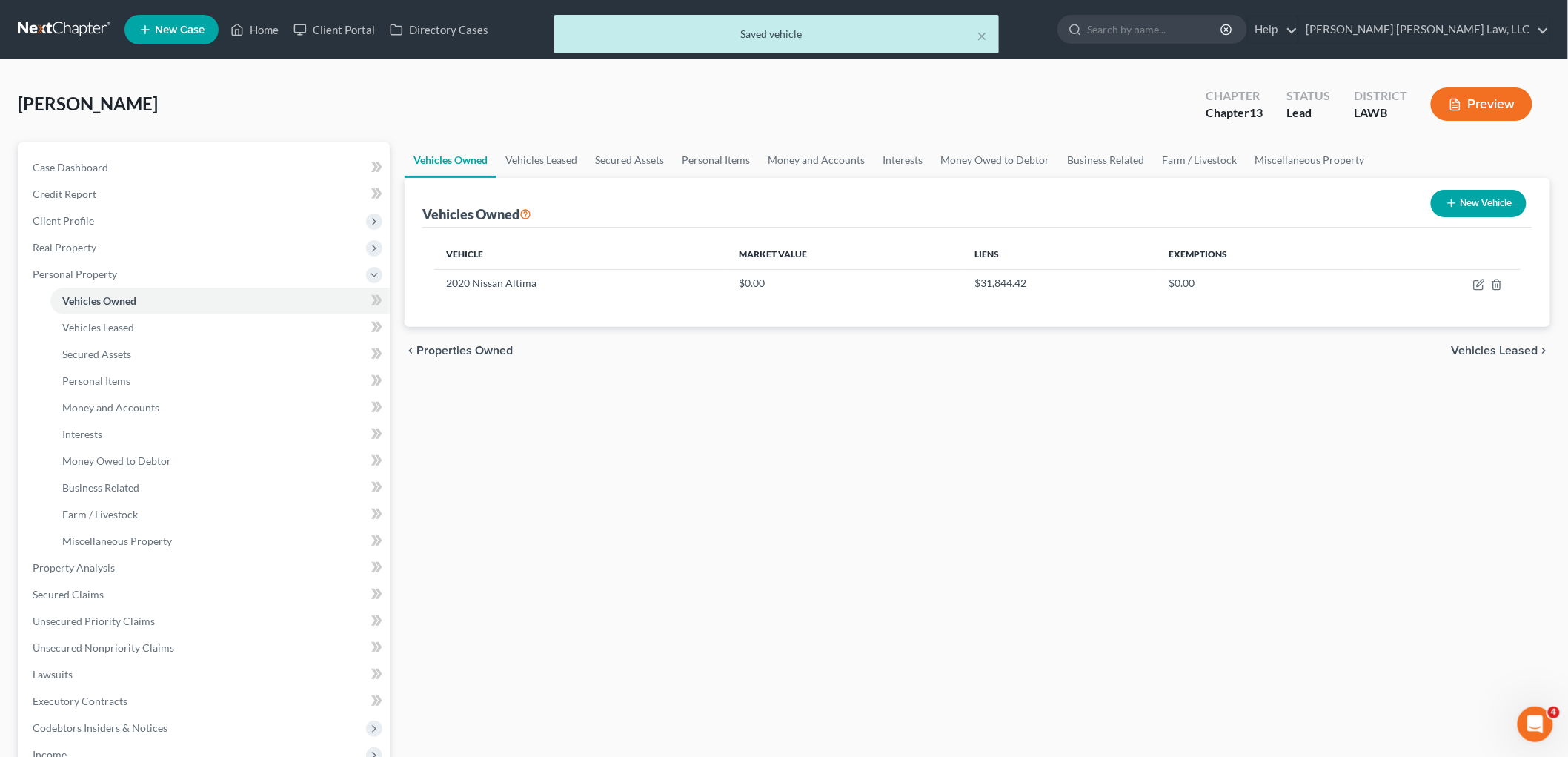
click at [1472, 201] on button "New Vehicle" at bounding box center [1478, 203] width 96 height 27
select select "0"
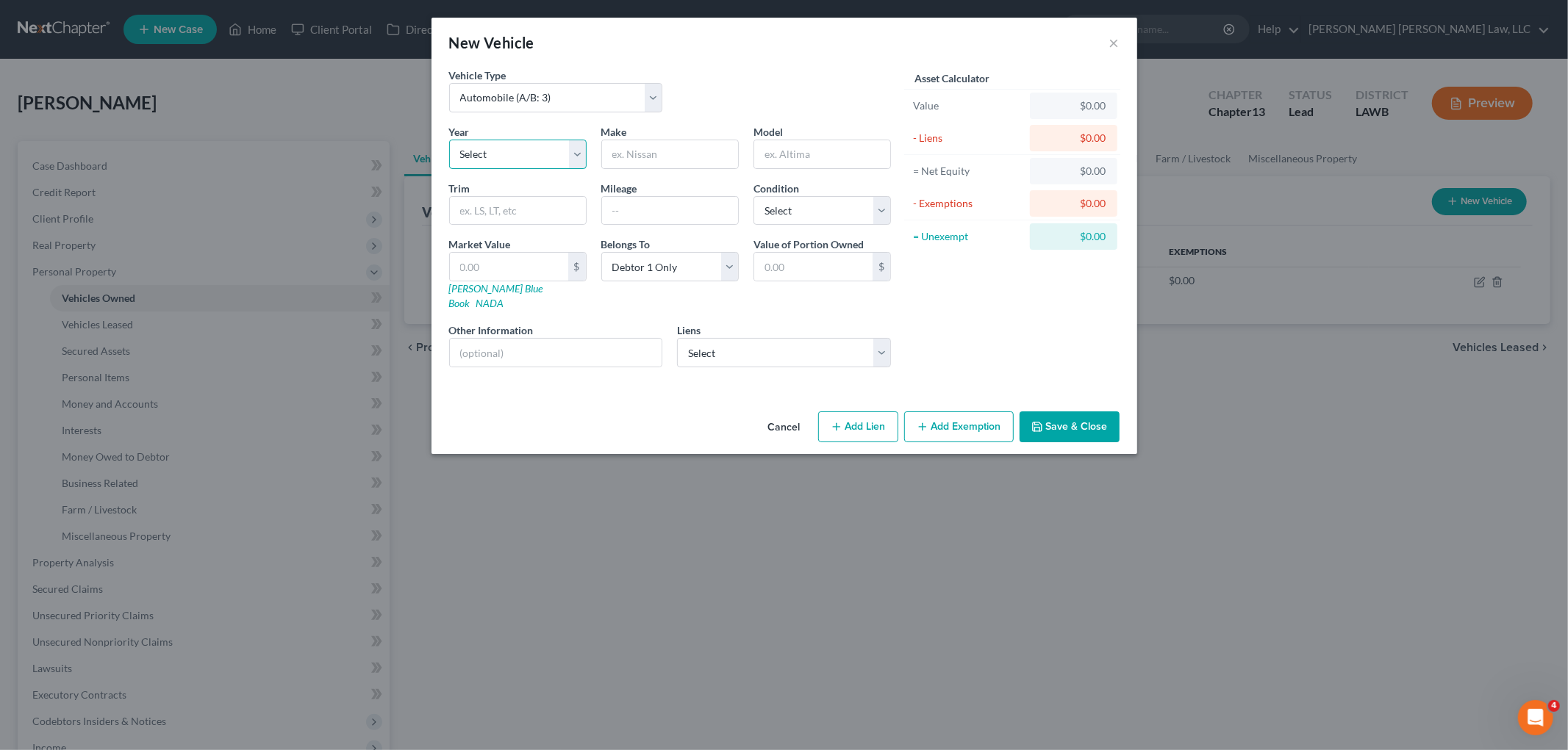
click at [556, 150] on select "Select 2026 2025 2024 2023 2022 2021 2020 2019 2018 2017 2016 2015 2014 2013 20…" at bounding box center [518, 155] width 138 height 29
select select "18"
click at [449, 140] on select "Select 2026 2025 2024 2023 2022 2021 2020 2019 2018 2017 2016 2015 2014 2013 20…" at bounding box center [518, 155] width 138 height 29
click at [660, 163] on input "text" at bounding box center [669, 155] width 136 height 28
type input "Chevy"
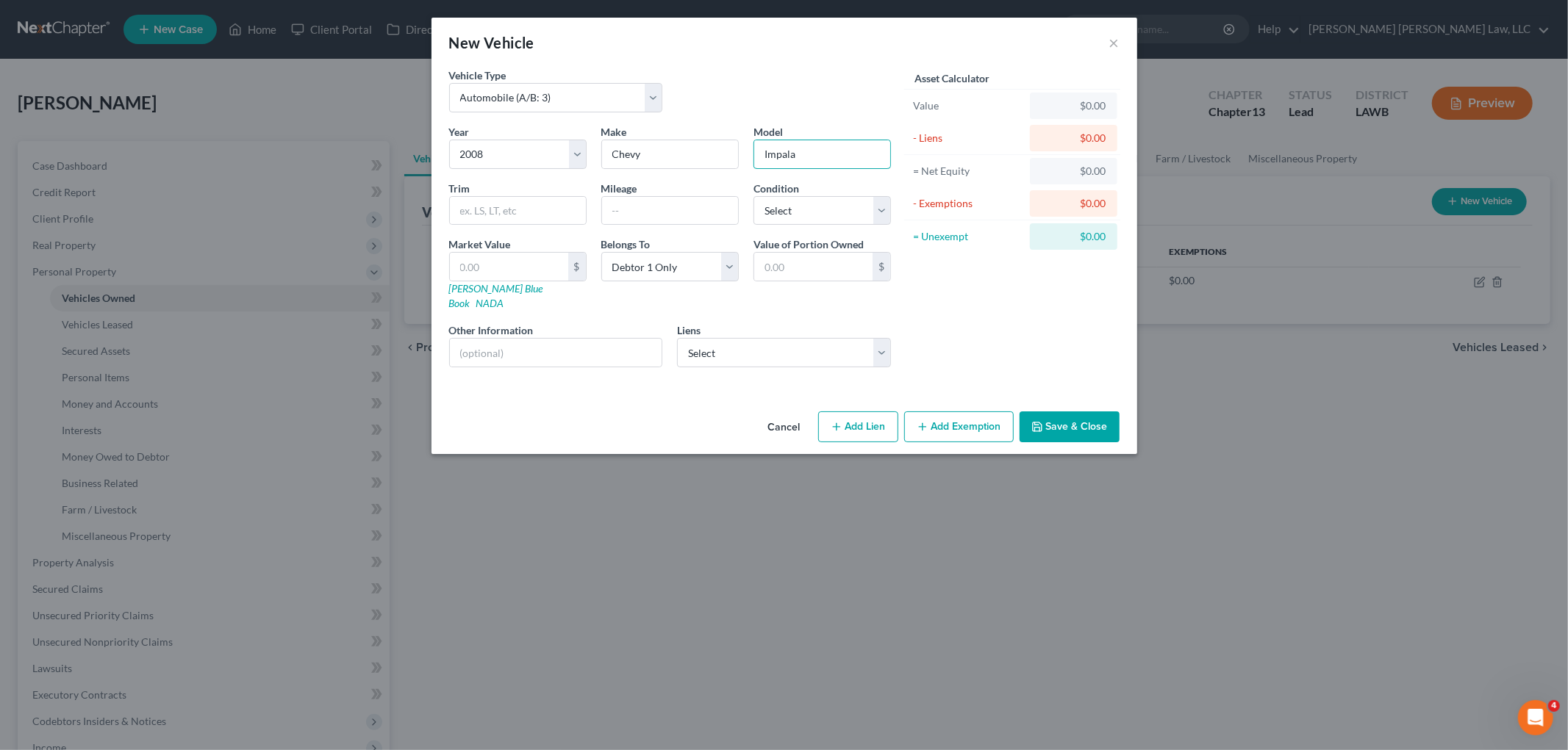
type input "Impala"
click at [569, 342] on input "text" at bounding box center [556, 353] width 212 height 28
paste input "Not operable. Scrap value. below liquidation value."
type input "Not operable. Scrap value. below liquidation value."
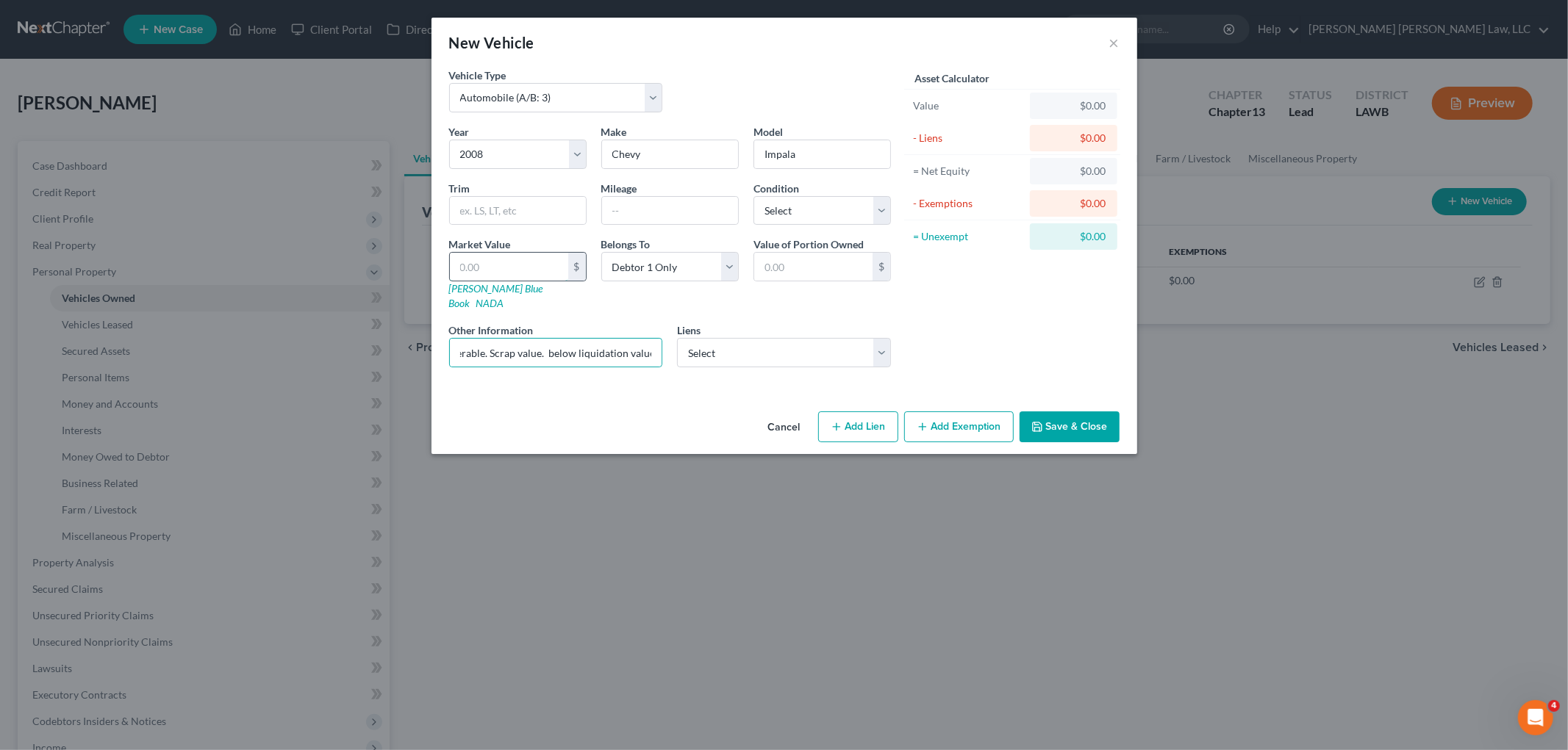
click at [538, 272] on input "text" at bounding box center [509, 266] width 119 height 28
type input "2"
type input "2.00"
type input "20"
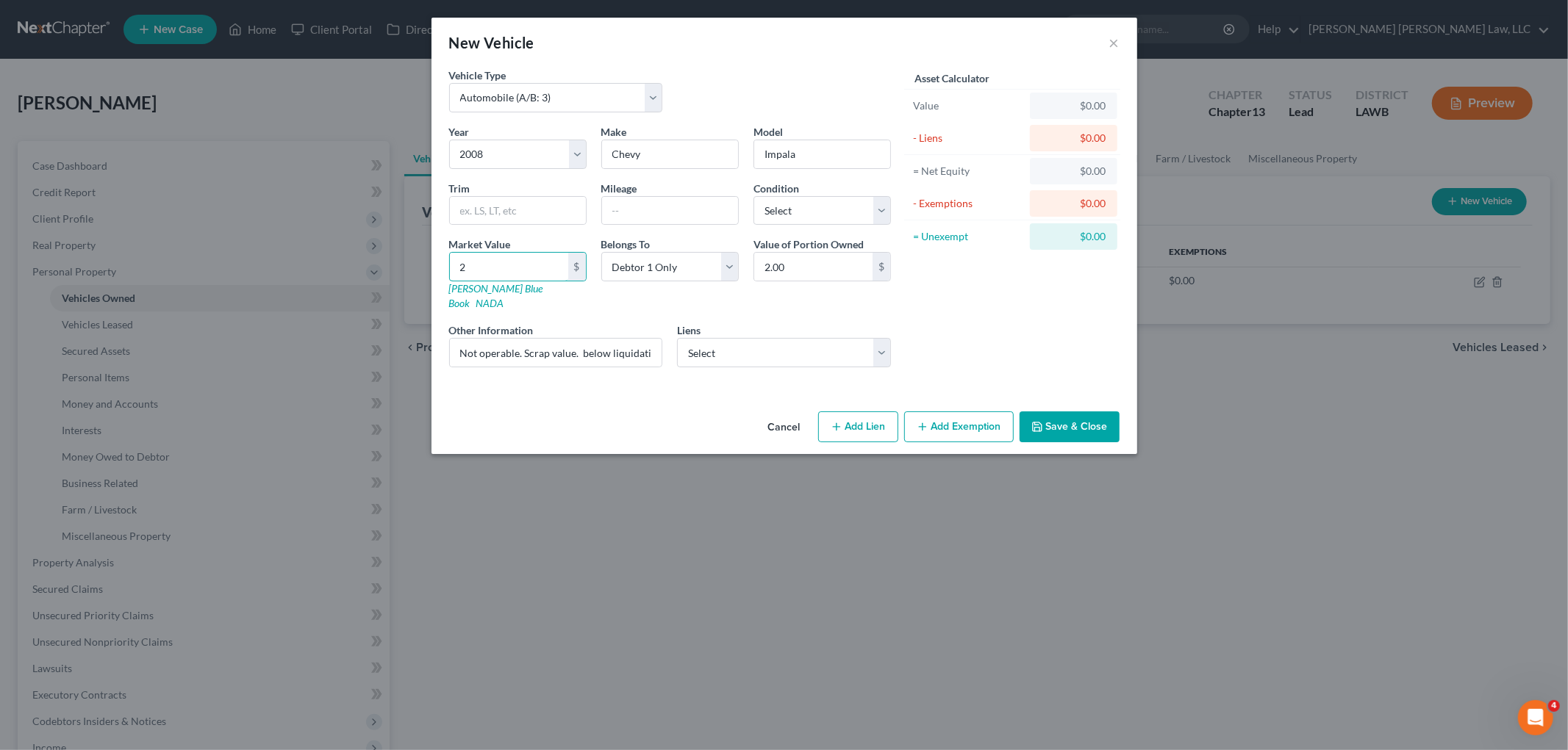
type input "20.00"
type input "200"
type input "200.00"
drag, startPoint x: 784, startPoint y: 213, endPoint x: 788, endPoint y: 222, distance: 9.8
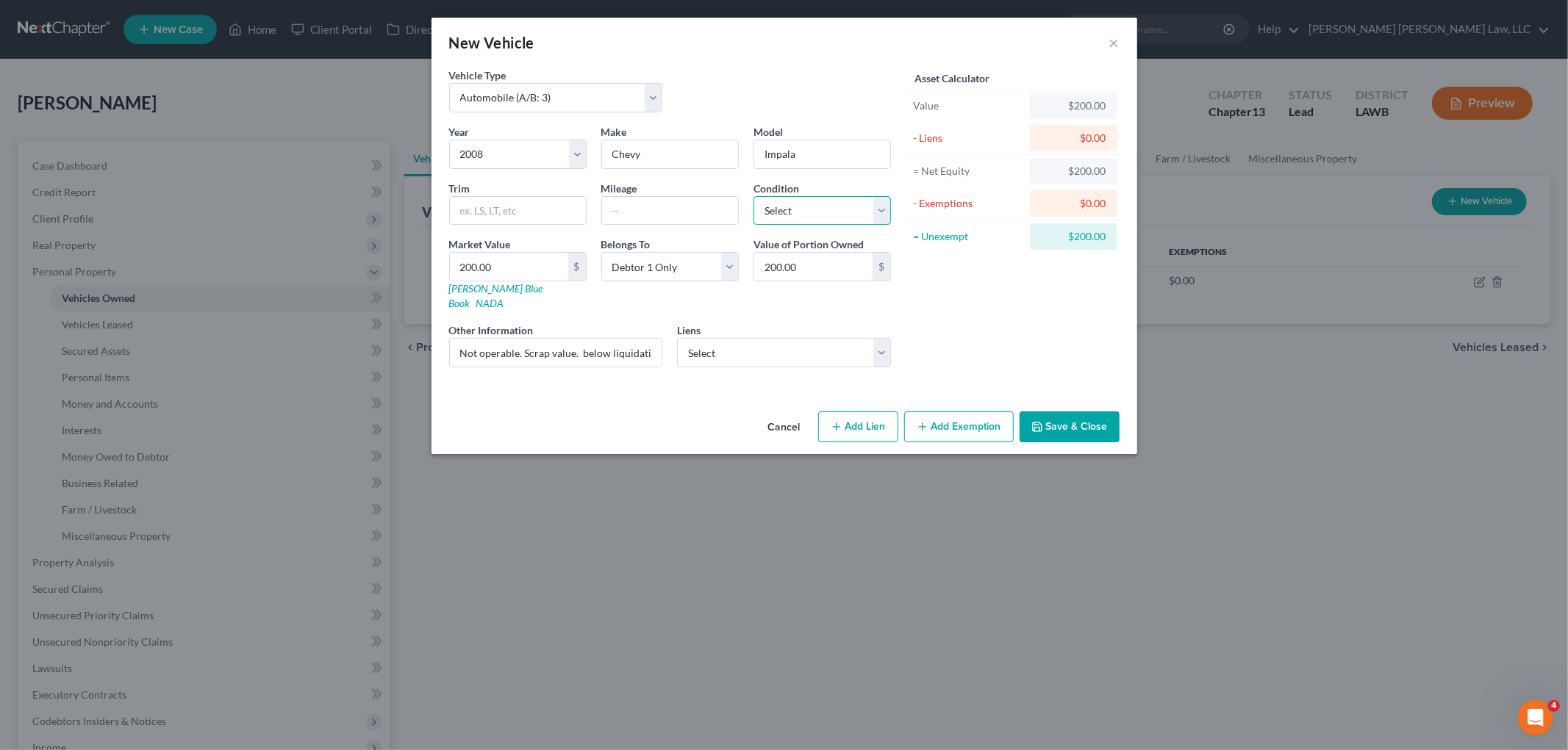
click at [784, 213] on select "Select Excellent Very Good Good Fair Poor" at bounding box center [822, 211] width 138 height 29
select select "4"
click at [753, 196] on select "Select Excellent Very Good Good Fair Poor" at bounding box center [822, 211] width 138 height 29
click at [1046, 416] on button "Save & Close" at bounding box center [1069, 427] width 100 height 31
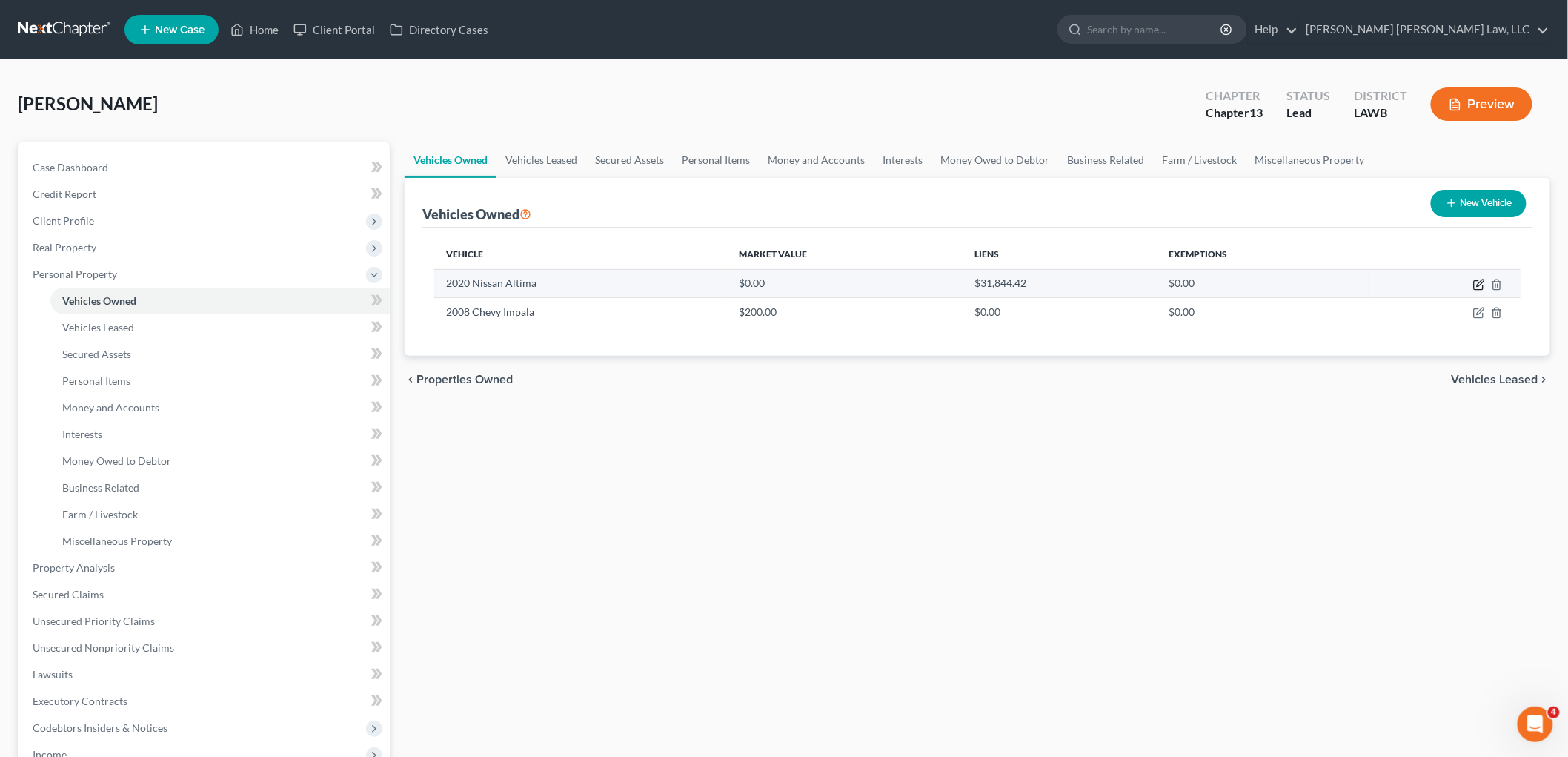
click at [1480, 285] on icon "button" at bounding box center [1480, 282] width 7 height 7
select select "0"
select select "6"
select select "2"
select select "0"
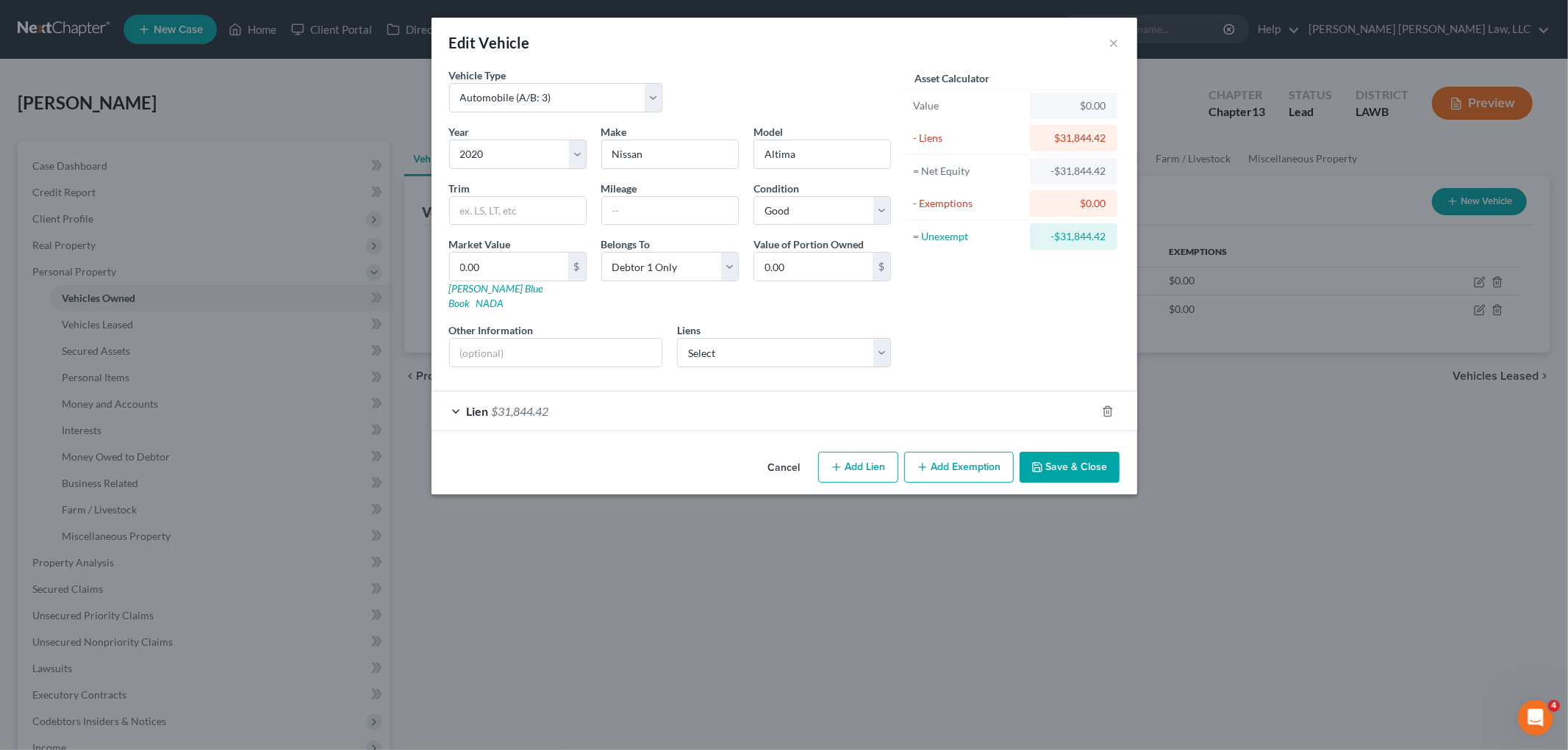
click at [936, 458] on button "Add Exemption" at bounding box center [959, 467] width 110 height 31
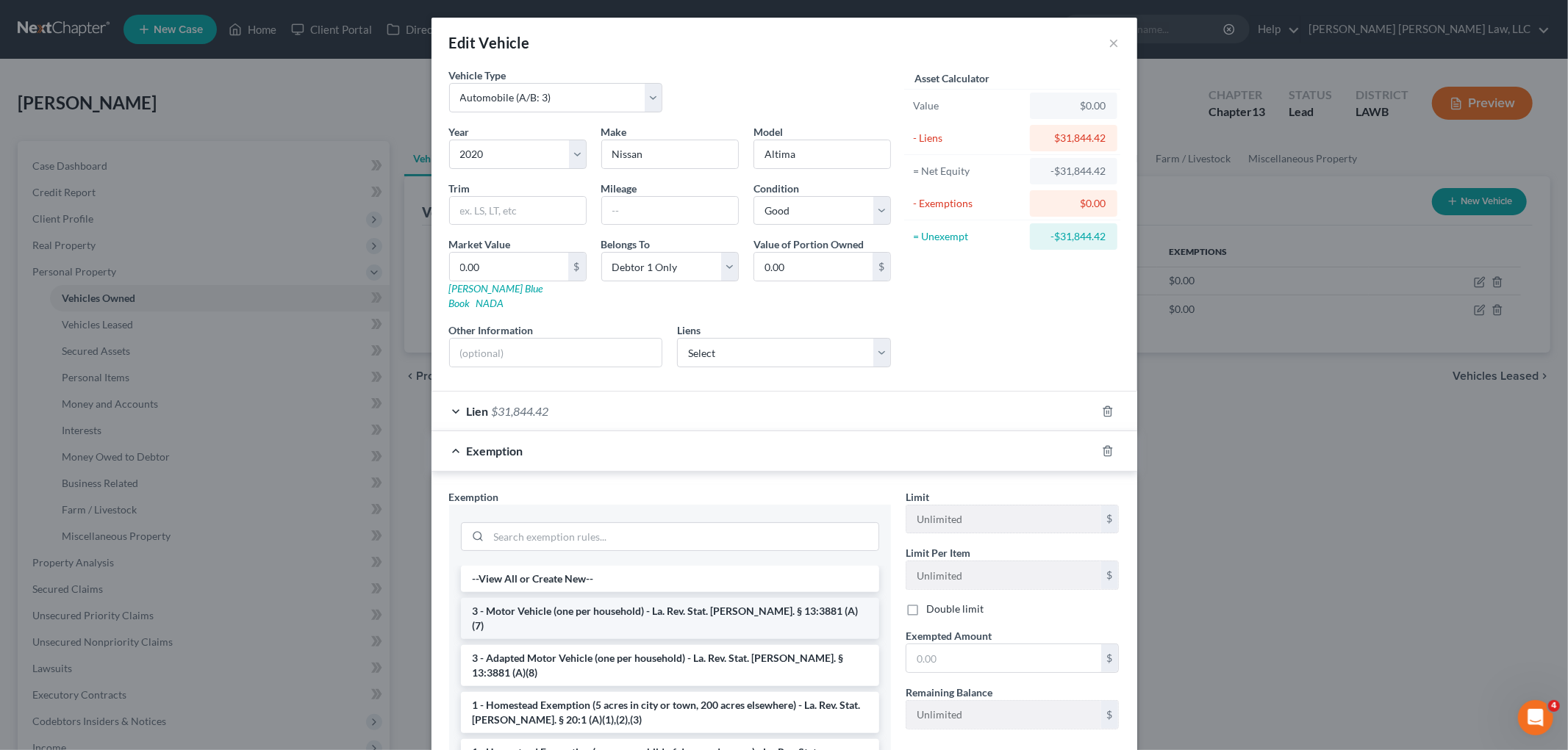
click at [647, 600] on li "3 - Motor Vehicle (one per household) - La. Rev. Stat. Ann. § 13:3881 (A)(7)" at bounding box center [670, 618] width 418 height 41
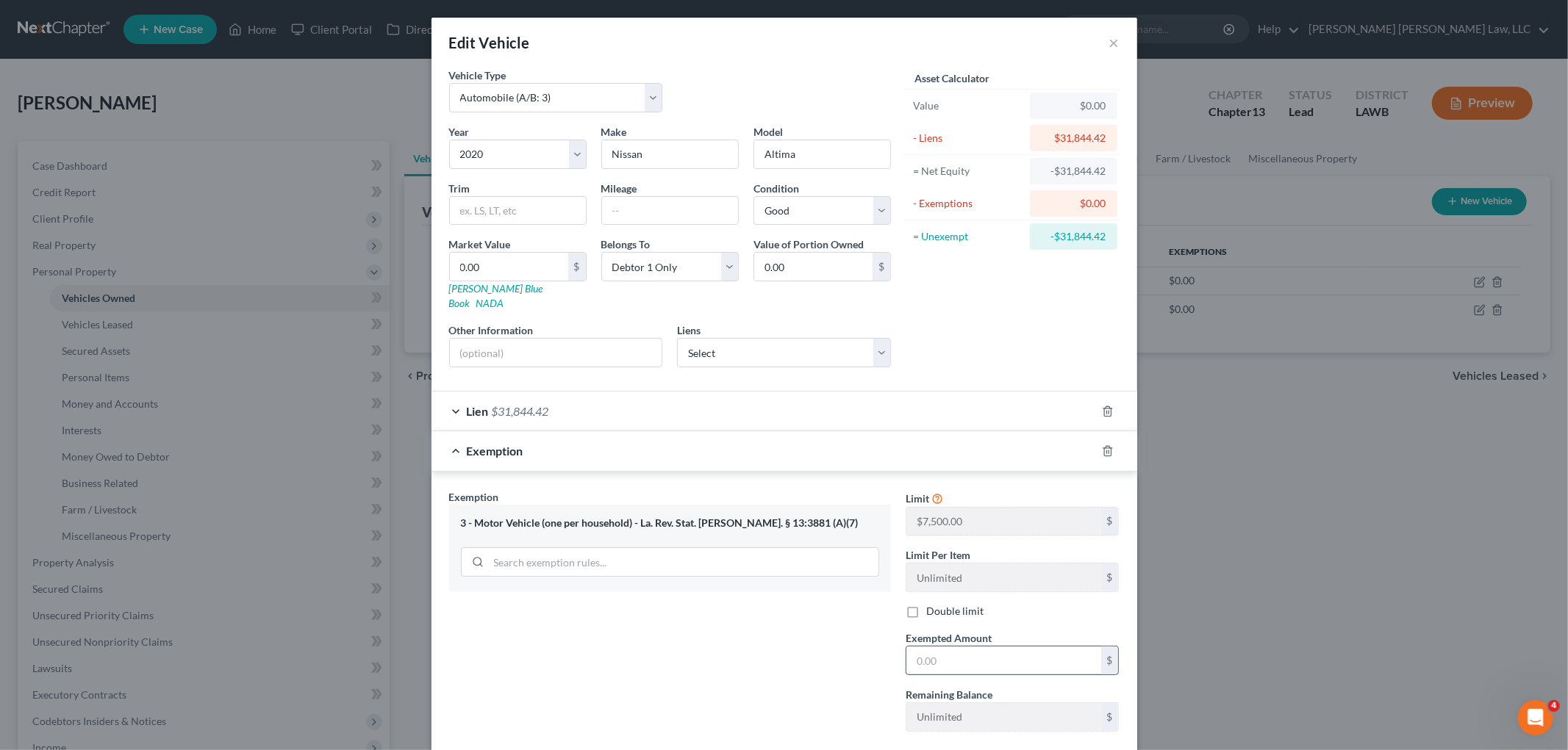
click at [1002, 649] on input "text" at bounding box center [1004, 660] width 194 height 28
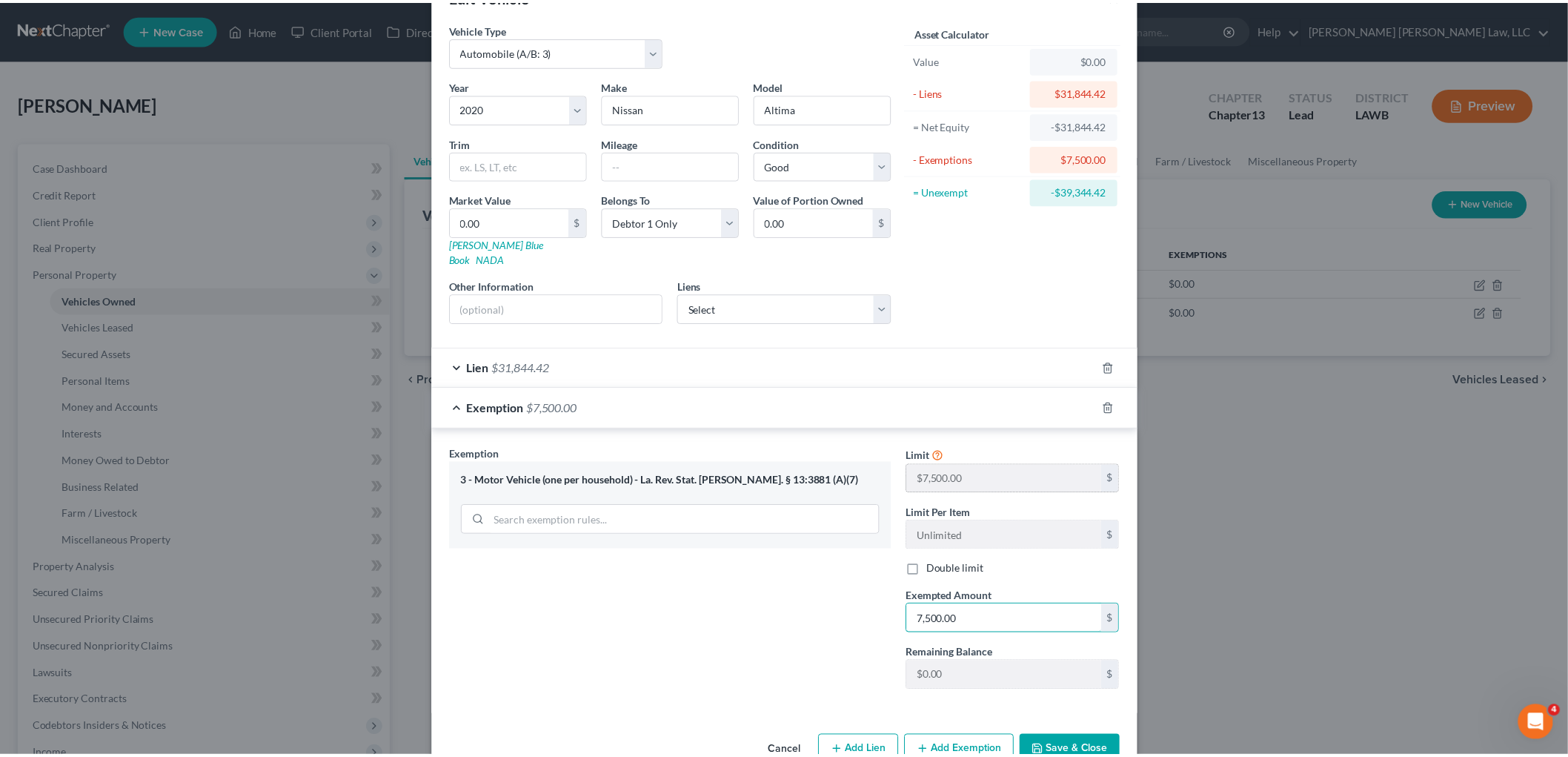
scroll to position [74, 0]
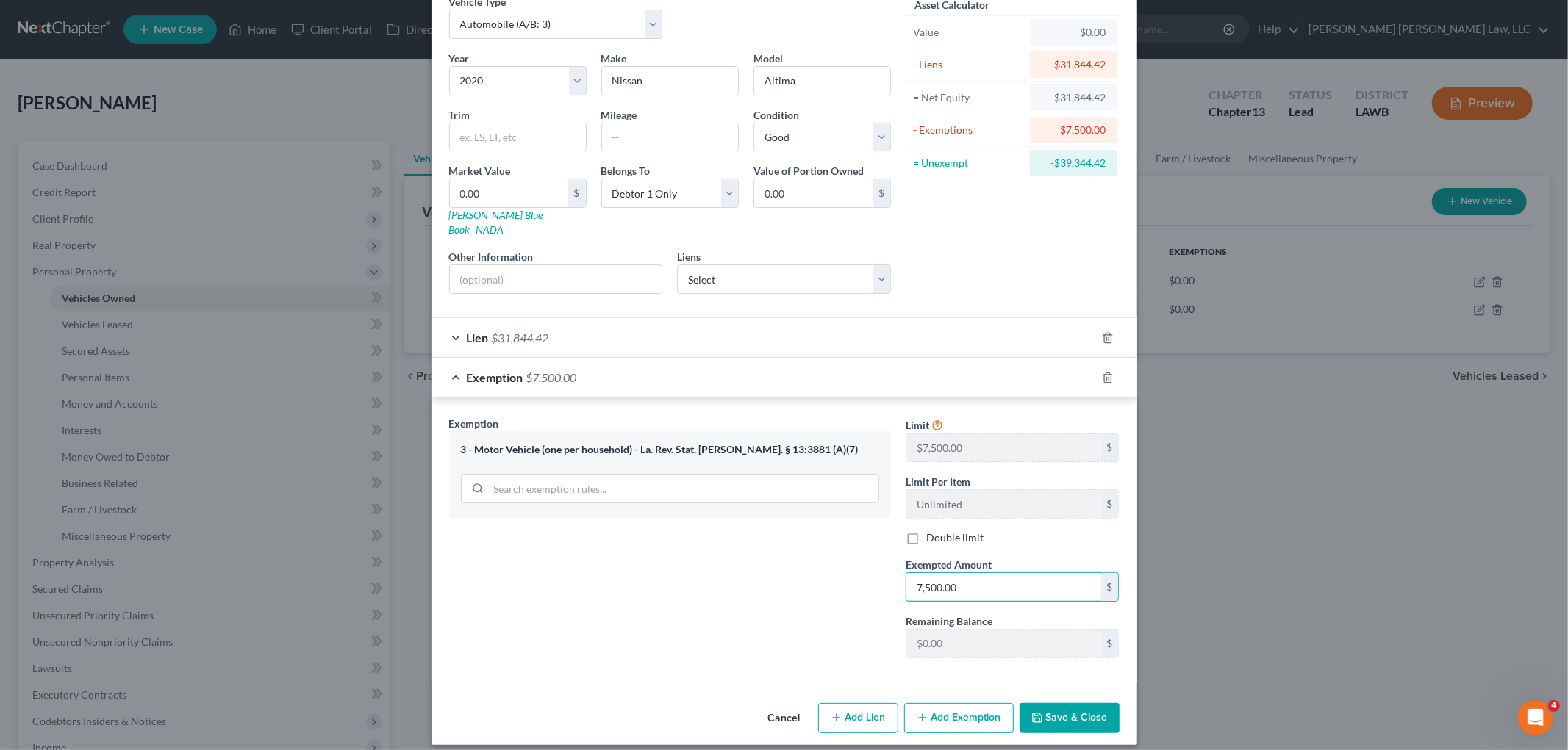
type input "7,500.00"
click at [1111, 703] on button "Save & Close" at bounding box center [1069, 718] width 100 height 31
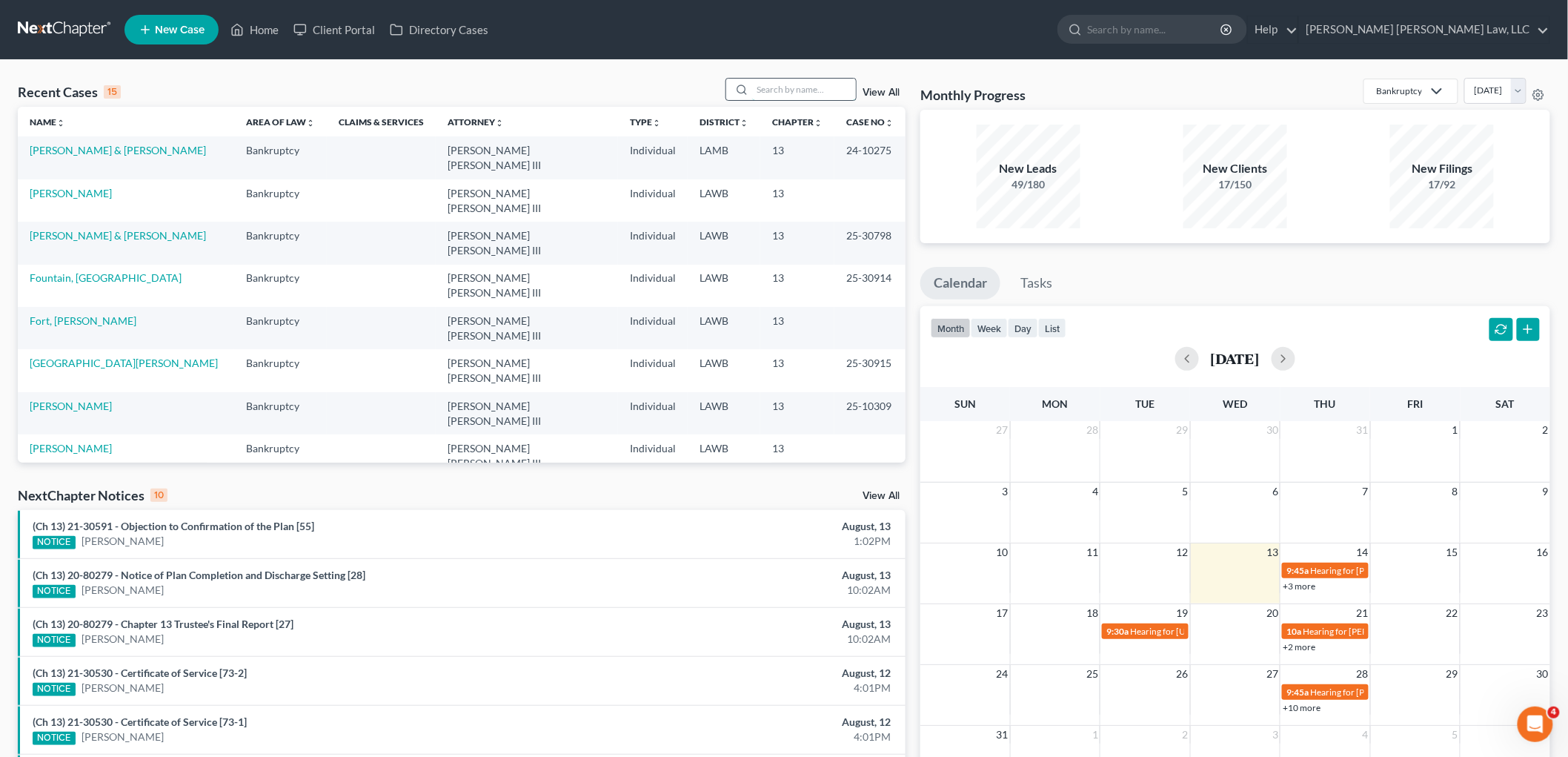
click at [793, 91] on input "search" at bounding box center [804, 89] width 104 height 22
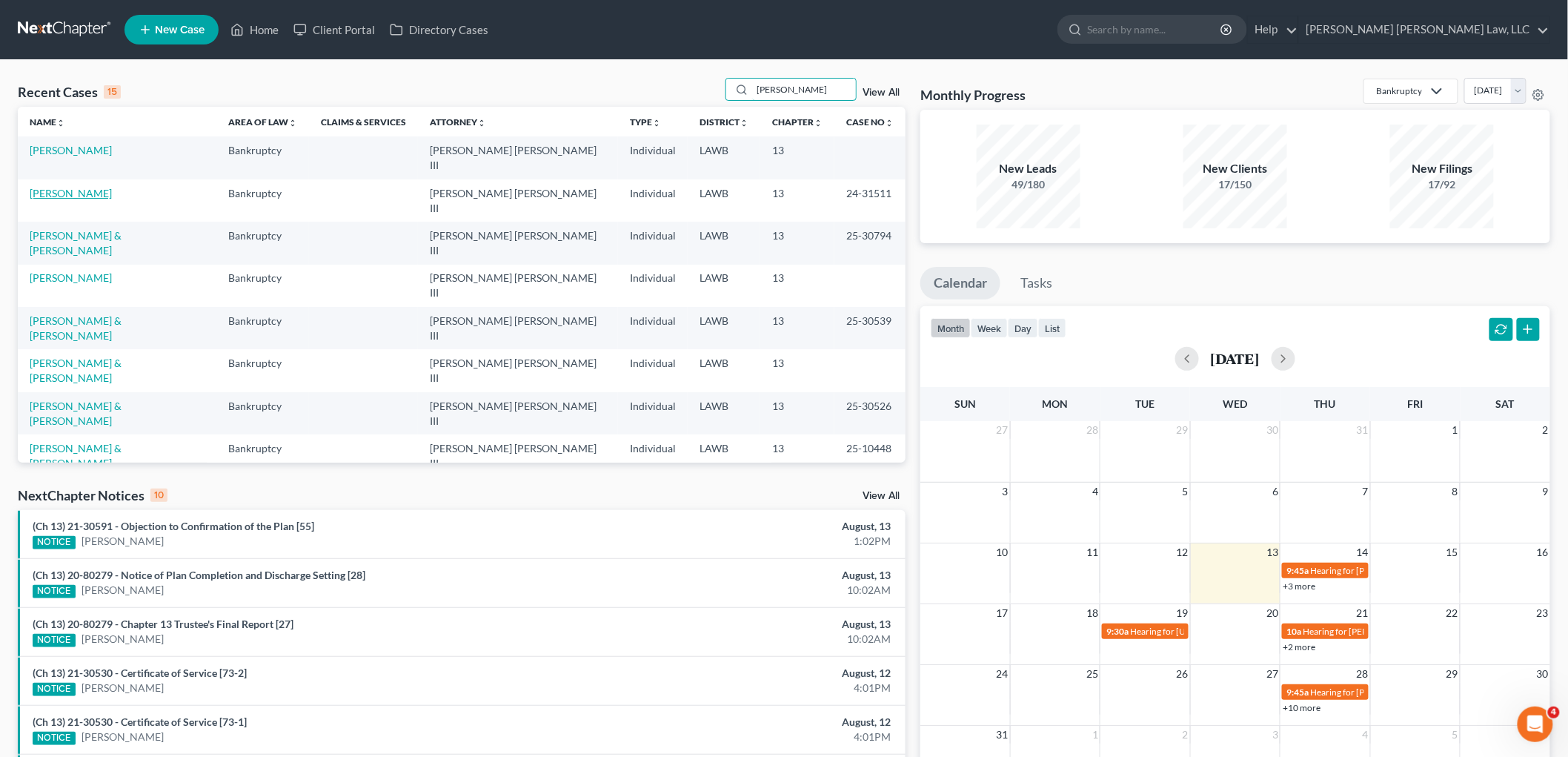
type input "[PERSON_NAME]"
click at [82, 186] on link "[PERSON_NAME]" at bounding box center [71, 192] width 82 height 13
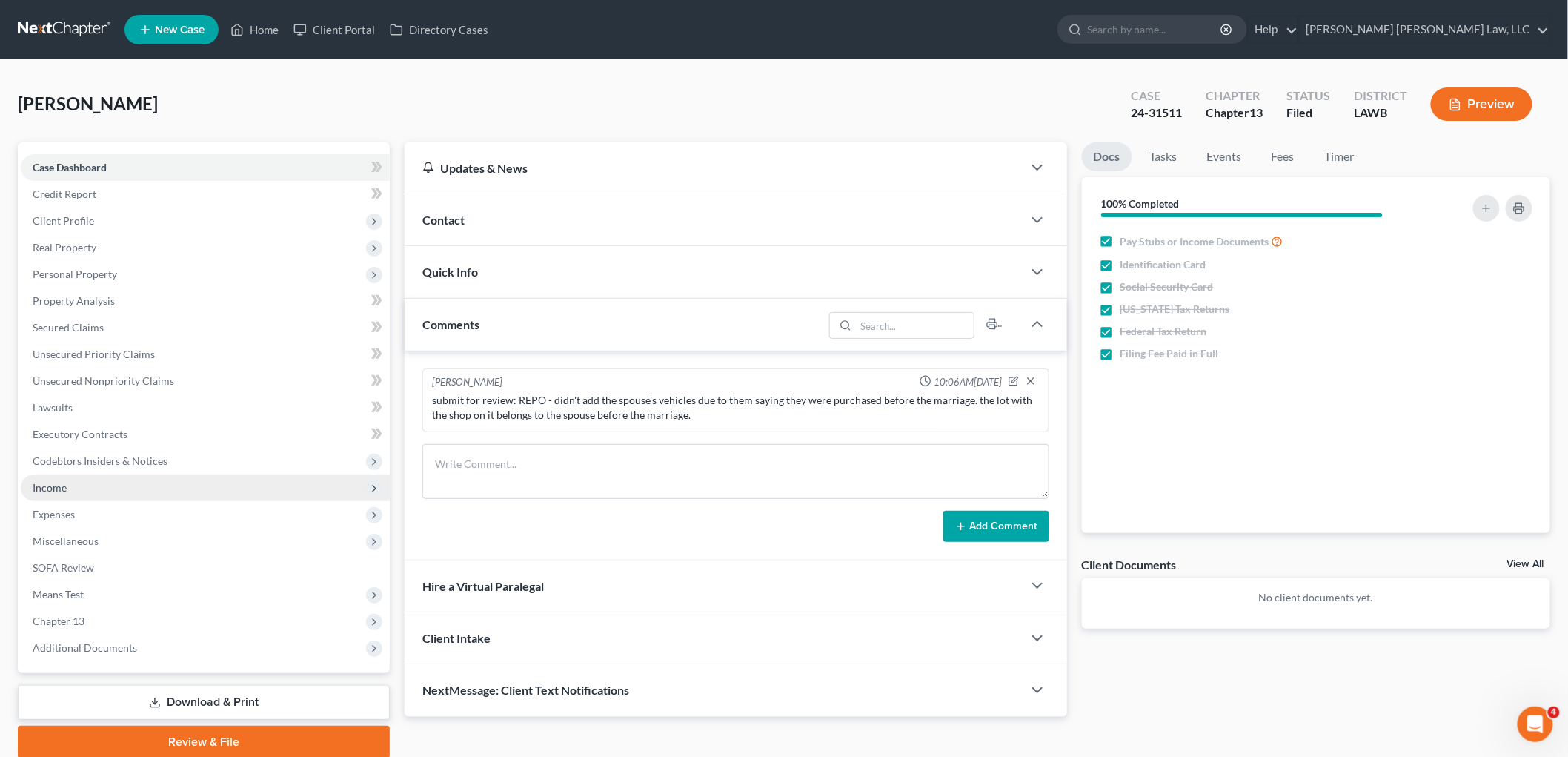
click at [56, 482] on span "Income" at bounding box center [50, 487] width 34 height 13
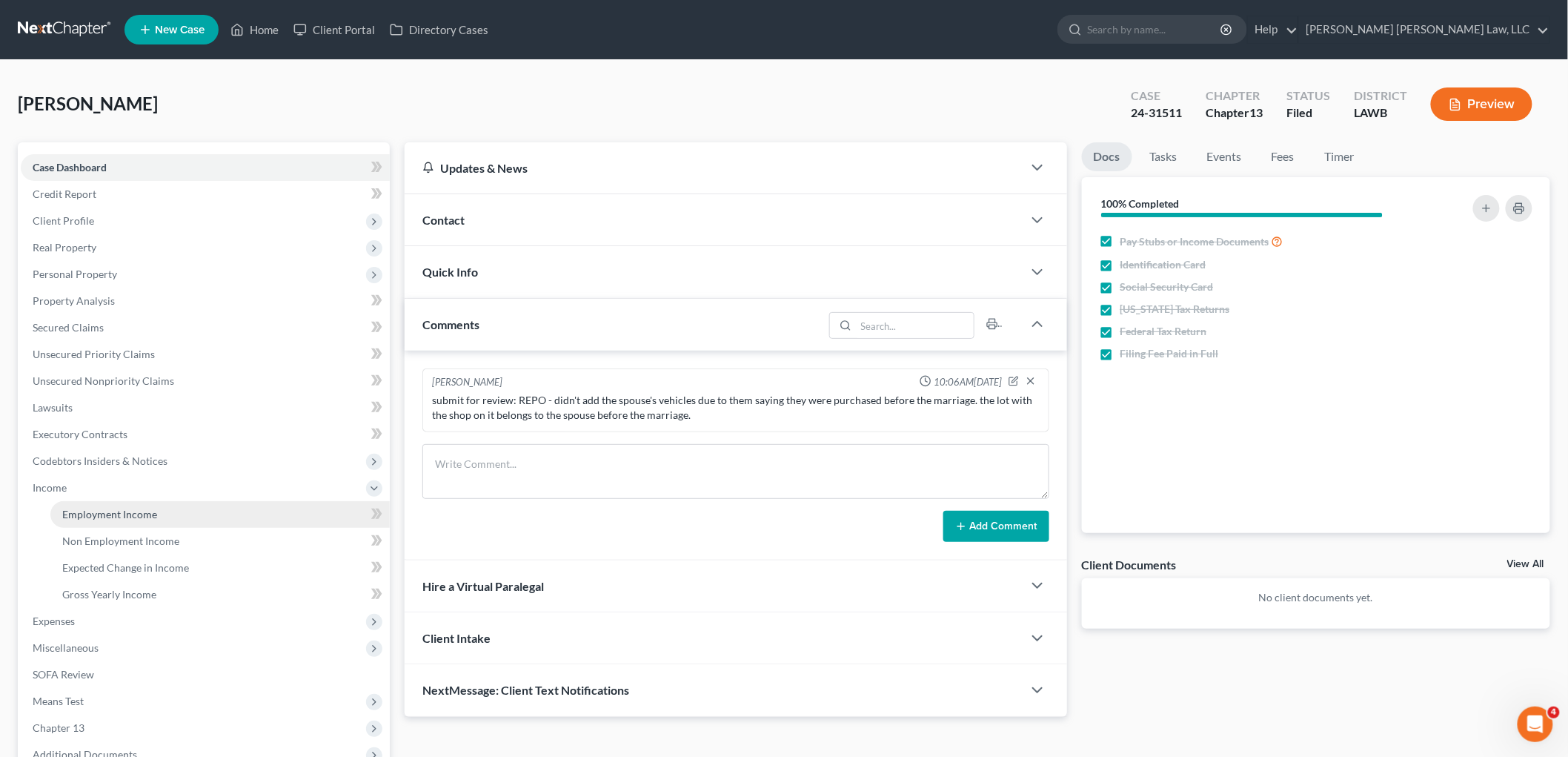
click at [99, 509] on span "Employment Income" at bounding box center [110, 514] width 95 height 13
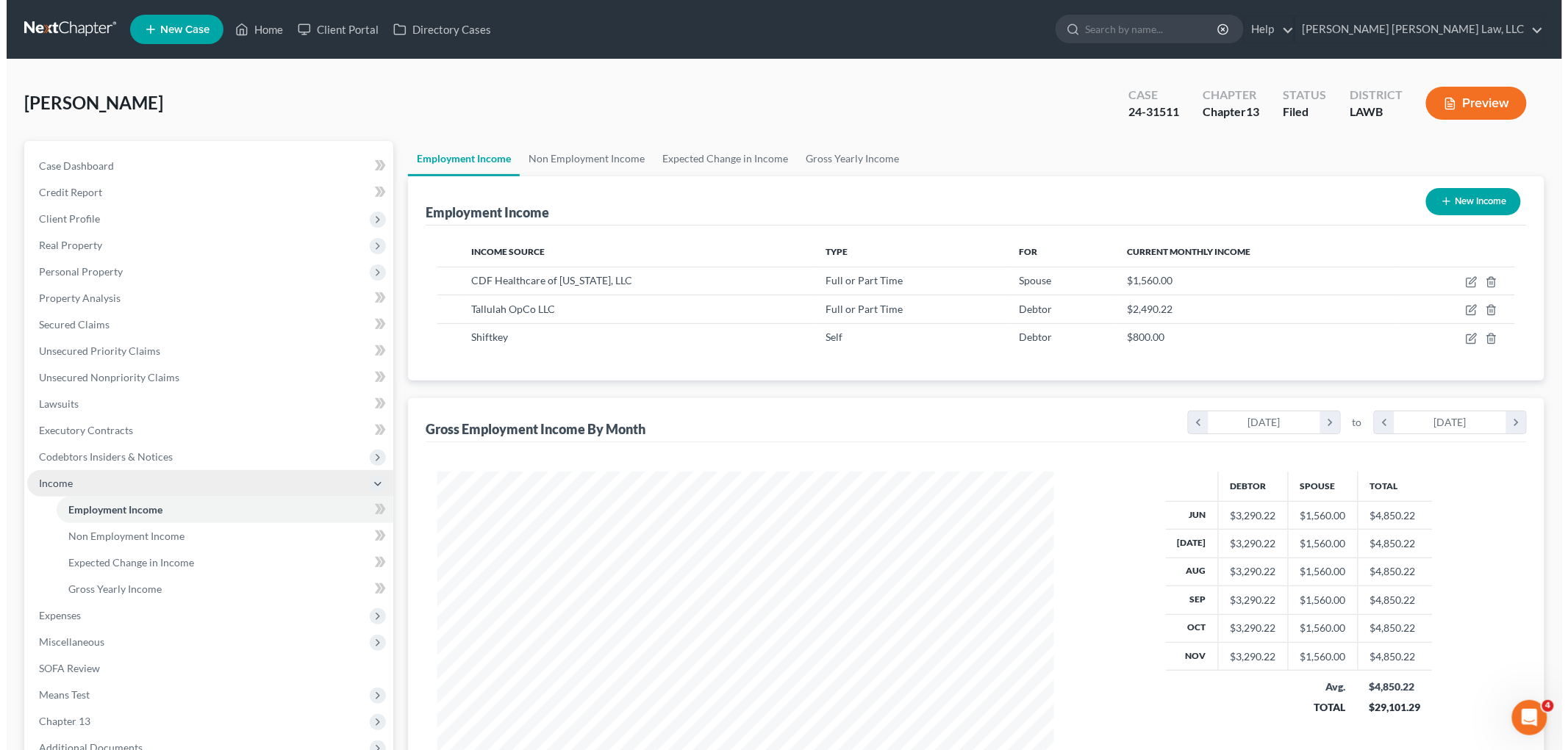
scroll to position [307, 645]
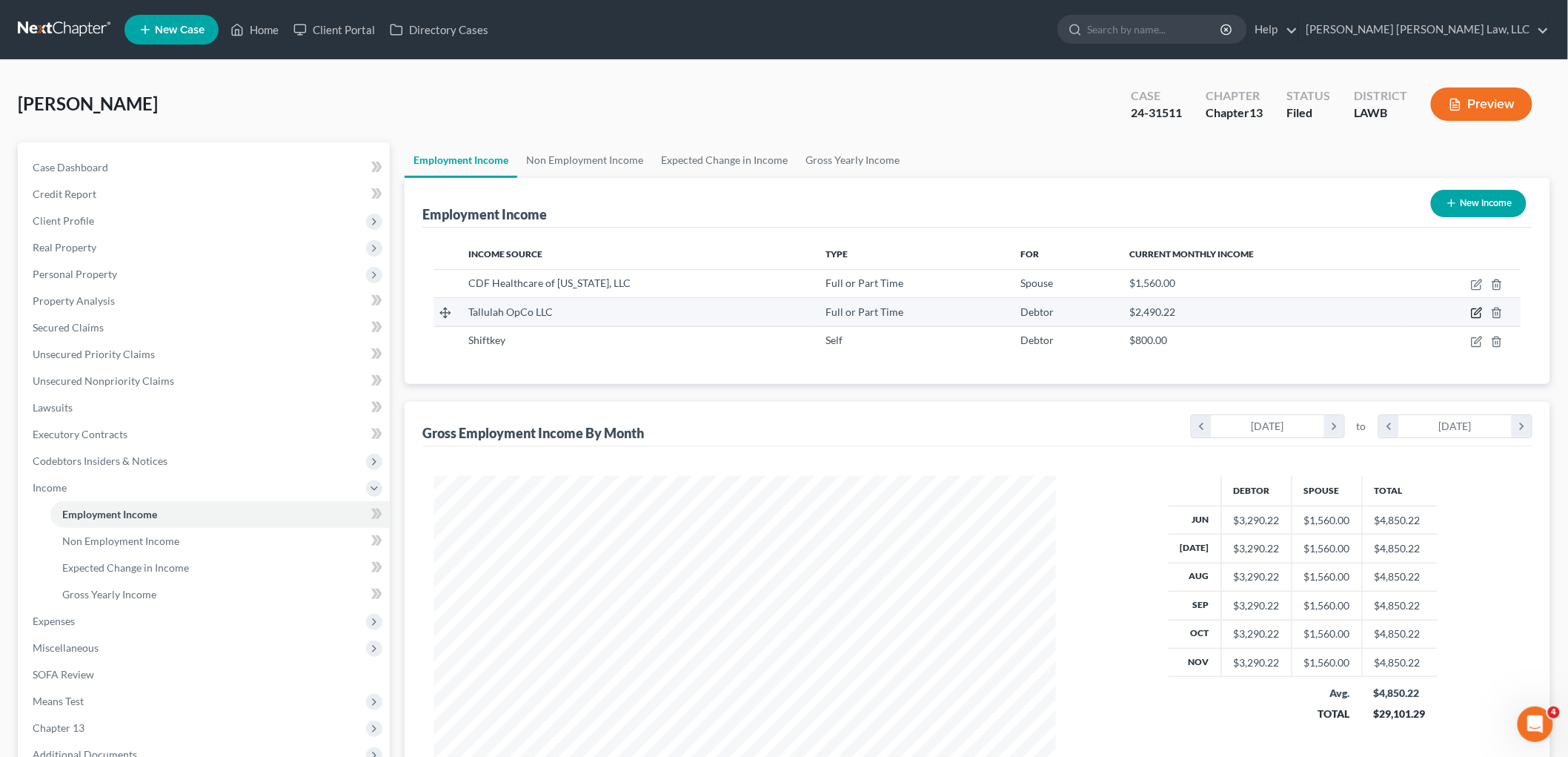
click at [1478, 309] on icon "button" at bounding box center [1477, 311] width 7 height 7
select select "0"
select select "19"
select select "2"
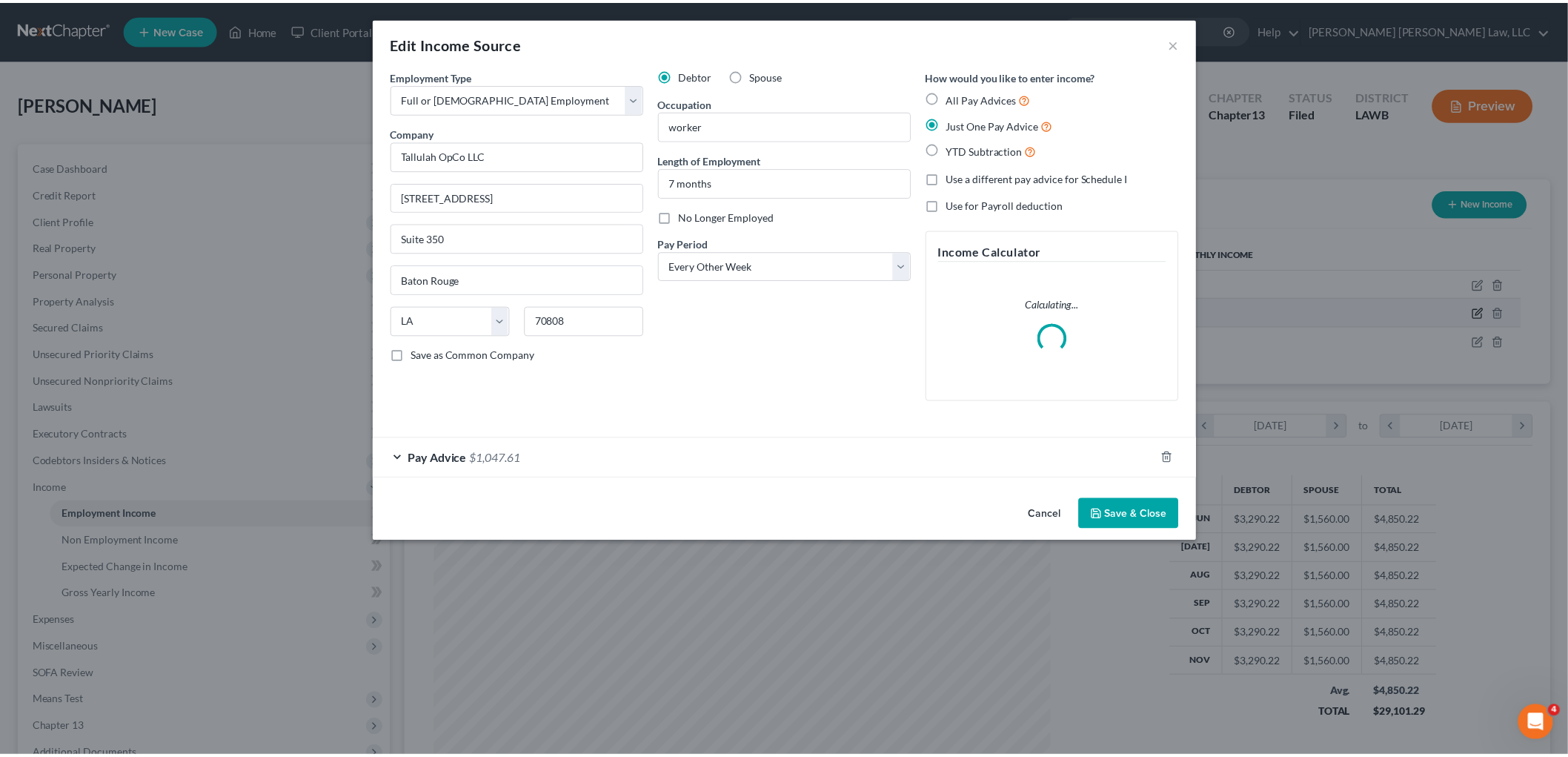
scroll to position [313, 656]
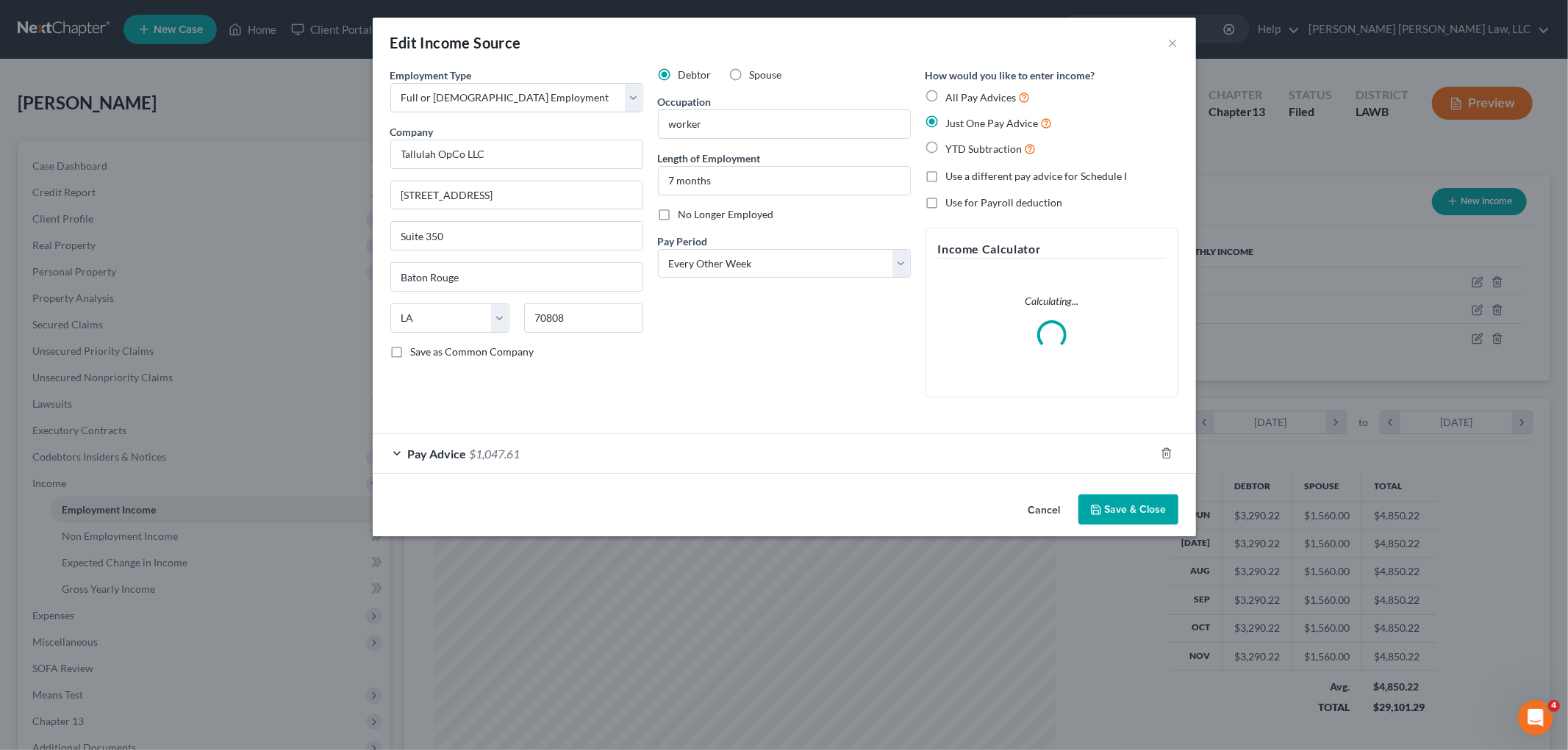
click at [1105, 500] on button "Save & Close" at bounding box center [1128, 510] width 100 height 31
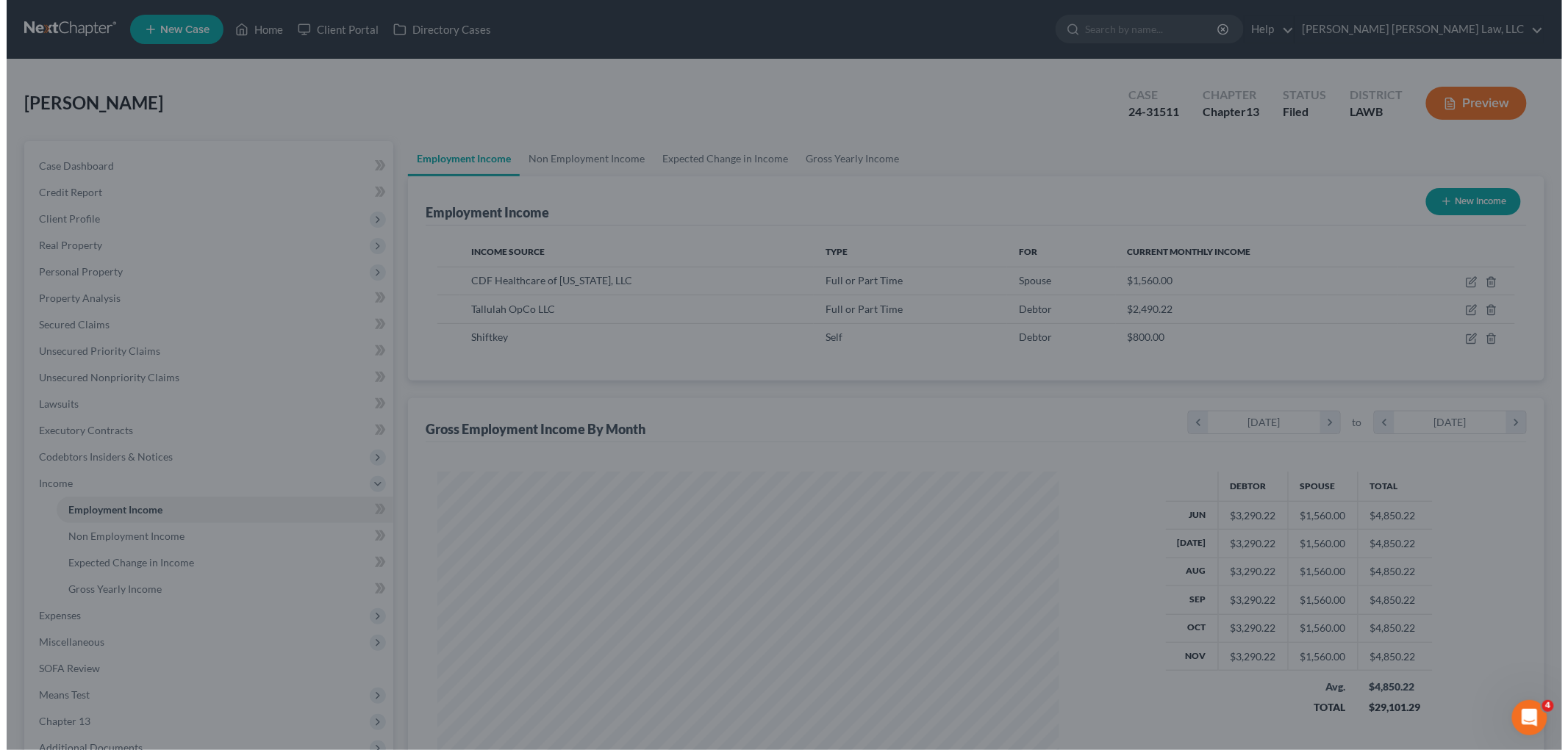
scroll to position [734241, 734382]
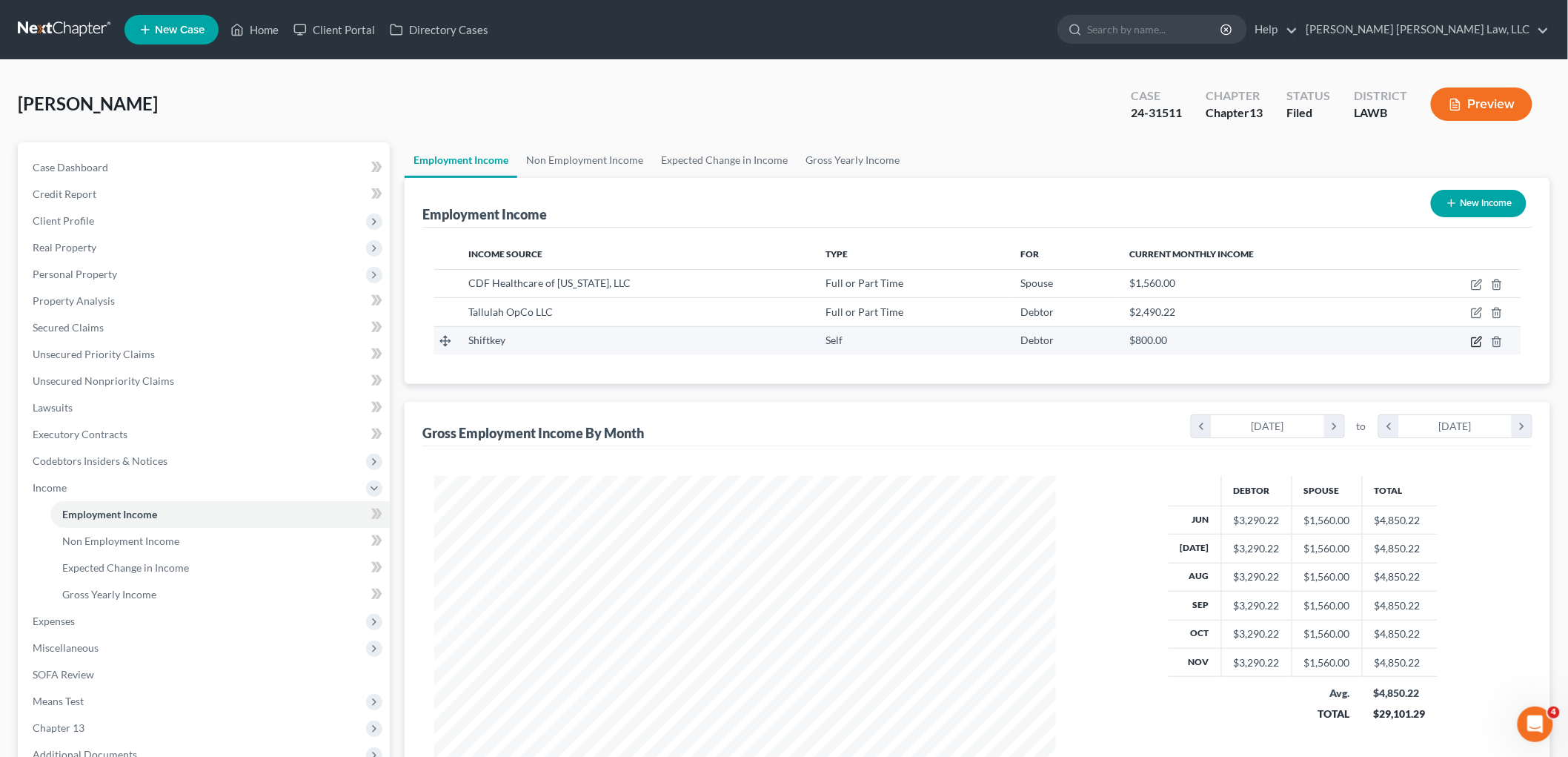
click at [1473, 339] on icon "button" at bounding box center [1477, 342] width 12 height 12
select select "1"
select select "45"
select select "0"
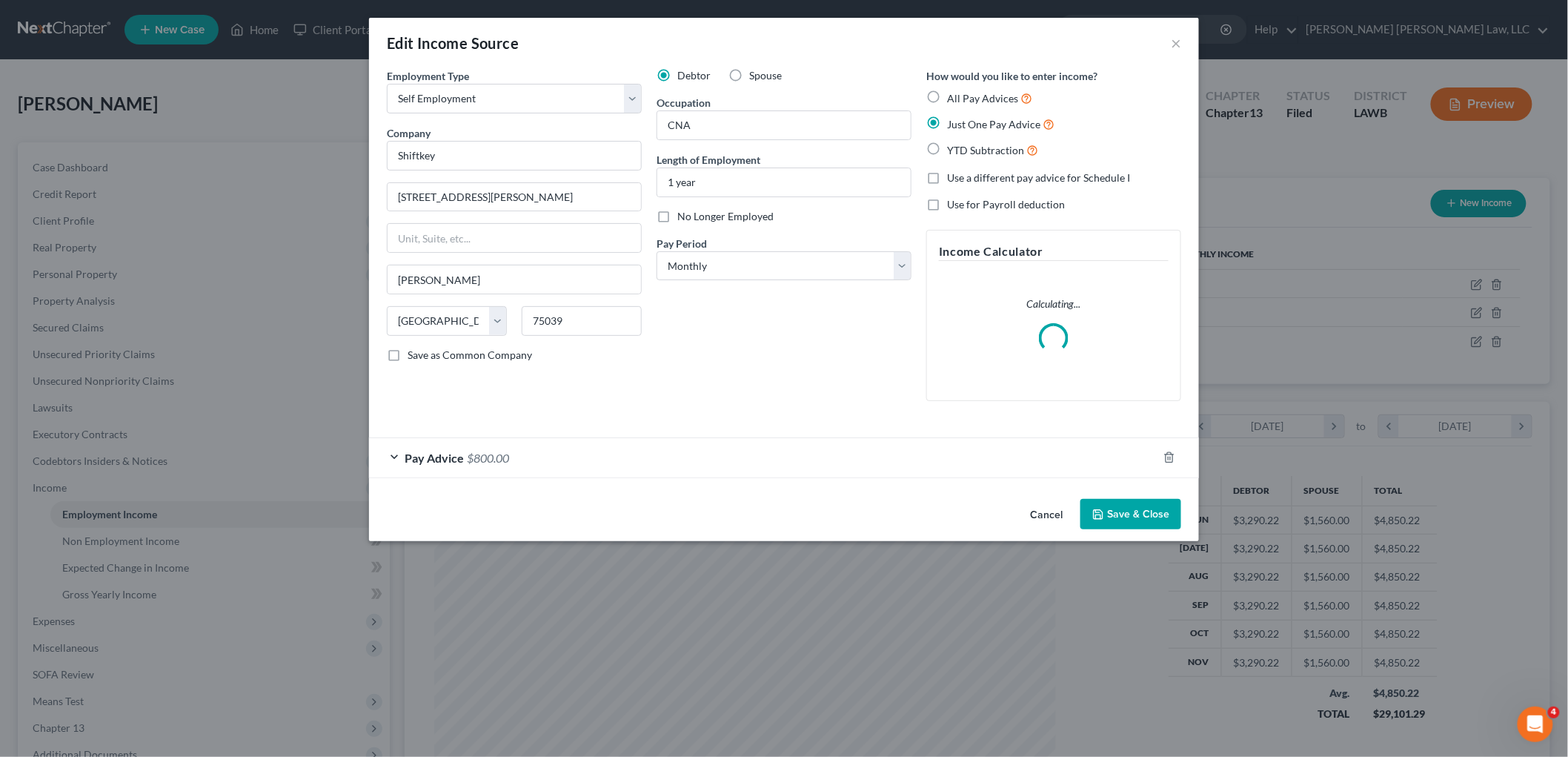
scroll to position [313, 656]
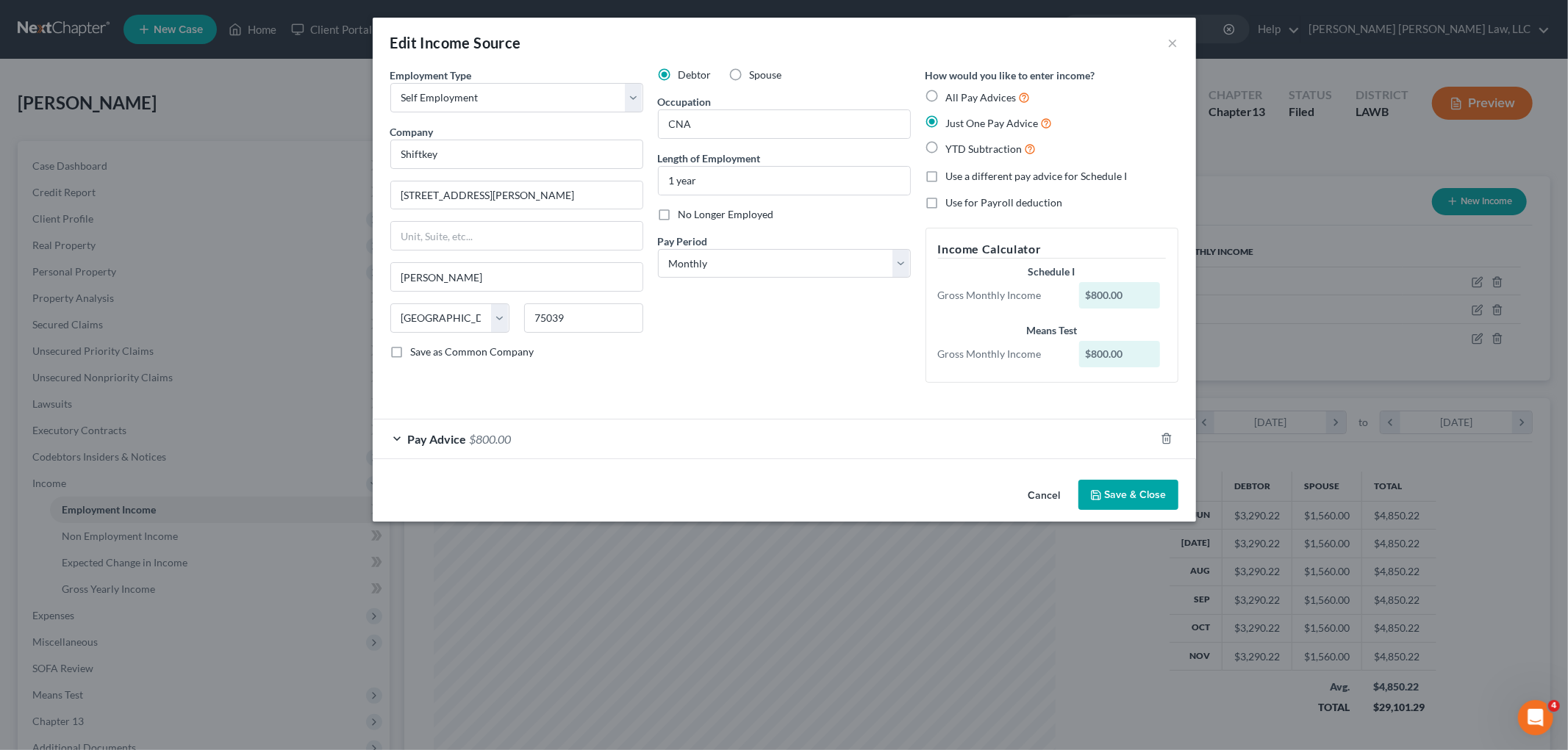
click at [1048, 498] on button "Cancel" at bounding box center [1044, 496] width 56 height 29
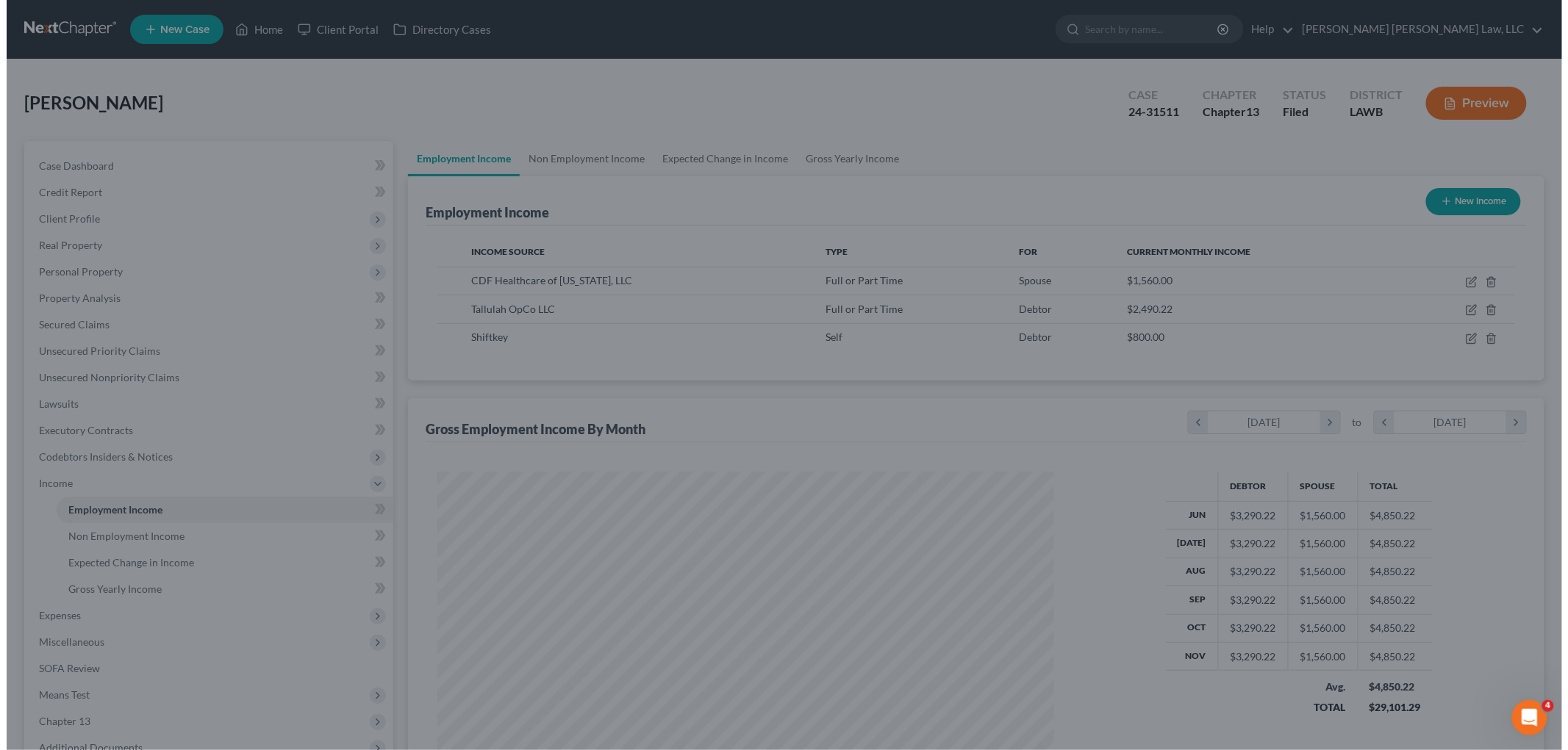
scroll to position [734241, 734382]
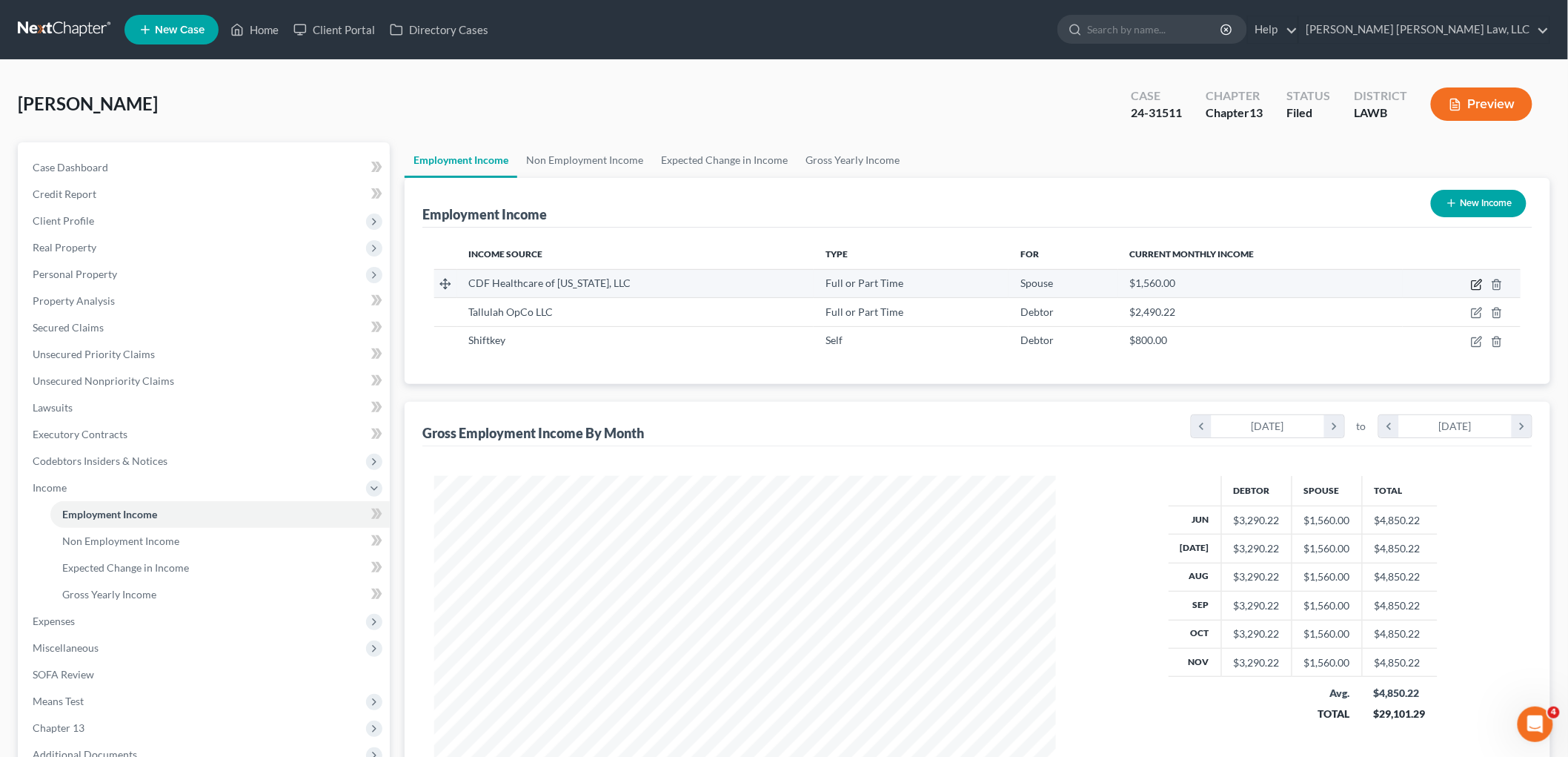
click at [1471, 285] on icon "button" at bounding box center [1477, 285] width 12 height 12
select select "0"
select select "19"
select select "2"
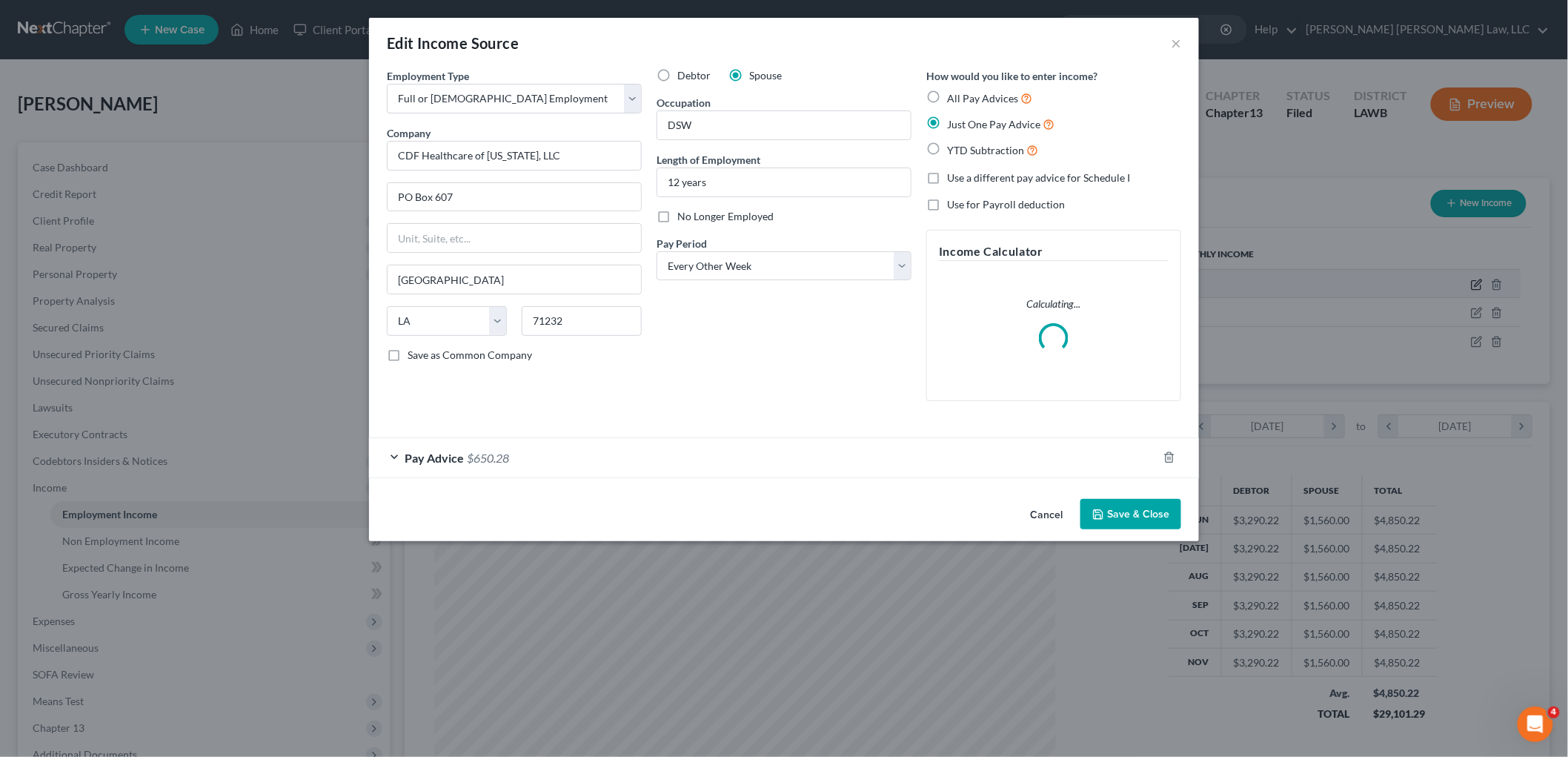
scroll to position [313, 656]
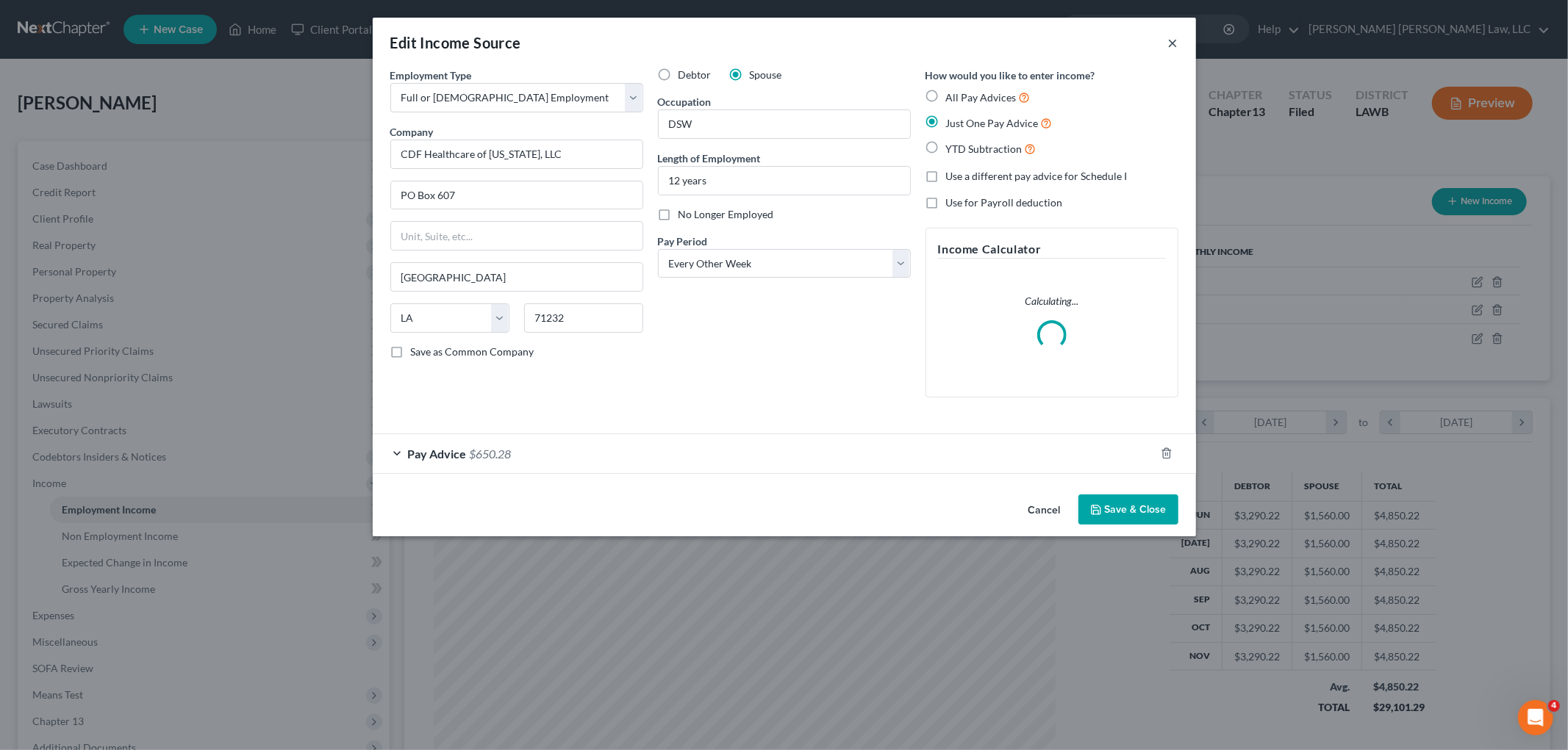
click at [1177, 40] on button "×" at bounding box center [1173, 43] width 10 height 18
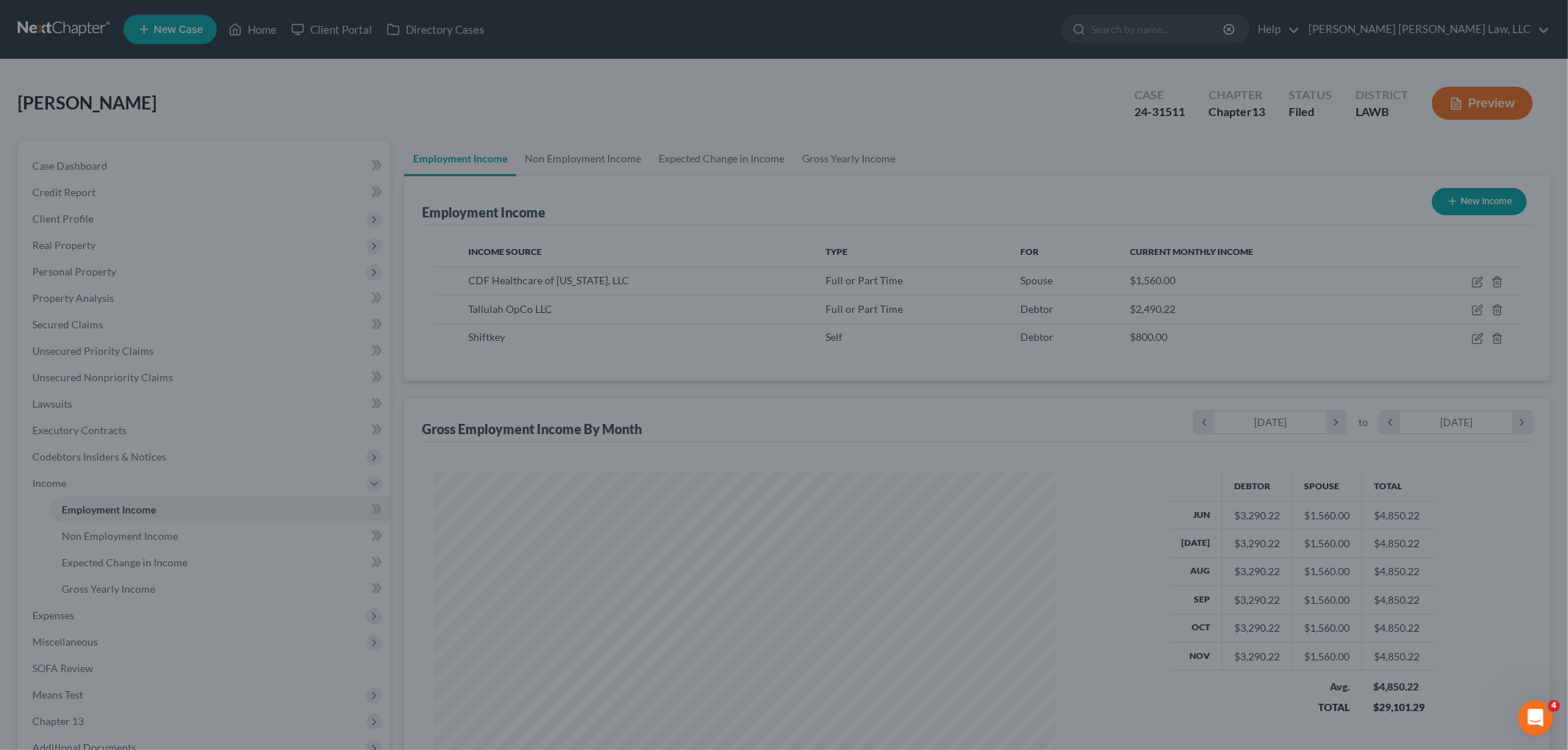
scroll to position [734241, 734382]
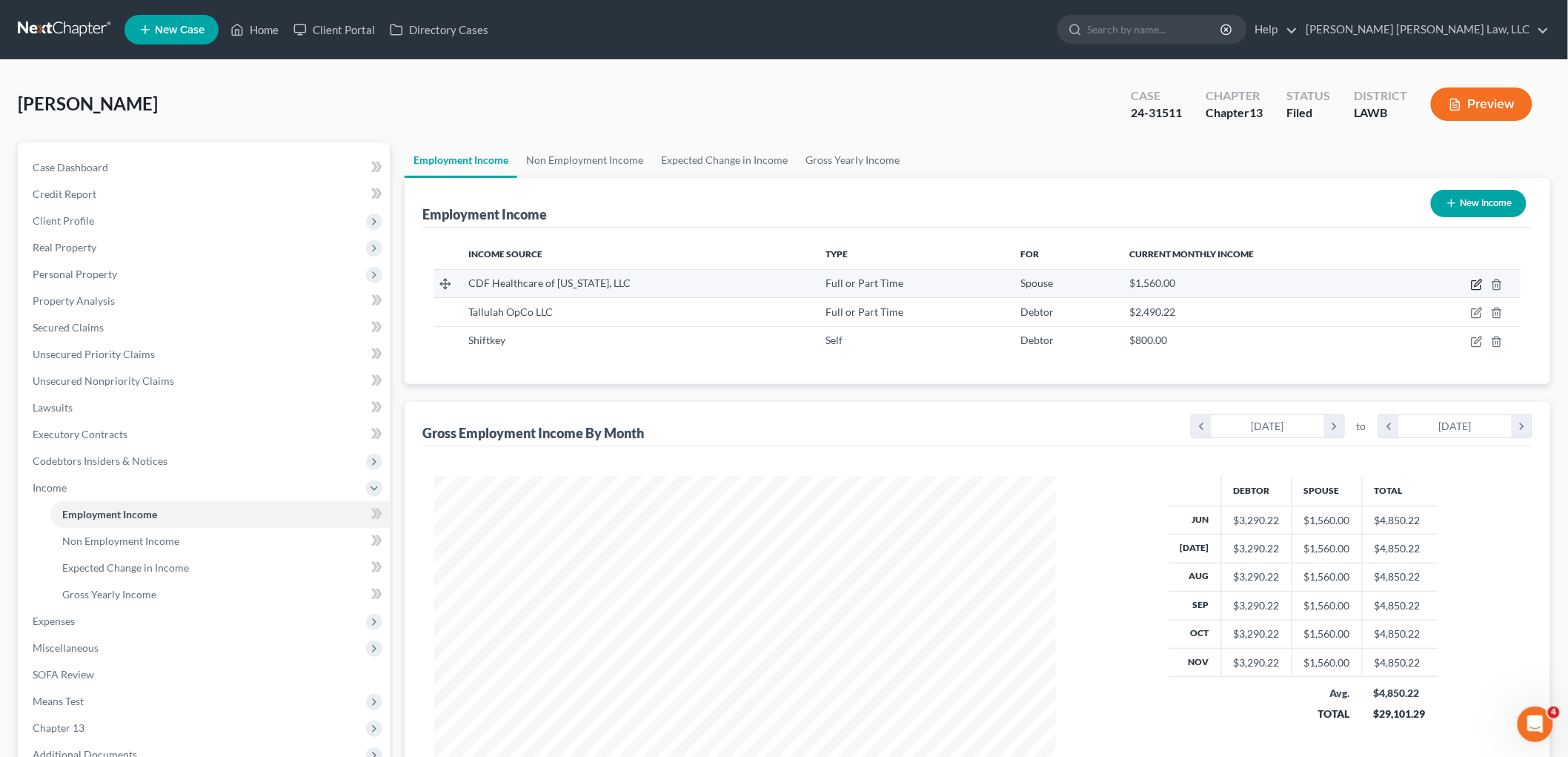
click at [1471, 285] on icon "button" at bounding box center [1477, 285] width 12 height 12
select select "0"
select select "19"
select select "2"
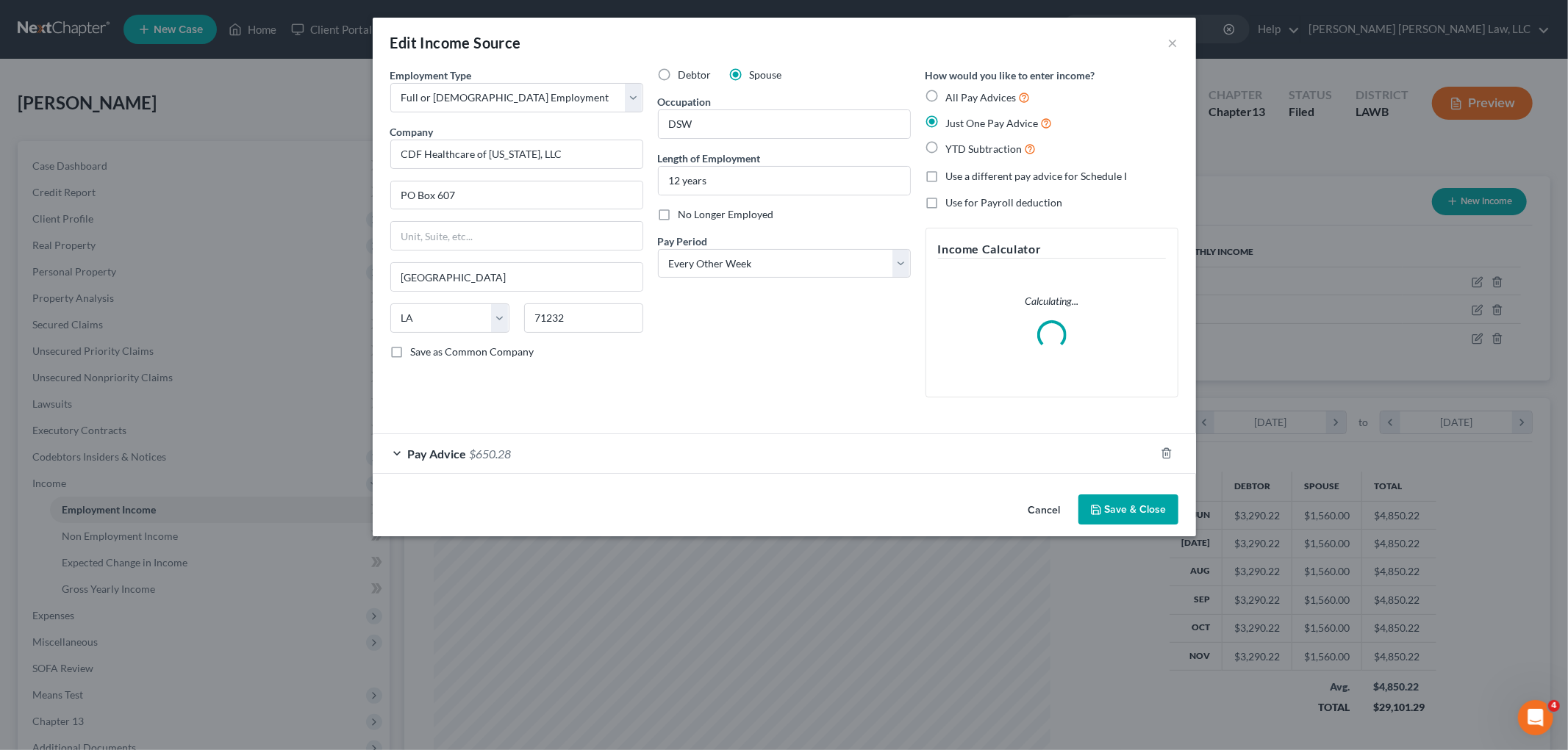
scroll to position [310, 651]
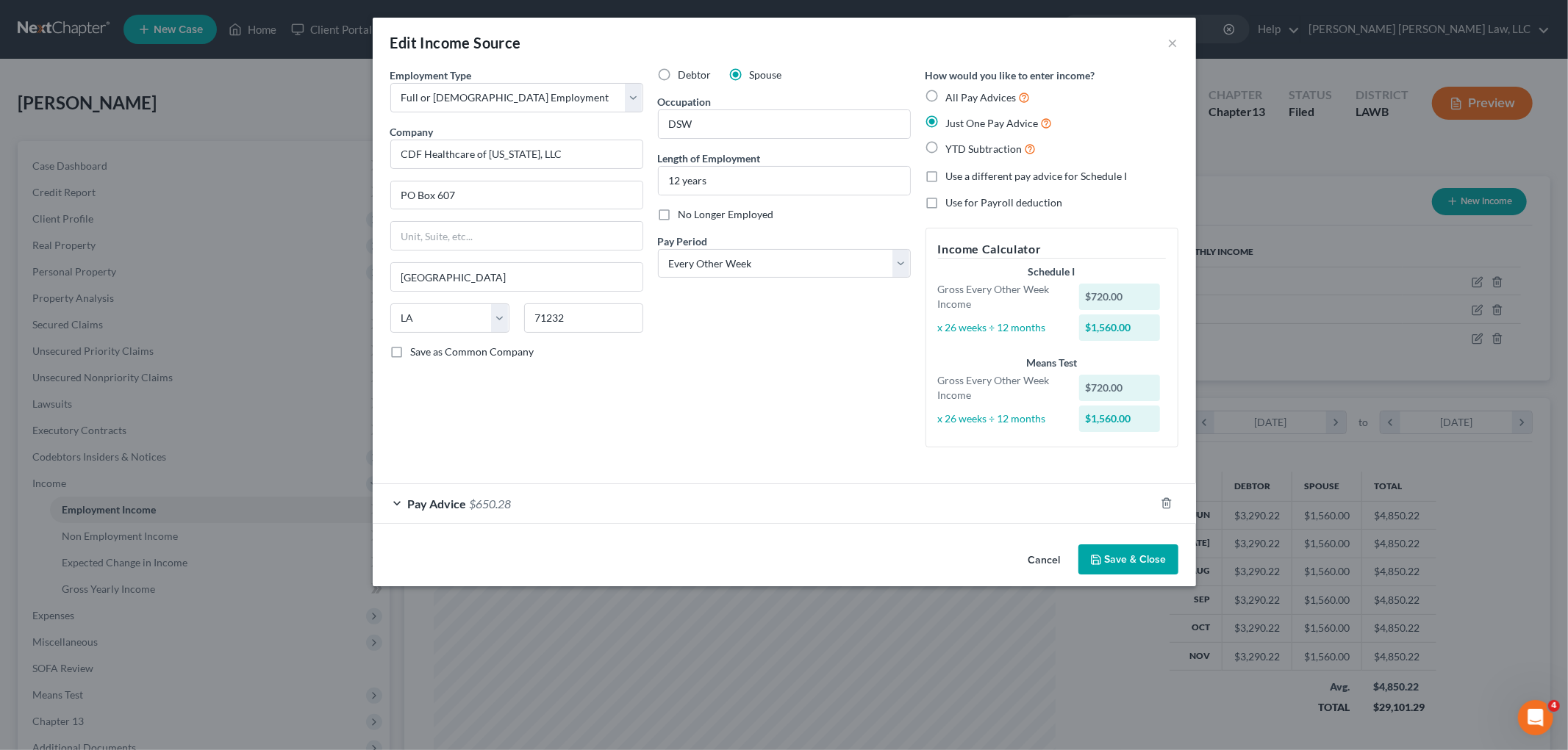
click at [1033, 562] on button "Cancel" at bounding box center [1044, 561] width 56 height 29
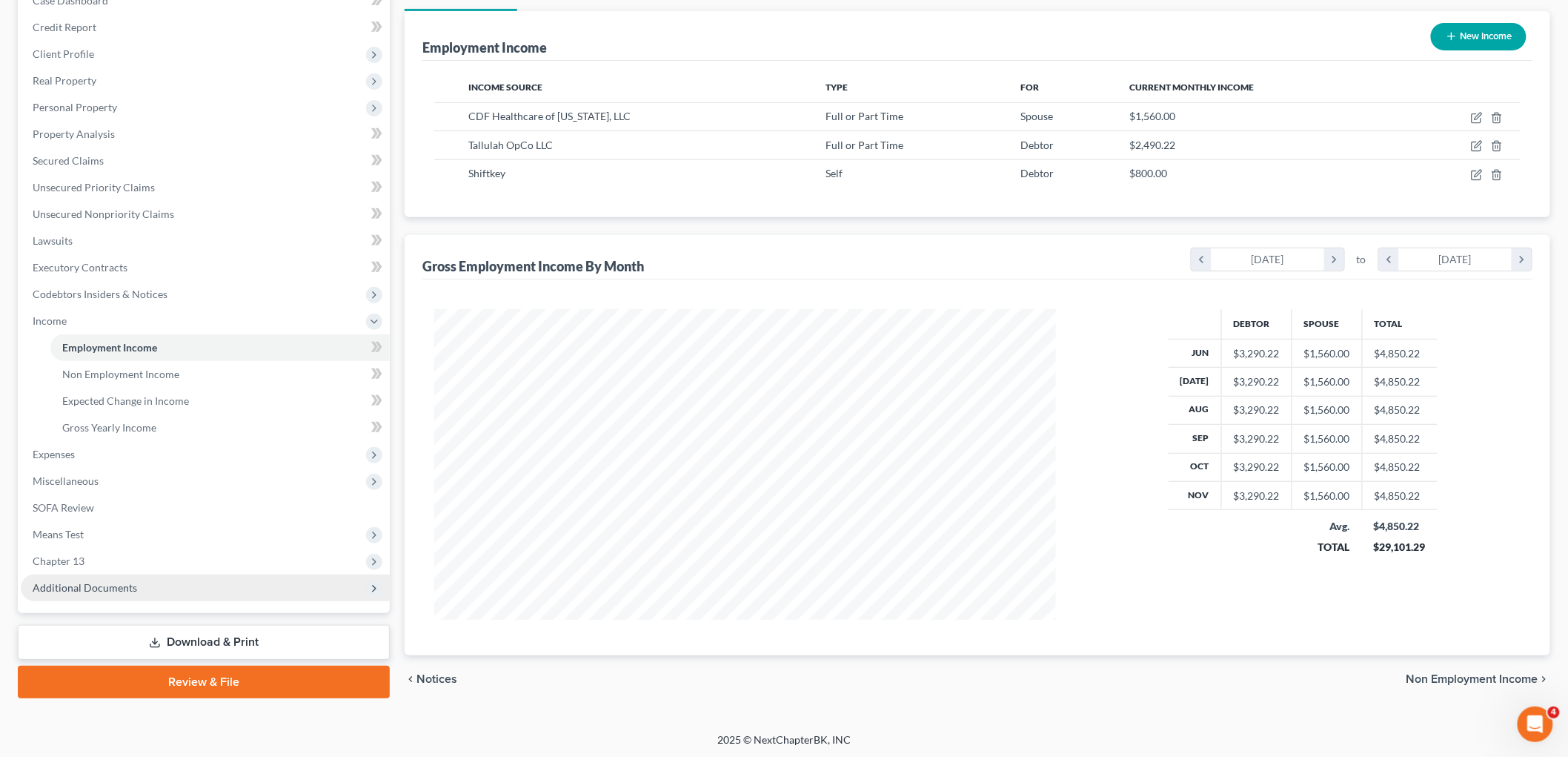
scroll to position [169, 0]
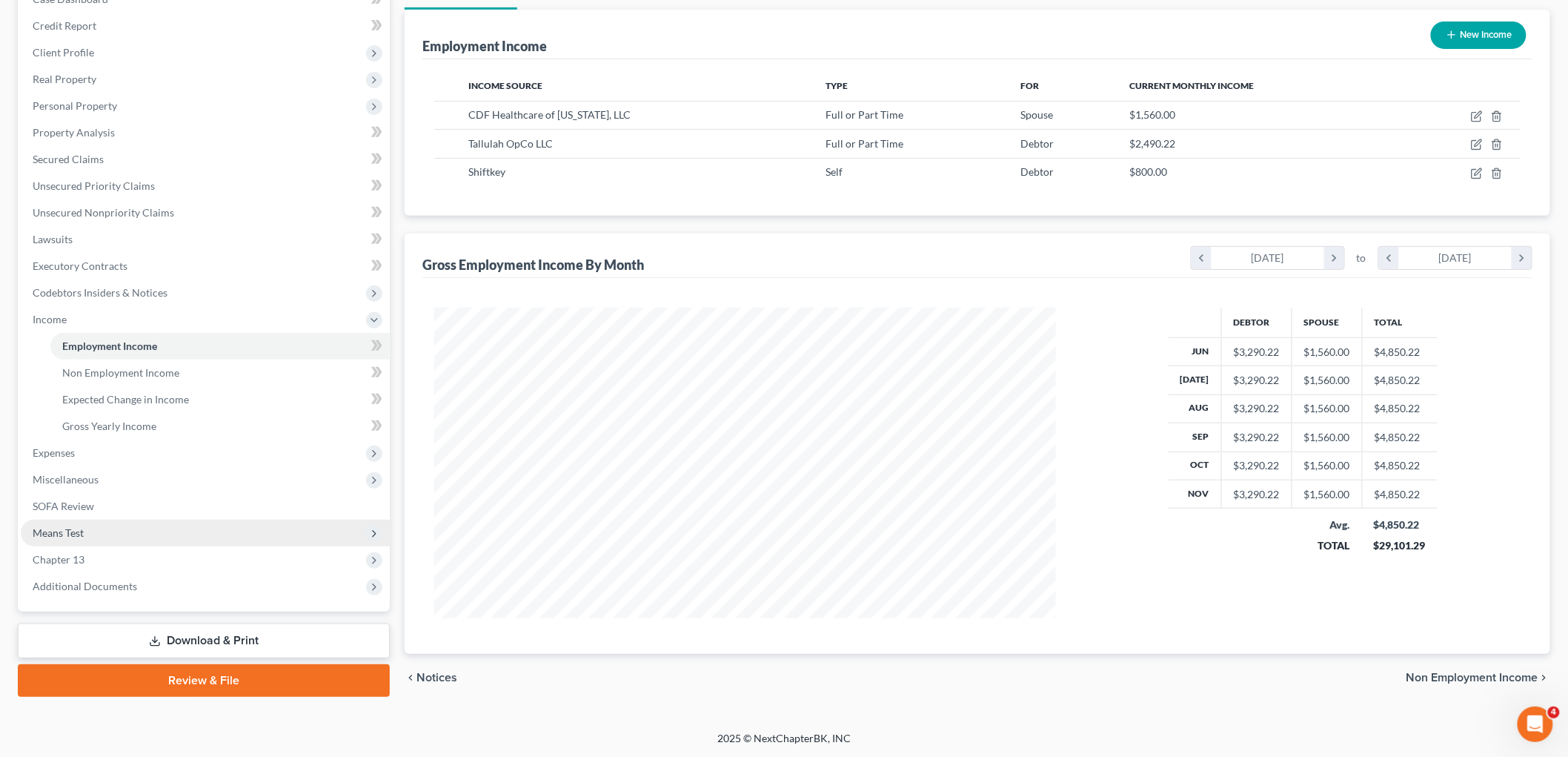
click at [82, 540] on span "Means Test" at bounding box center [205, 533] width 369 height 27
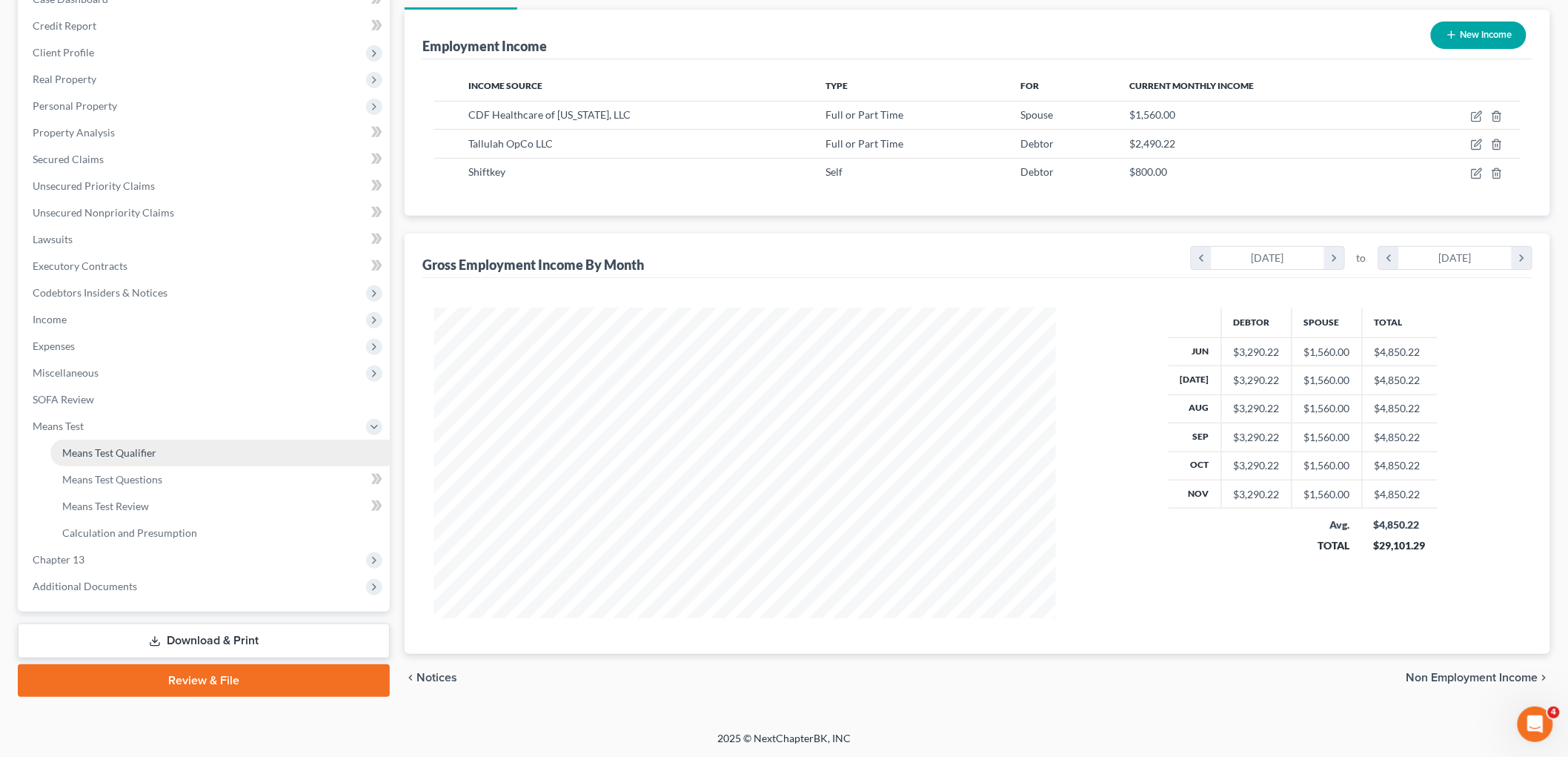
click at [107, 451] on span "Means Test Qualifier" at bounding box center [109, 452] width 94 height 13
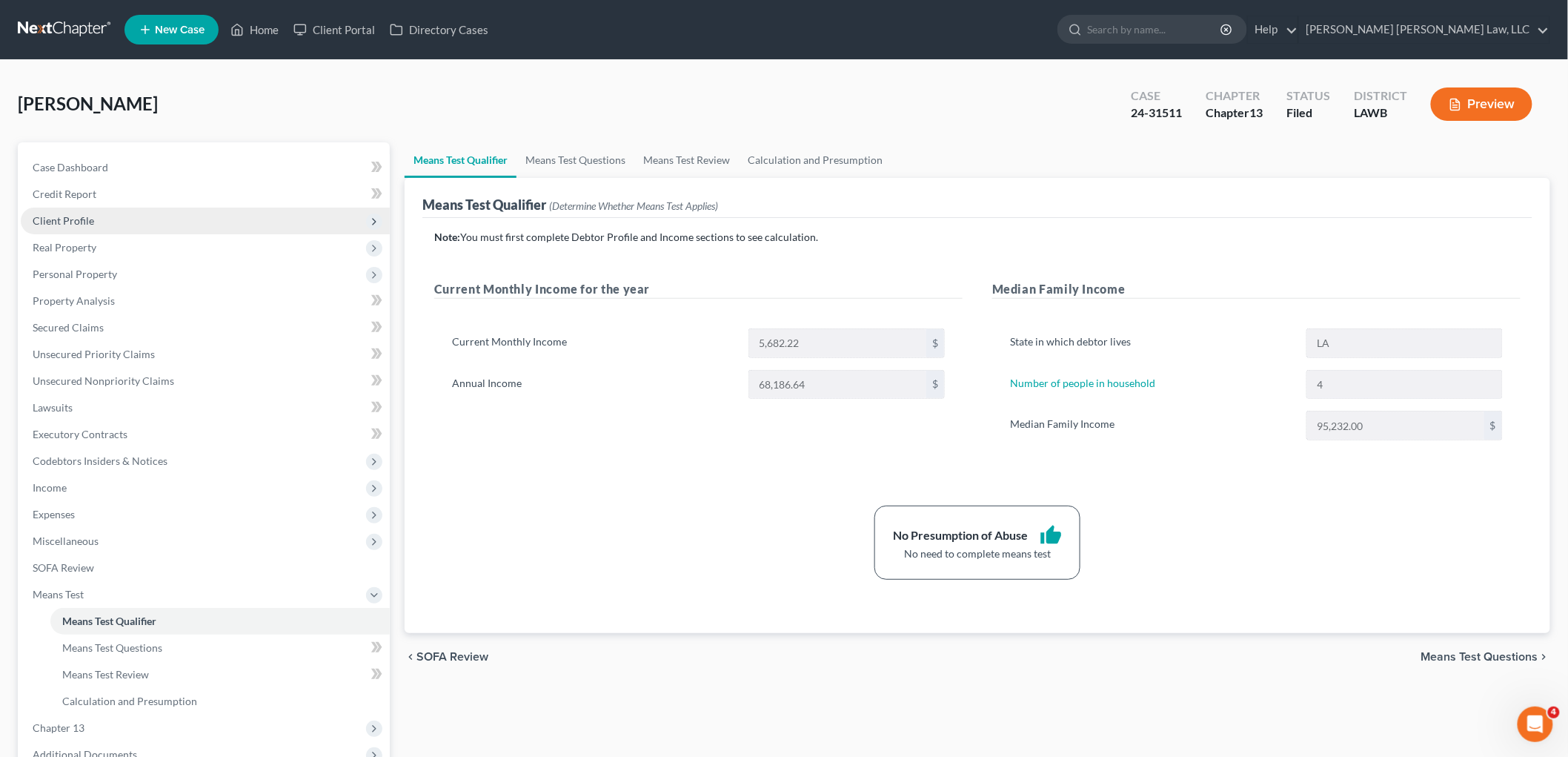
click at [102, 223] on span "Client Profile" at bounding box center [205, 221] width 369 height 27
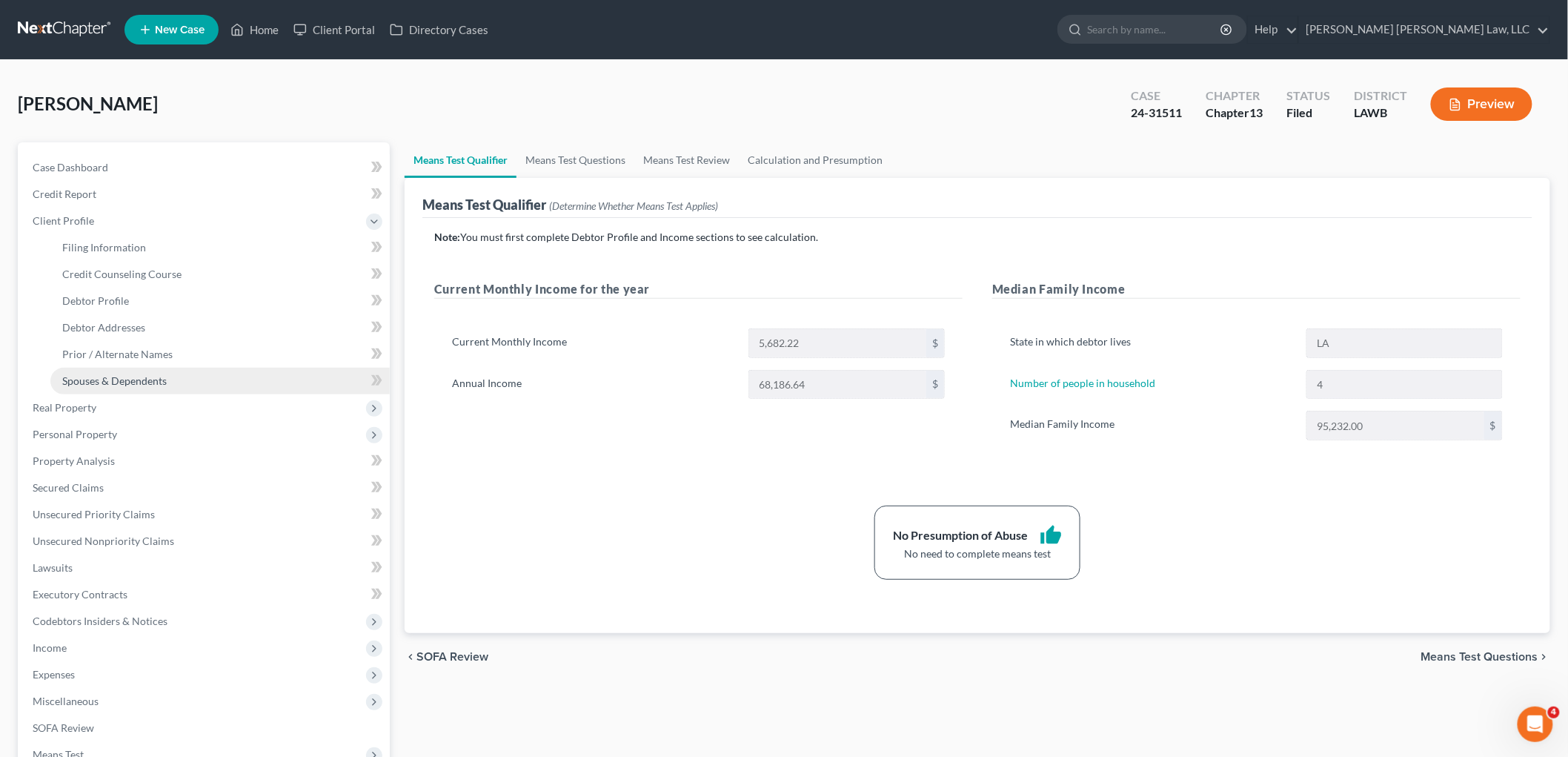
click at [100, 383] on span "Spouses & Dependents" at bounding box center [114, 380] width 105 height 13
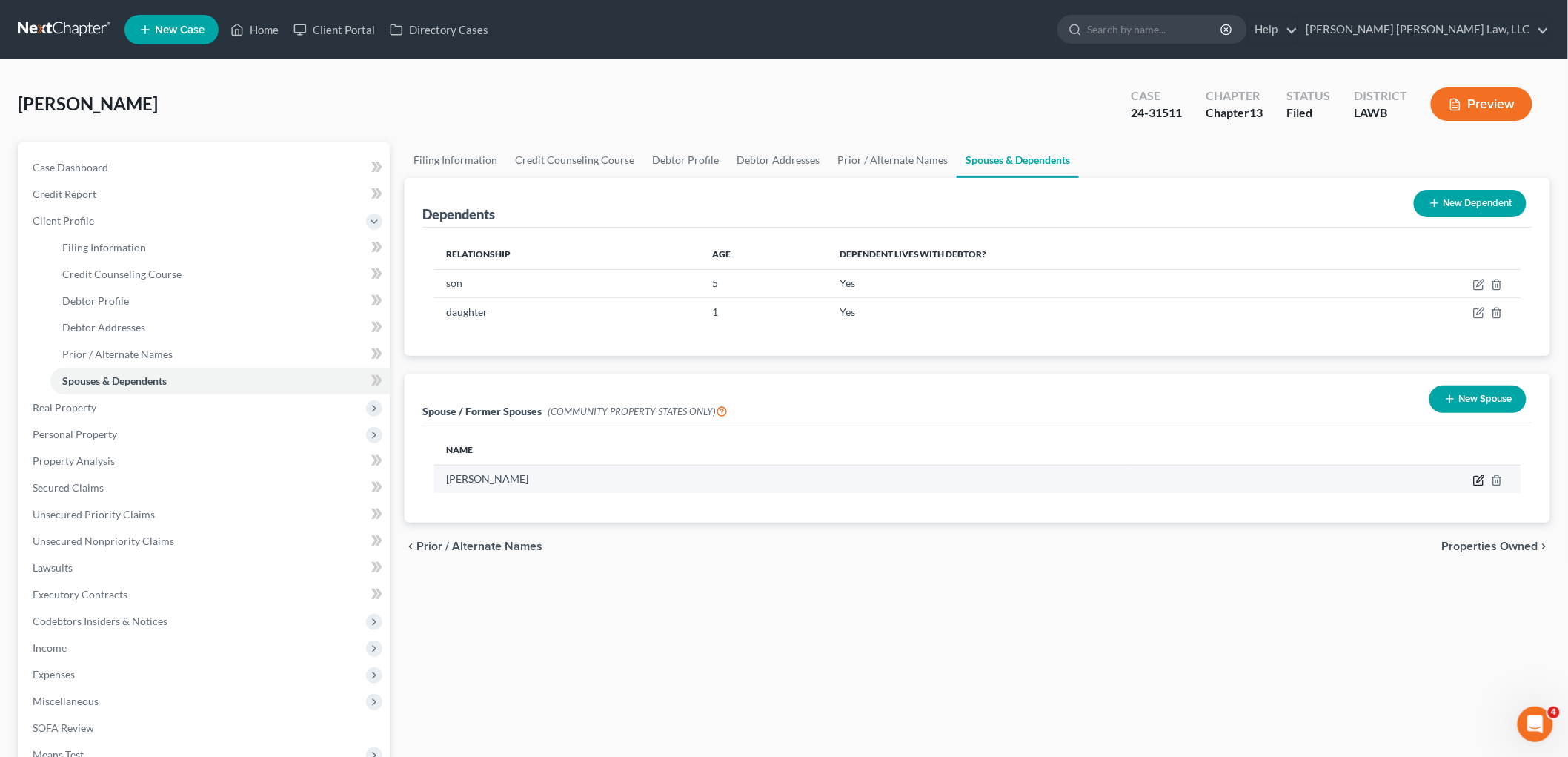
click at [1478, 476] on icon "button" at bounding box center [1478, 481] width 9 height 9
select select "4"
select select "19"
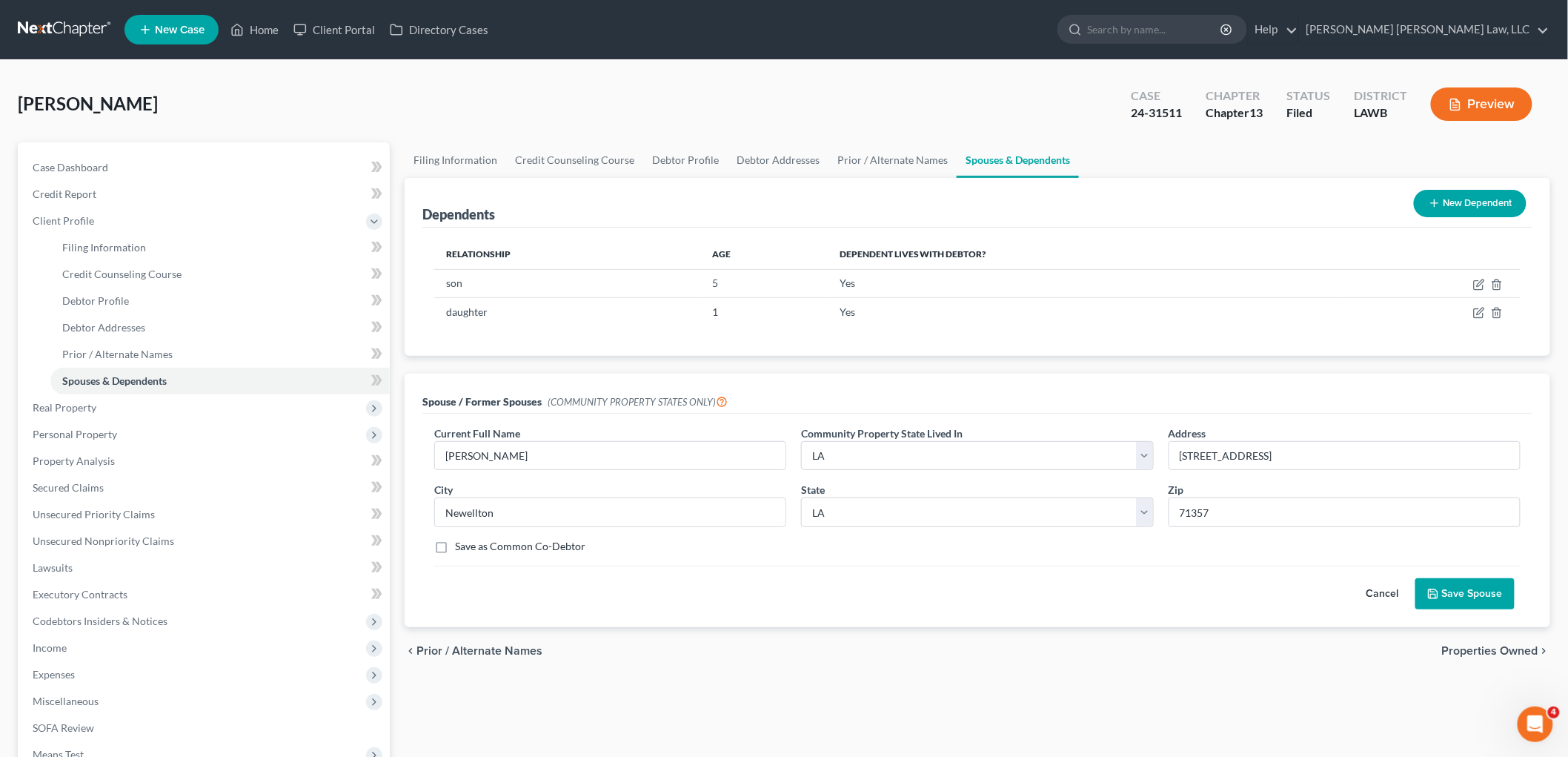
click at [1454, 594] on button "Save Spouse" at bounding box center [1465, 594] width 99 height 31
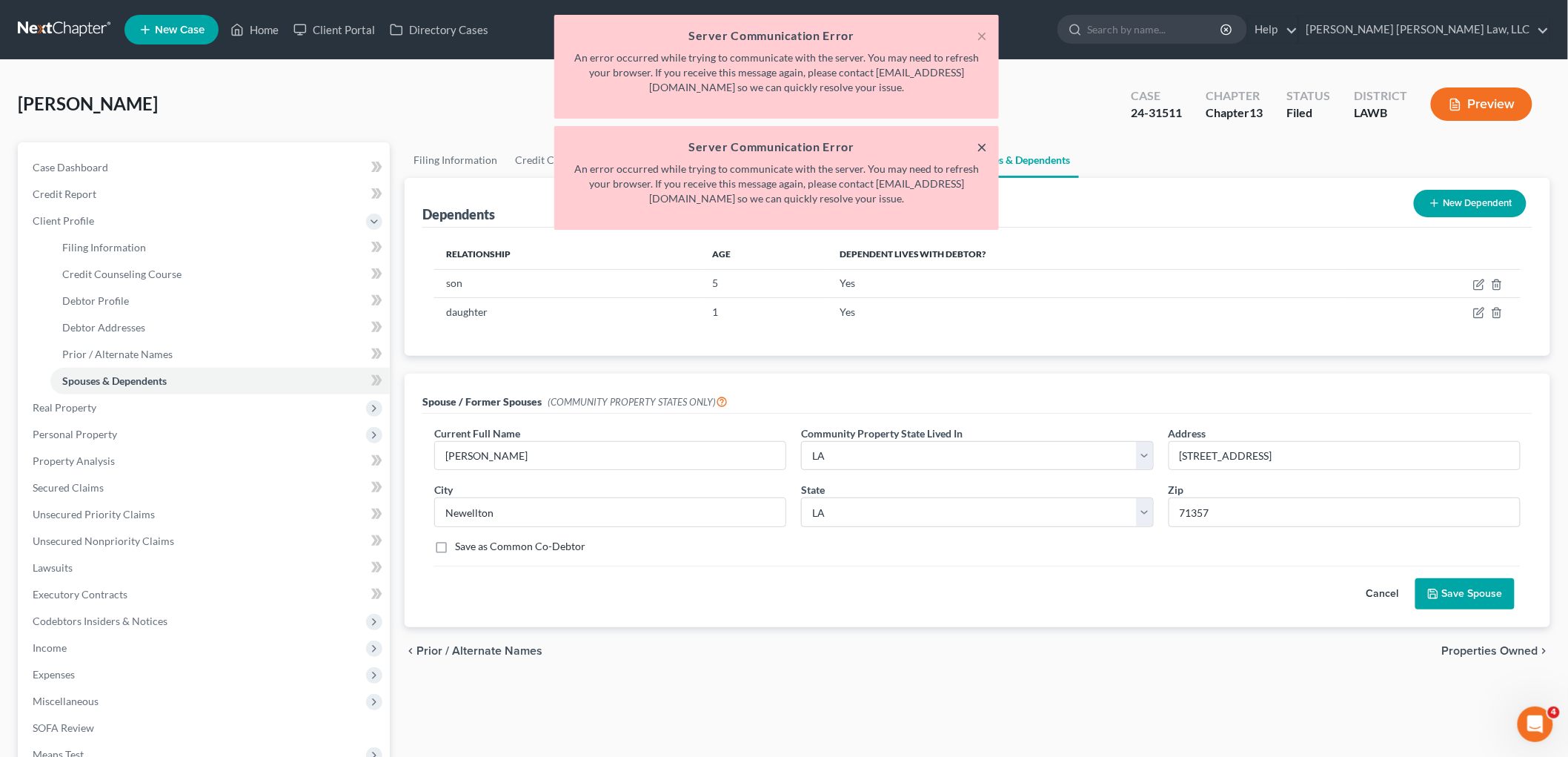
drag, startPoint x: 980, startPoint y: 146, endPoint x: 981, endPoint y: 111, distance: 35.0
click at [981, 146] on button "×" at bounding box center [981, 147] width 10 height 18
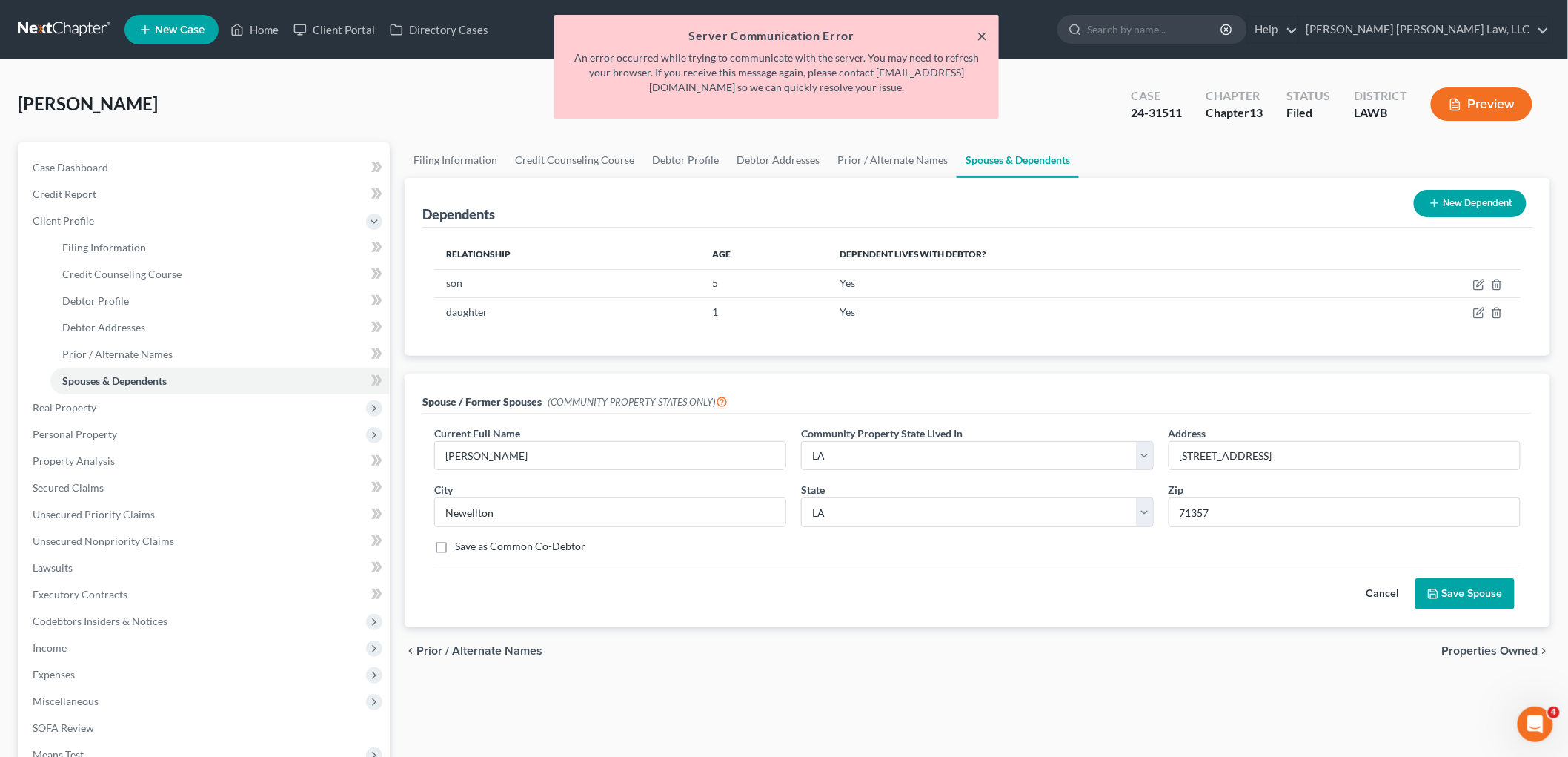
click at [979, 33] on button "×" at bounding box center [981, 36] width 10 height 18
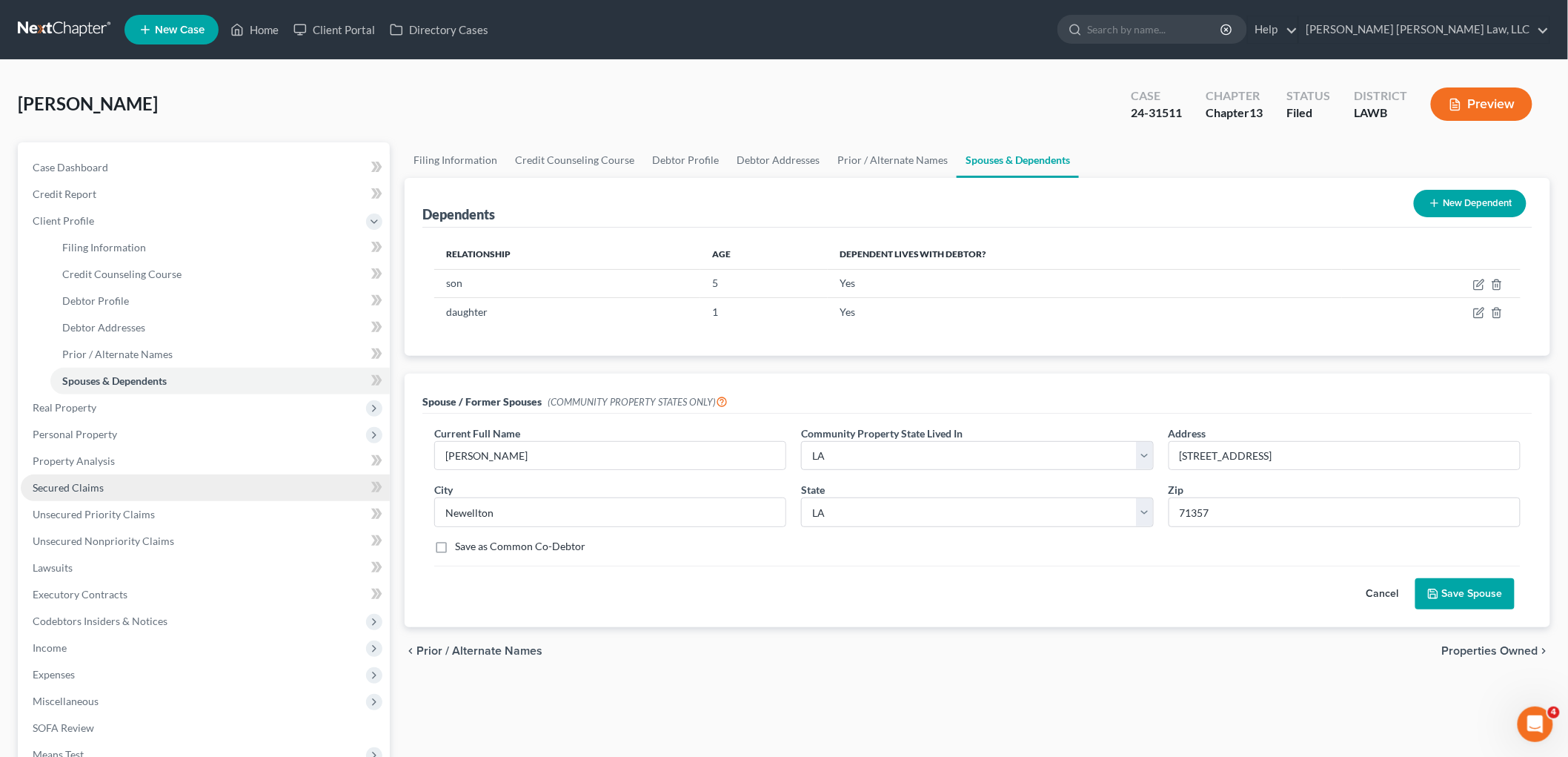
click at [121, 492] on link "Secured Claims" at bounding box center [205, 488] width 369 height 27
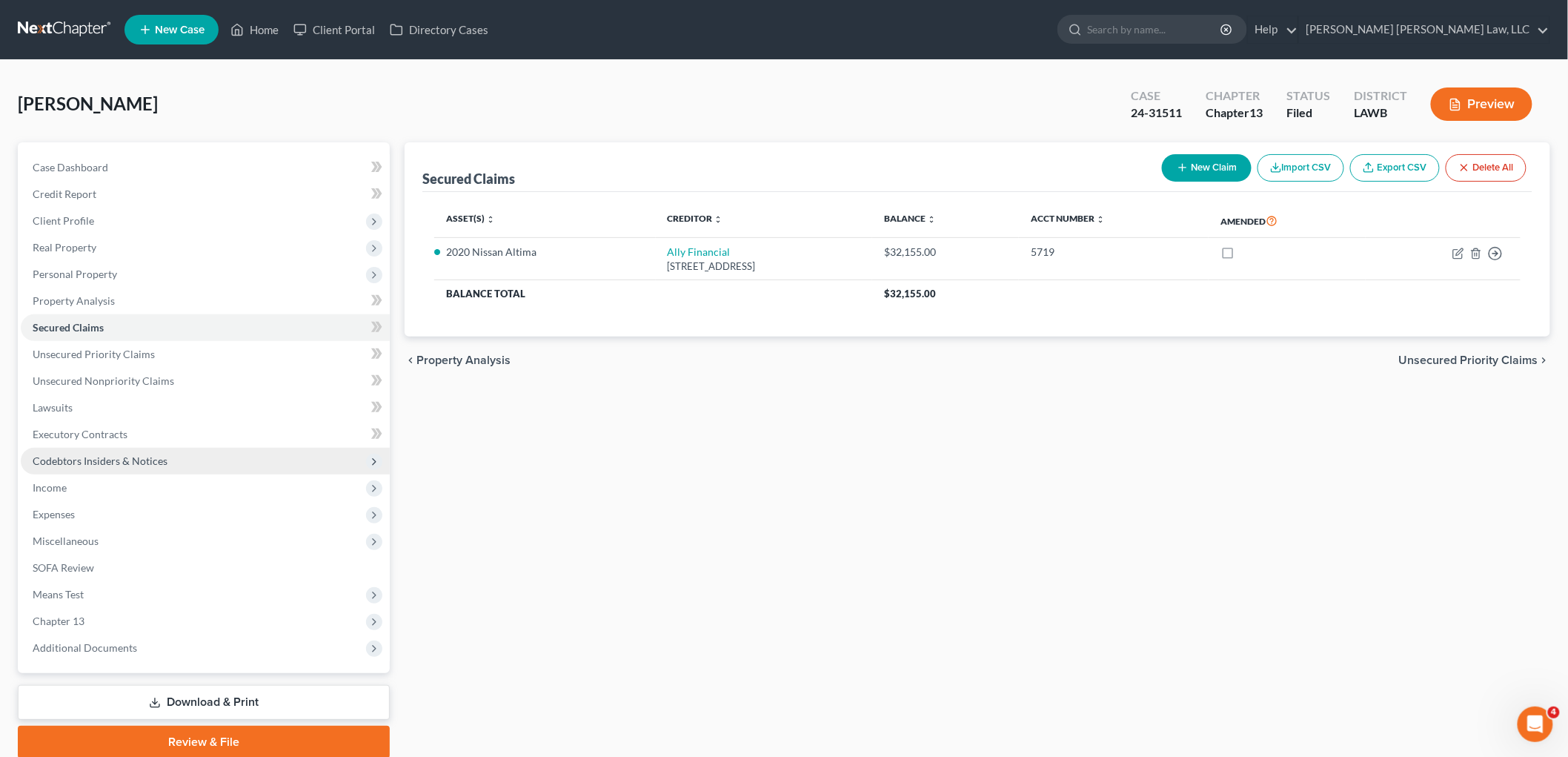
click at [141, 458] on span "Codebtors Insiders & Notices" at bounding box center [100, 461] width 135 height 13
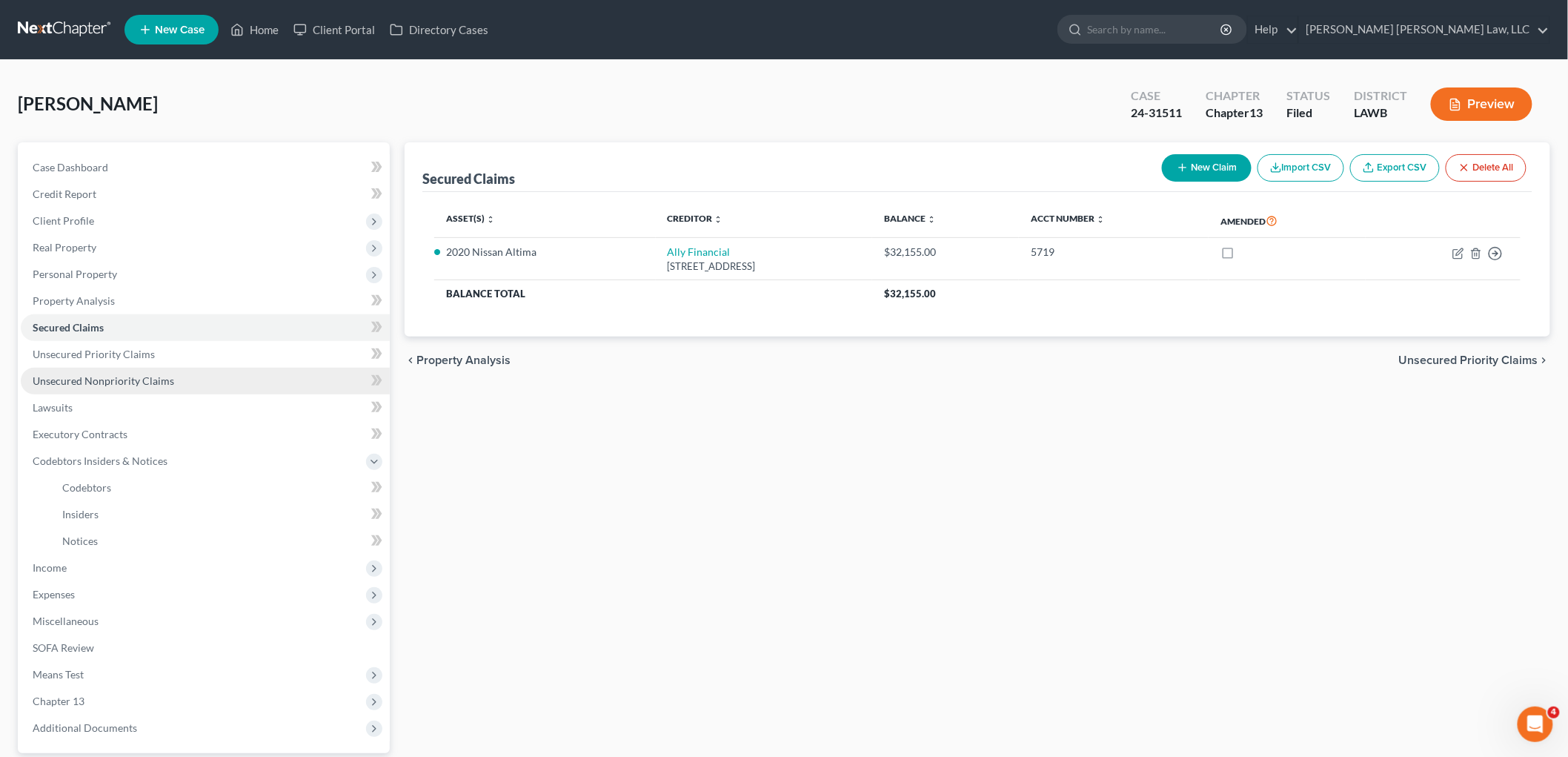
click at [134, 382] on span "Unsecured Nonpriority Claims" at bounding box center [103, 380] width 142 height 13
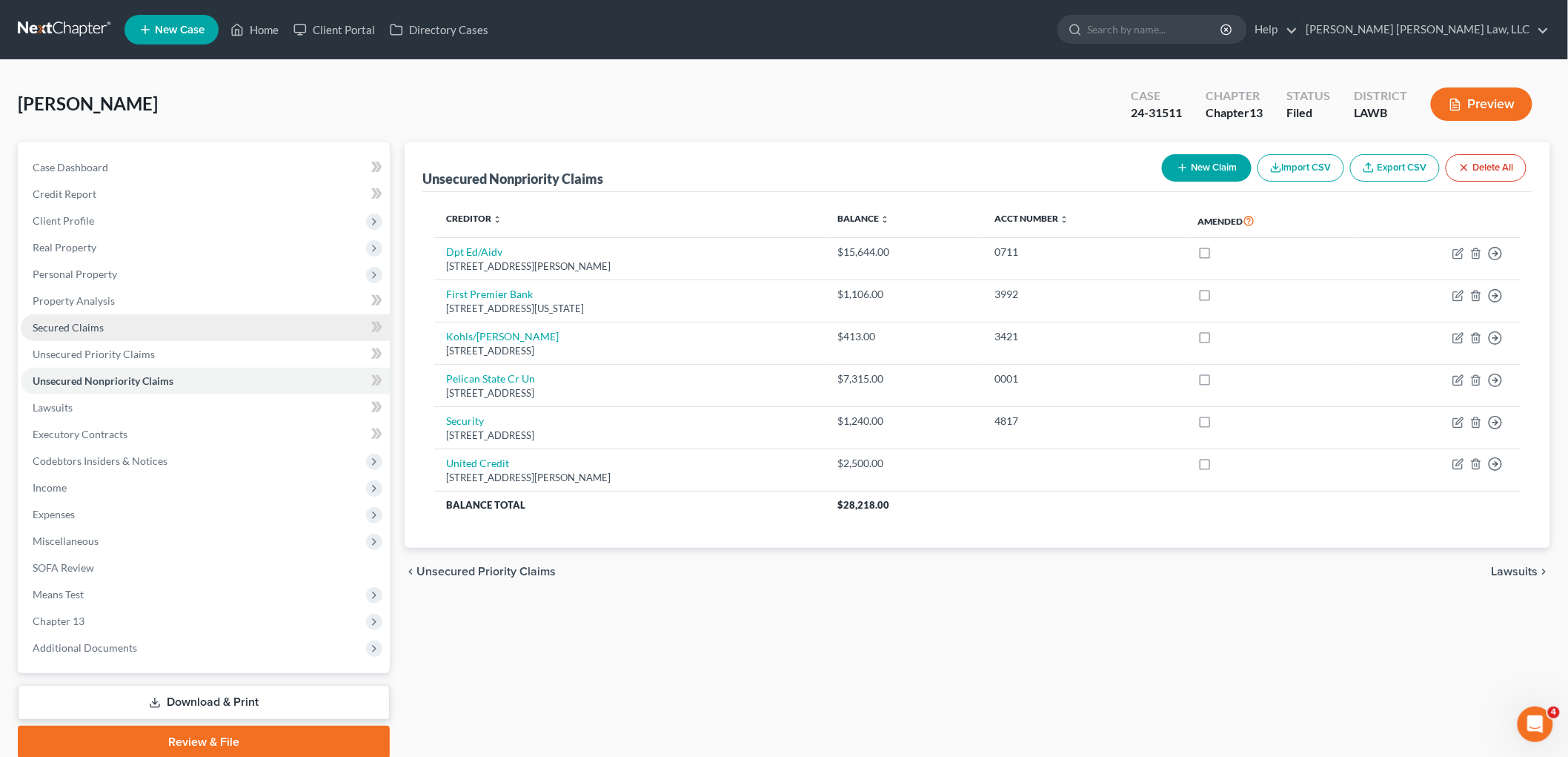
click at [137, 329] on link "Secured Claims" at bounding box center [205, 328] width 369 height 27
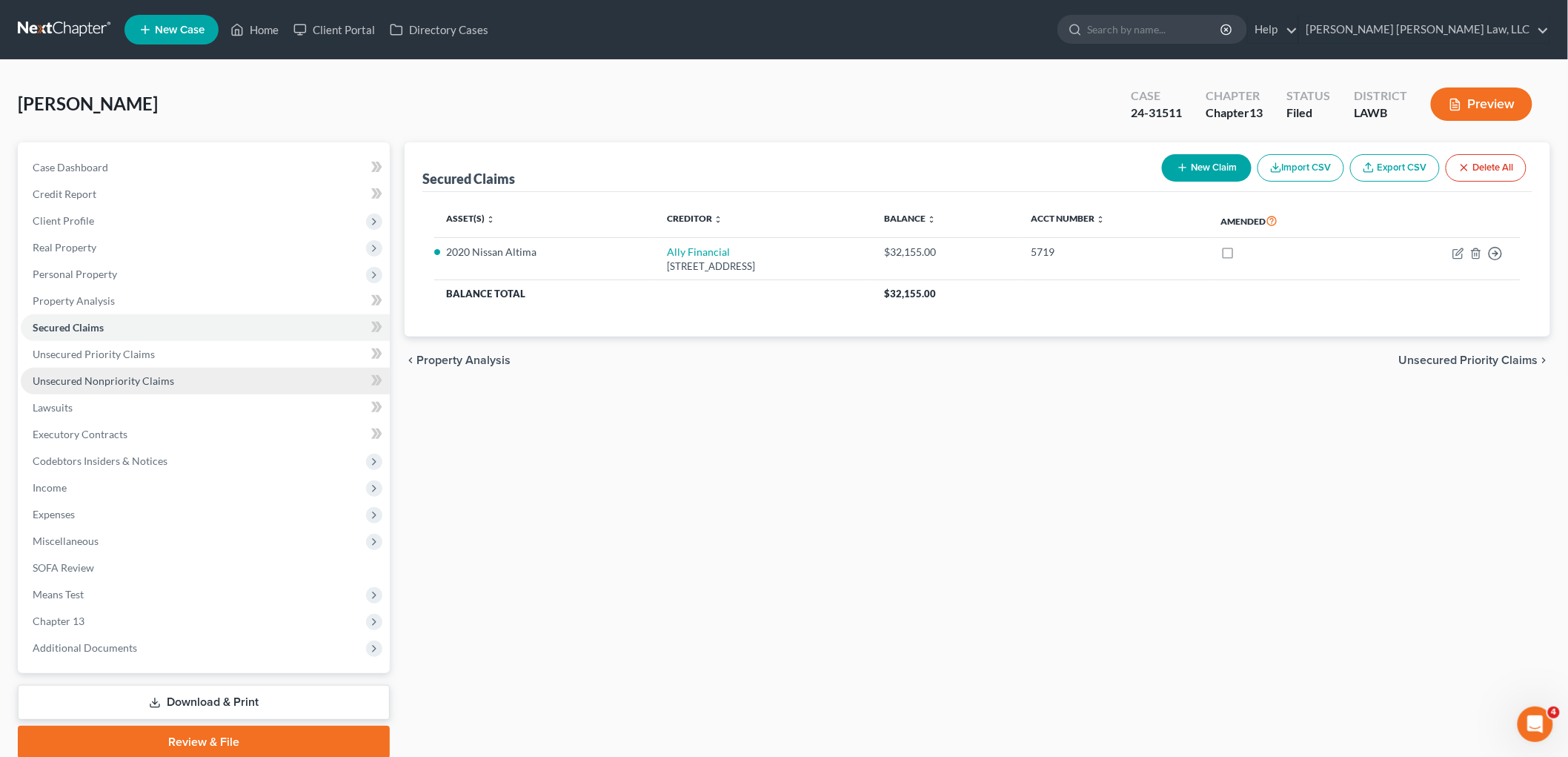
click at [137, 382] on span "Unsecured Nonpriority Claims" at bounding box center [103, 380] width 142 height 13
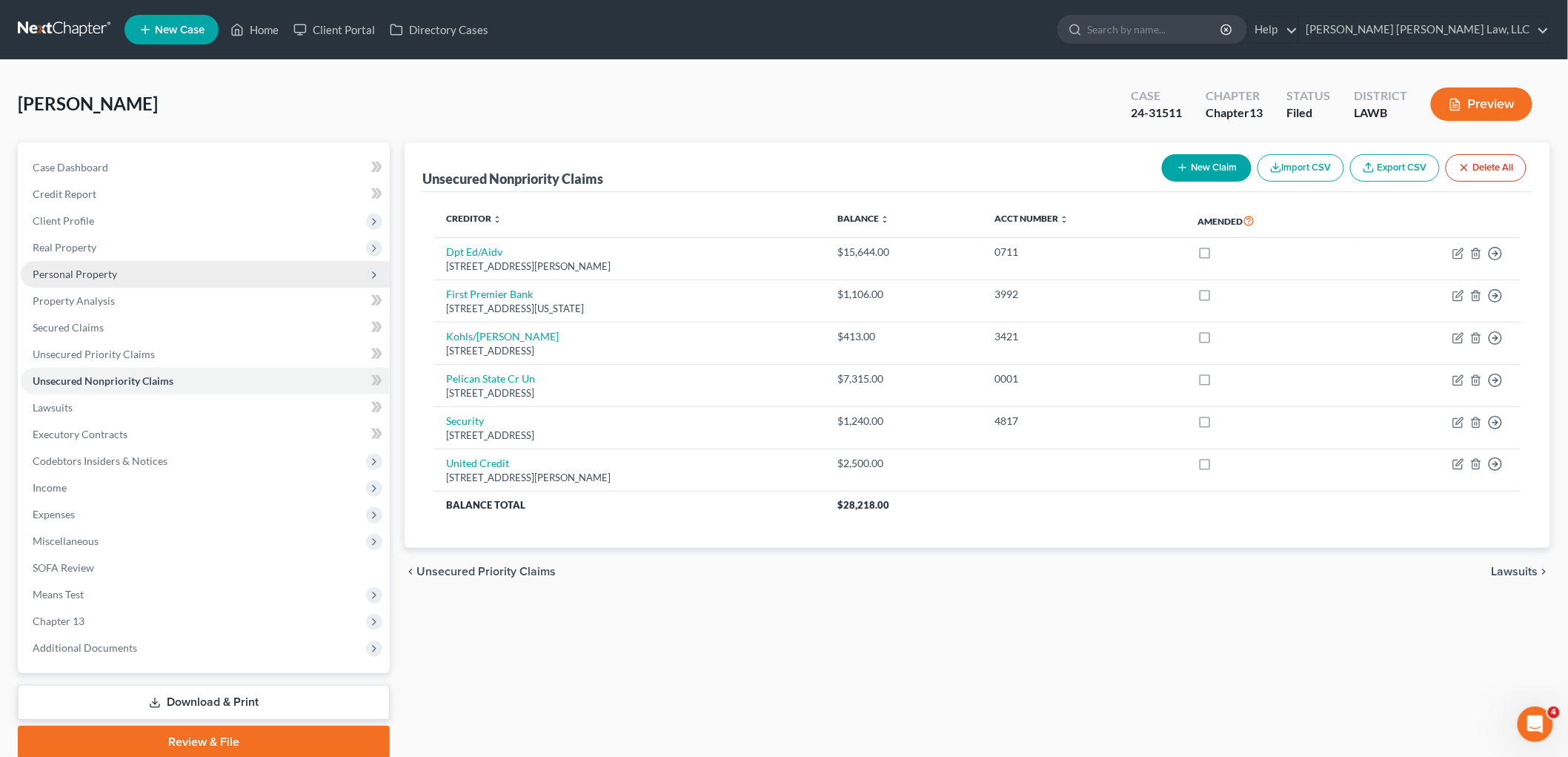
drag, startPoint x: 100, startPoint y: 269, endPoint x: 102, endPoint y: 277, distance: 8.2
click at [100, 269] on span "Personal Property" at bounding box center [75, 273] width 85 height 13
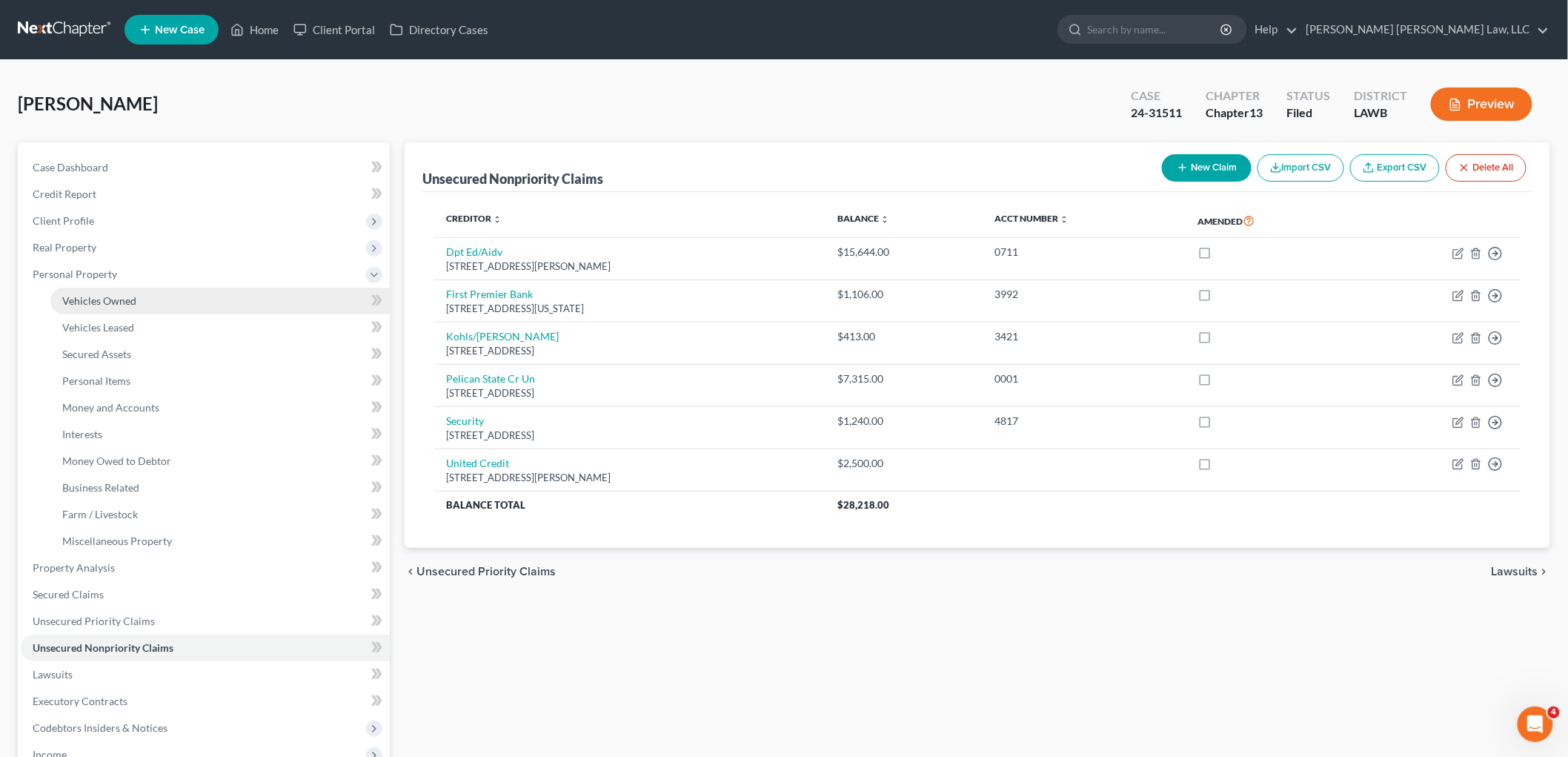
click at [108, 296] on span "Vehicles Owned" at bounding box center [99, 300] width 74 height 13
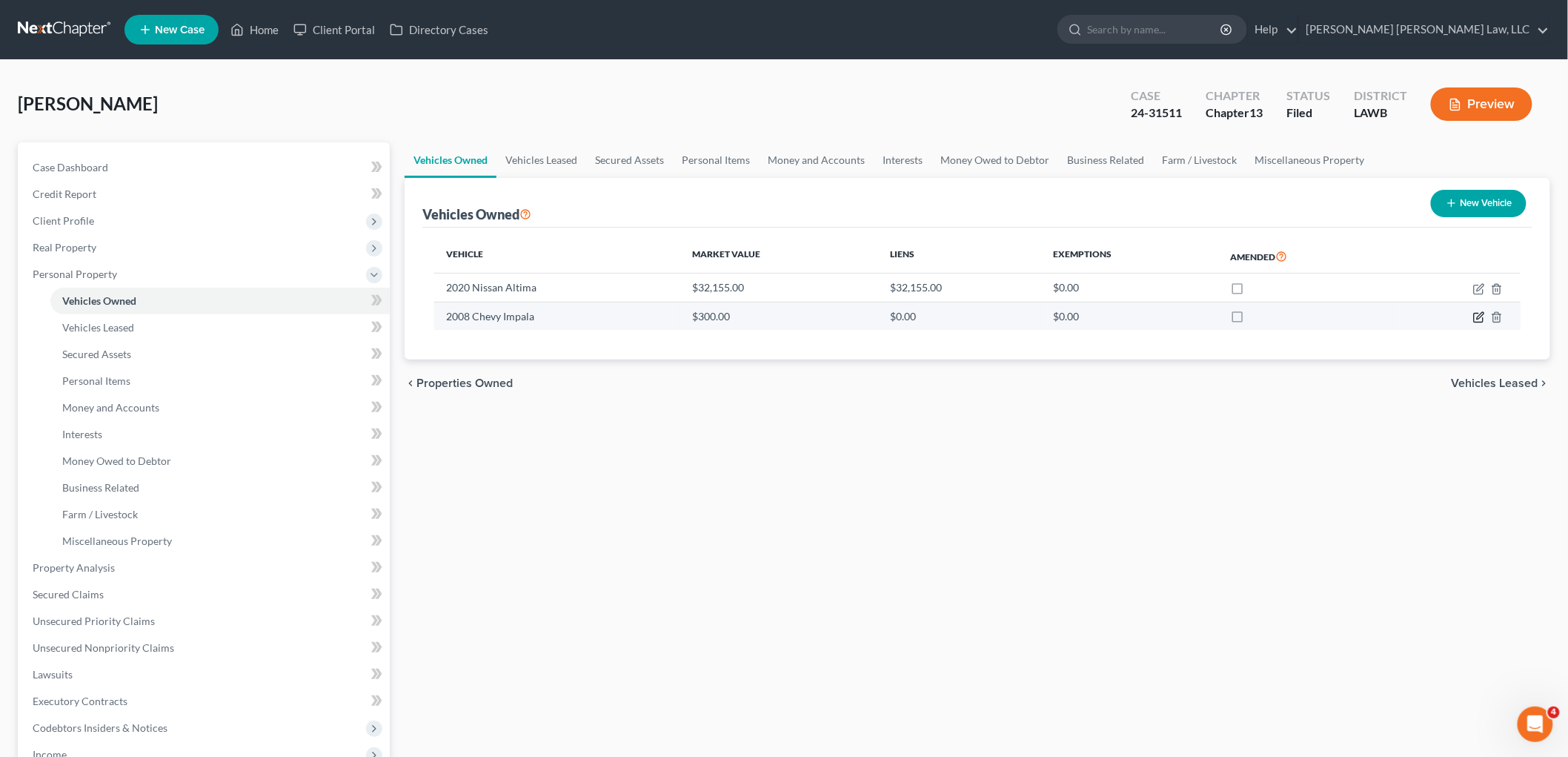
click at [1477, 313] on icon "button" at bounding box center [1479, 317] width 12 height 12
select select "0"
select select "18"
select select "4"
select select "0"
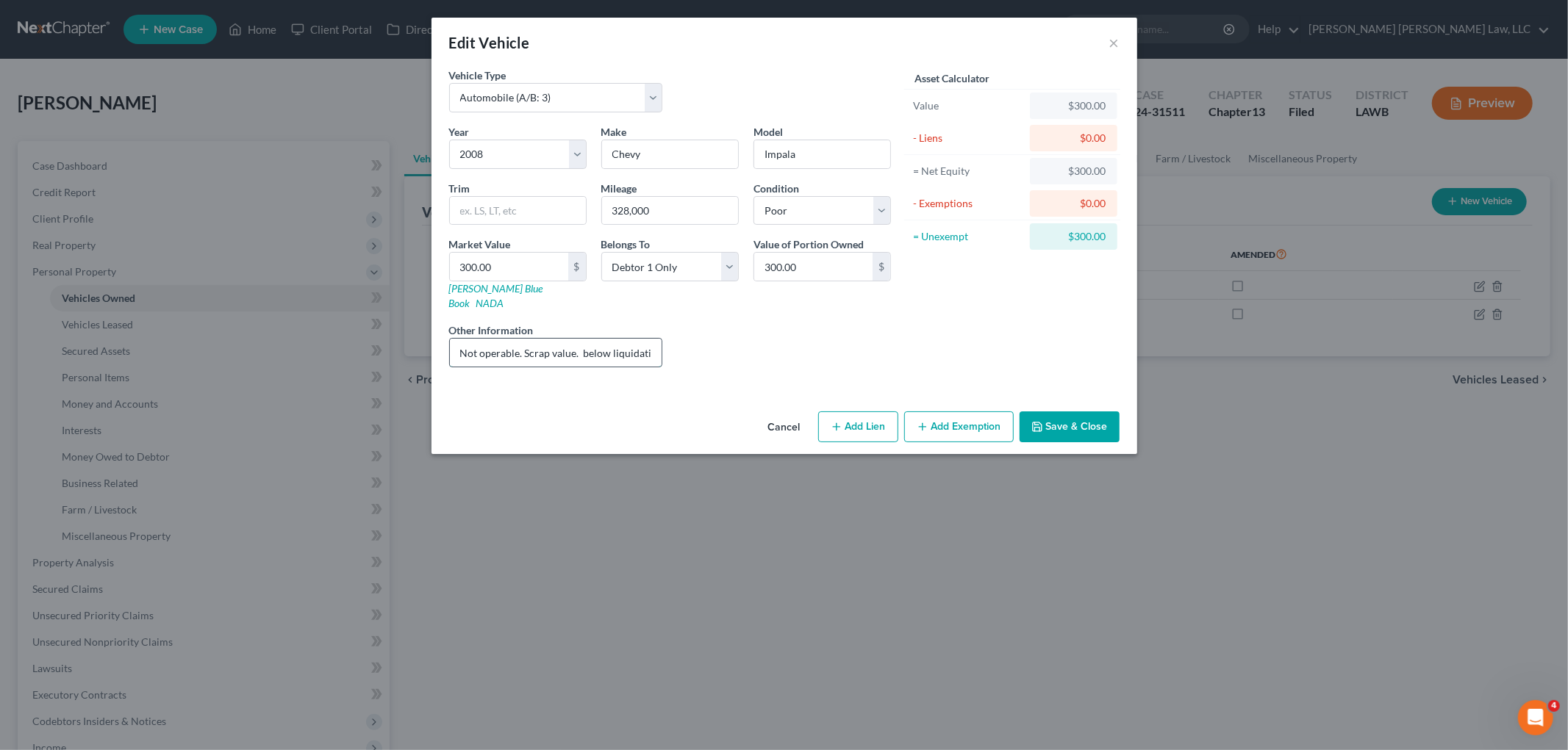
click at [540, 339] on input "Not operable. Scrap value. below liquidation value." at bounding box center [556, 353] width 212 height 28
click at [795, 421] on button "Cancel" at bounding box center [784, 428] width 56 height 29
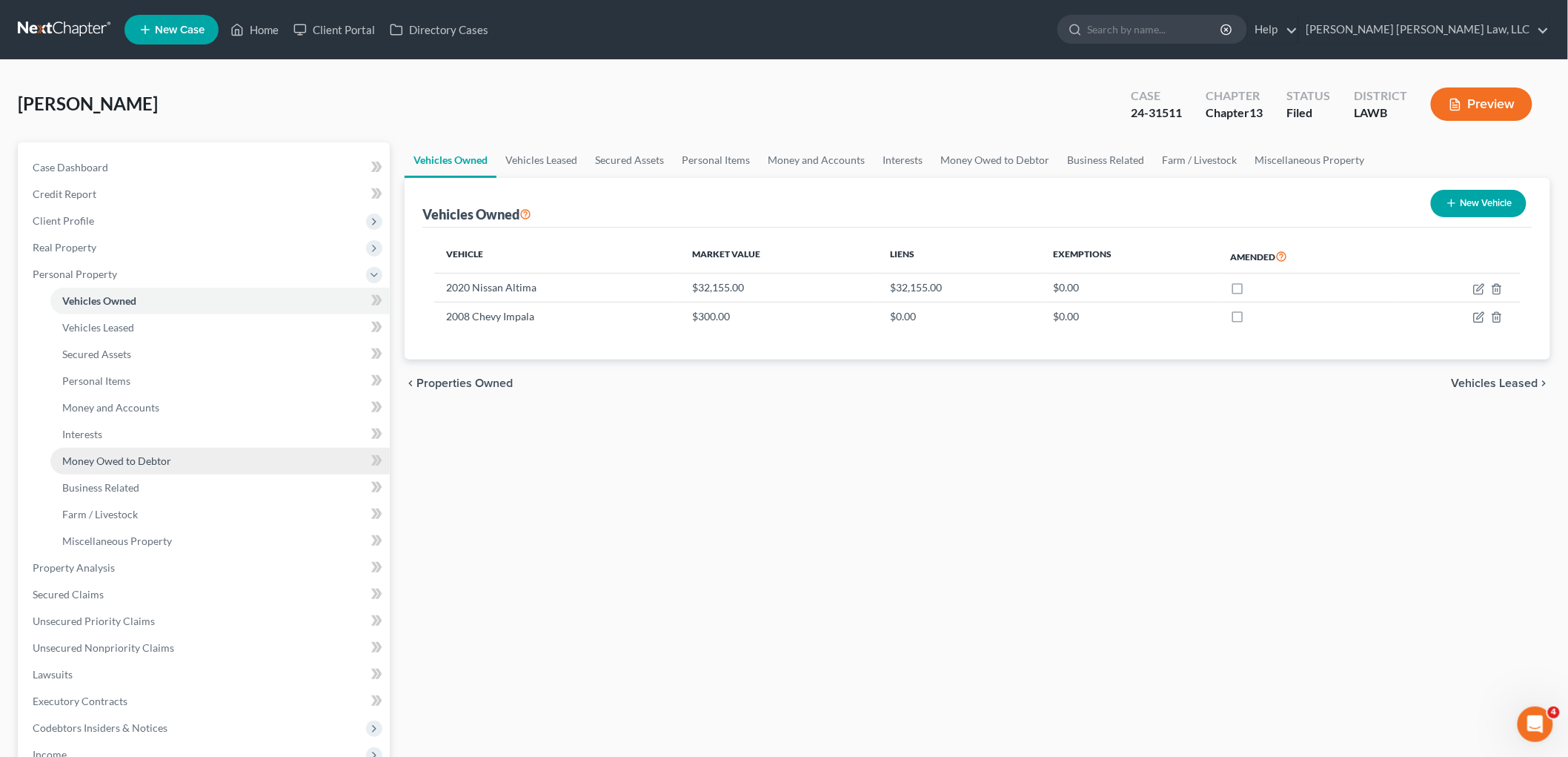
drag, startPoint x: 112, startPoint y: 458, endPoint x: 121, endPoint y: 458, distance: 9.0
click at [112, 458] on span "Money Owed to Debtor" at bounding box center [117, 461] width 109 height 13
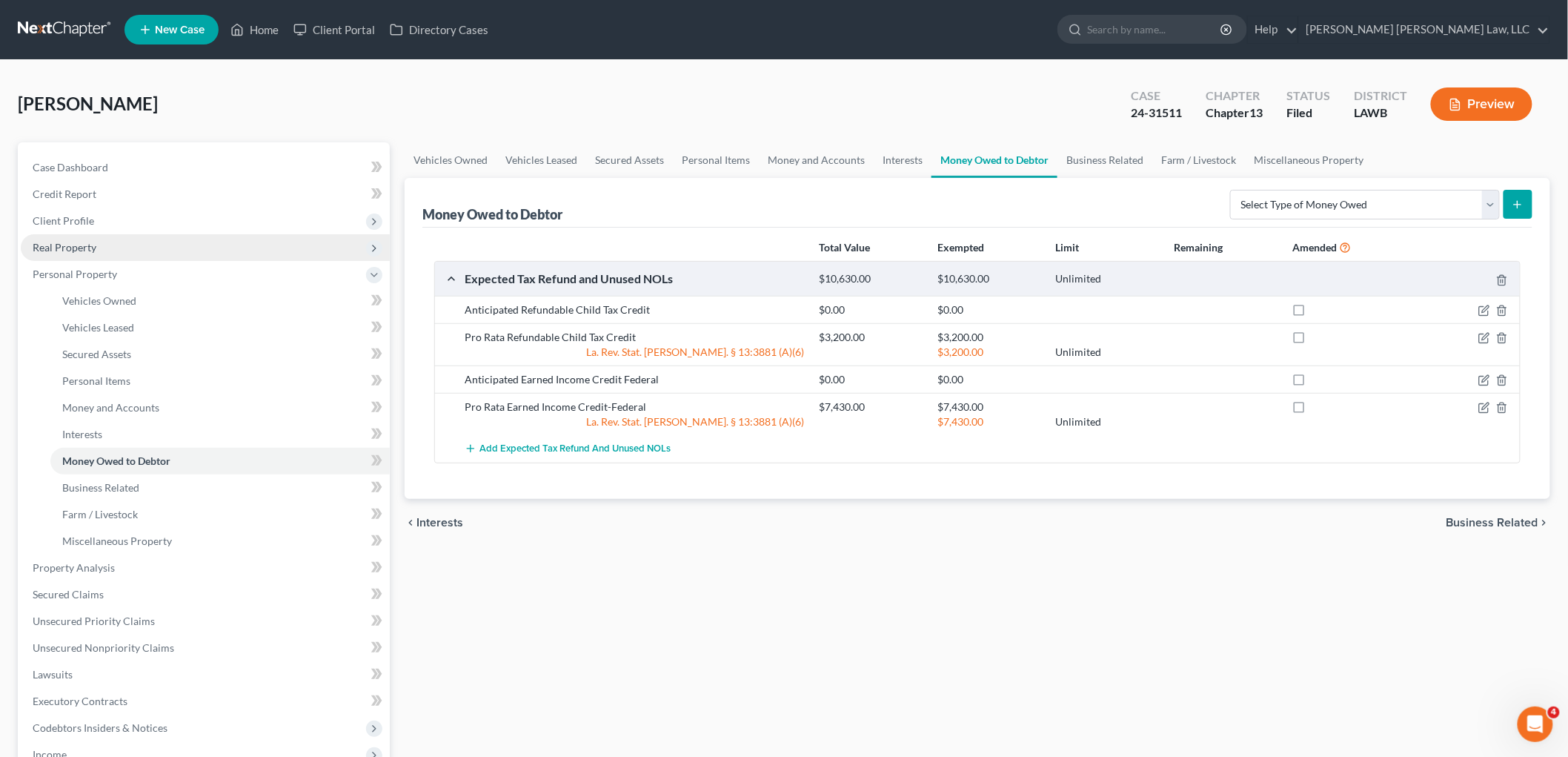
click at [105, 248] on span "Real Property" at bounding box center [205, 247] width 369 height 27
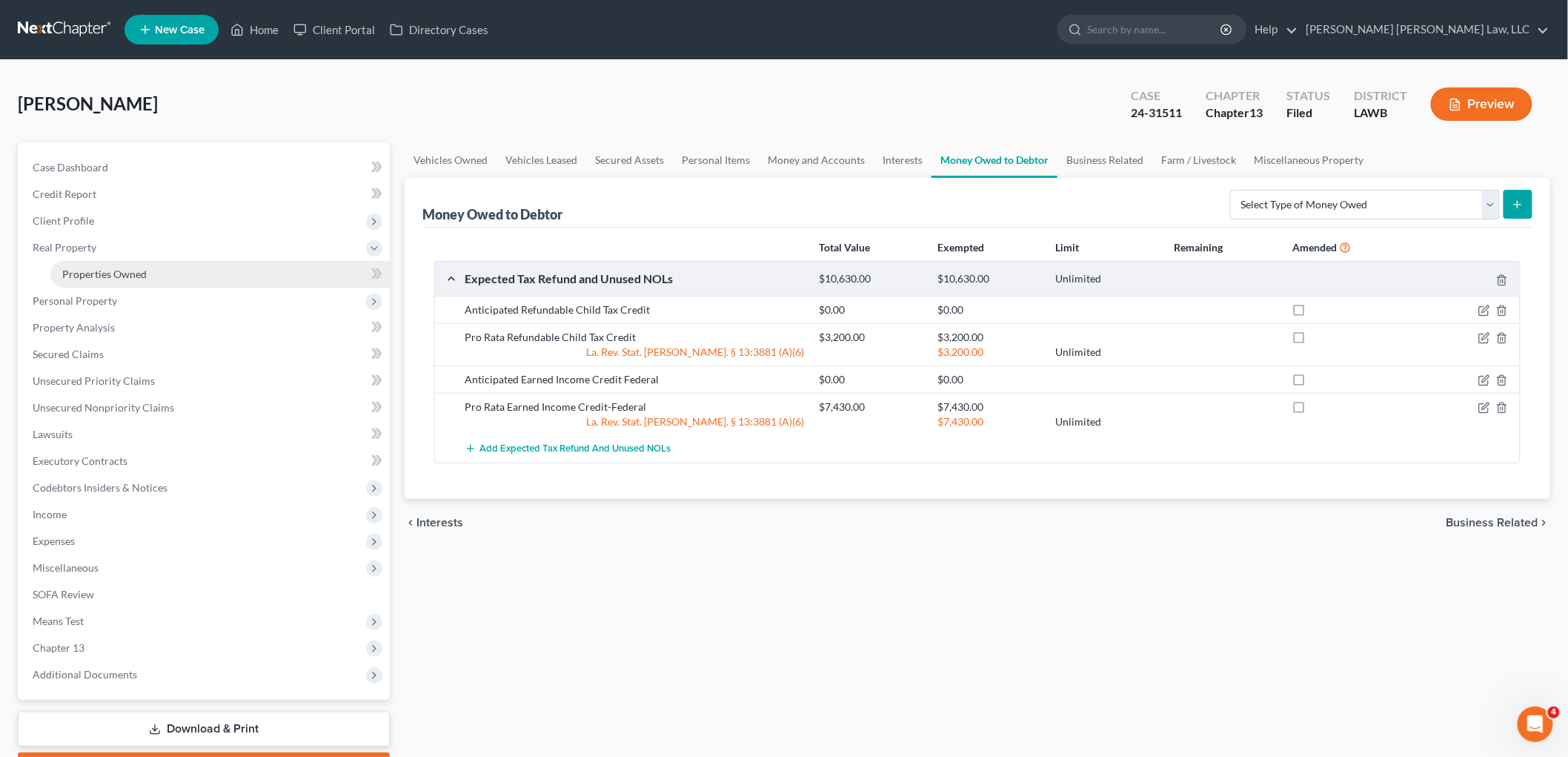
click at [111, 271] on span "Properties Owned" at bounding box center [105, 273] width 85 height 13
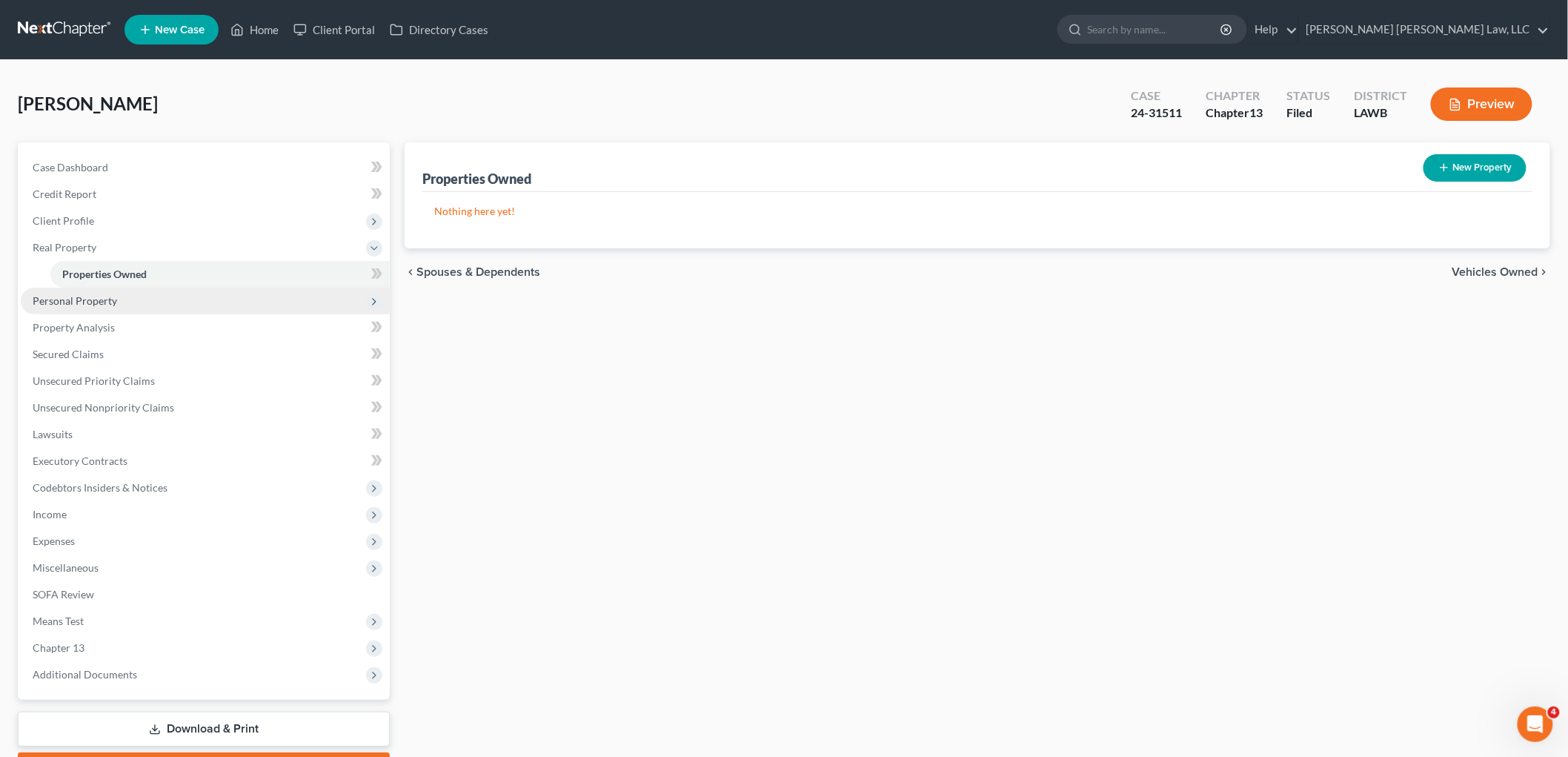
click at [94, 302] on span "Personal Property" at bounding box center [75, 300] width 85 height 13
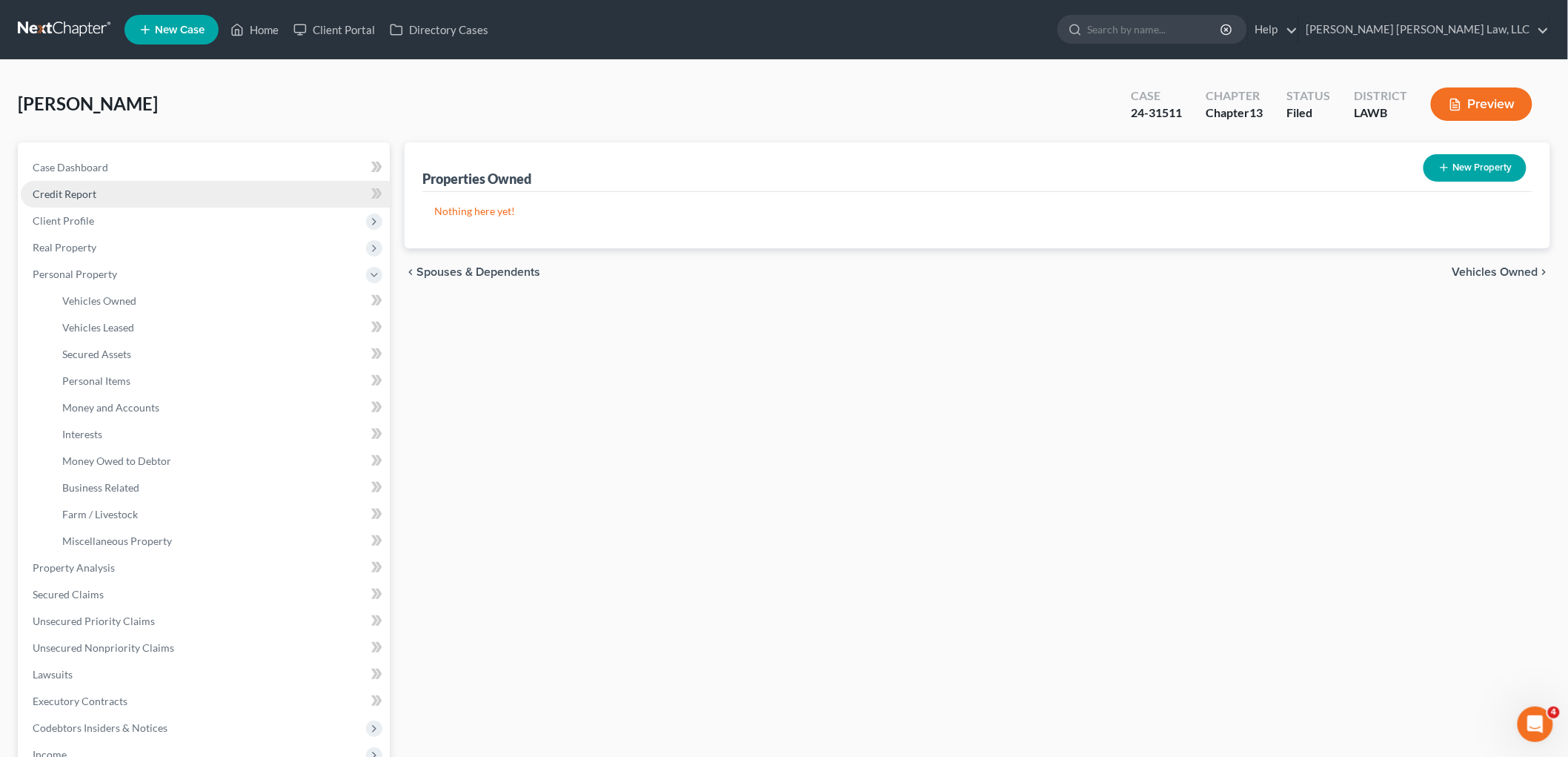
click at [91, 189] on span "Credit Report" at bounding box center [65, 193] width 64 height 13
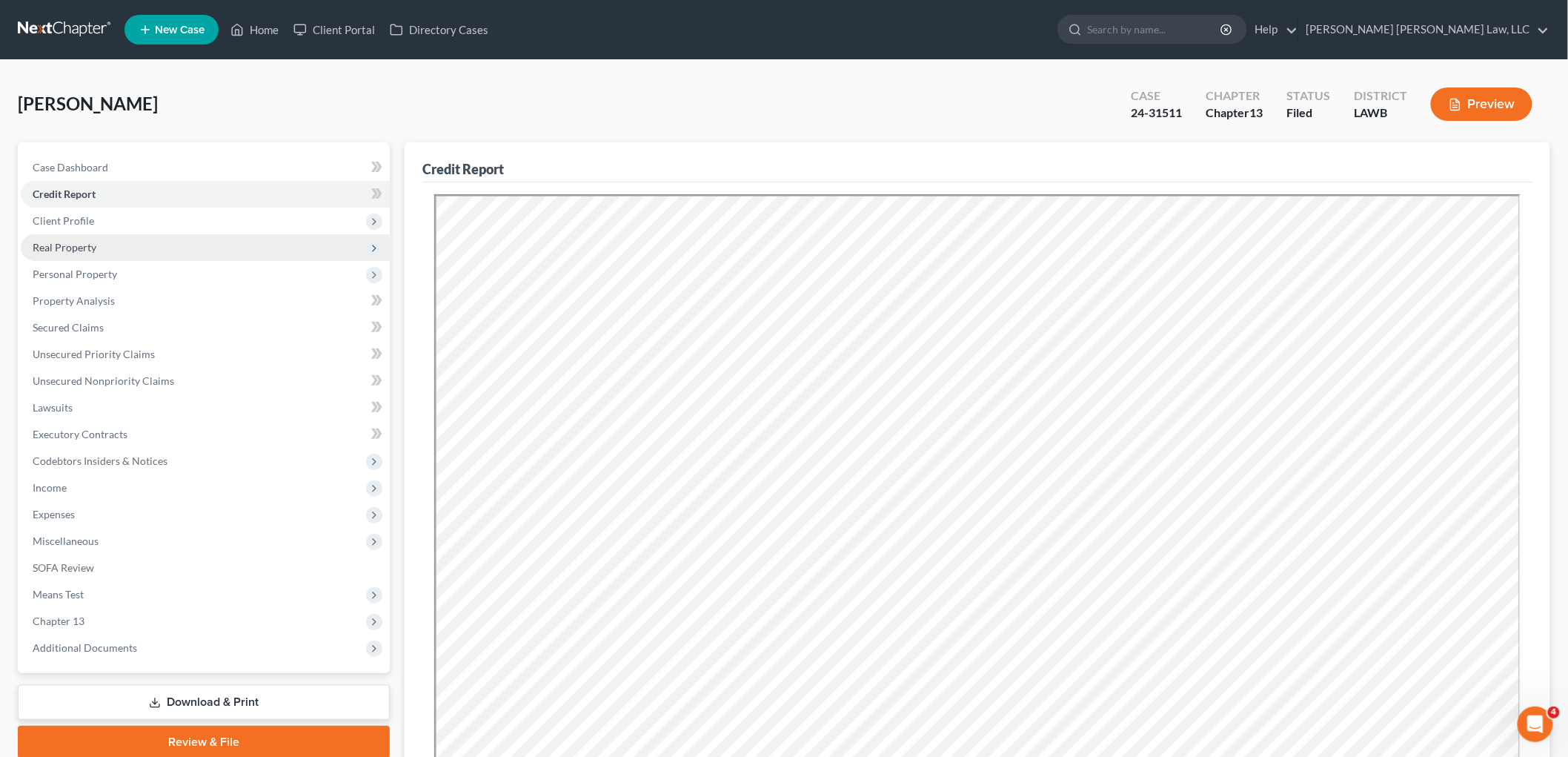
click at [89, 250] on span "Real Property" at bounding box center [65, 247] width 64 height 13
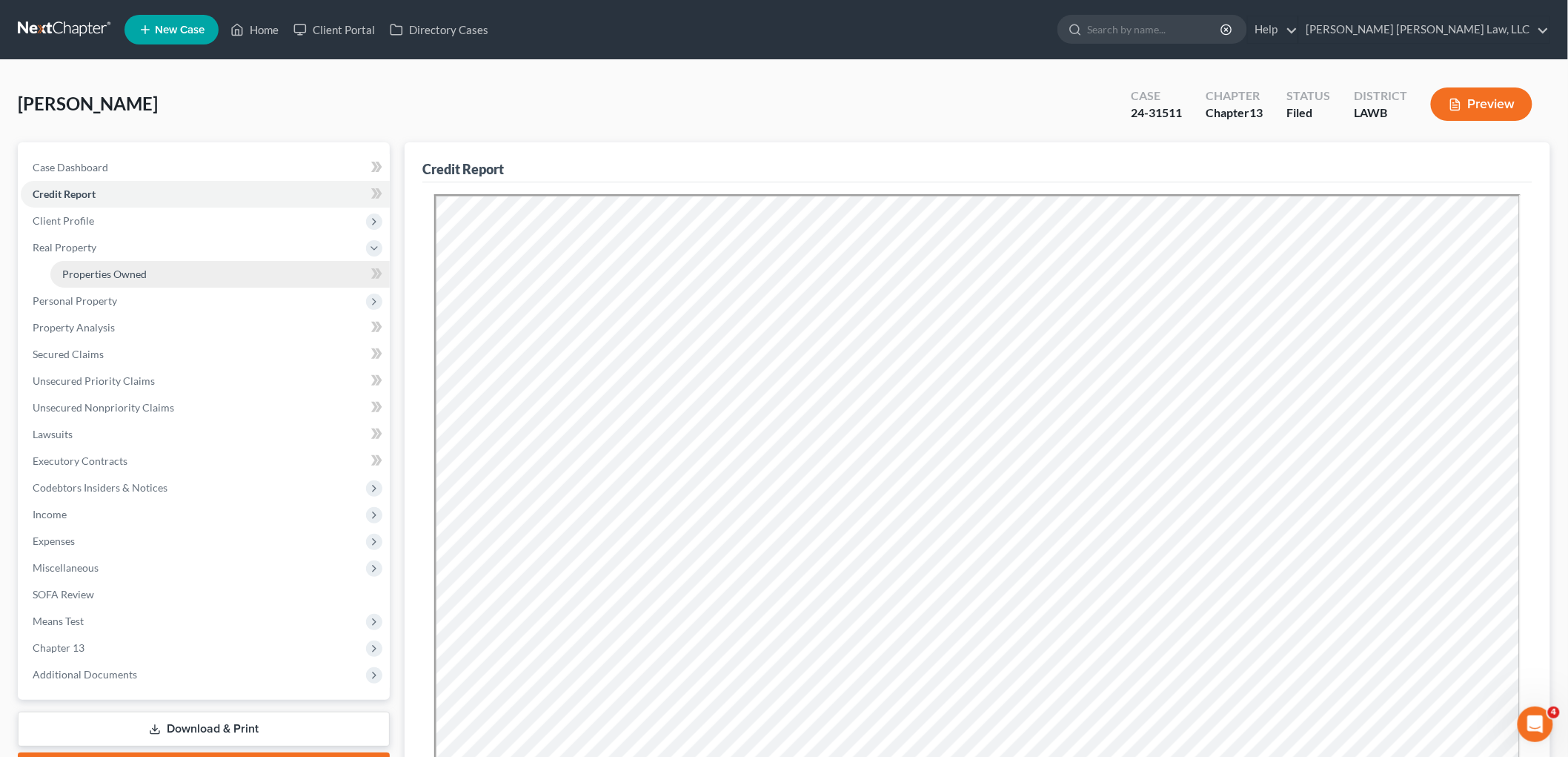
click at [95, 270] on span "Properties Owned" at bounding box center [105, 273] width 85 height 13
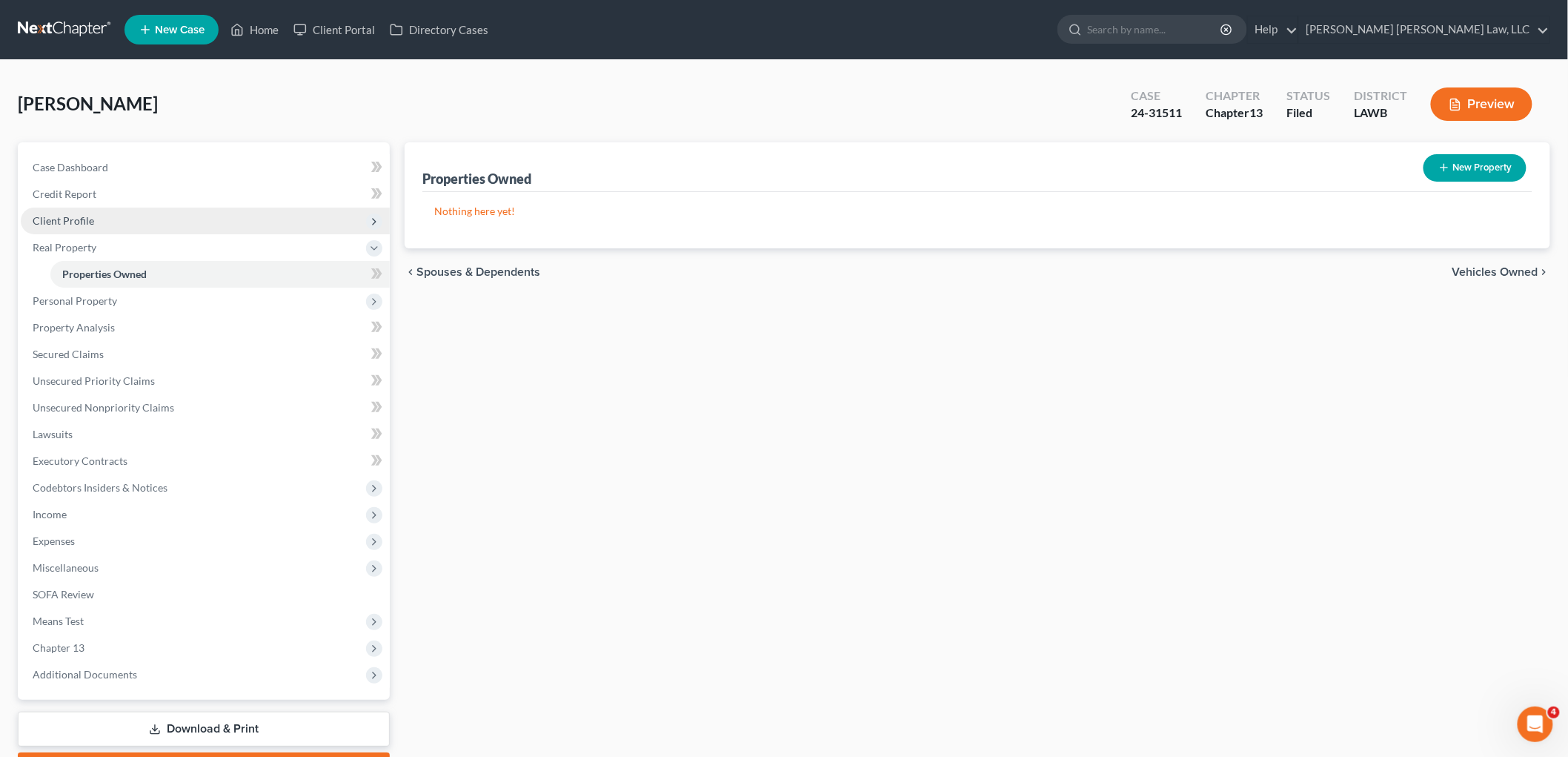
click at [102, 220] on span "Client Profile" at bounding box center [205, 221] width 369 height 27
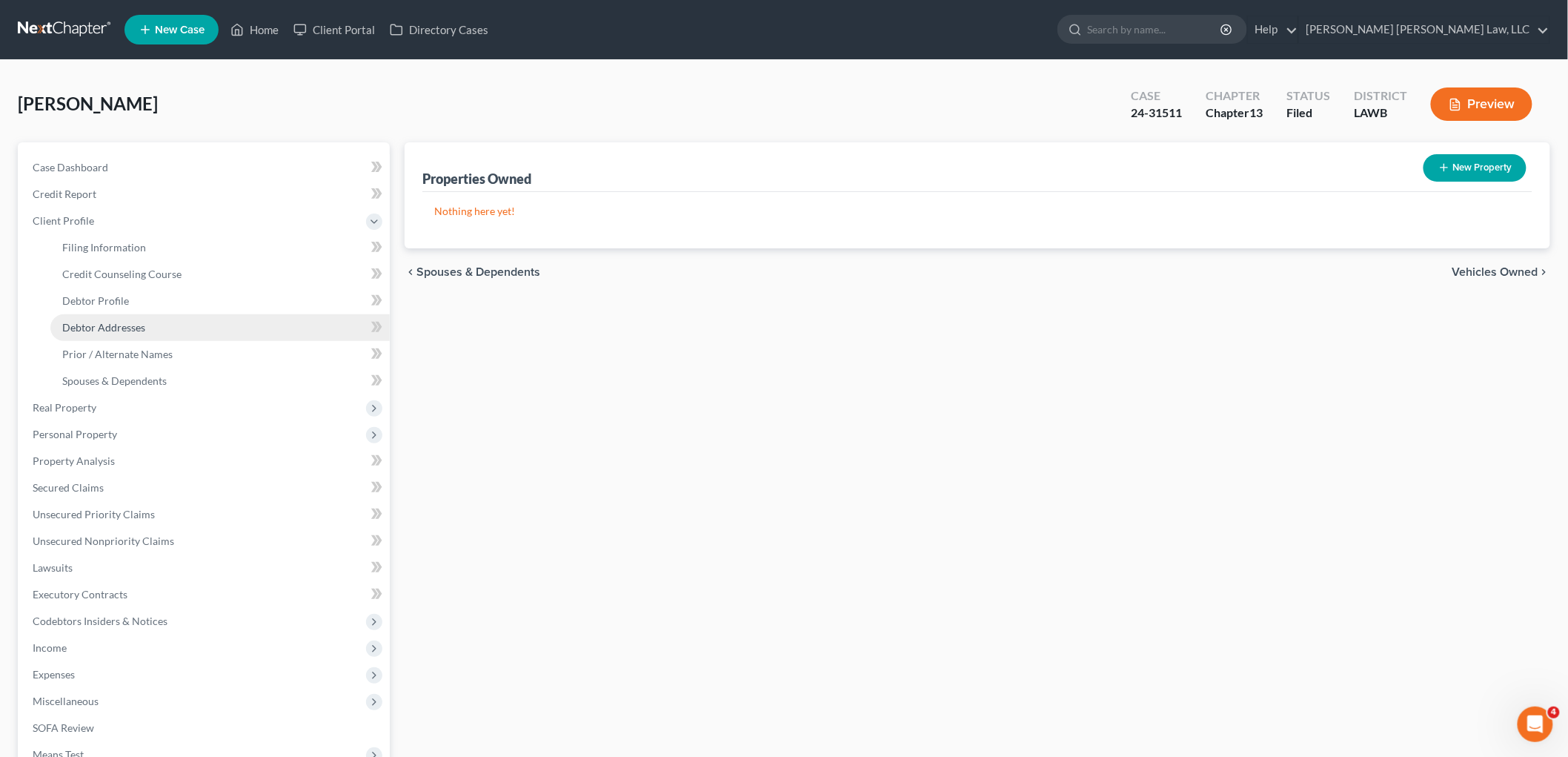
click at [104, 331] on span "Debtor Addresses" at bounding box center [104, 327] width 83 height 13
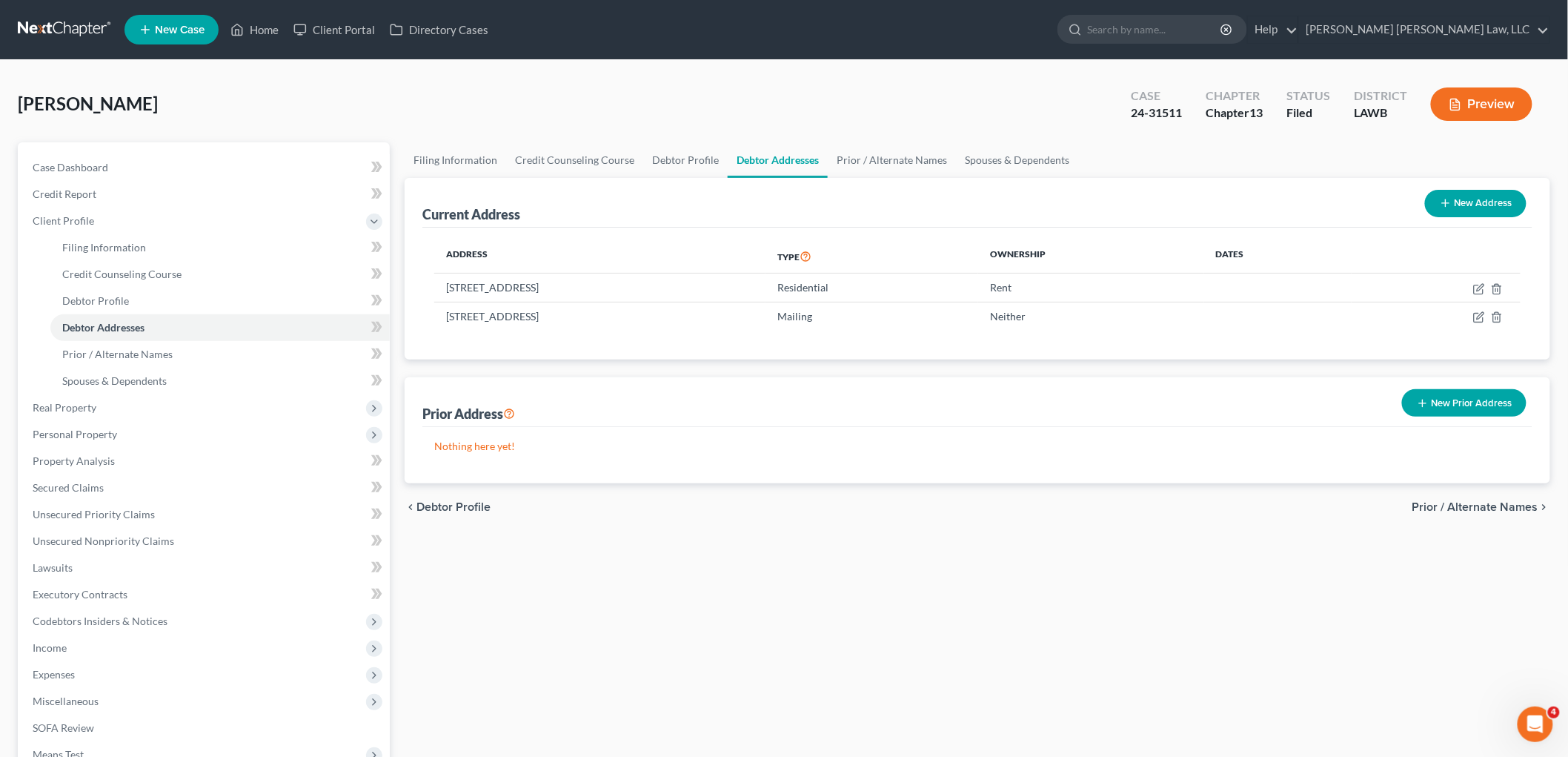
click at [76, 27] on link at bounding box center [65, 30] width 95 height 27
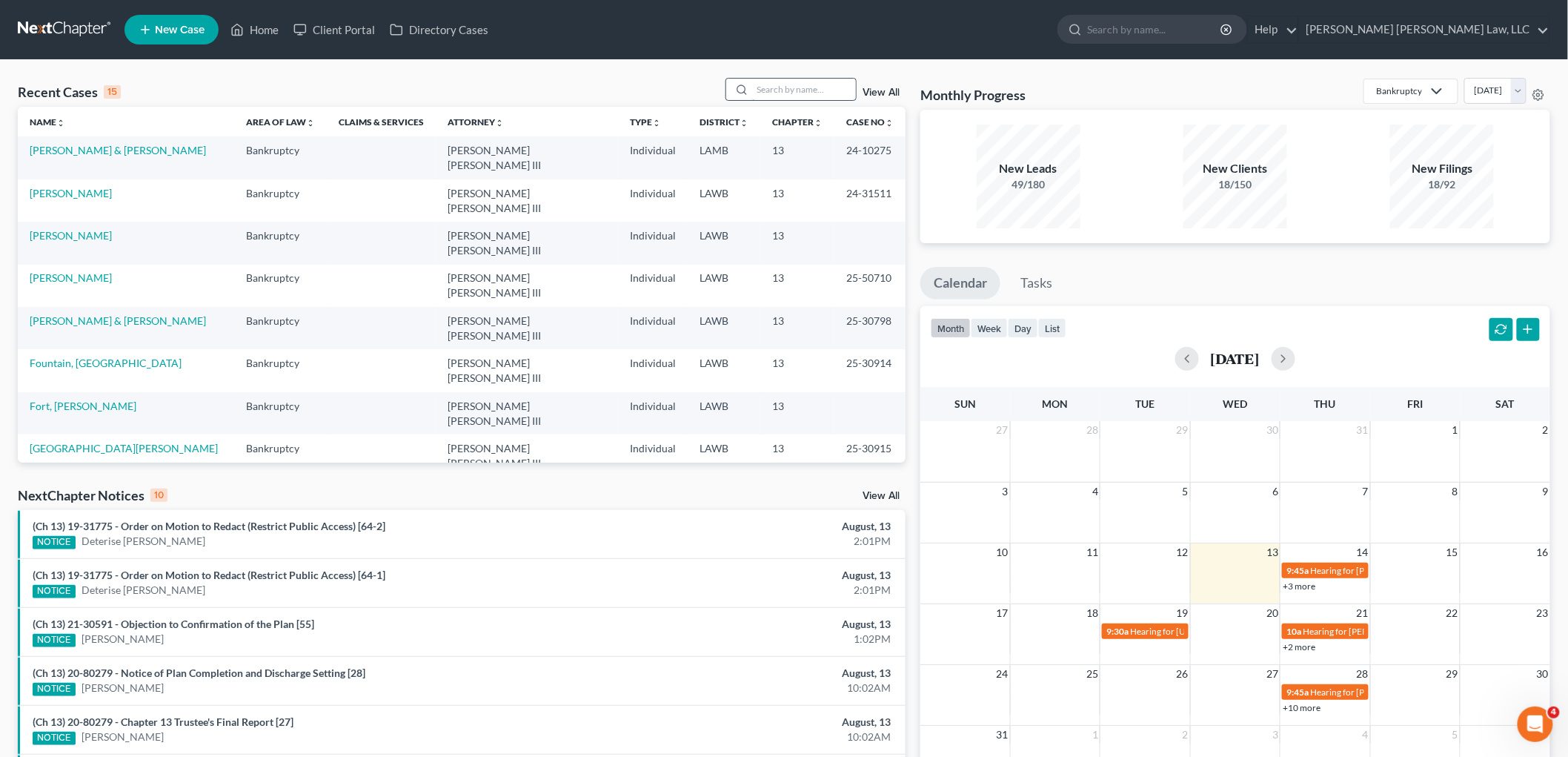
click at [779, 91] on input "search" at bounding box center [804, 89] width 104 height 22
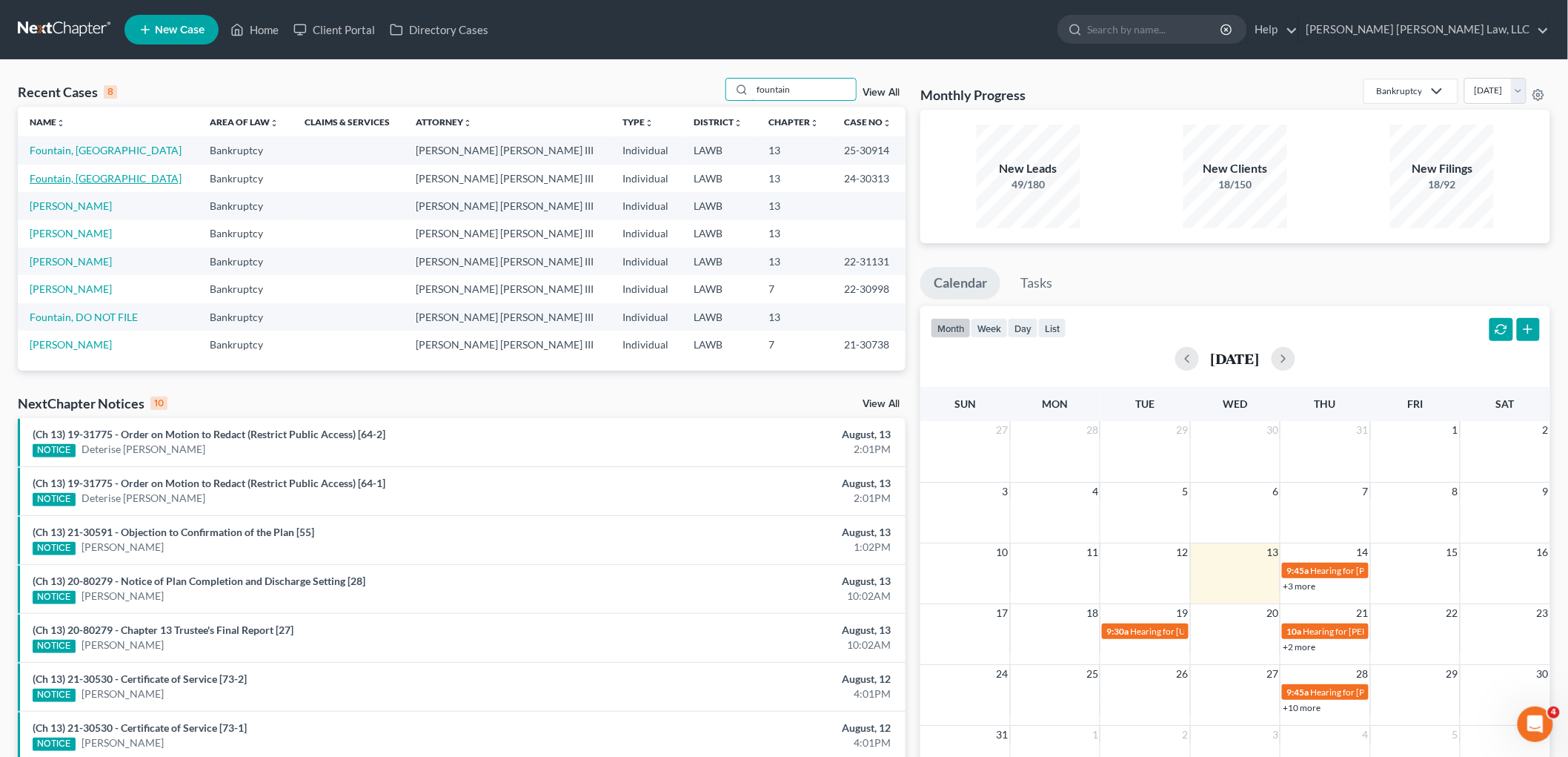
type input "fountain"
click at [85, 176] on link "Fountain, [GEOGRAPHIC_DATA]" at bounding box center [105, 178] width 152 height 13
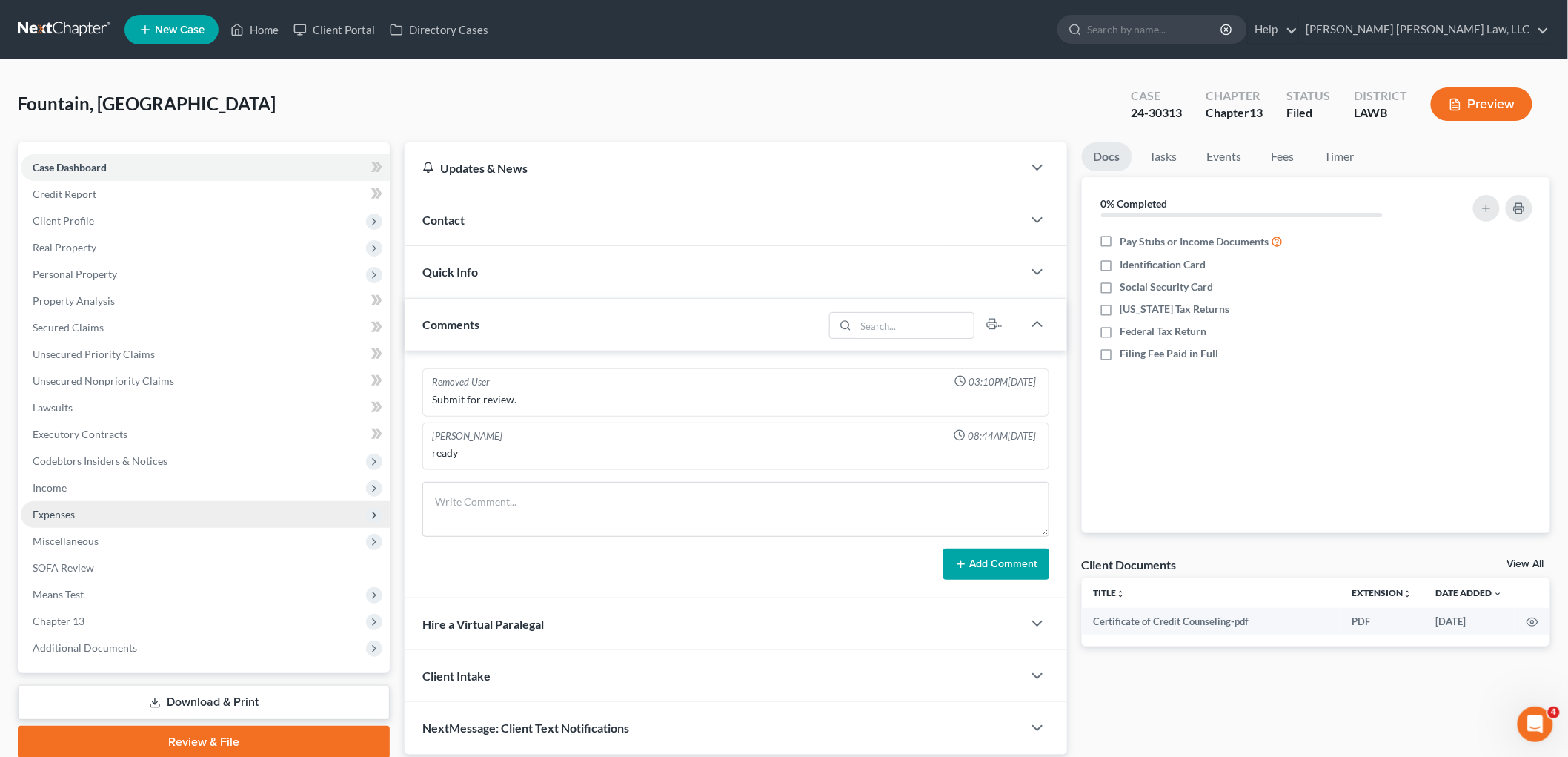
click at [101, 512] on span "Expenses" at bounding box center [205, 515] width 369 height 27
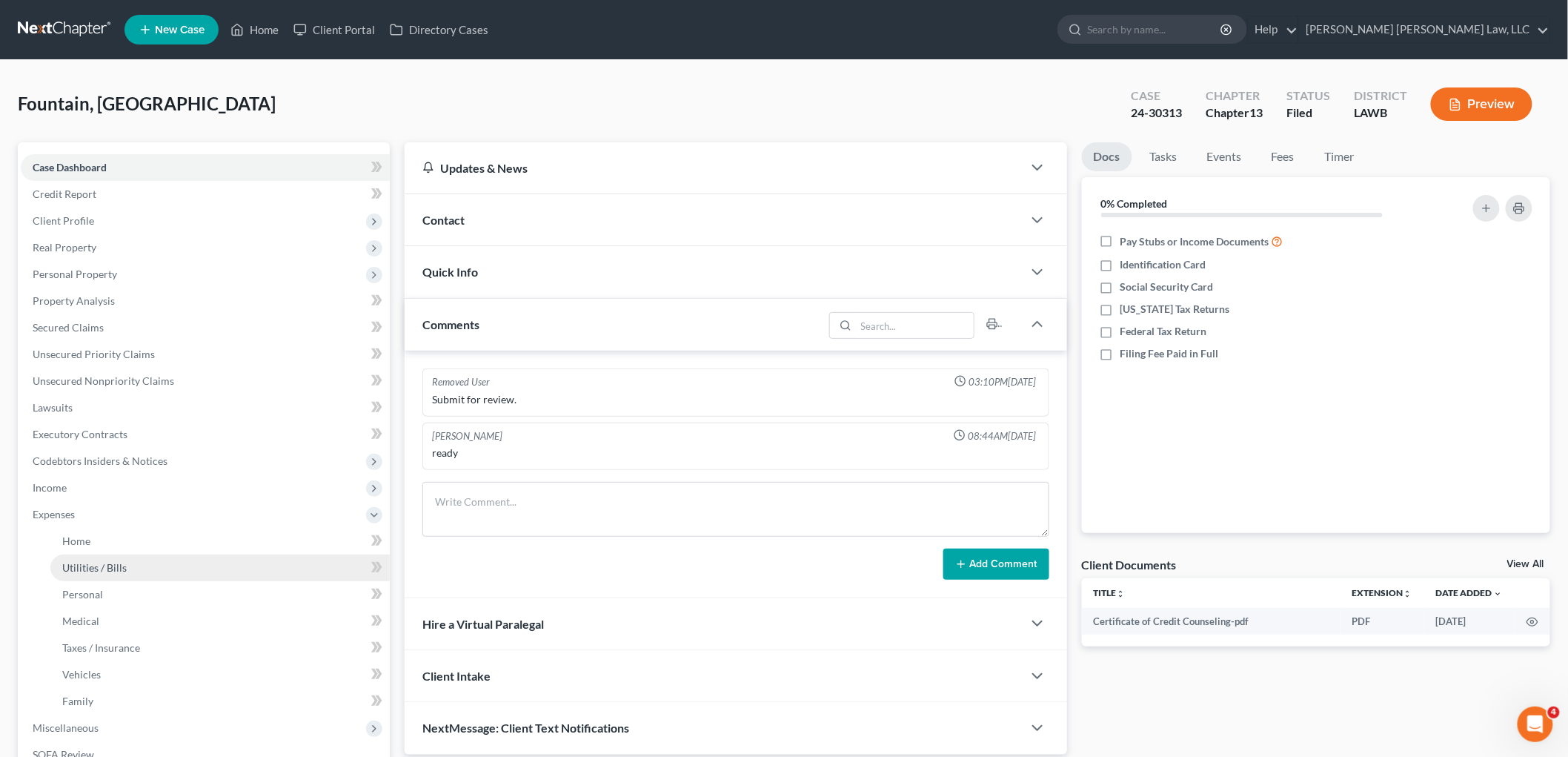
click at [104, 555] on link "Utilities / Bills" at bounding box center [220, 568] width 339 height 27
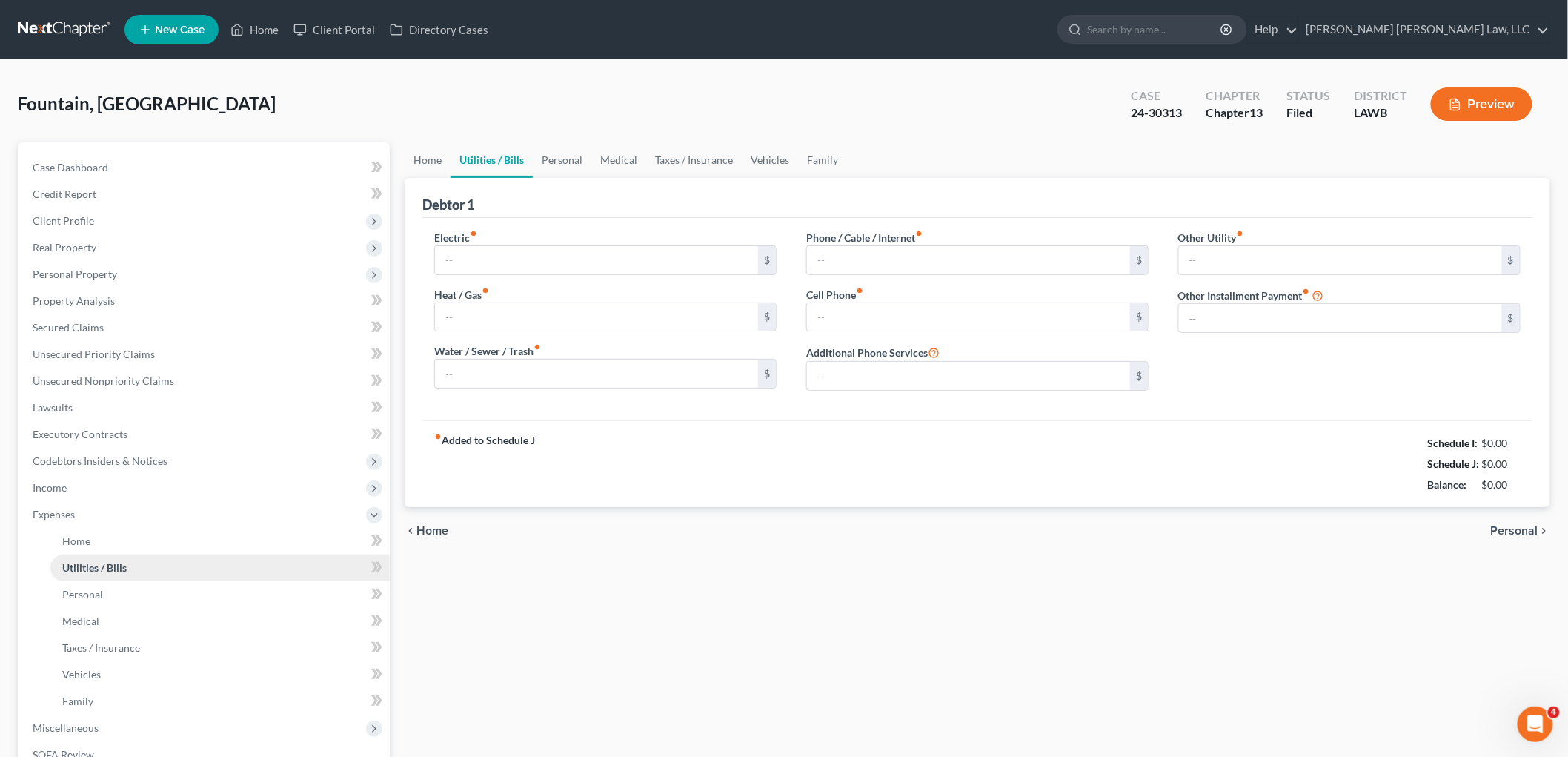
type input "140.61"
type input "50.00"
type input "115.00"
type input "55.00"
type input "0.00"
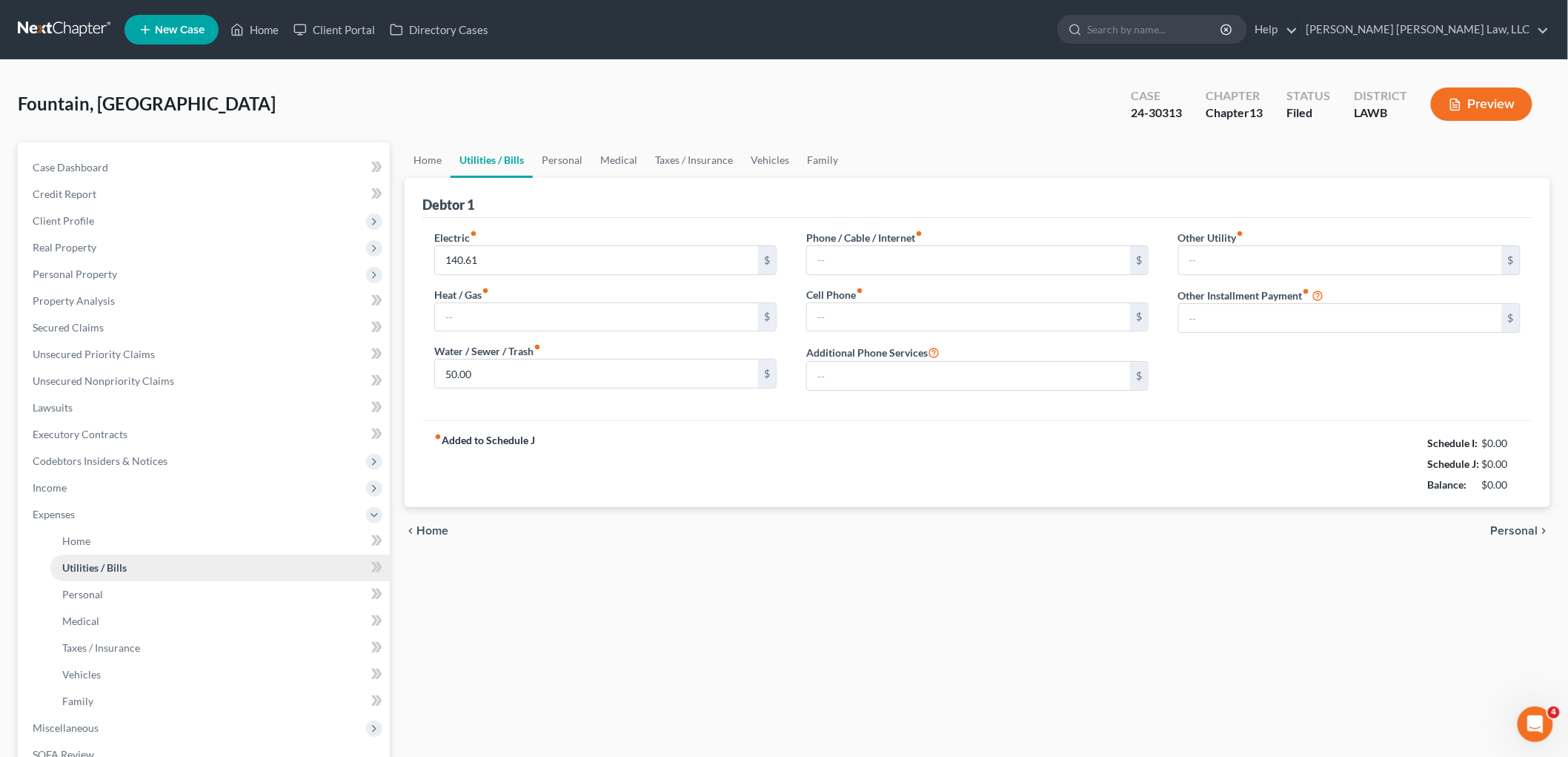
type input "0.00"
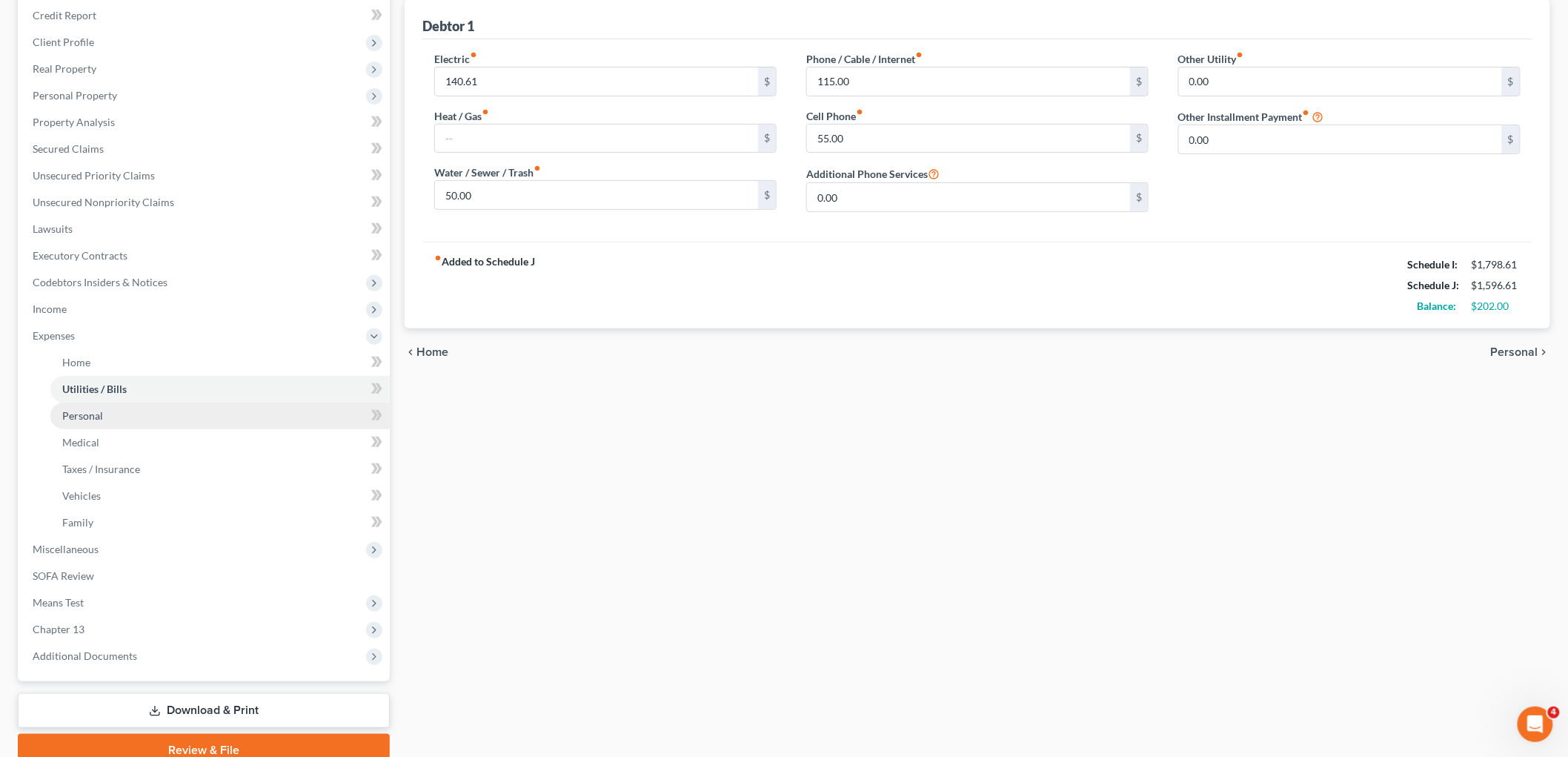
scroll to position [242, 0]
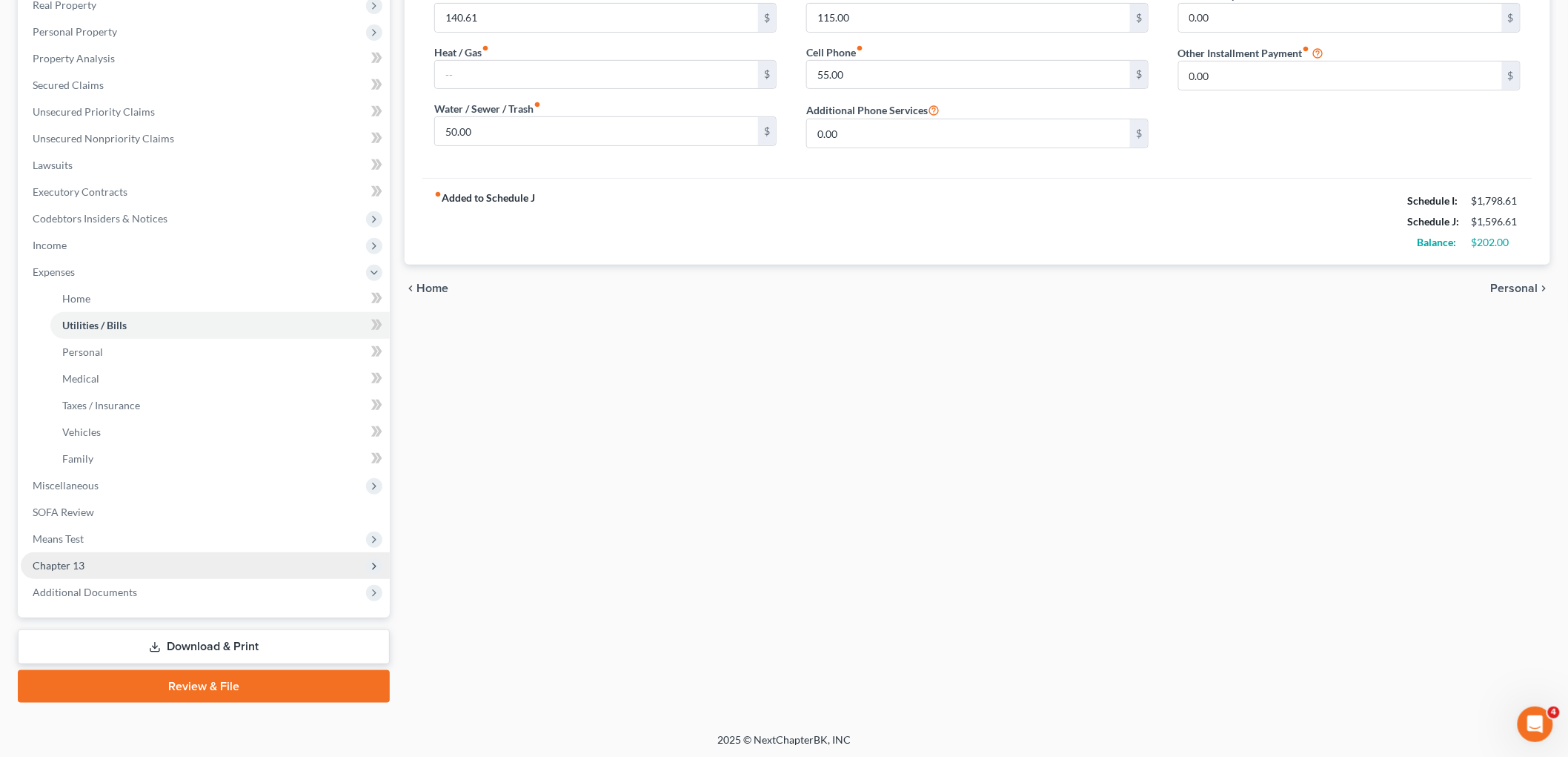
click at [102, 562] on span "Chapter 13" at bounding box center [205, 566] width 369 height 27
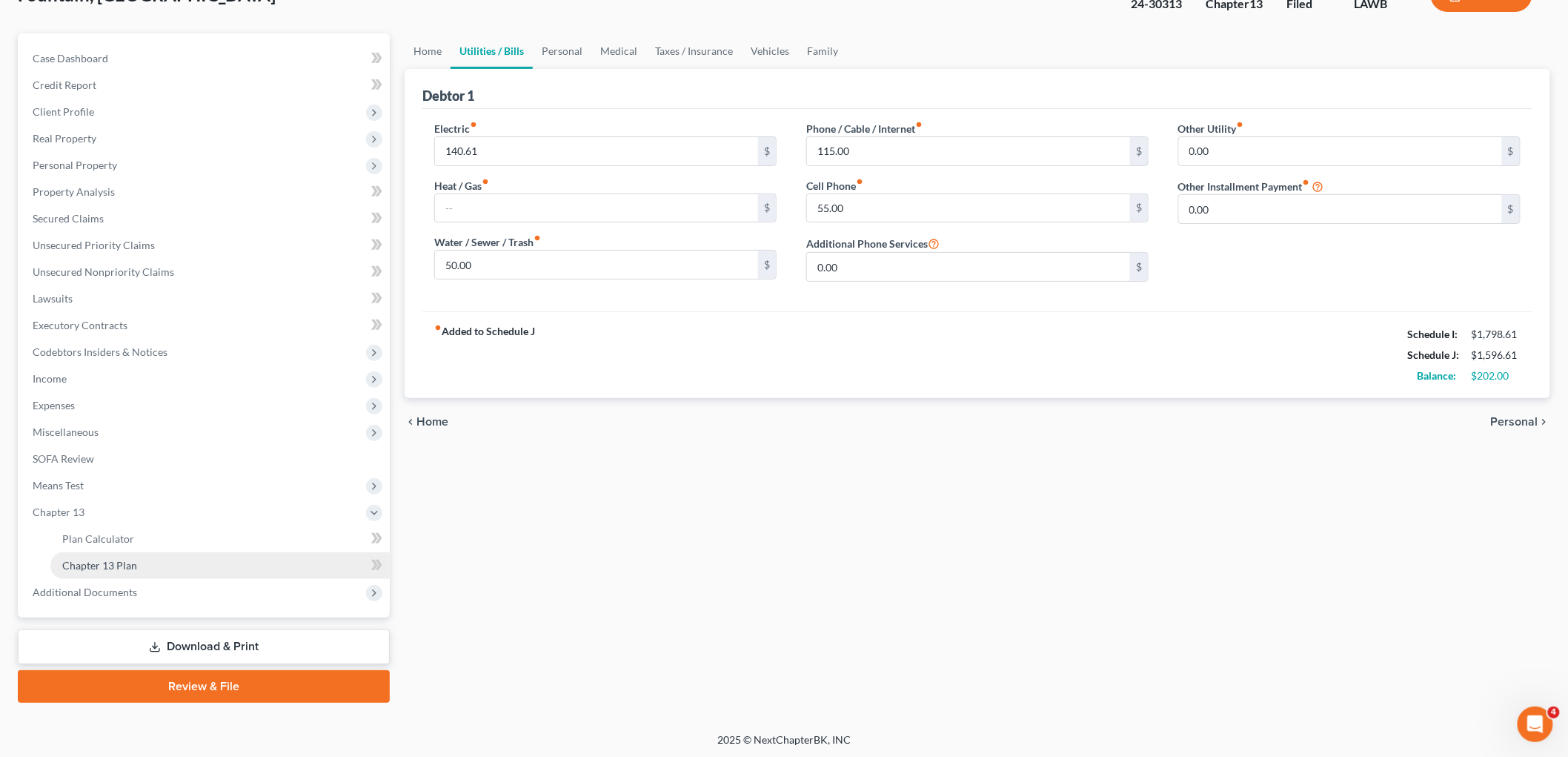
click at [110, 563] on span "Chapter 13 Plan" at bounding box center [99, 565] width 75 height 13
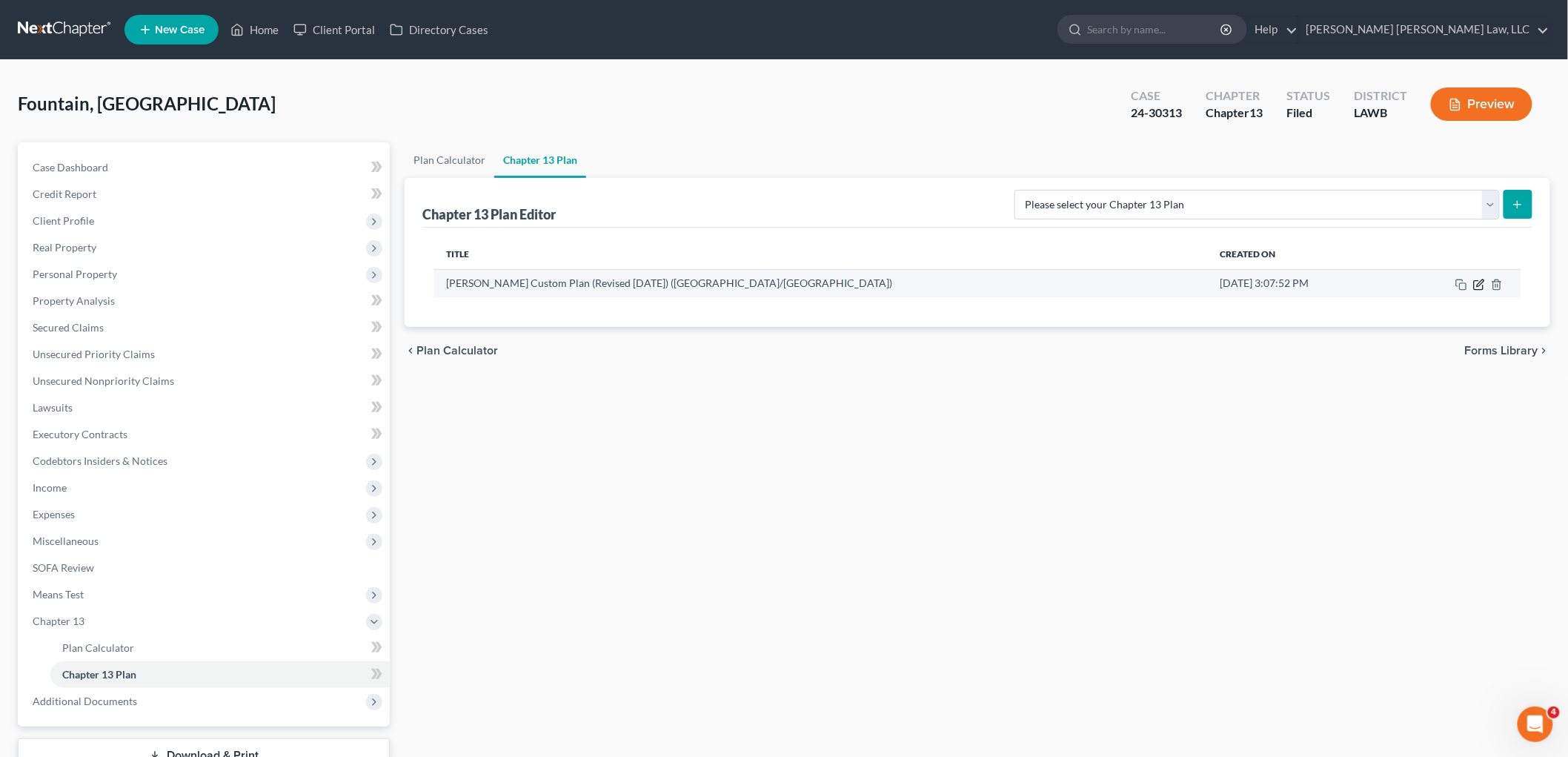
click at [1478, 287] on icon "button" at bounding box center [1479, 285] width 12 height 12
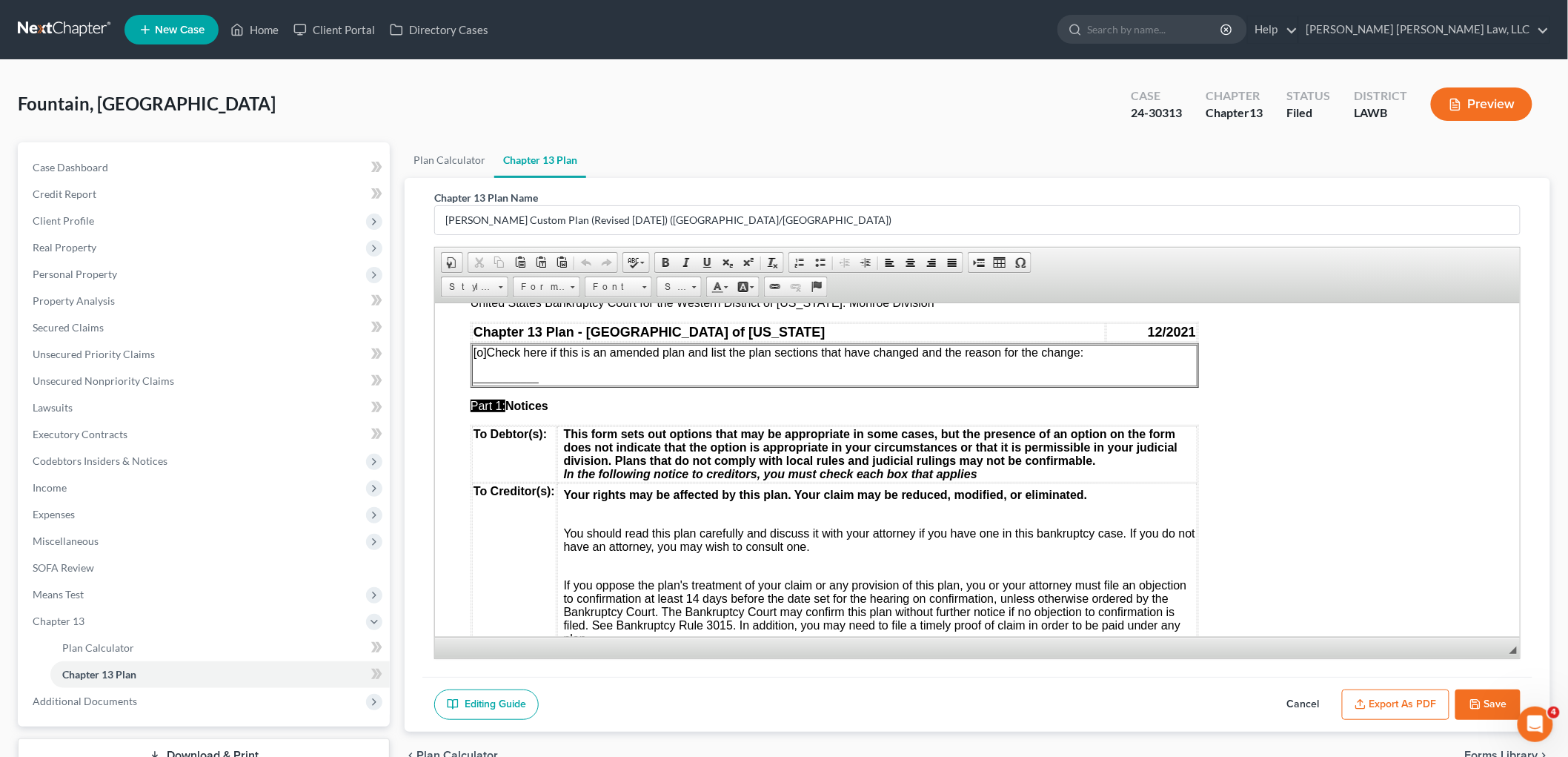
scroll to position [494, 0]
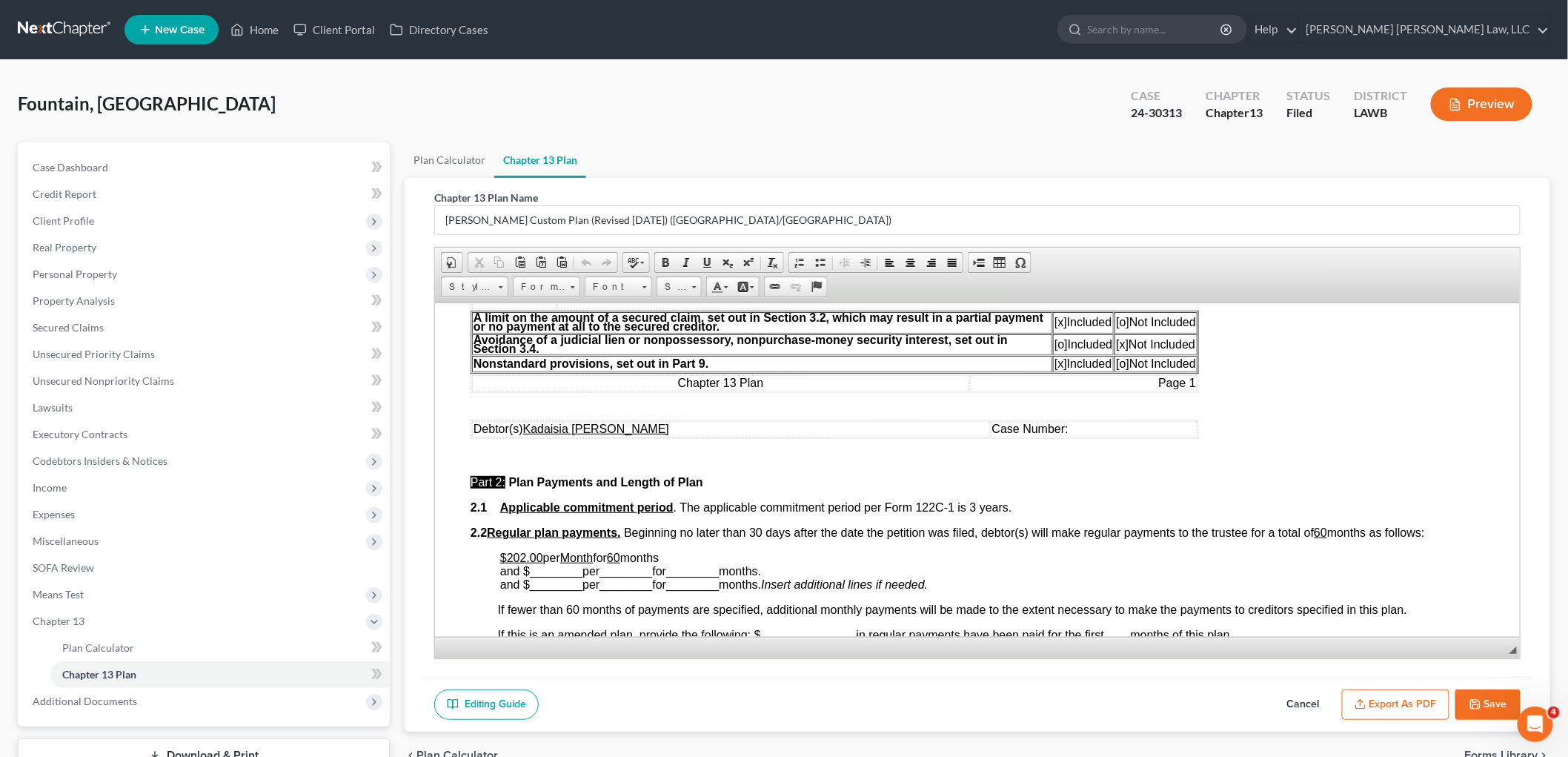
click at [1302, 699] on button "Cancel" at bounding box center [1304, 705] width 65 height 31
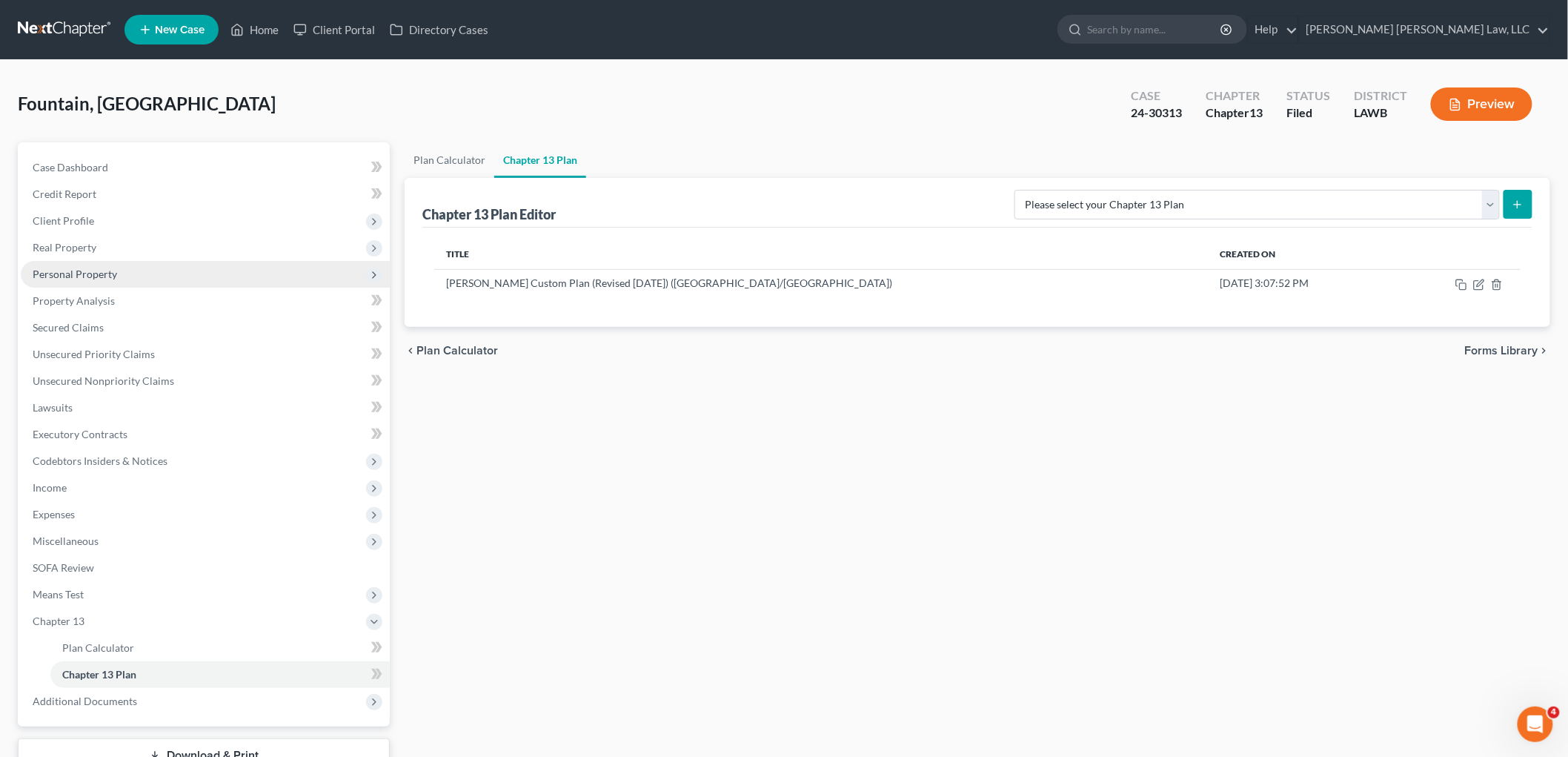
click at [102, 271] on span "Personal Property" at bounding box center [75, 273] width 85 height 13
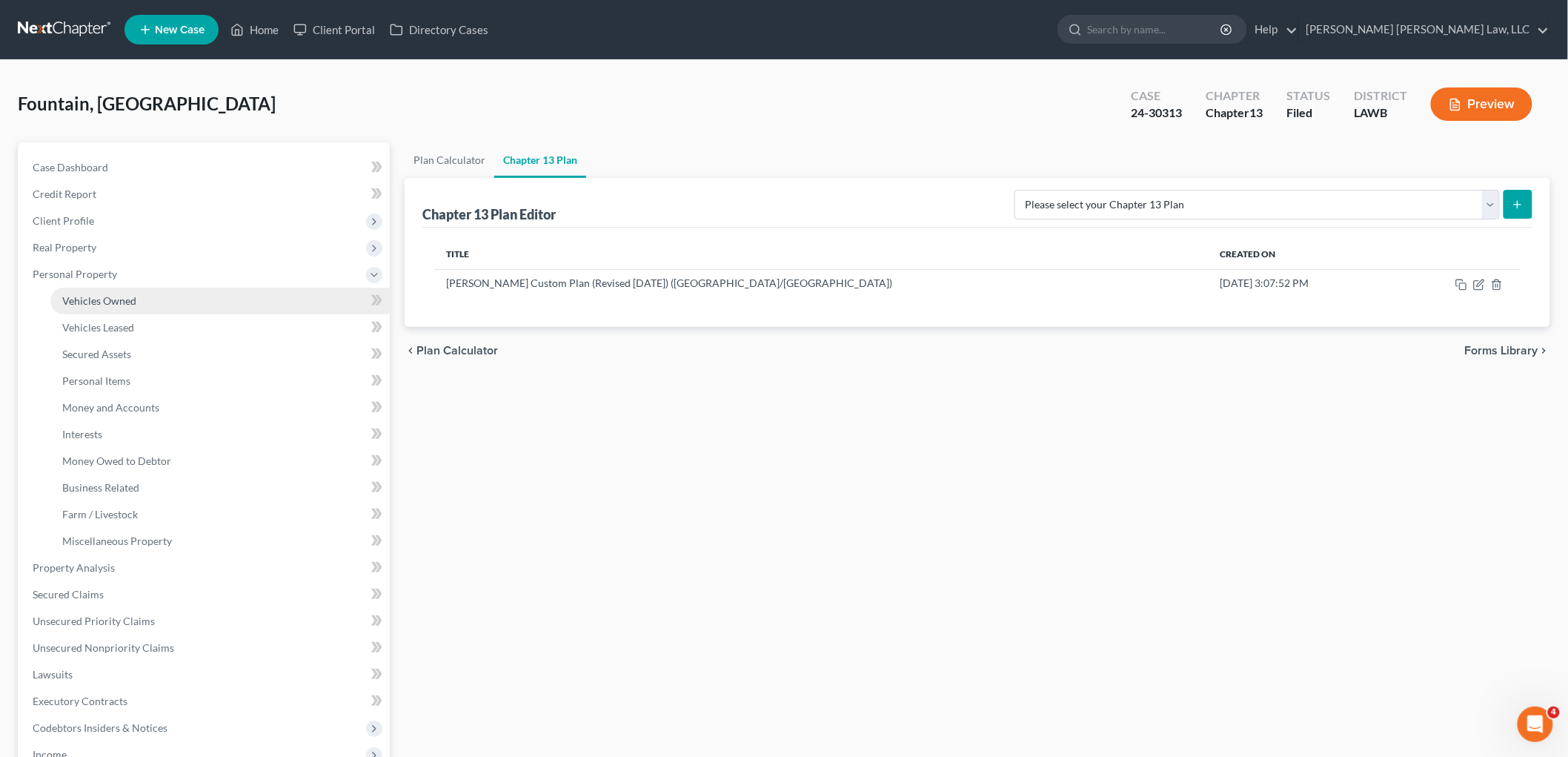
click at [107, 294] on span "Vehicles Owned" at bounding box center [99, 300] width 74 height 13
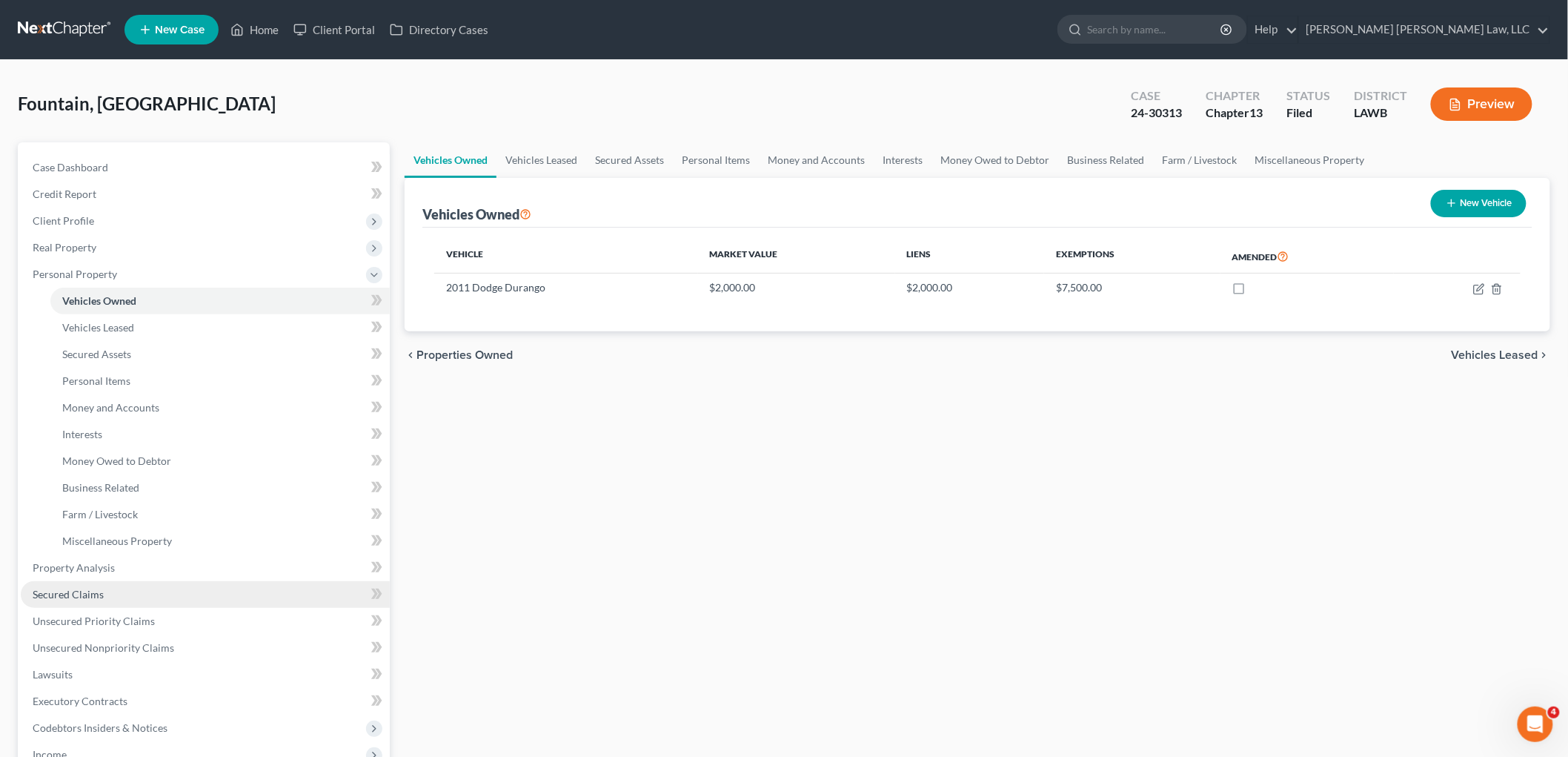
click at [82, 583] on link "Secured Claims" at bounding box center [205, 594] width 369 height 27
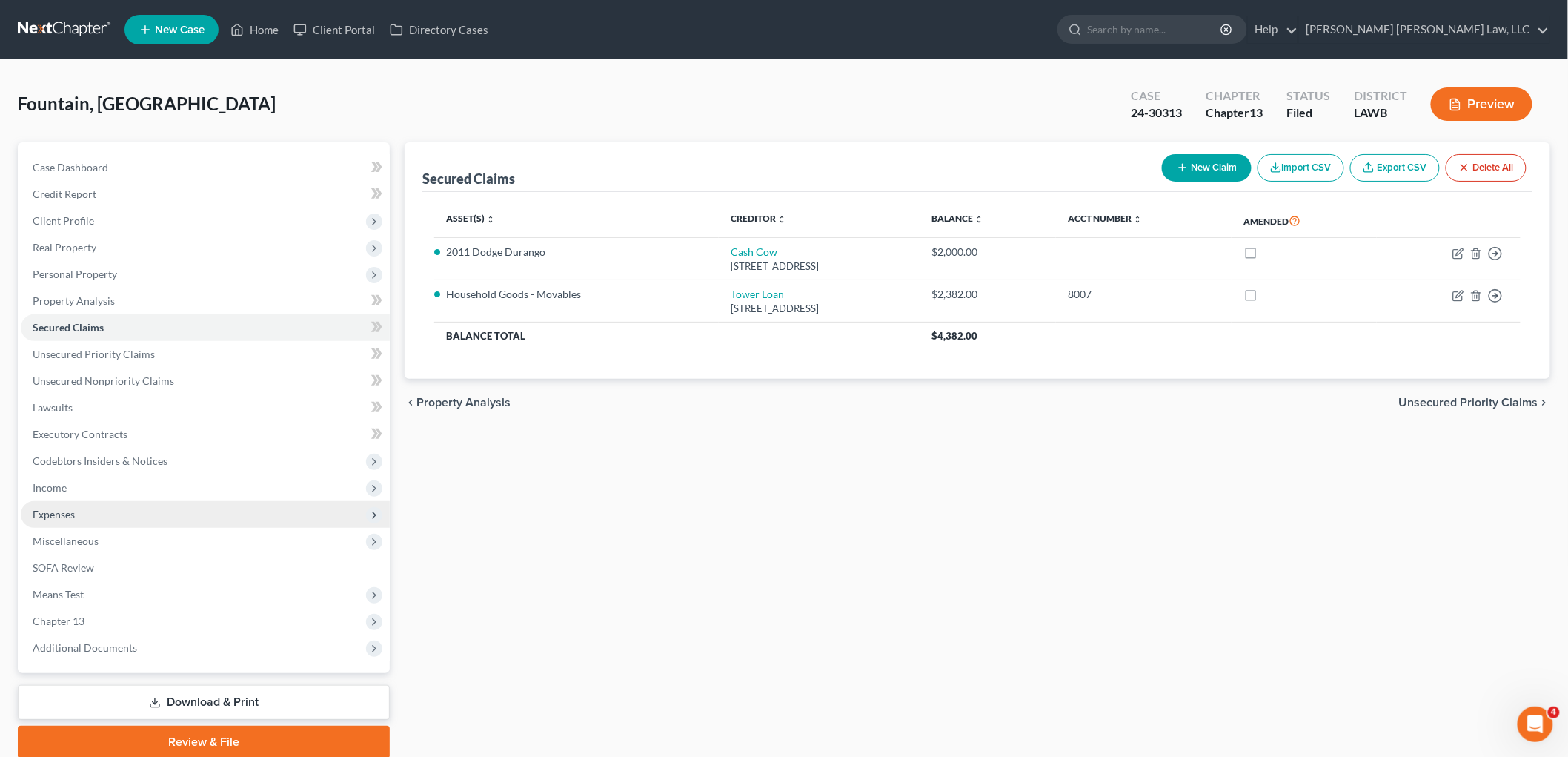
click at [76, 516] on span "Expenses" at bounding box center [205, 515] width 369 height 27
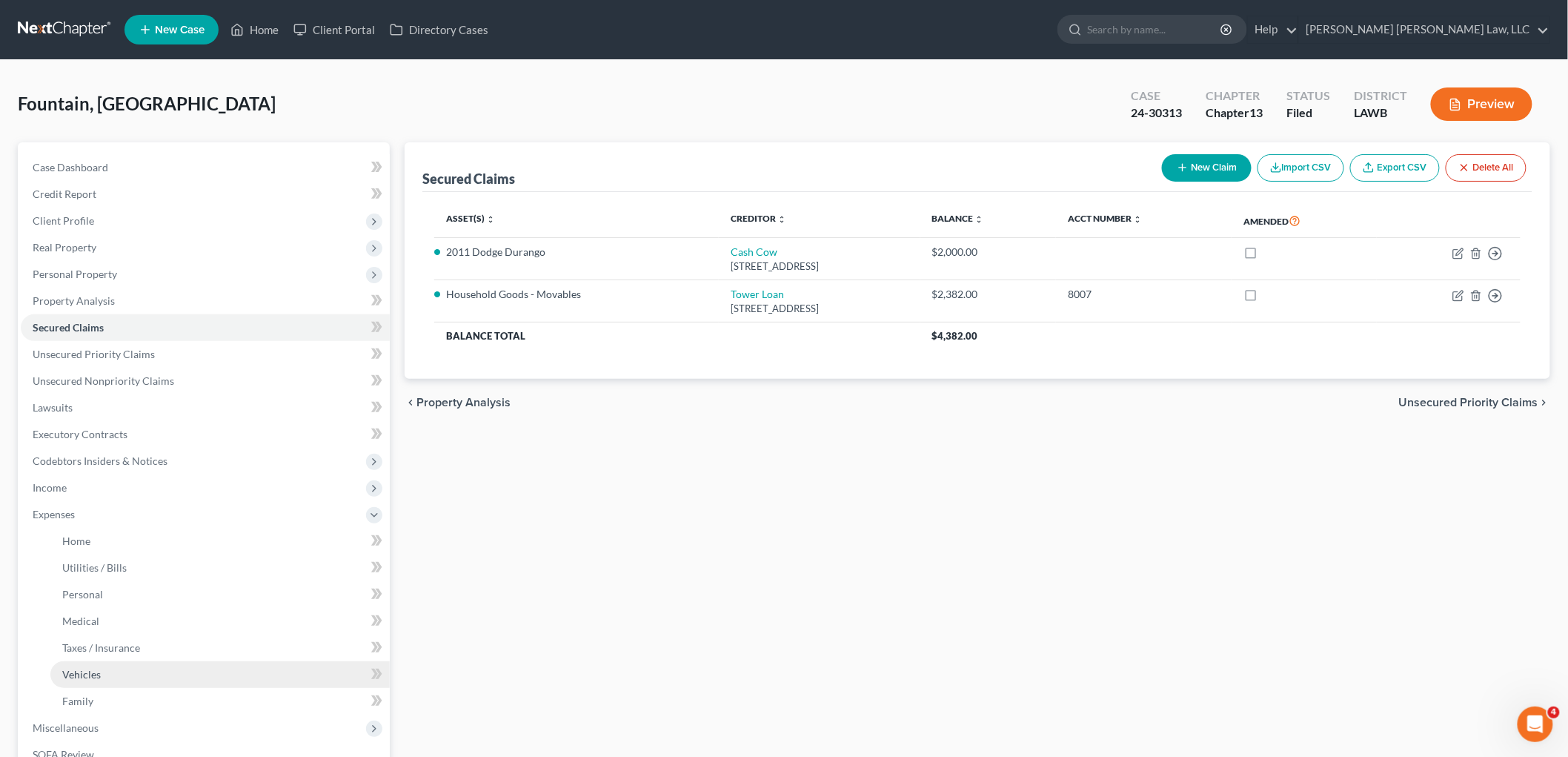
click at [82, 675] on span "Vehicles" at bounding box center [82, 674] width 39 height 13
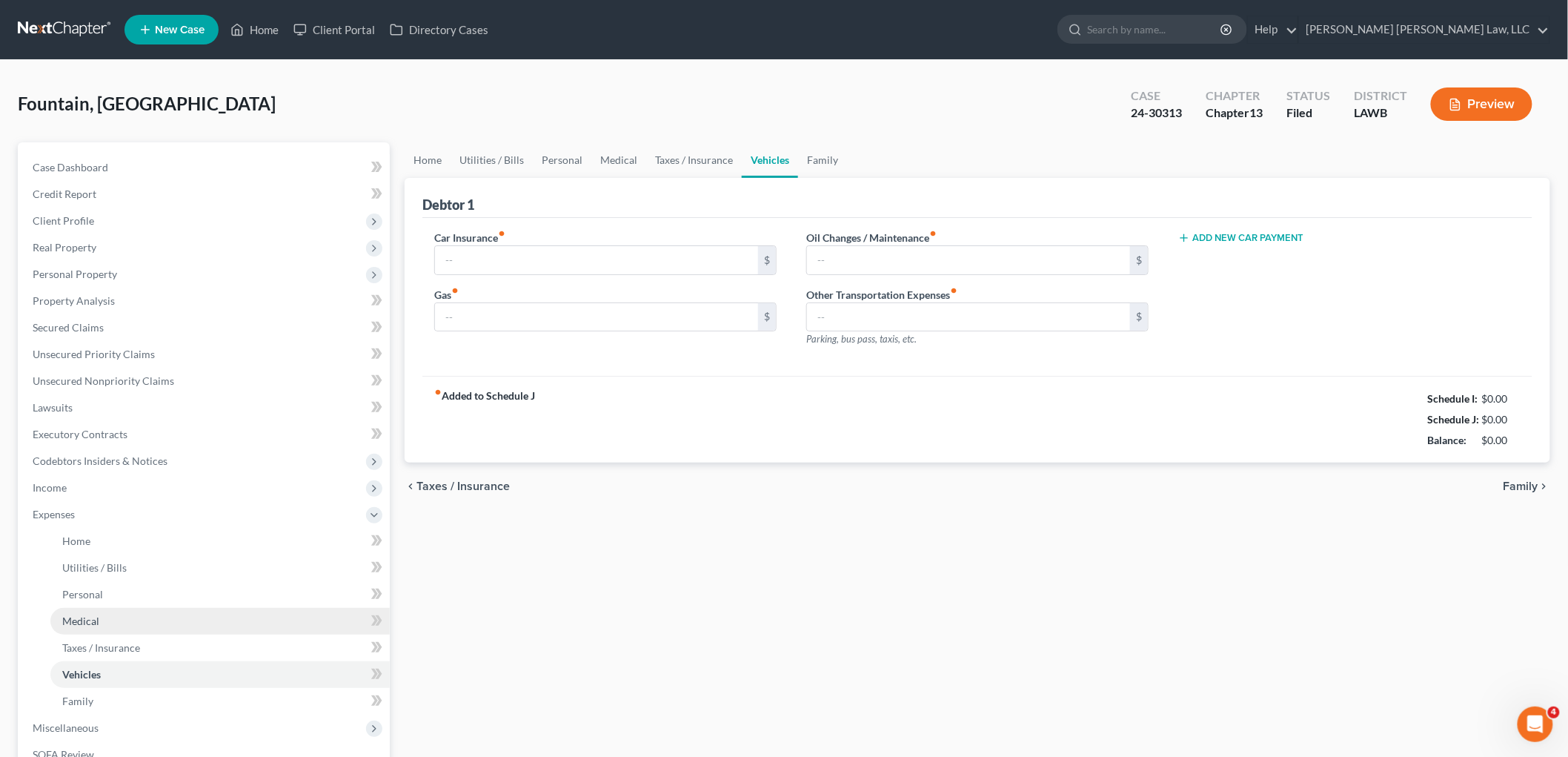
type input "120.00"
type input "150.00"
type input "0.00"
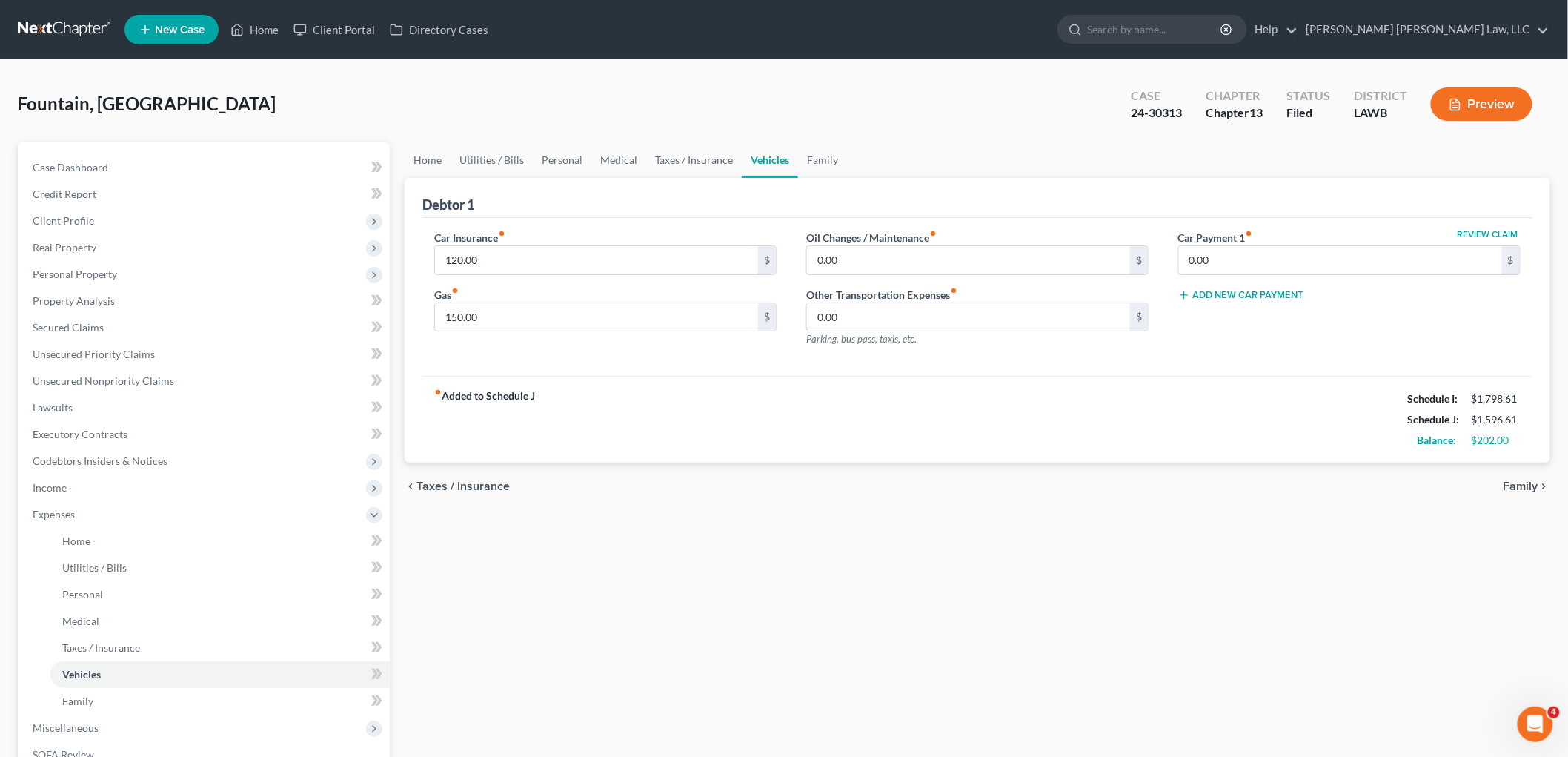
click at [76, 24] on link at bounding box center [65, 30] width 95 height 27
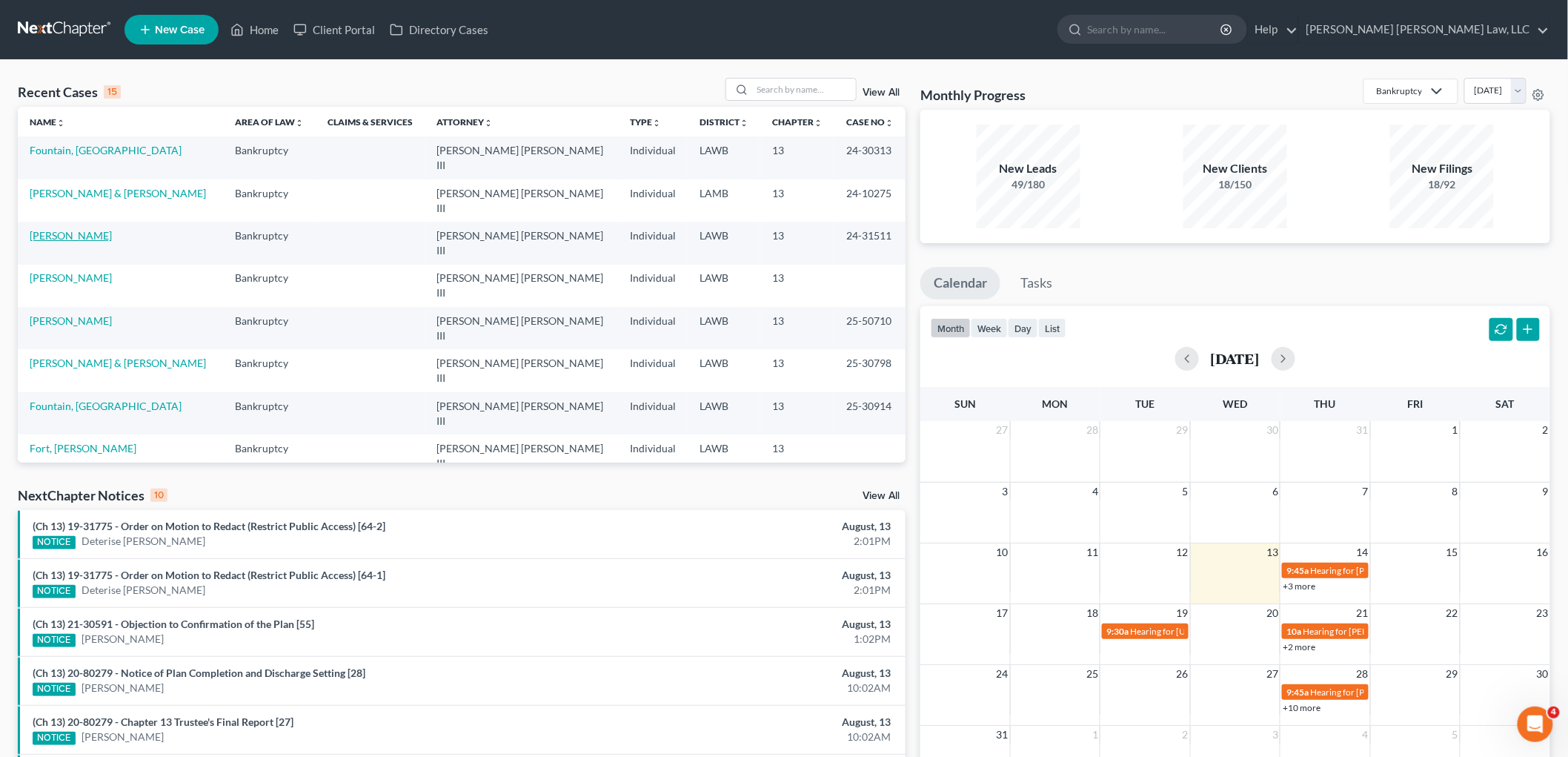
click at [64, 229] on link "[PERSON_NAME]" at bounding box center [71, 235] width 82 height 13
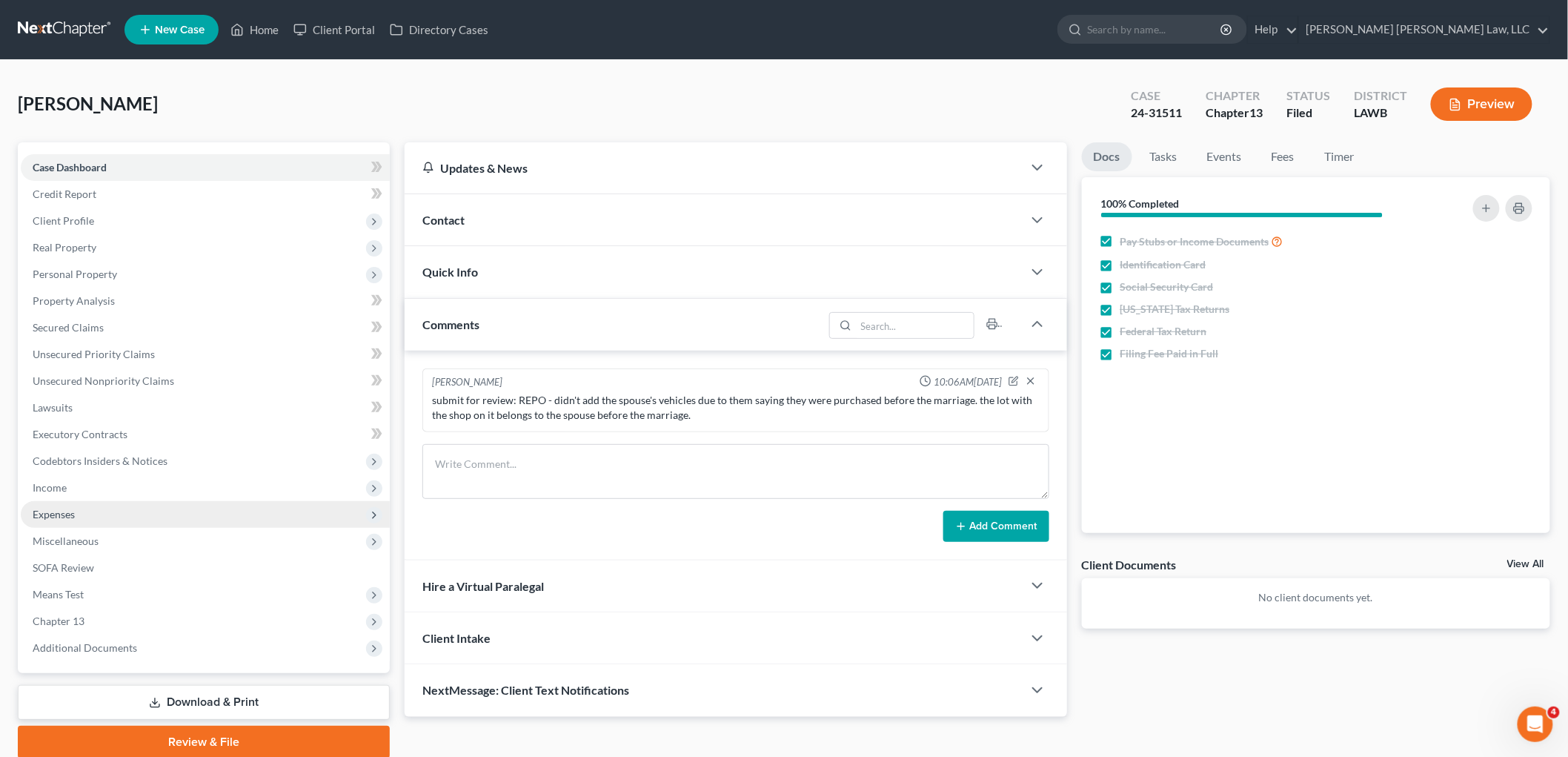
click at [80, 513] on span "Expenses" at bounding box center [205, 515] width 369 height 27
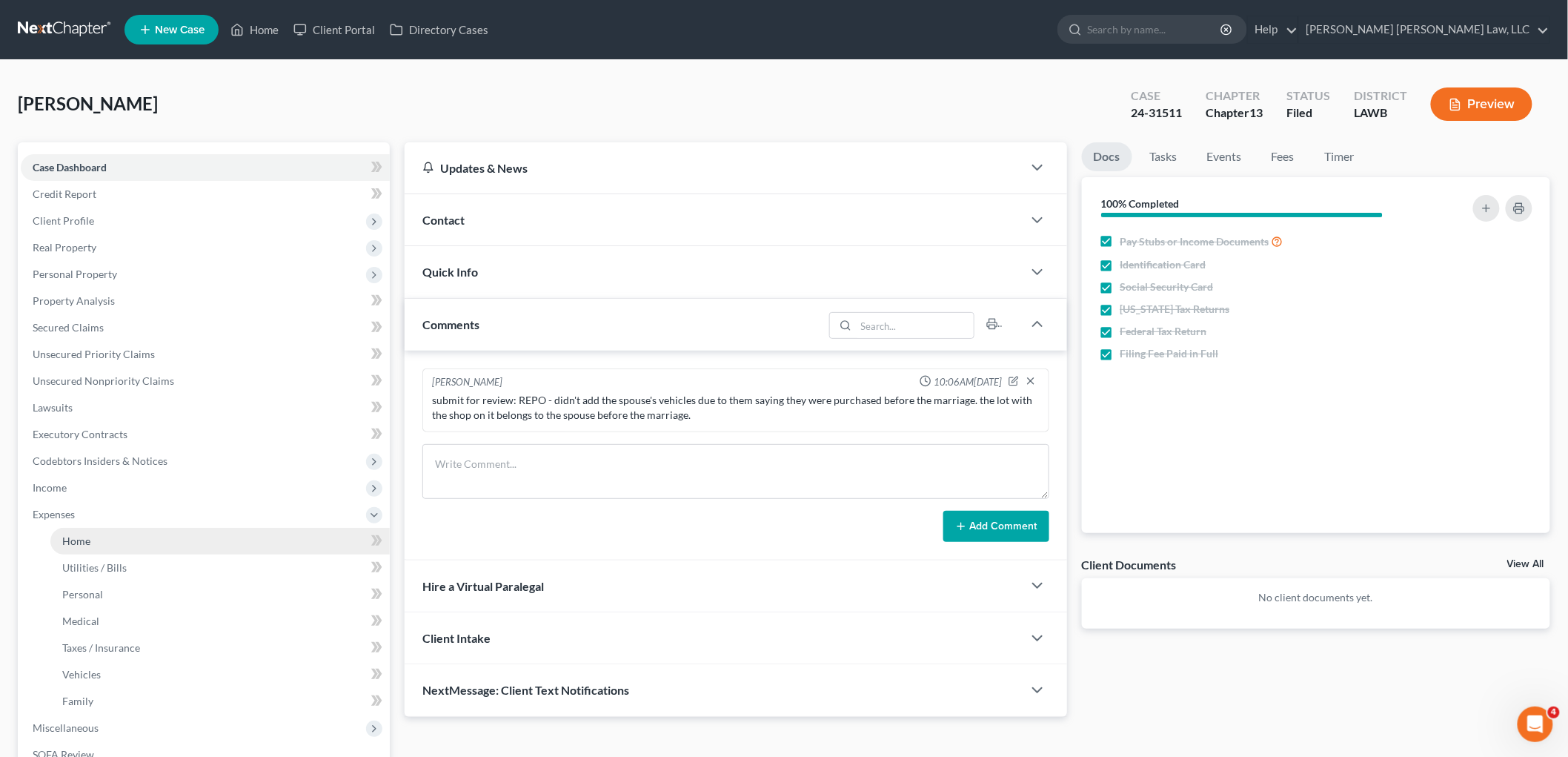
click at [85, 539] on span "Home" at bounding box center [76, 541] width 28 height 13
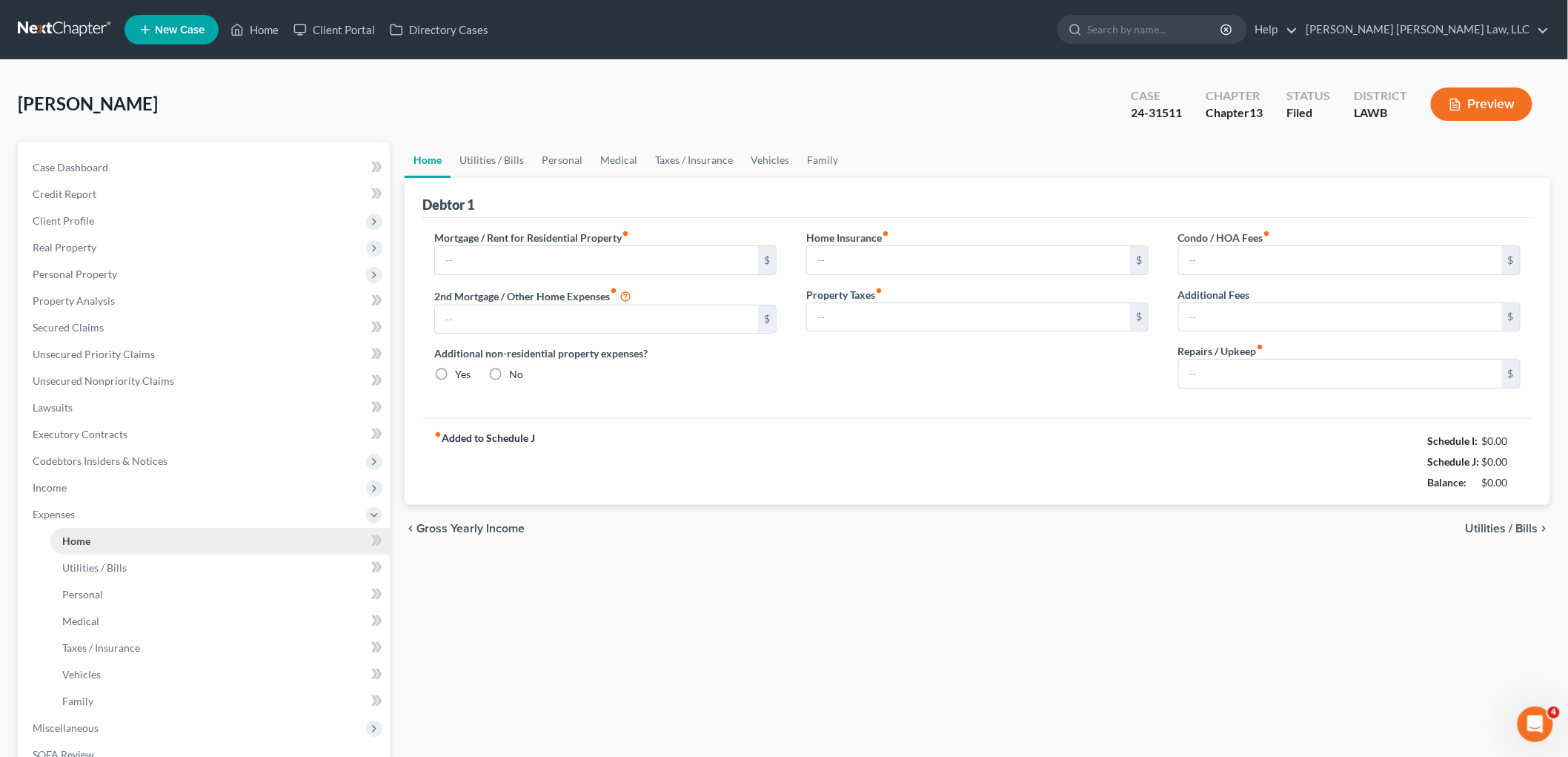
type input "575.00"
type input "0.00"
radio input "true"
type input "0.00"
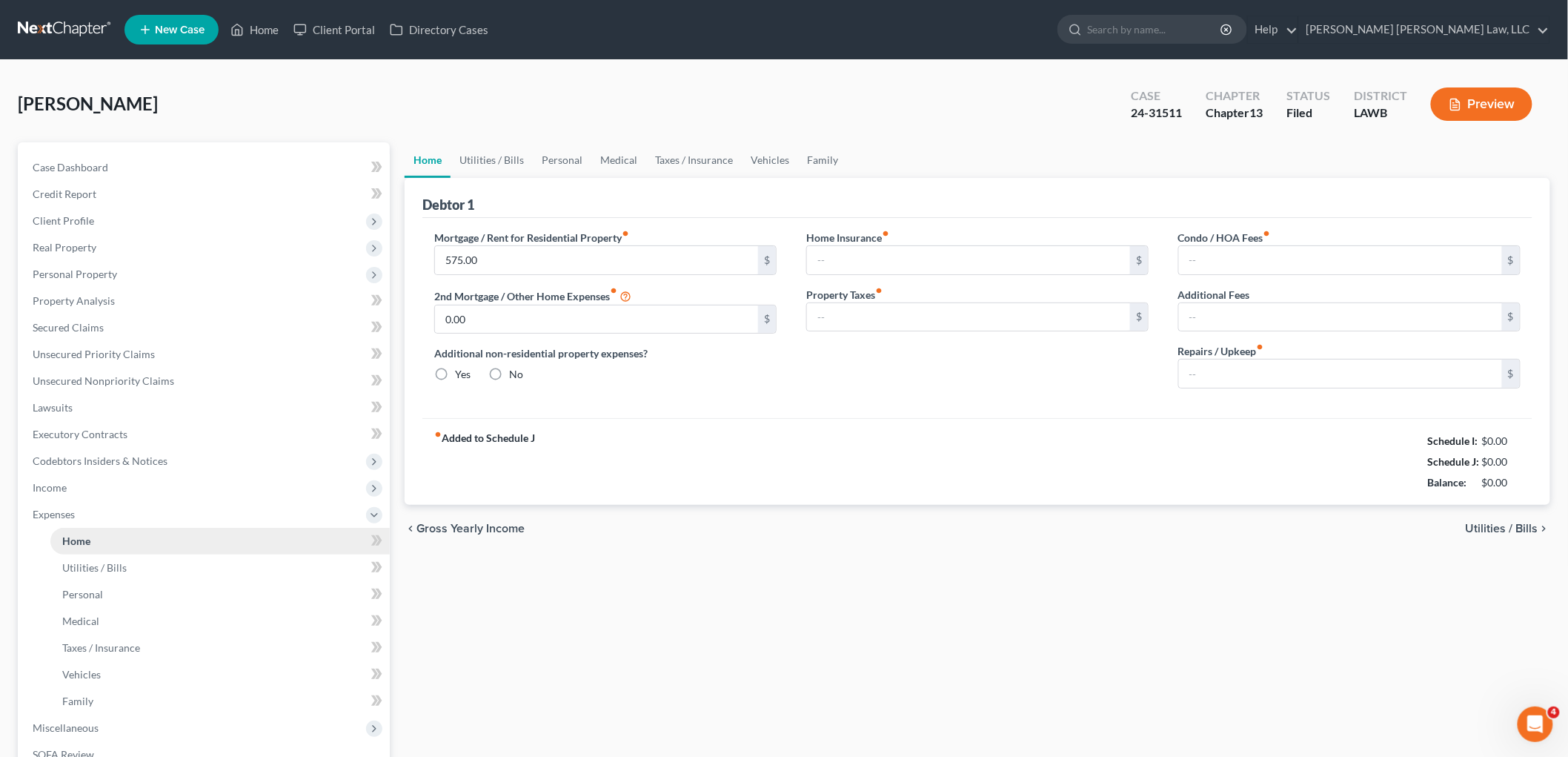
type input "0.00"
